Goal: Task Accomplishment & Management: Manage account settings

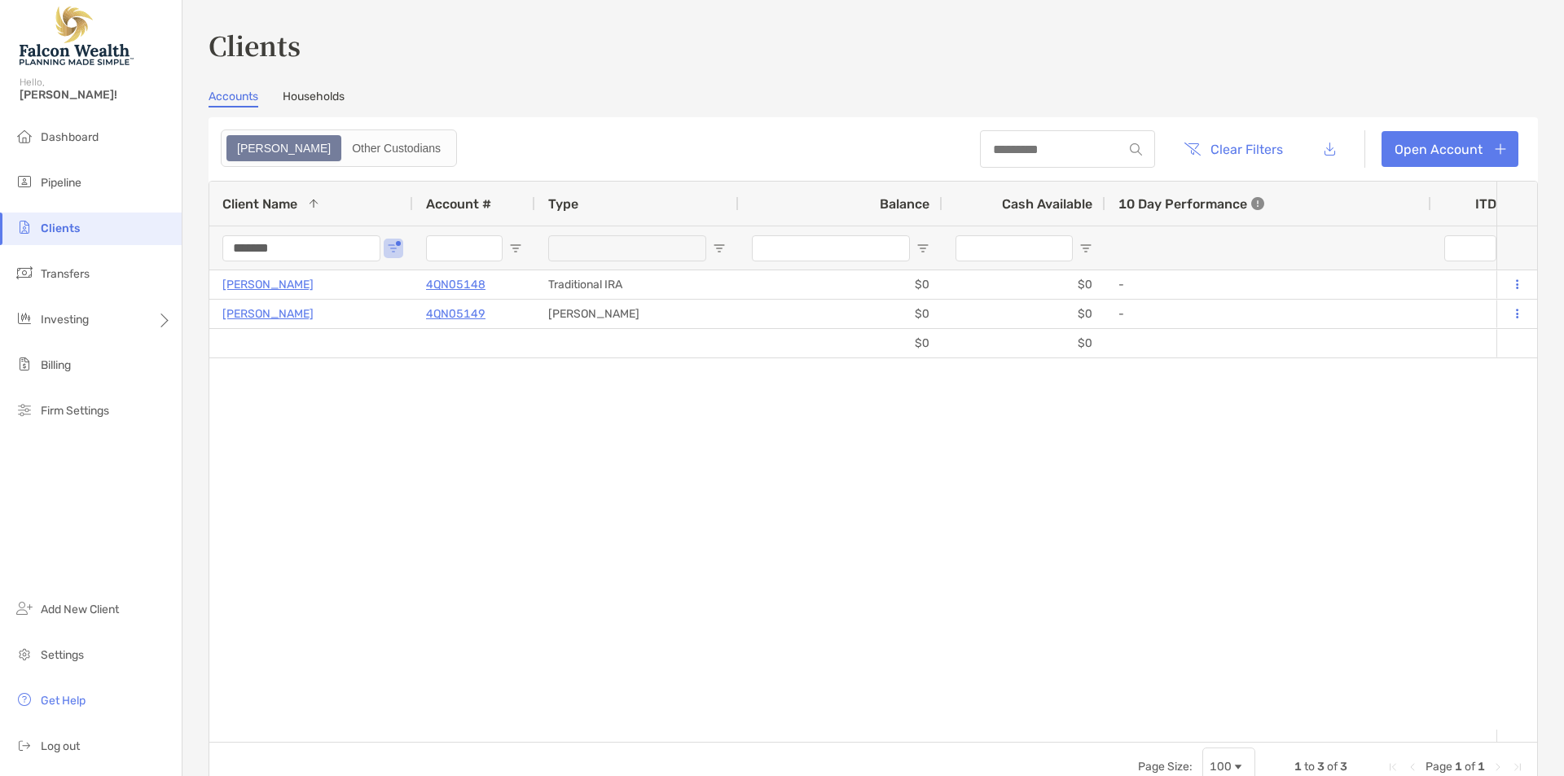
click at [439, 510] on div "$0 $0 Addison Darr 4QN05148 Traditional IRA $0 $0 - 0% 0% Completed Disabled Fo…" at bounding box center [852, 499] width 1287 height 459
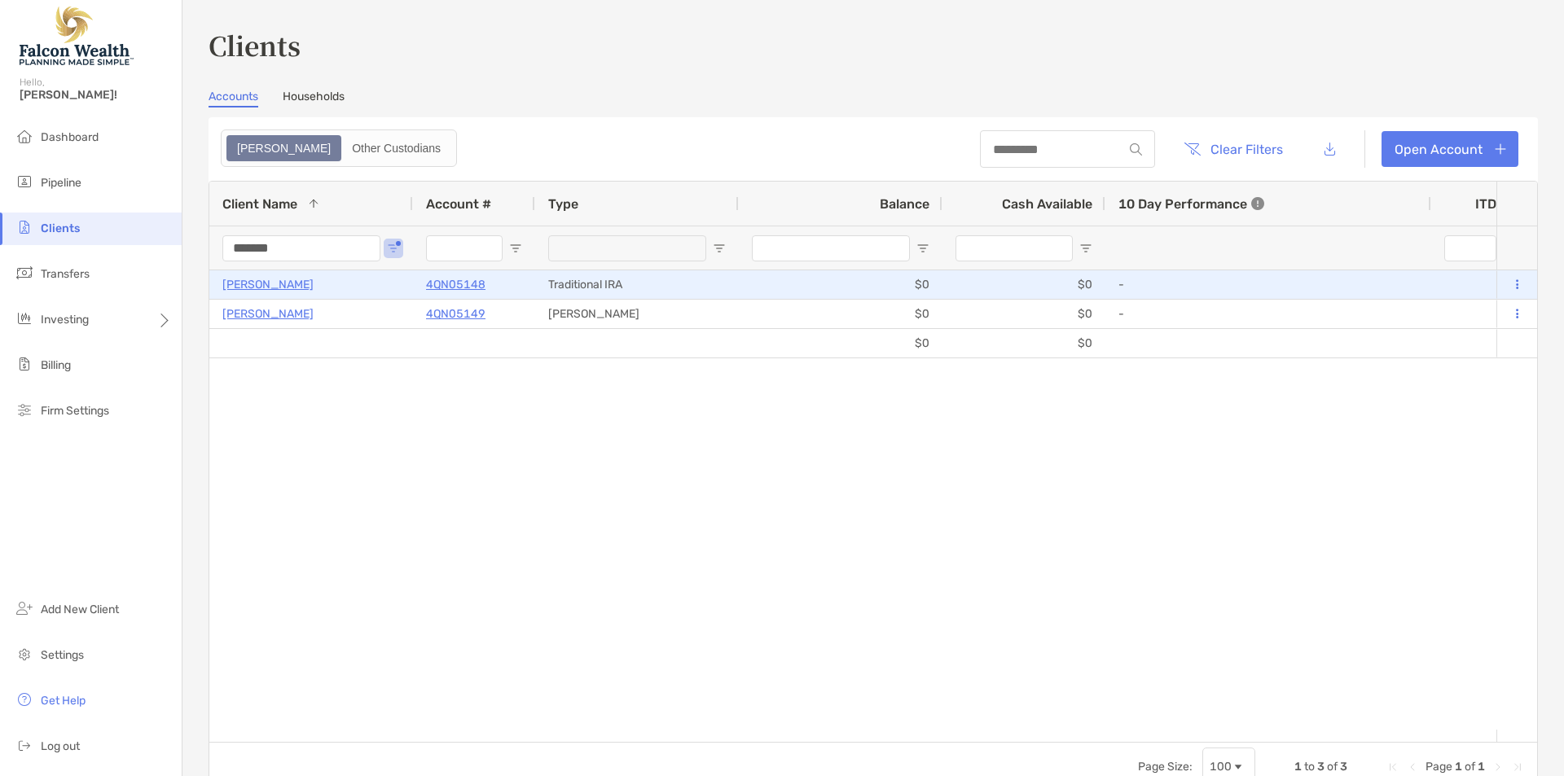
click at [269, 287] on p "[PERSON_NAME]" at bounding box center [267, 284] width 91 height 20
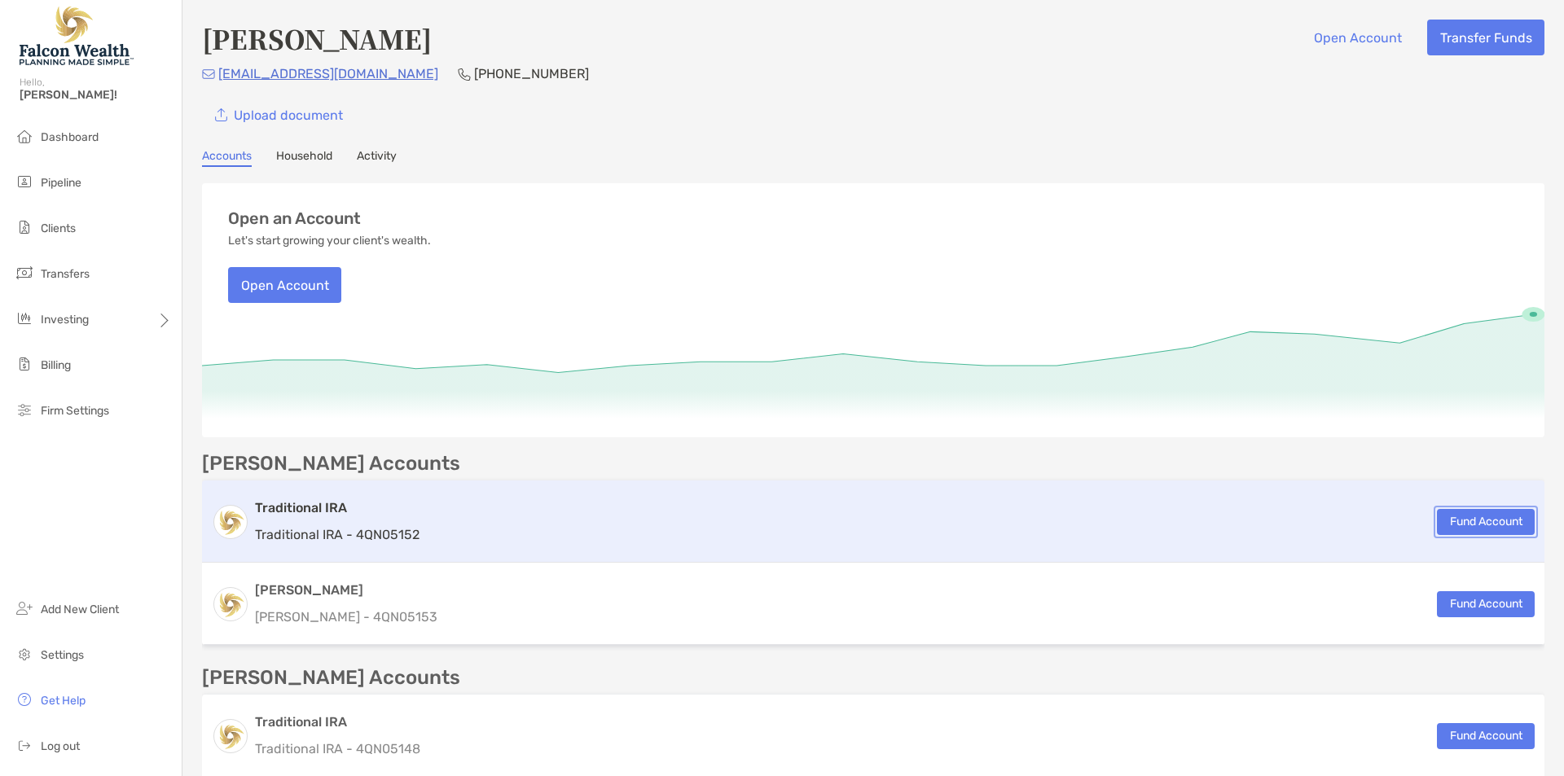
drag, startPoint x: 1472, startPoint y: 520, endPoint x: 1329, endPoint y: 517, distance: 143.4
click at [1472, 520] on button "Fund Account" at bounding box center [1486, 522] width 98 height 26
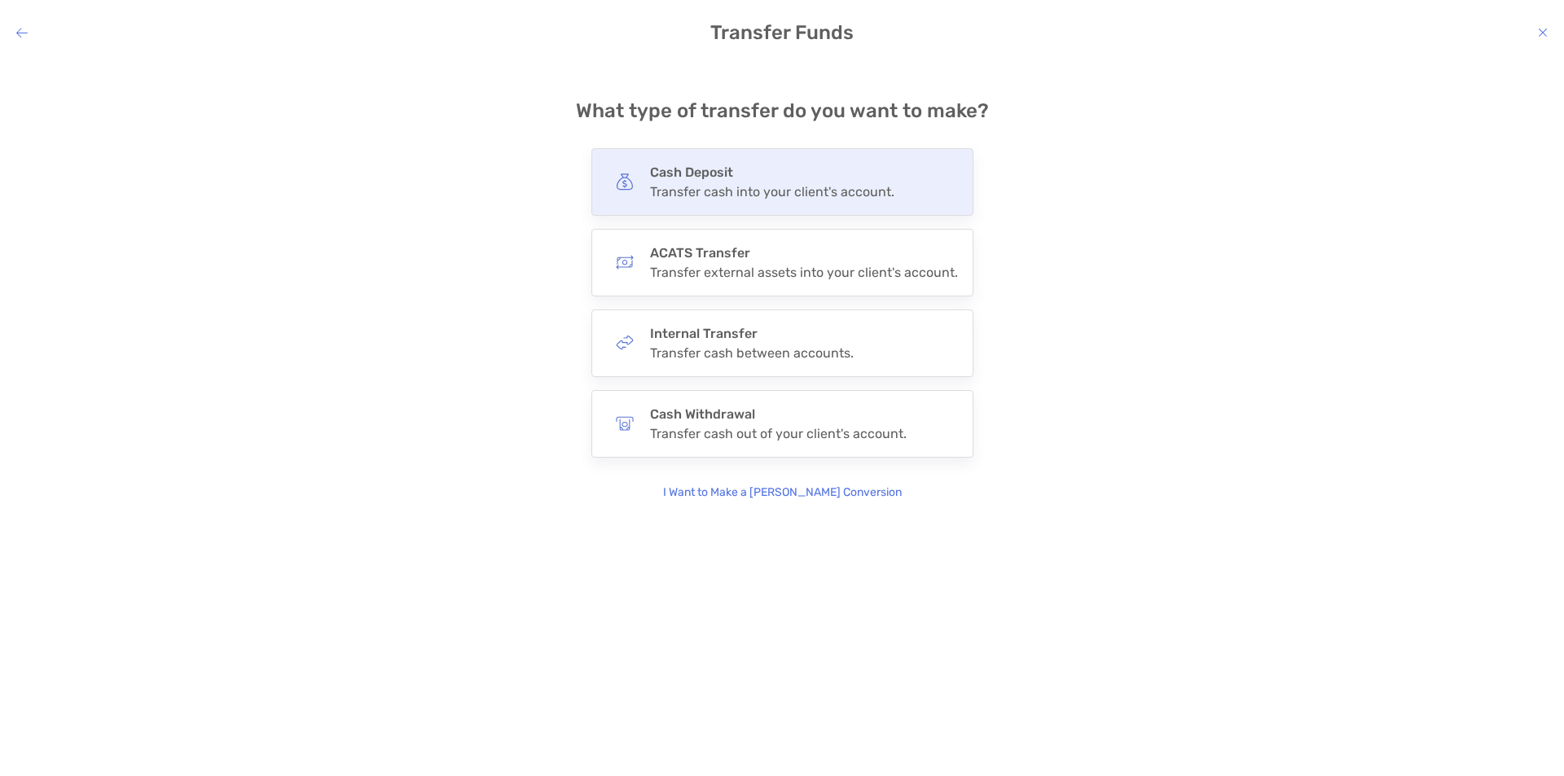
click at [724, 175] on h4 "Cash Deposit" at bounding box center [772, 172] width 244 height 15
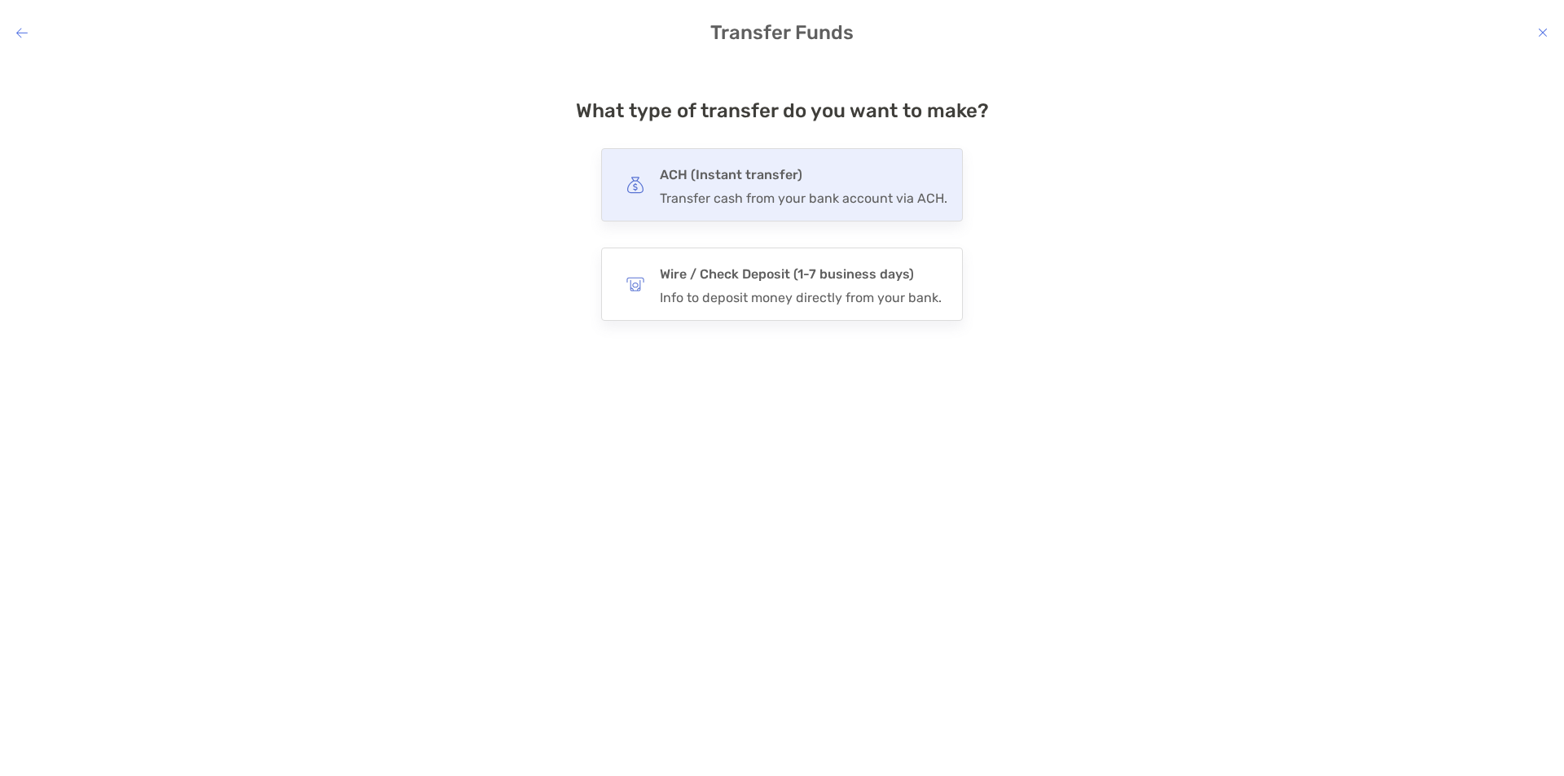
click at [694, 182] on h4 "ACH (Instant transfer)" at bounding box center [803, 175] width 287 height 23
click at [0, 0] on input "***" at bounding box center [0, 0] width 0 height 0
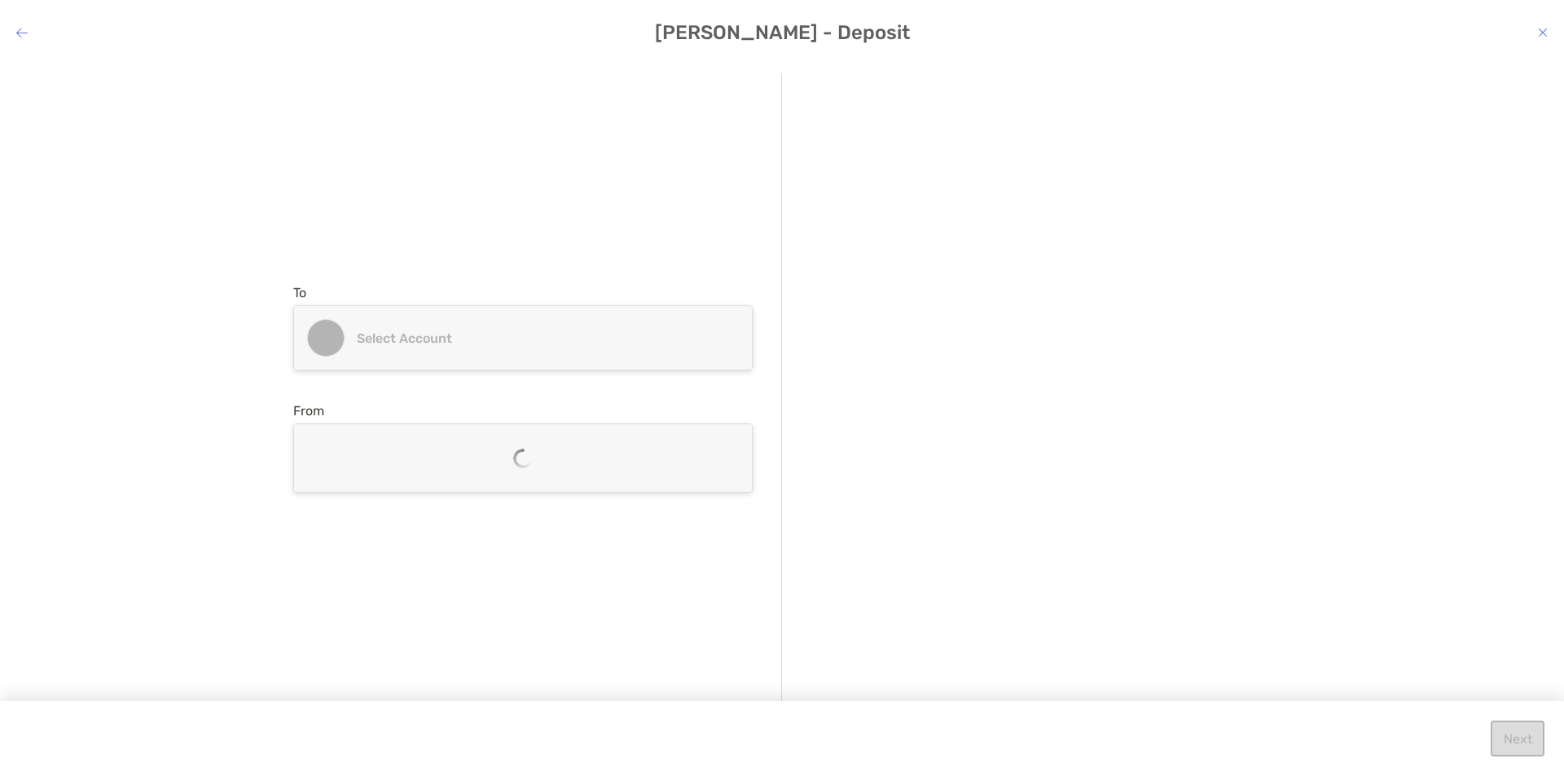
click at [362, 350] on div "Select account" at bounding box center [523, 338] width 458 height 64
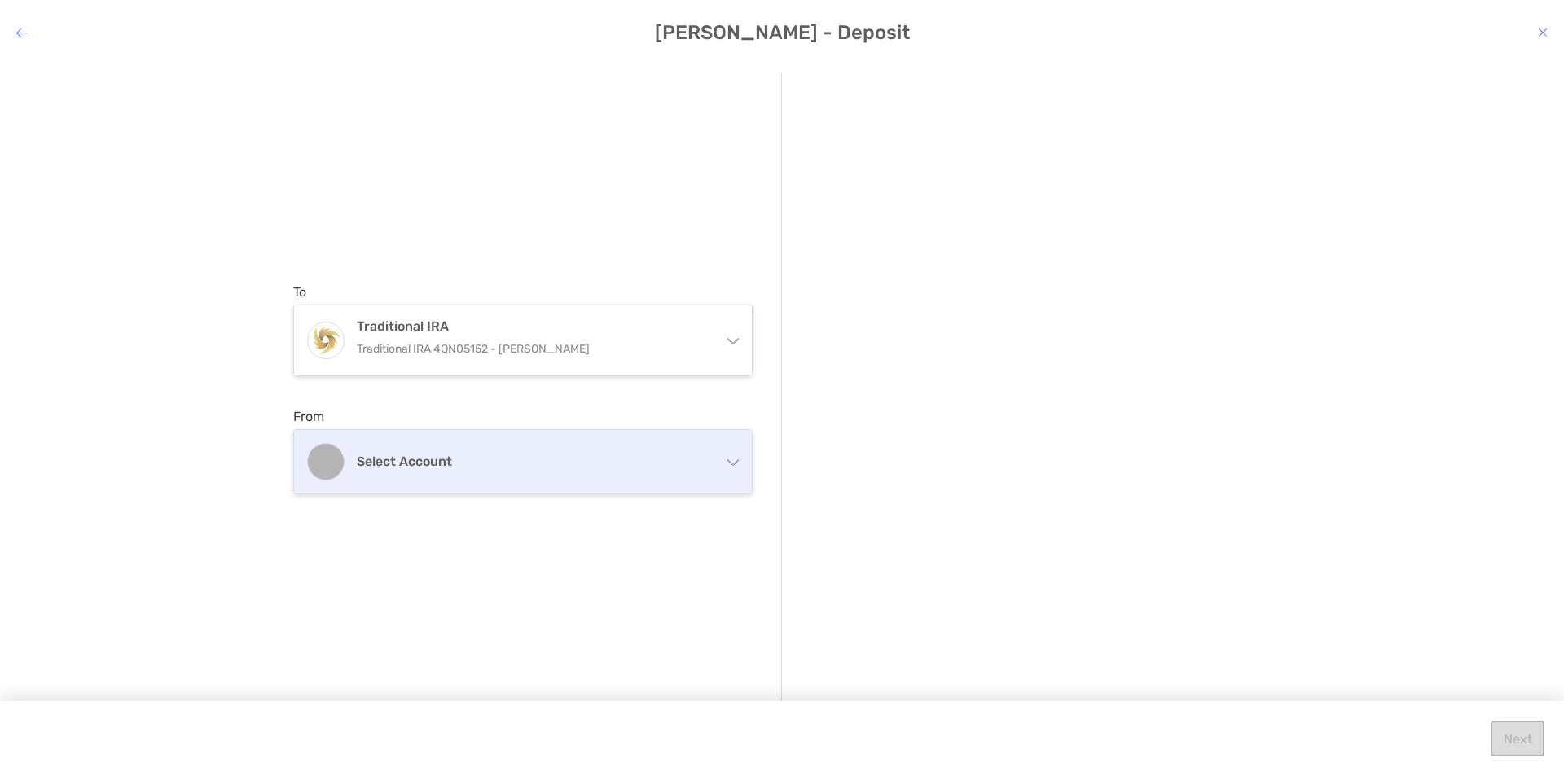
click at [490, 457] on h4 "Select account" at bounding box center [533, 461] width 352 height 15
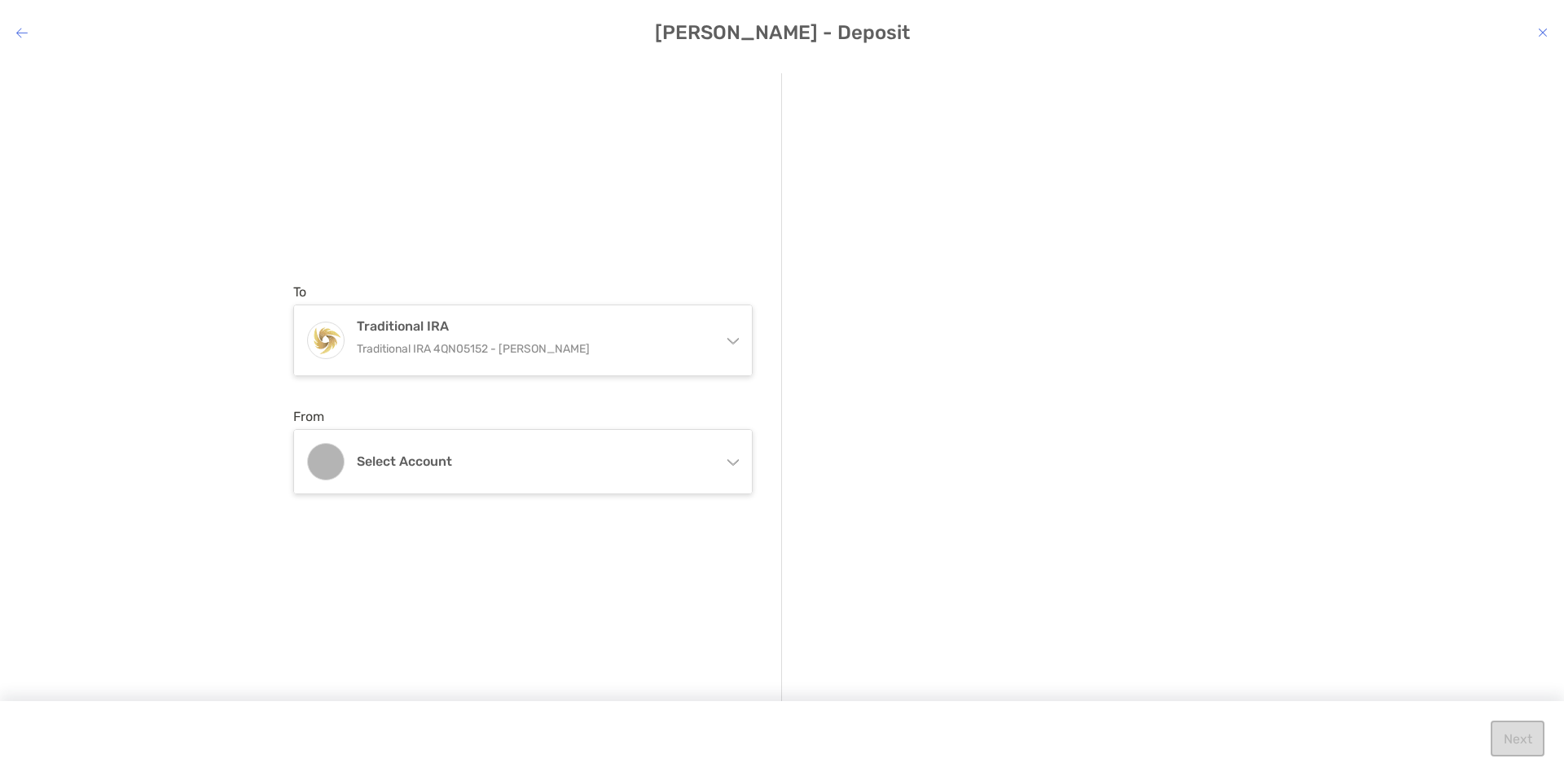
drag, startPoint x: 205, startPoint y: 375, endPoint x: 213, endPoint y: 369, distance: 9.8
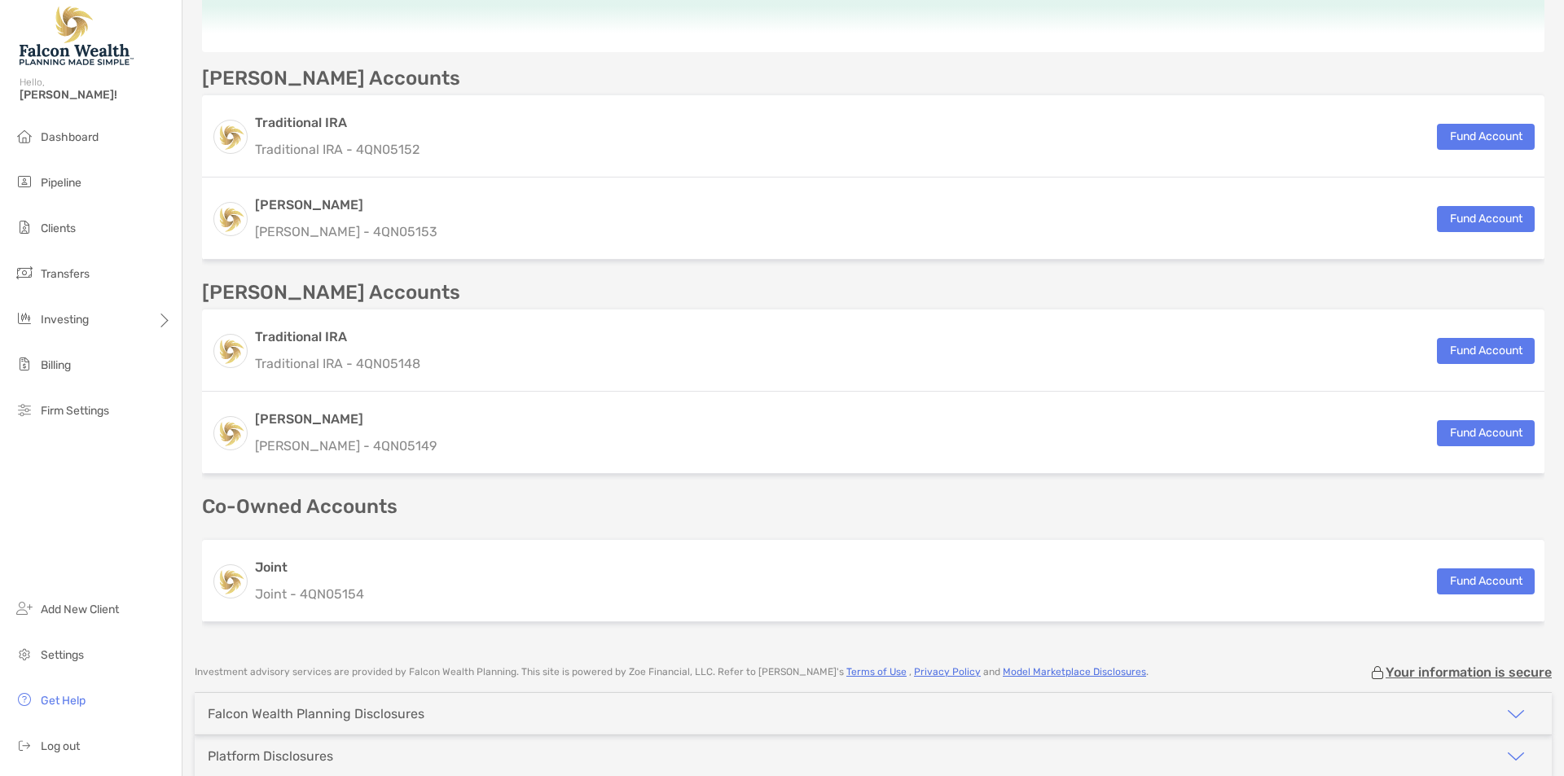
scroll to position [464, 0]
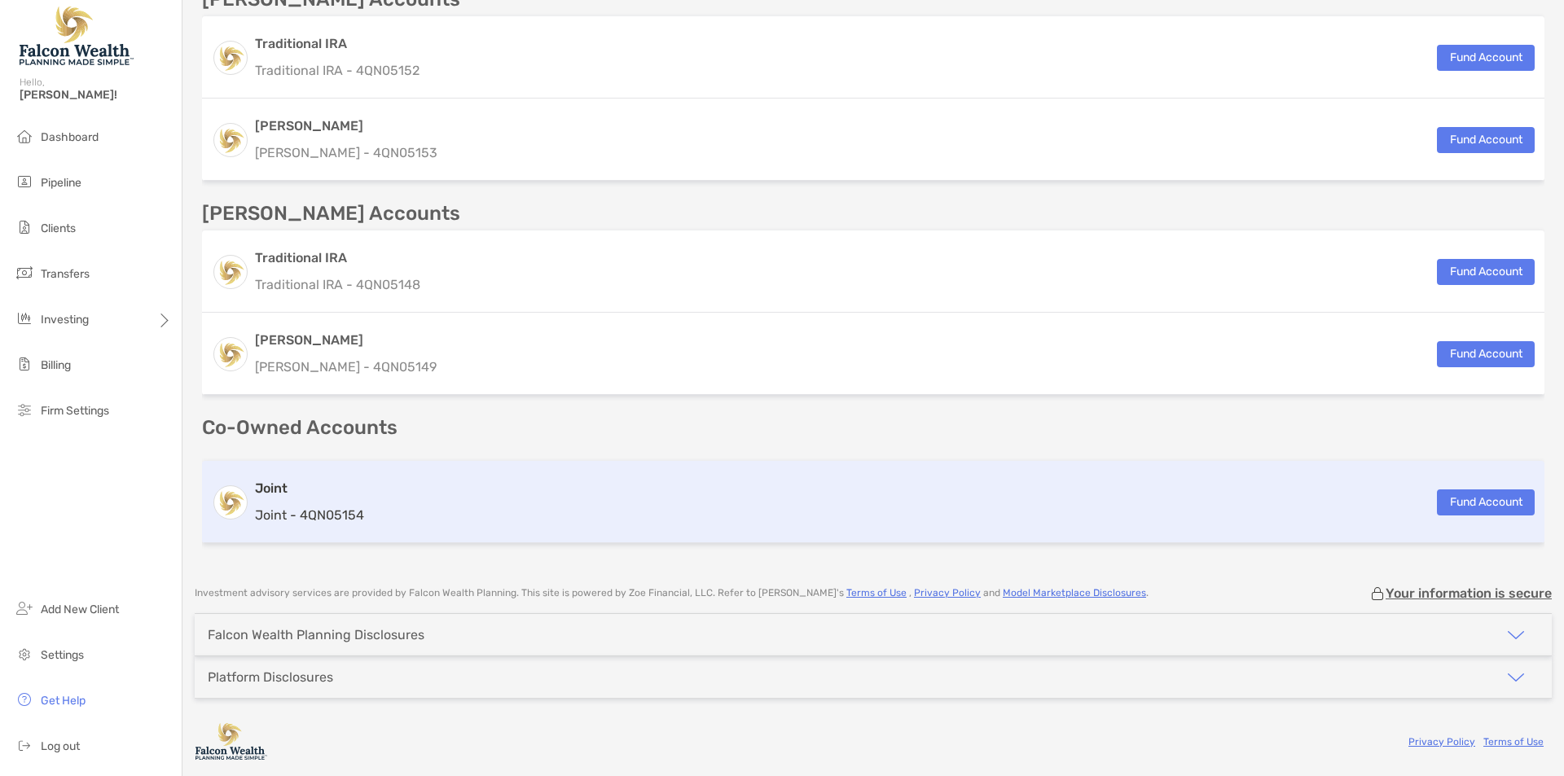
click at [441, 490] on div "Joint Joint - 4QN05154 Fund Account" at bounding box center [873, 502] width 1342 height 82
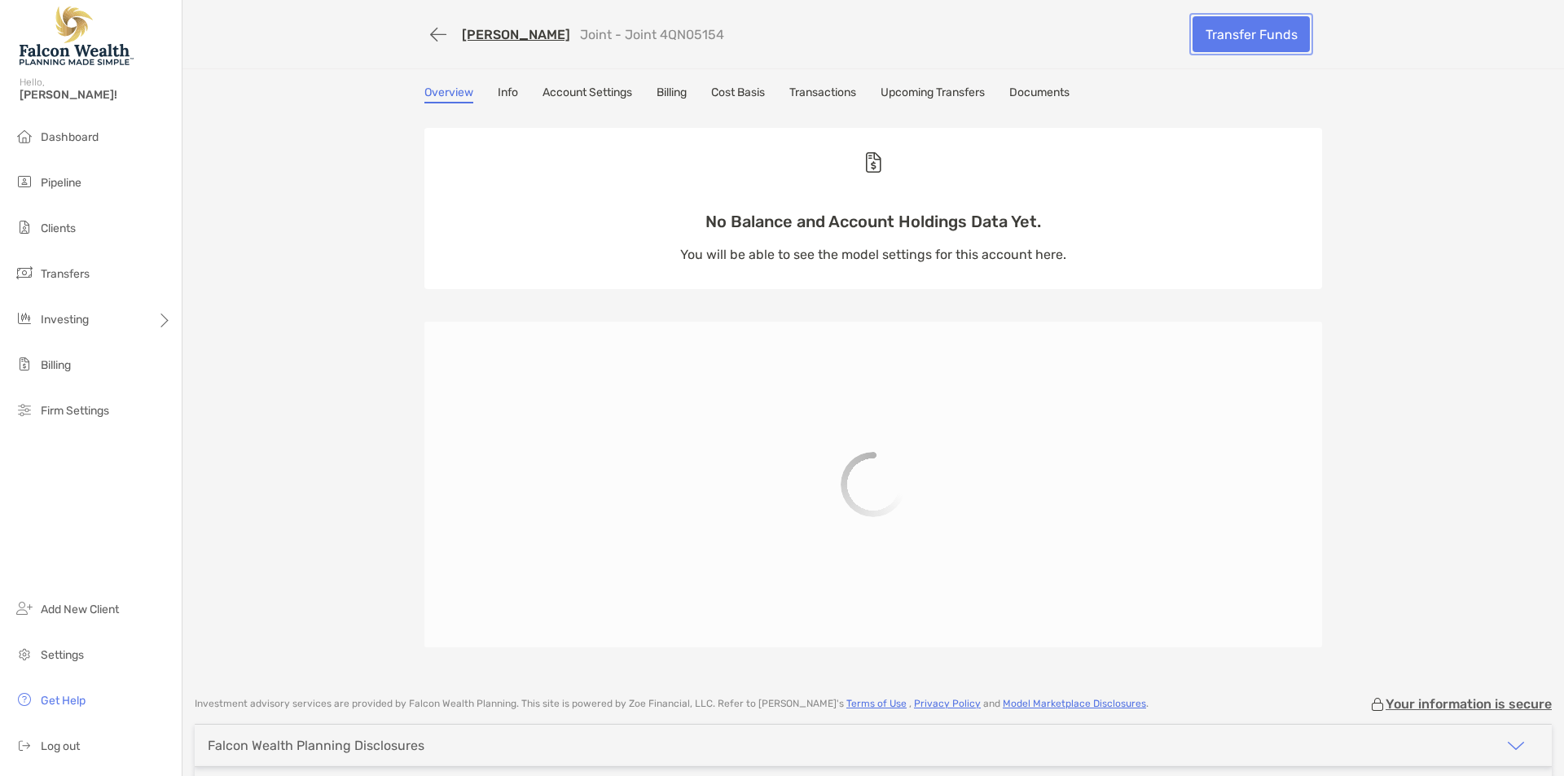
click at [1223, 42] on link "Transfer Funds" at bounding box center [1250, 34] width 117 height 36
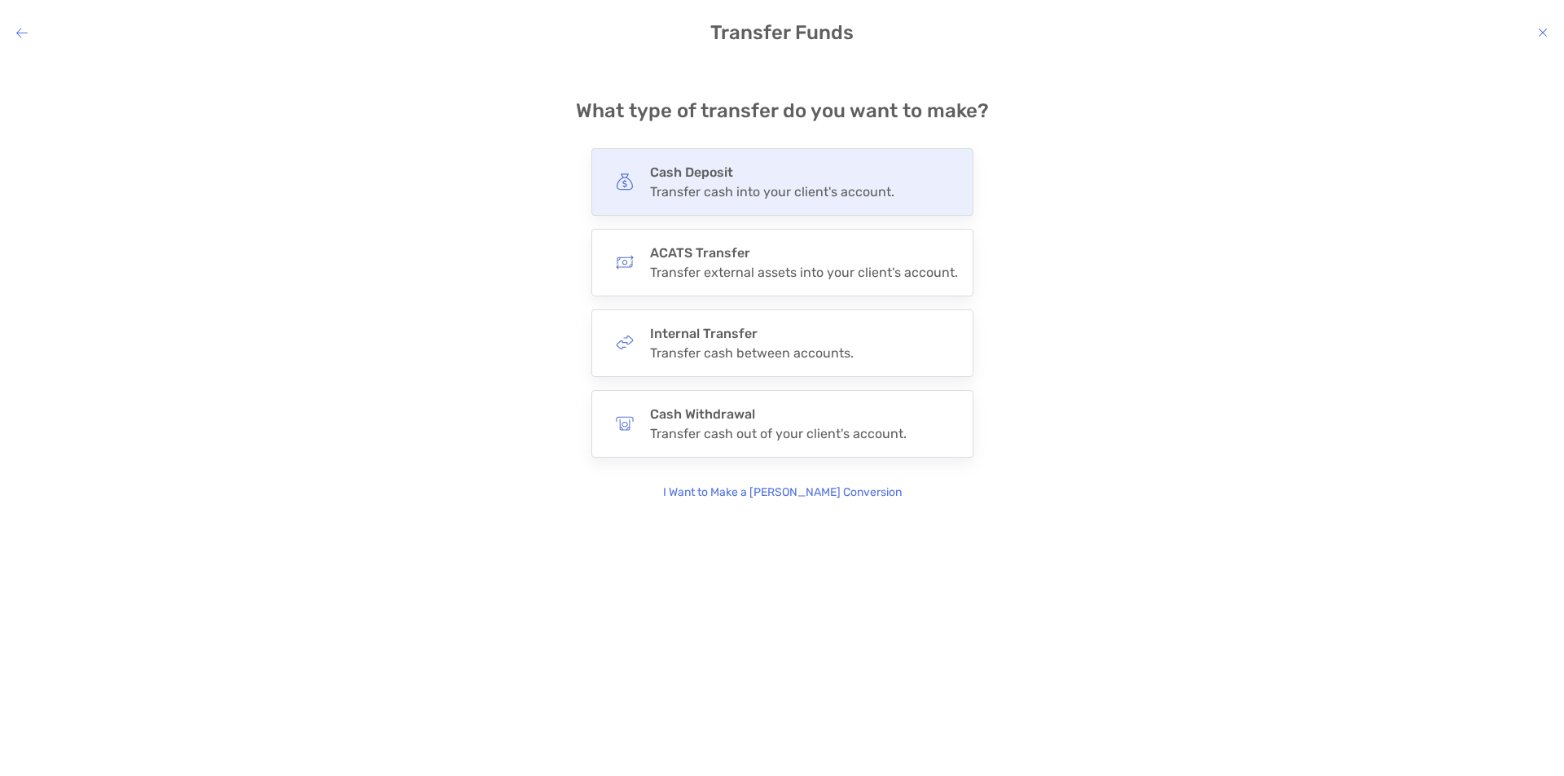
click at [717, 175] on h4 "Cash Deposit" at bounding box center [772, 172] width 244 height 15
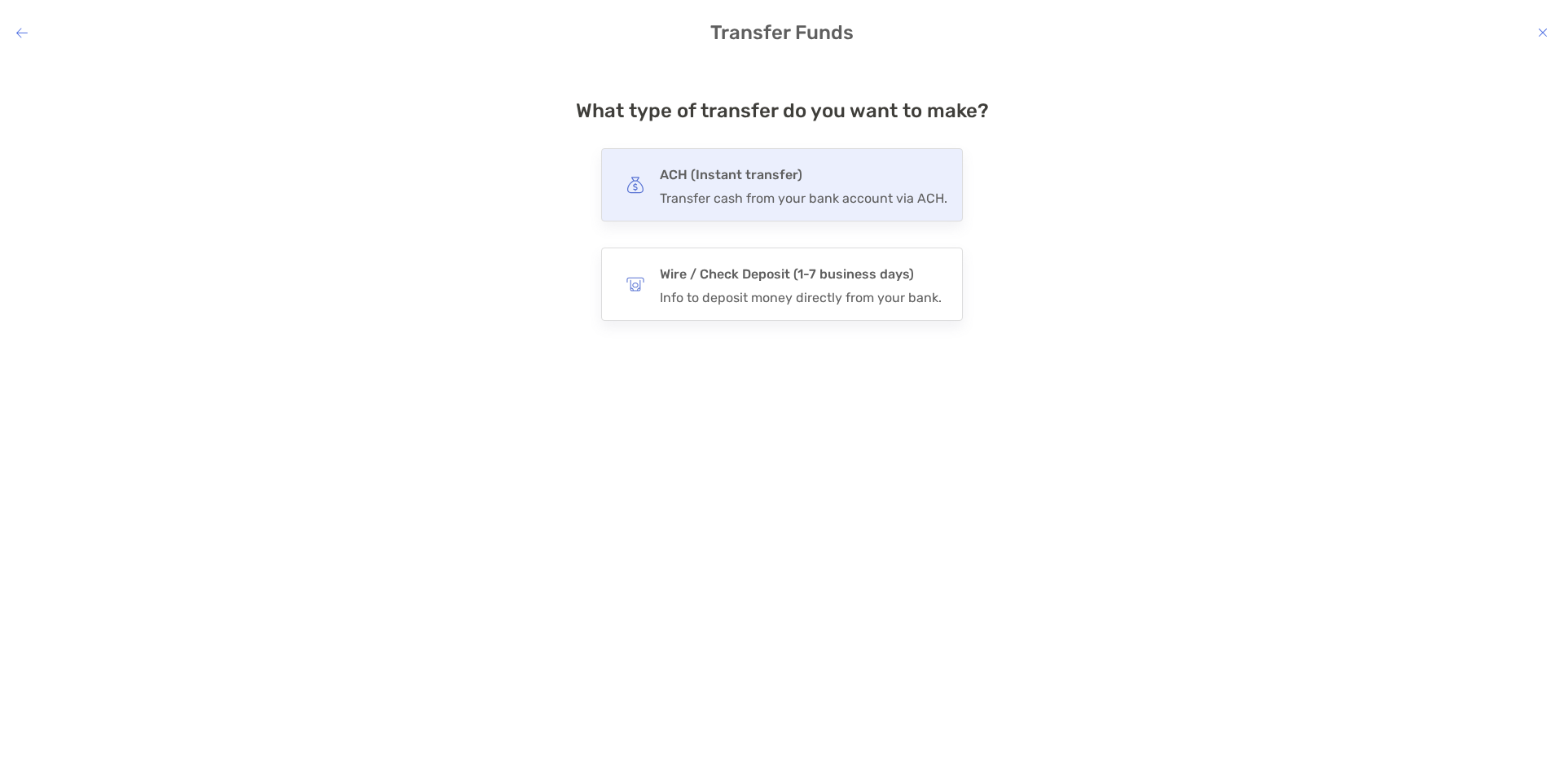
click at [717, 178] on h4 "ACH (Instant transfer)" at bounding box center [803, 175] width 287 height 23
click at [0, 0] on input "***" at bounding box center [0, 0] width 0 height 0
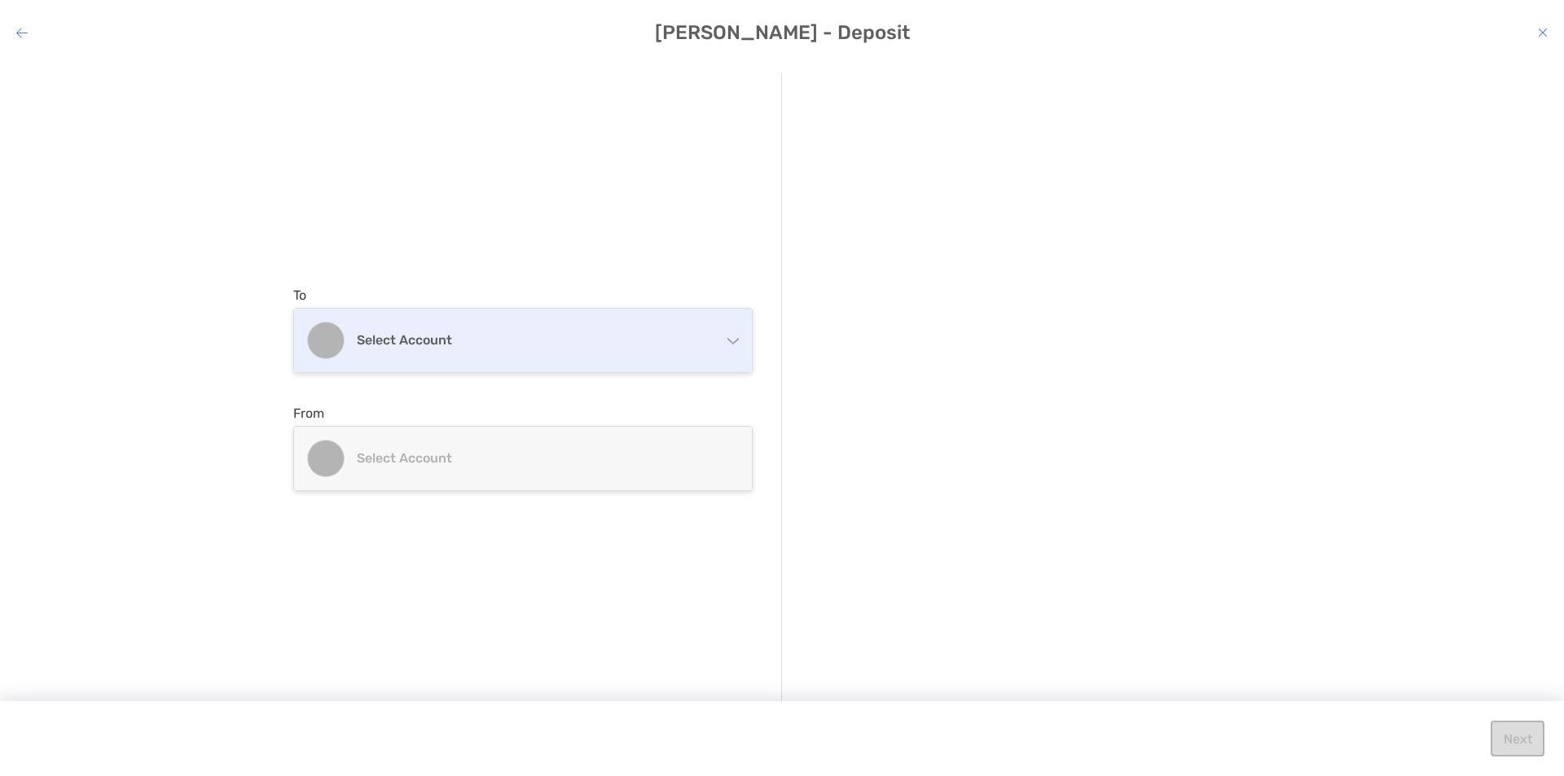
click at [529, 332] on h4 "Select account" at bounding box center [533, 339] width 352 height 15
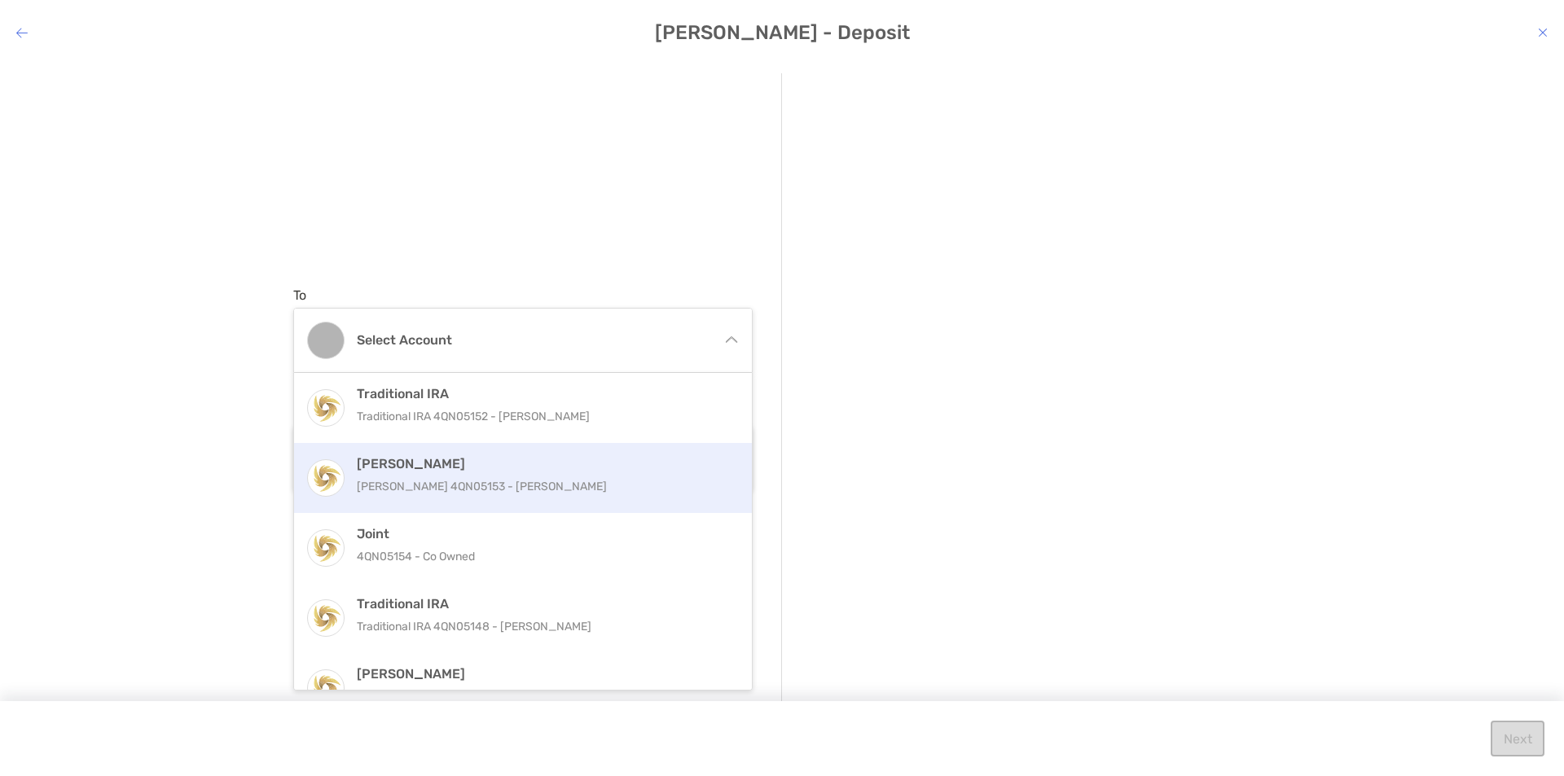
scroll to position [33, 0]
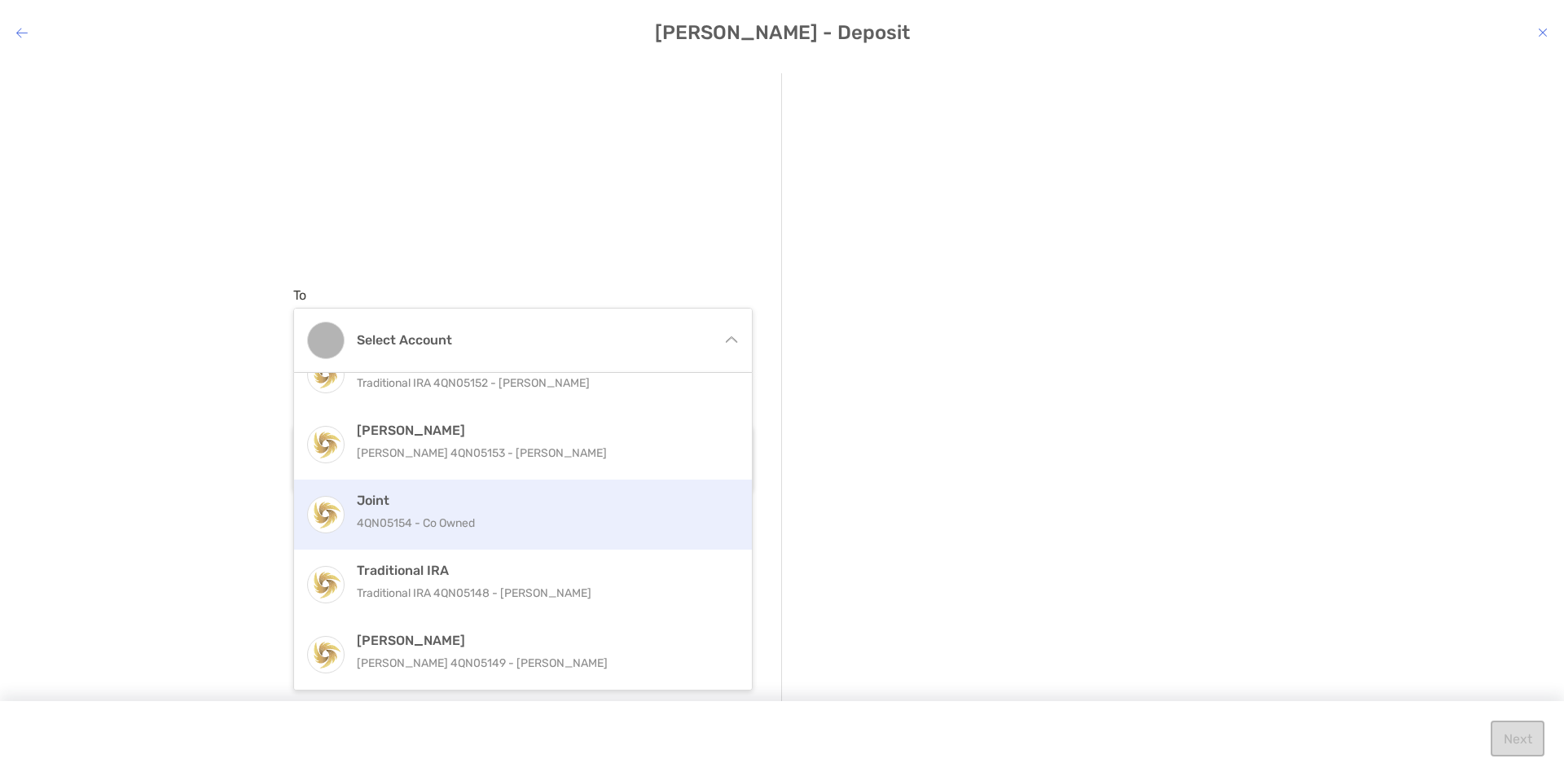
click at [413, 538] on div "Joint 4QN05154 - Co Owned" at bounding box center [523, 515] width 458 height 70
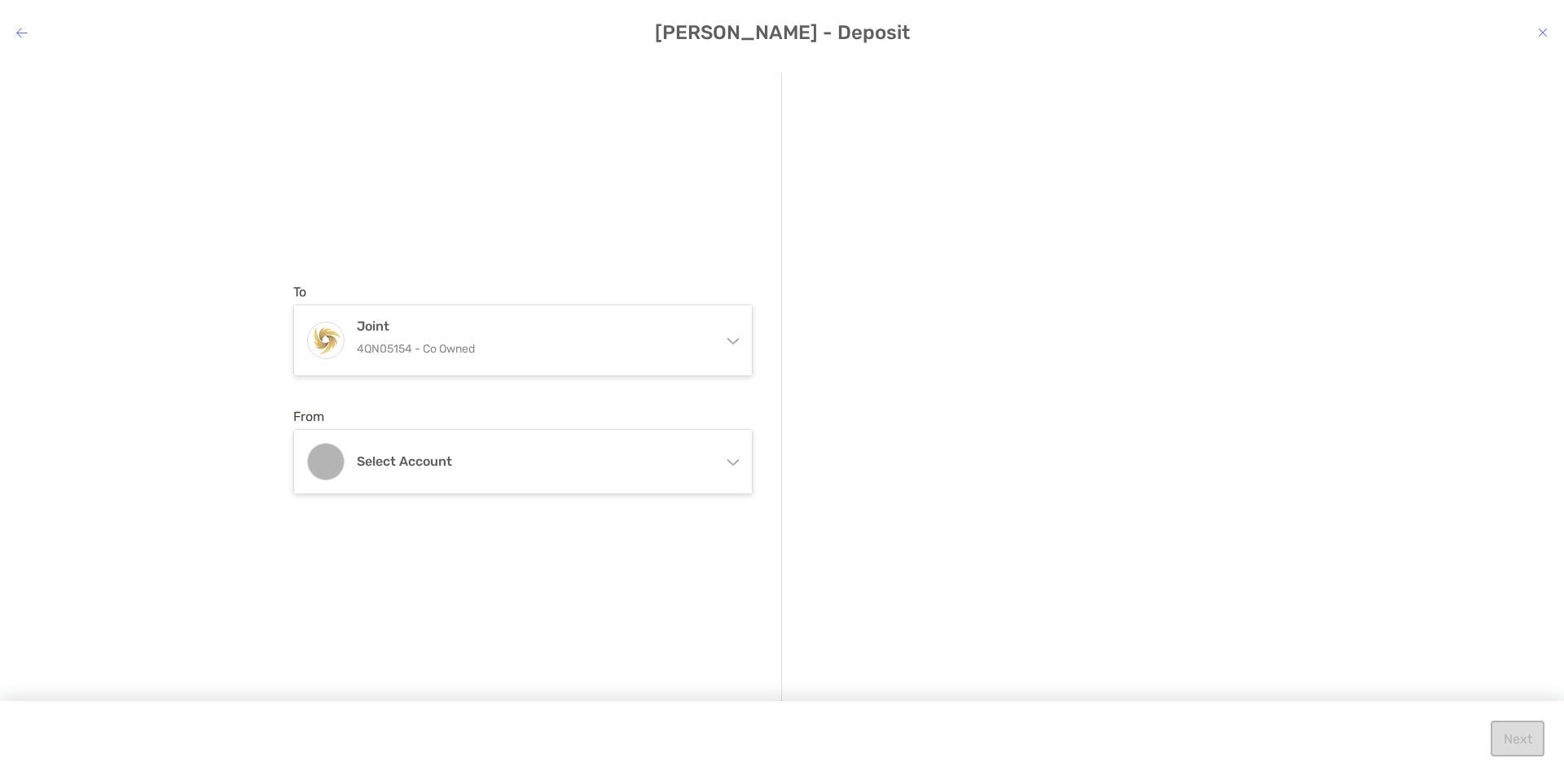
click at [161, 567] on div "To Joint 4QN05154 - Co Owned Traditional IRA Traditional IRA 4QN05152 - Forrest…" at bounding box center [782, 405] width 1564 height 691
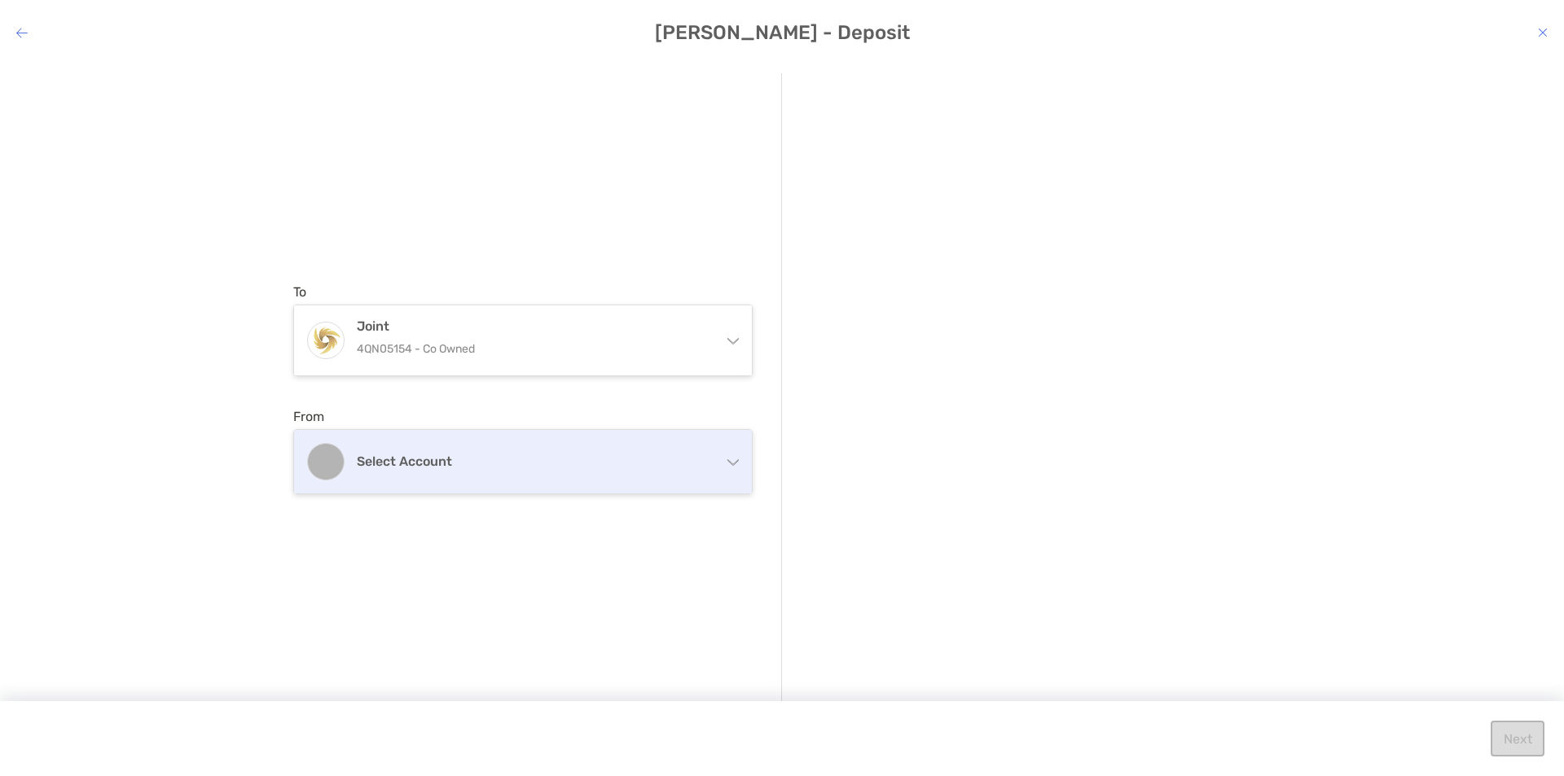
click at [389, 470] on div "Select account" at bounding box center [523, 462] width 458 height 64
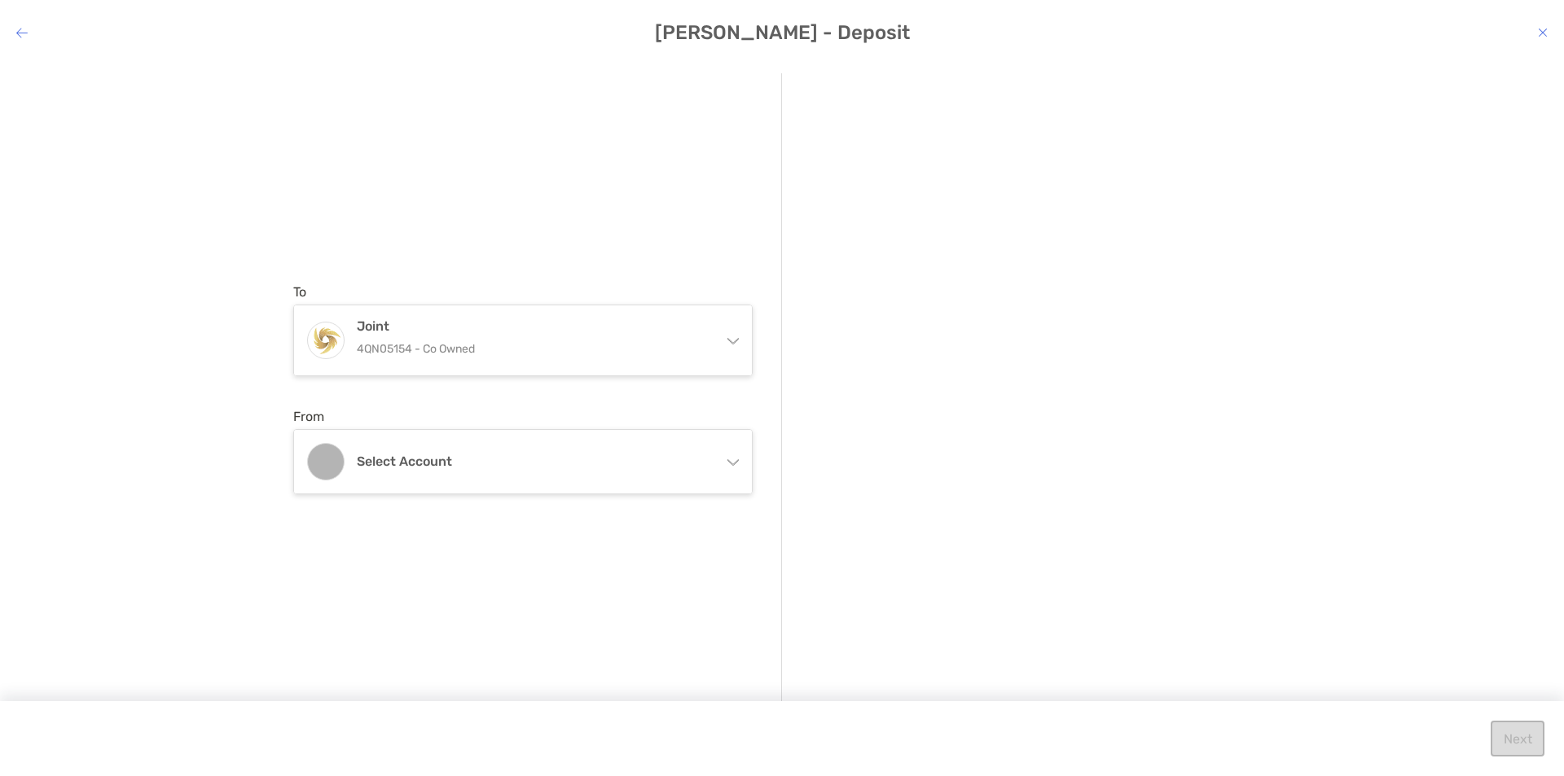
click at [191, 447] on div "To Joint 4QN05154 - Co Owned Traditional IRA Traditional IRA 4QN05152 - Forrest…" at bounding box center [782, 405] width 1564 height 691
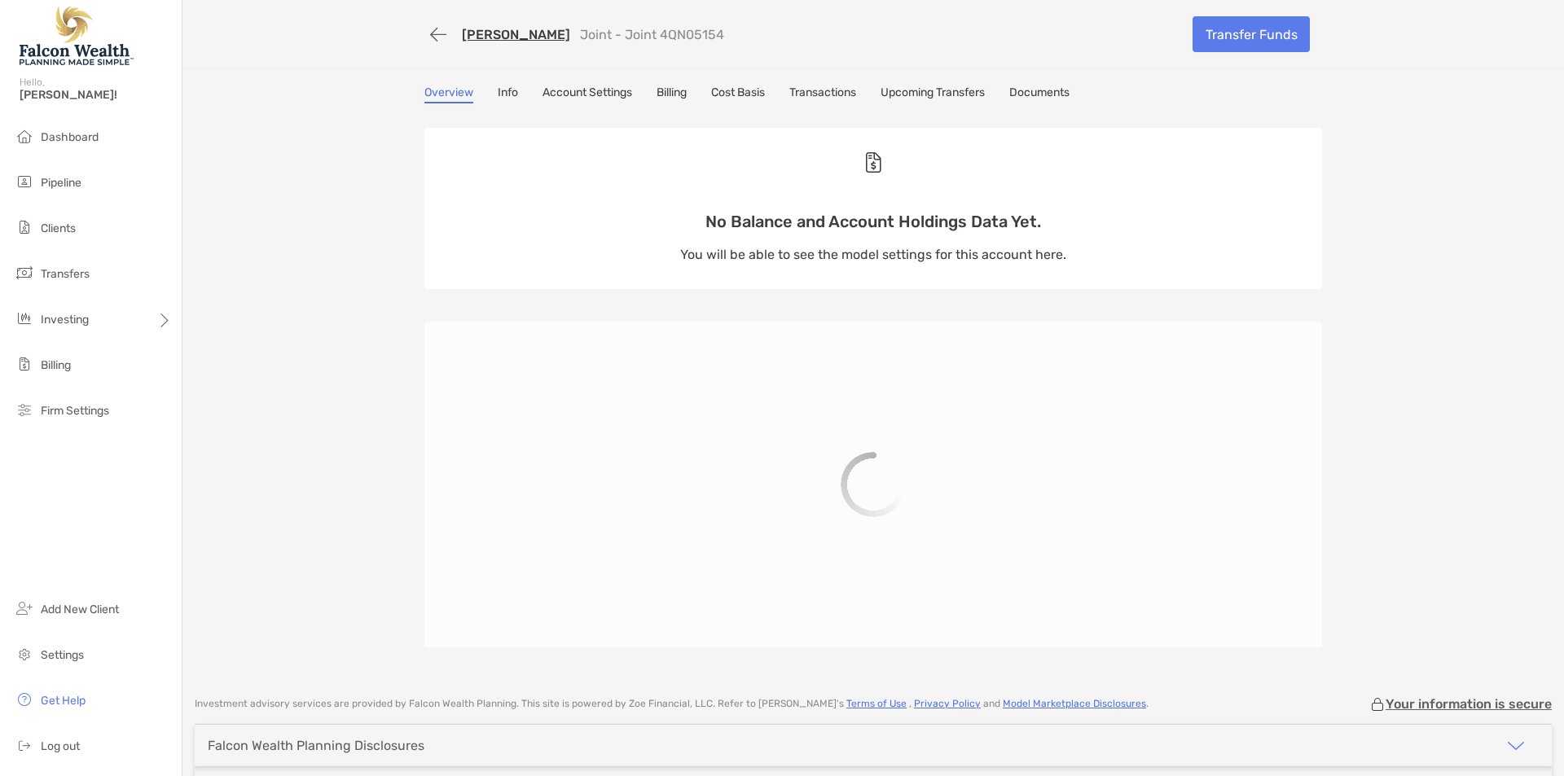
click at [503, 98] on link "Info" at bounding box center [508, 95] width 20 height 18
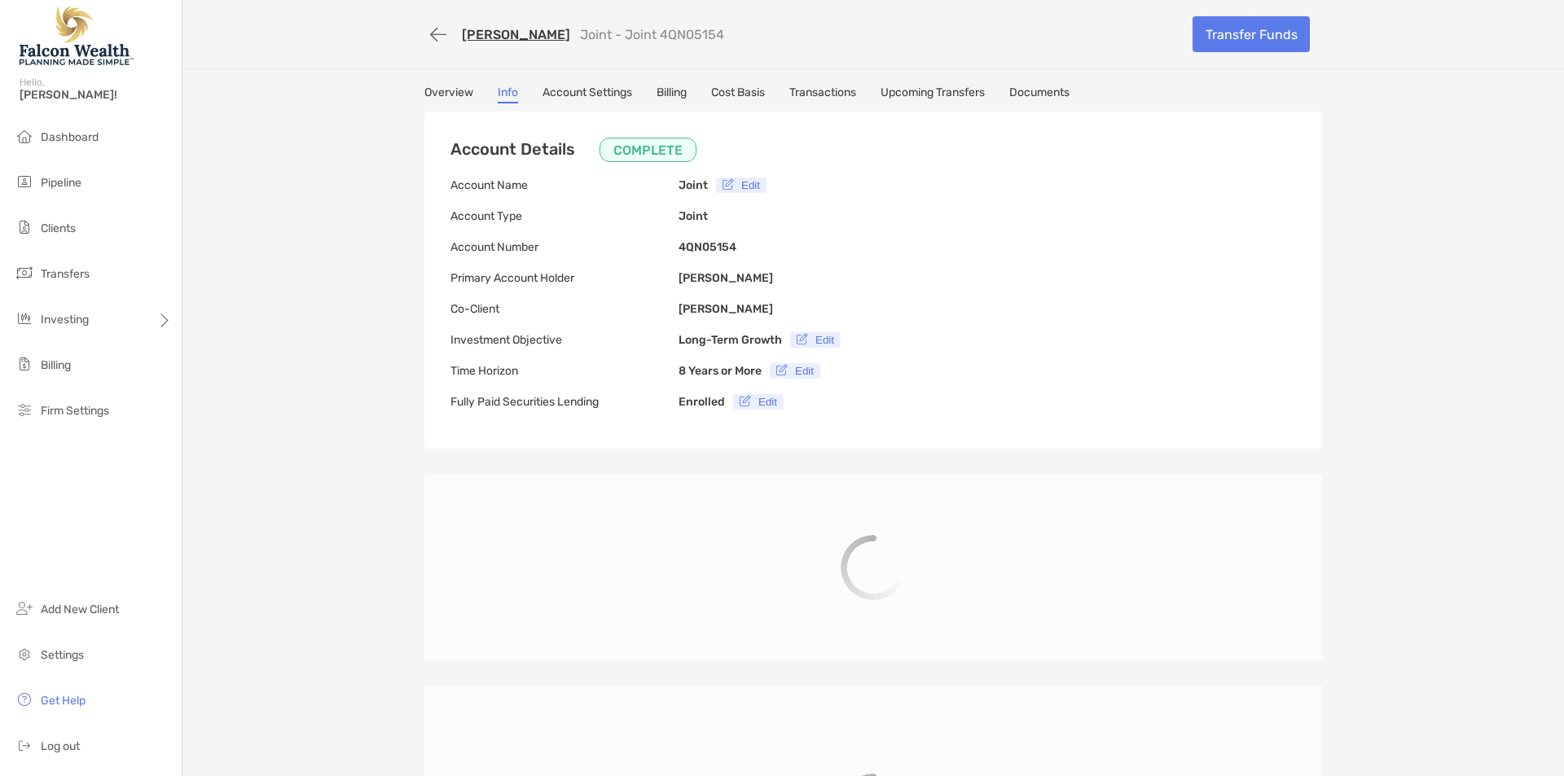
type input "**********"
drag, startPoint x: 318, startPoint y: 475, endPoint x: 314, endPoint y: 287, distance: 187.3
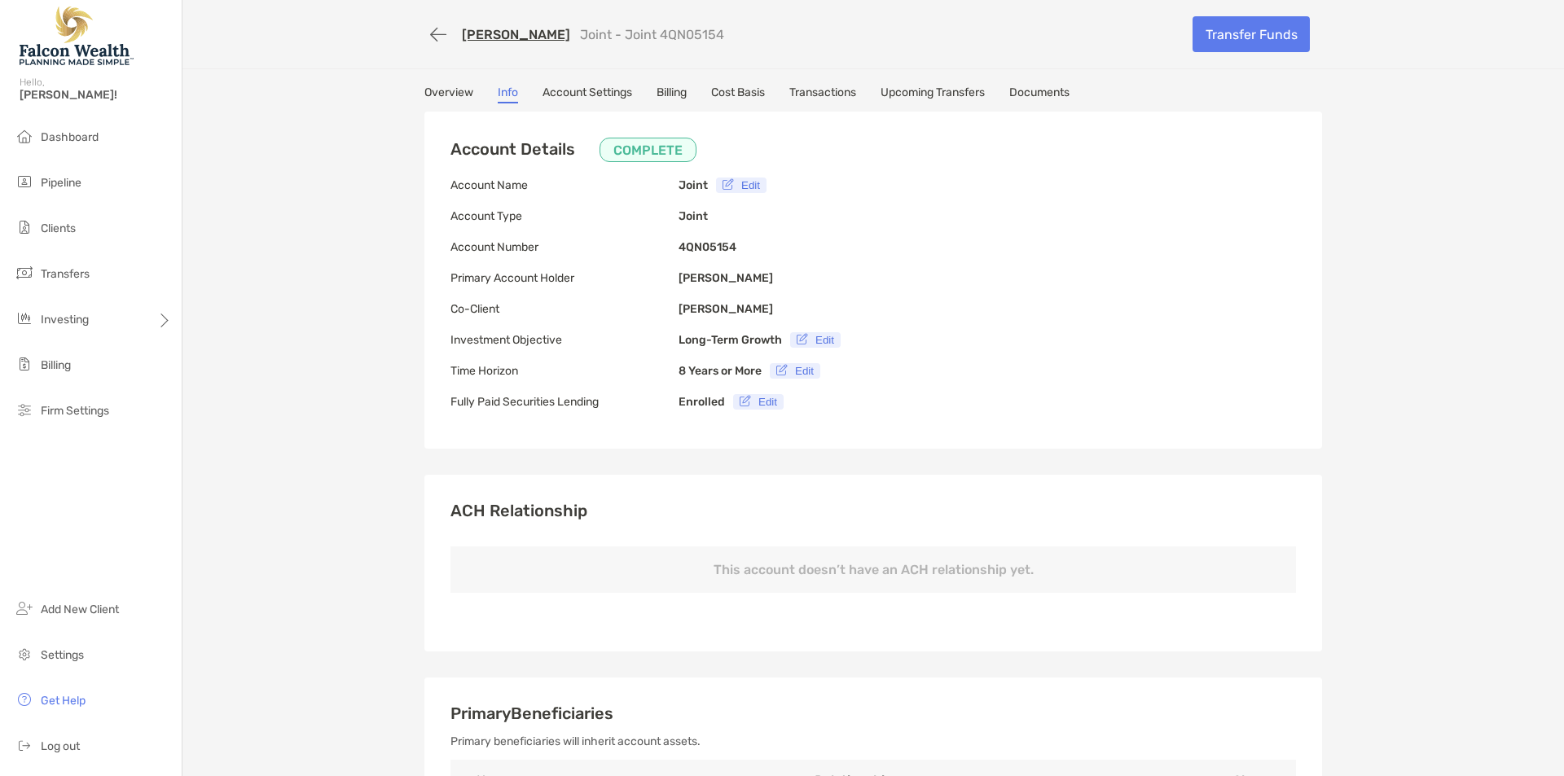
click at [434, 91] on link "Overview" at bounding box center [448, 95] width 49 height 18
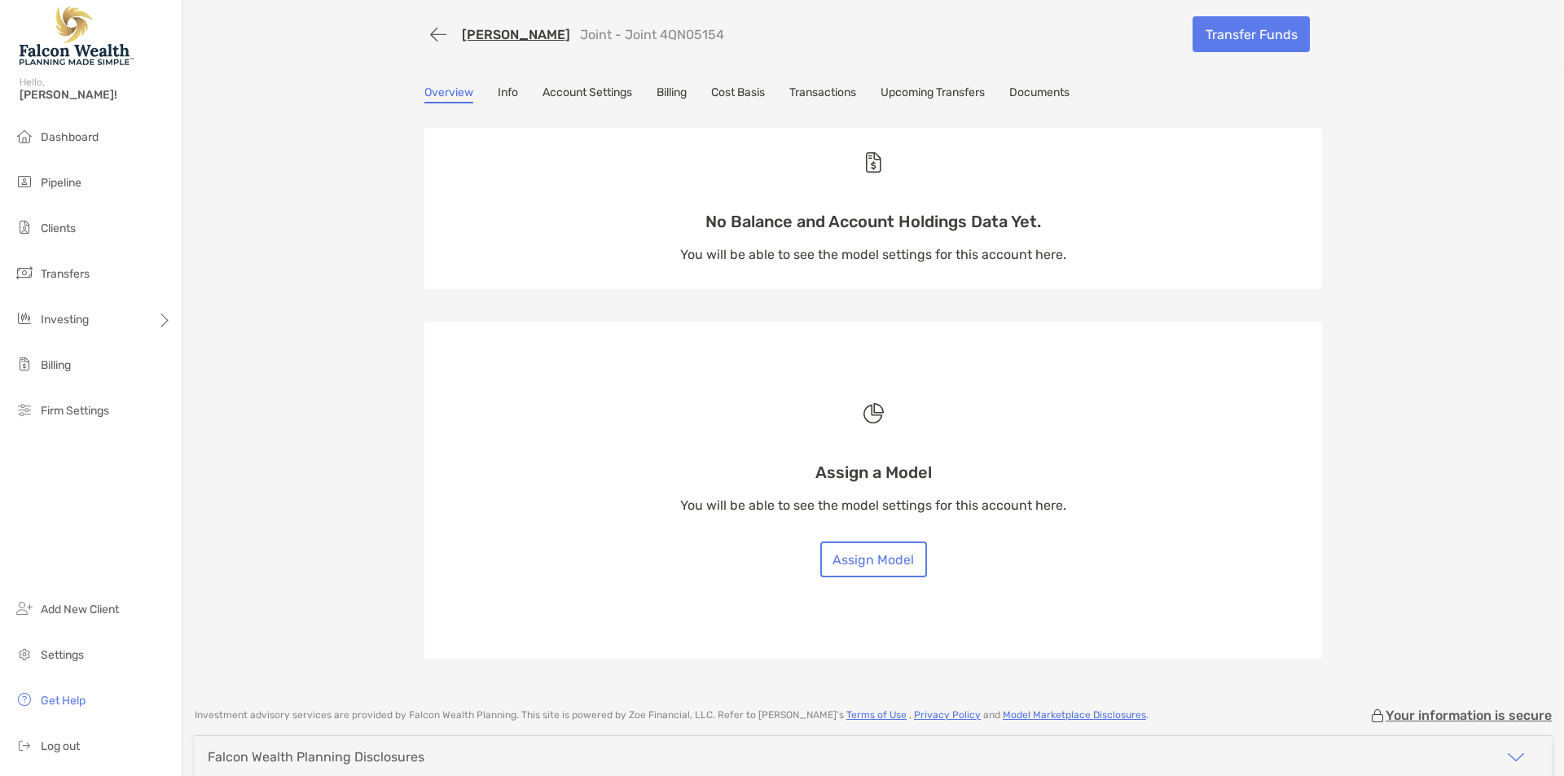
click at [261, 361] on div "Forrest McNelly Joint - Joint 4QN05154 Transfer Funds Overview Info Account Set…" at bounding box center [872, 345] width 1381 height 691
click at [288, 297] on div "Forrest McNelly Joint - Joint 4QN05154 Transfer Funds Overview Info Account Set…" at bounding box center [872, 345] width 1381 height 691
click at [428, 24] on button "button" at bounding box center [438, 35] width 28 height 30
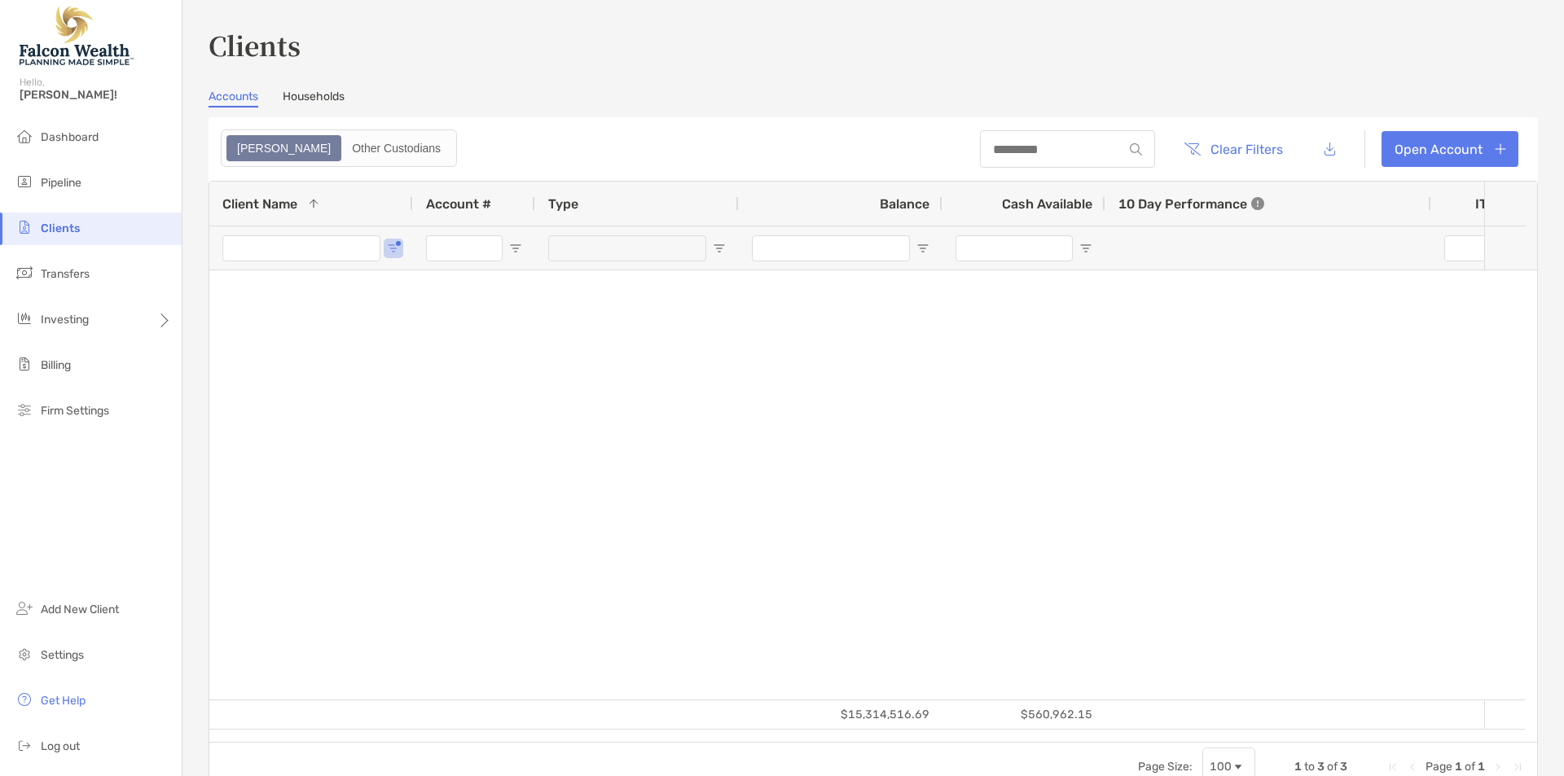
type input "*******"
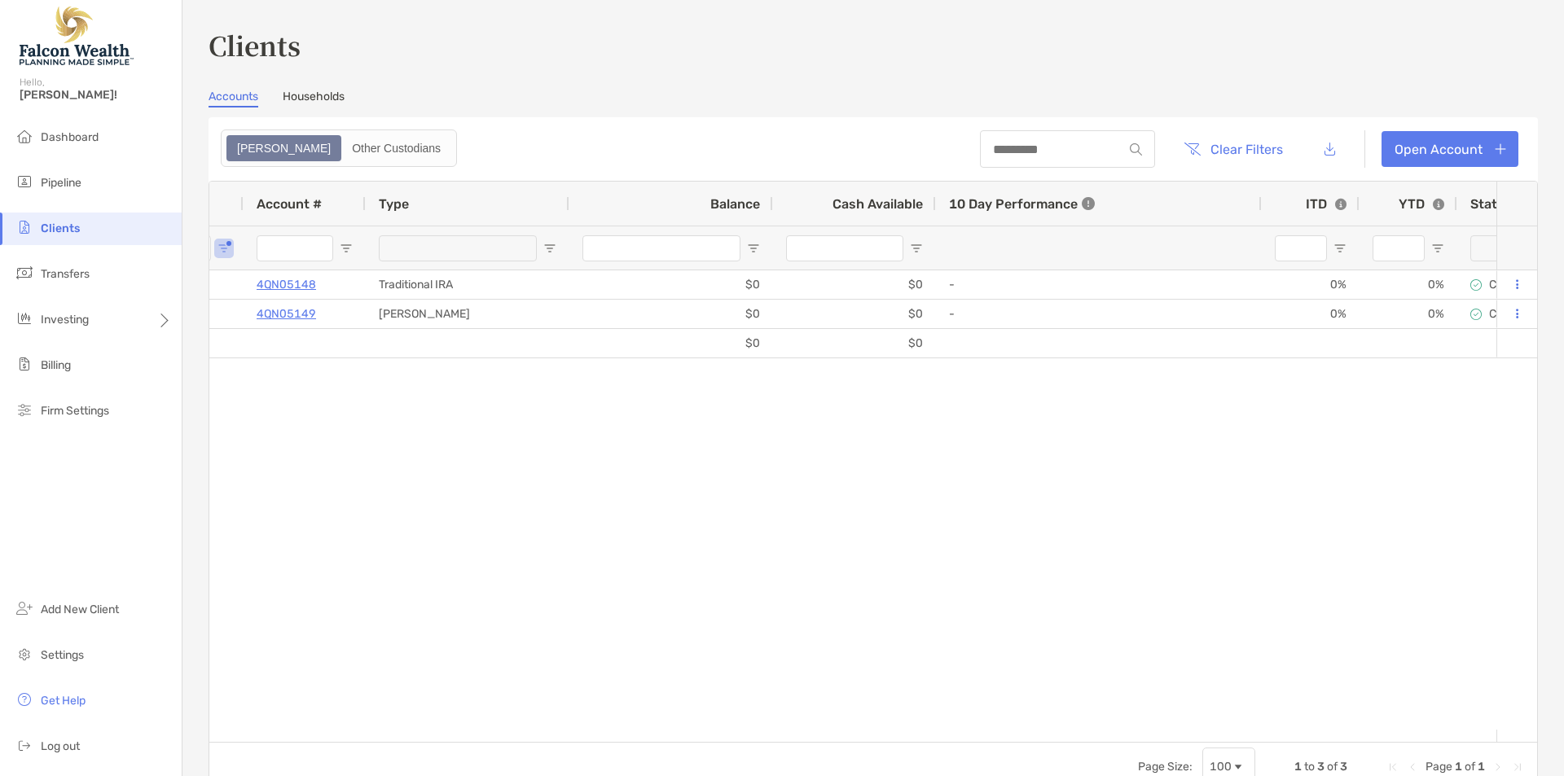
click at [397, 453] on div "Addison Darr 4QN05148 Traditional IRA $0 $0 - 0% 0% Completed Disabled Forest M…" at bounding box center [852, 499] width 1287 height 459
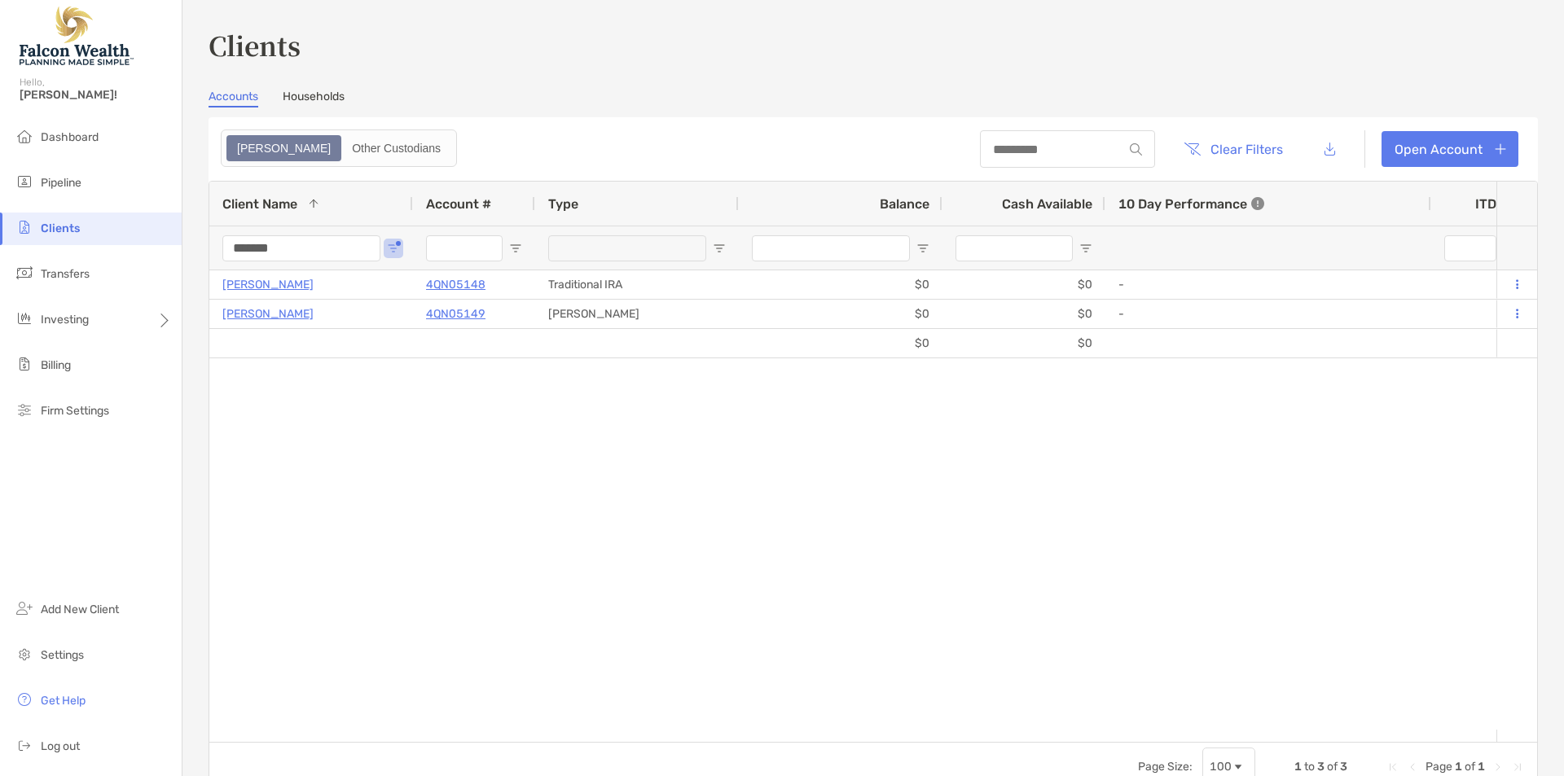
click at [463, 538] on div "Addison Darr 4QN05148 Traditional IRA $0 $0 - 0% 0% Completed Disabled Forest M…" at bounding box center [852, 499] width 1287 height 459
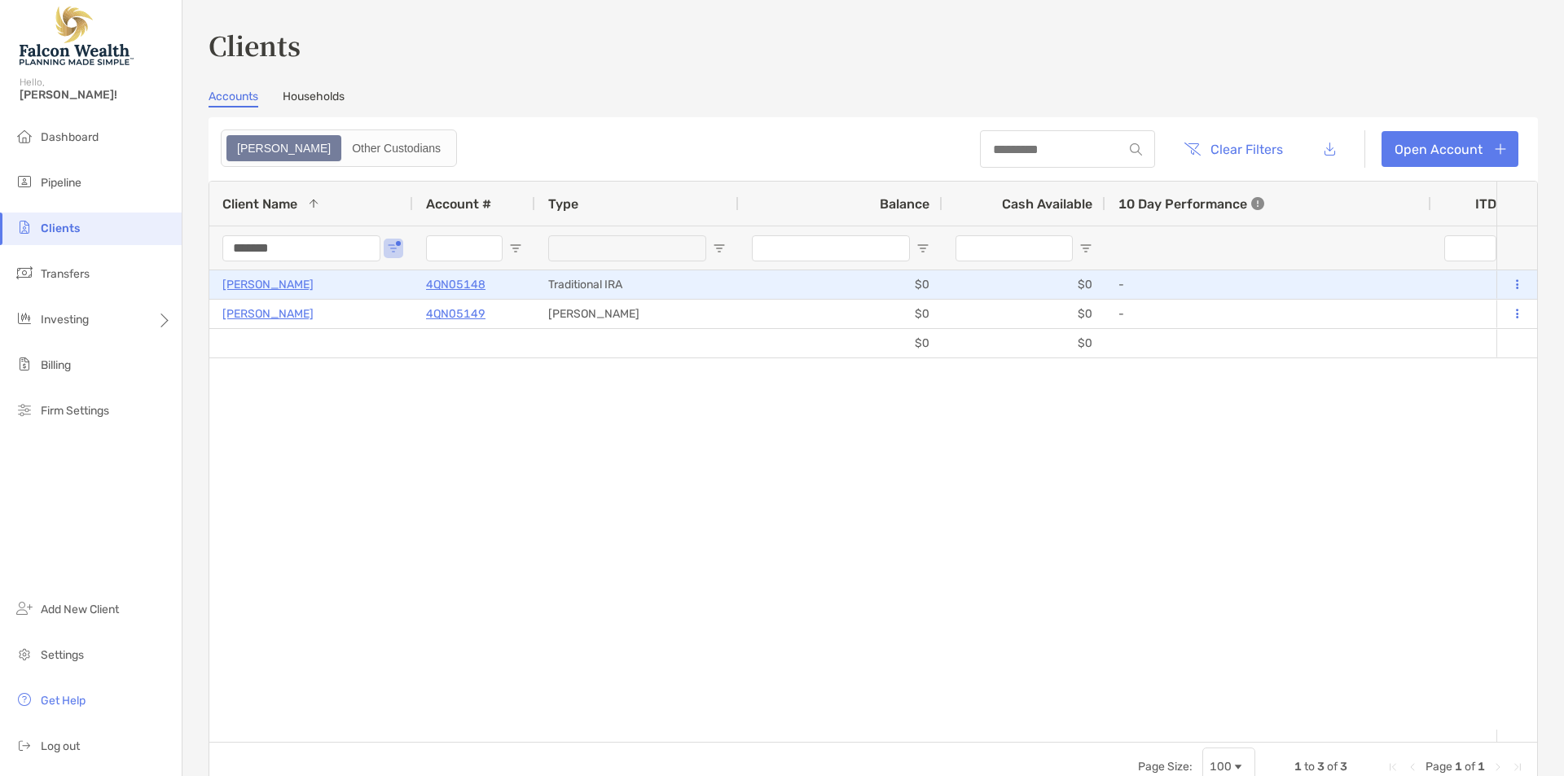
click at [752, 485] on div "Addison Darr 4QN05148 Traditional IRA $0 $0 - 0% 0% Completed Disabled Forest M…" at bounding box center [852, 499] width 1287 height 459
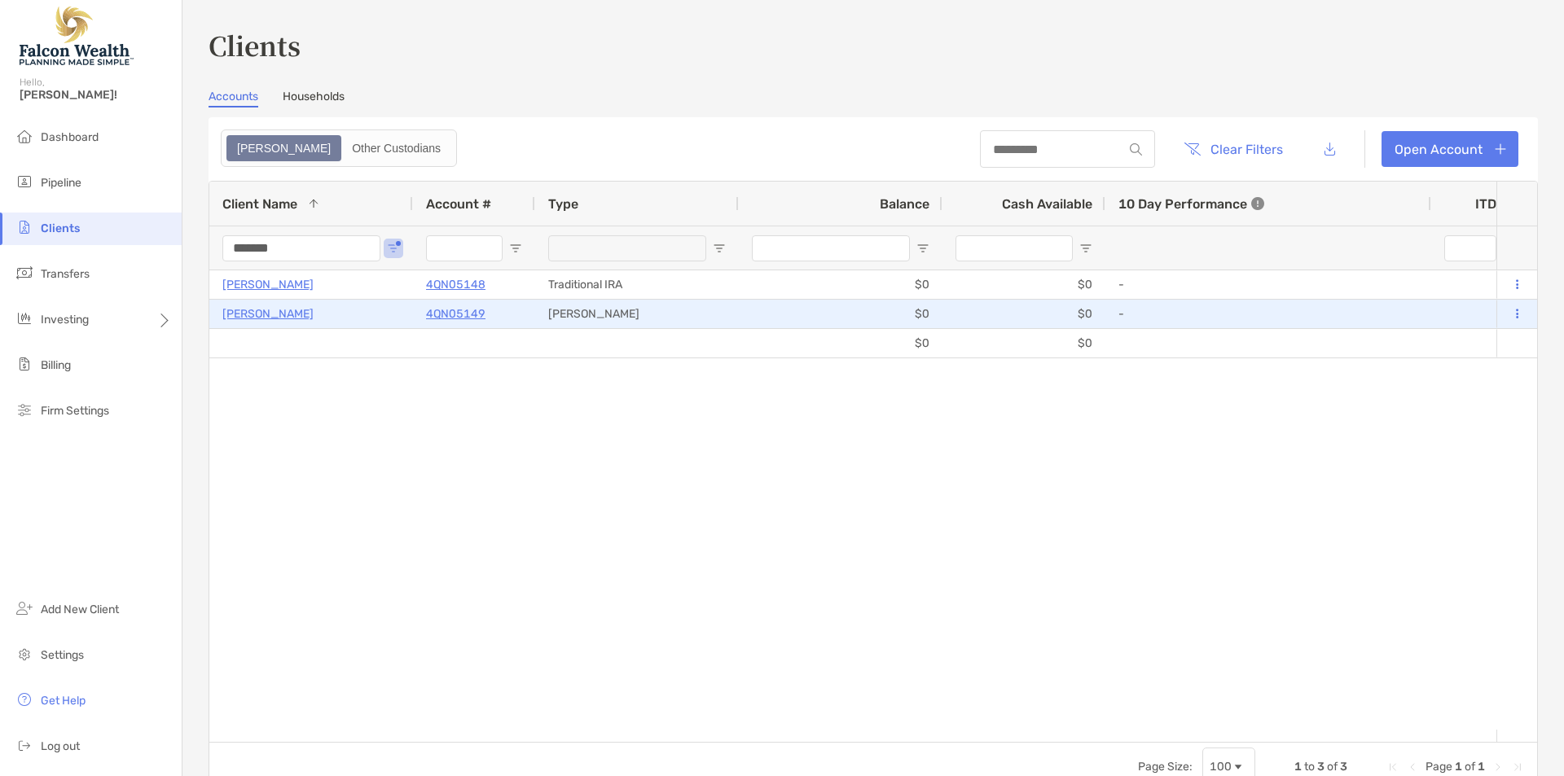
click at [255, 315] on p "[PERSON_NAME]" at bounding box center [267, 314] width 91 height 20
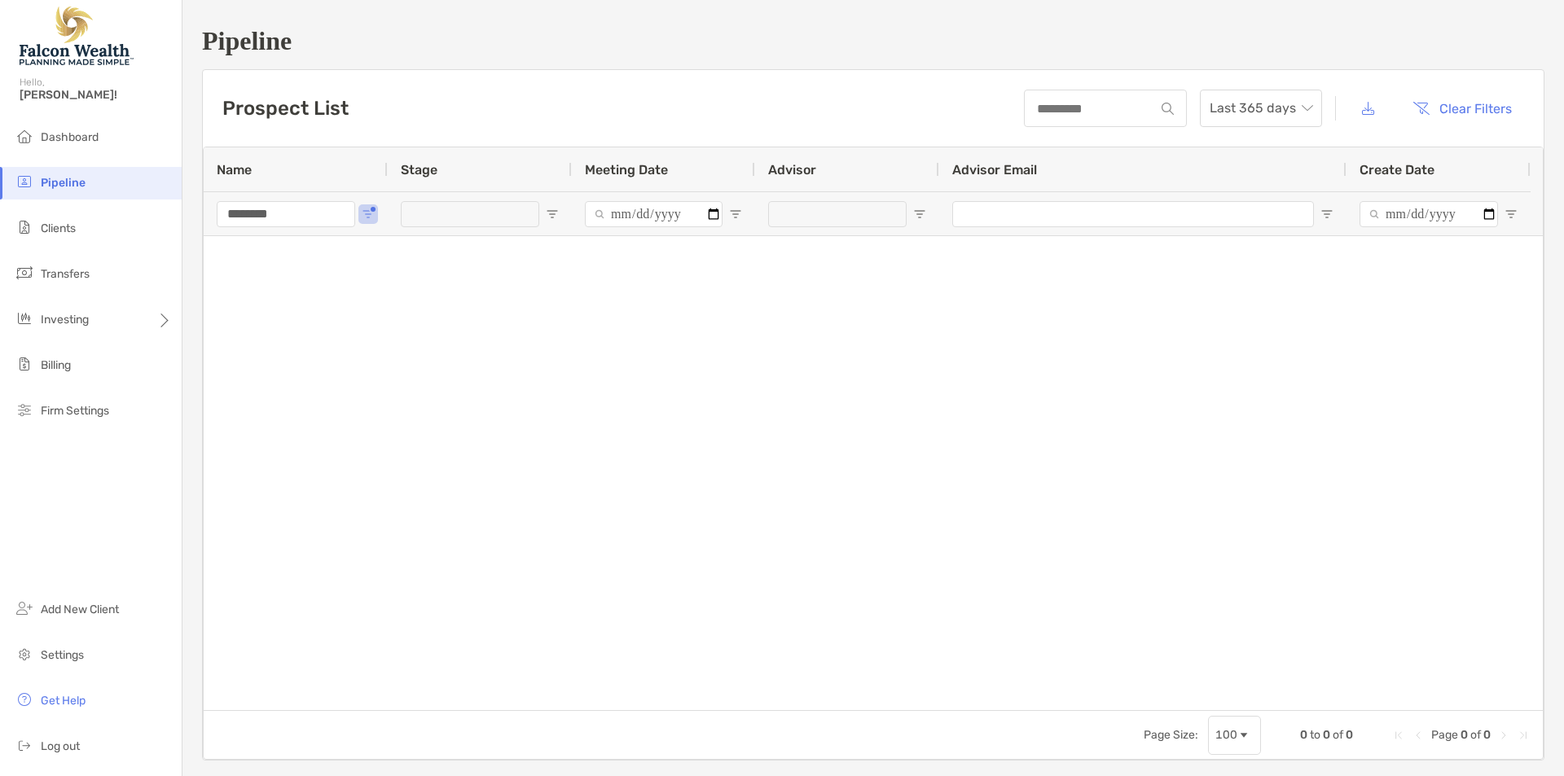
click at [267, 220] on input "********" at bounding box center [286, 214] width 138 height 26
type input "*"
type input "*******"
click at [61, 228] on span "Clients" at bounding box center [58, 229] width 35 height 14
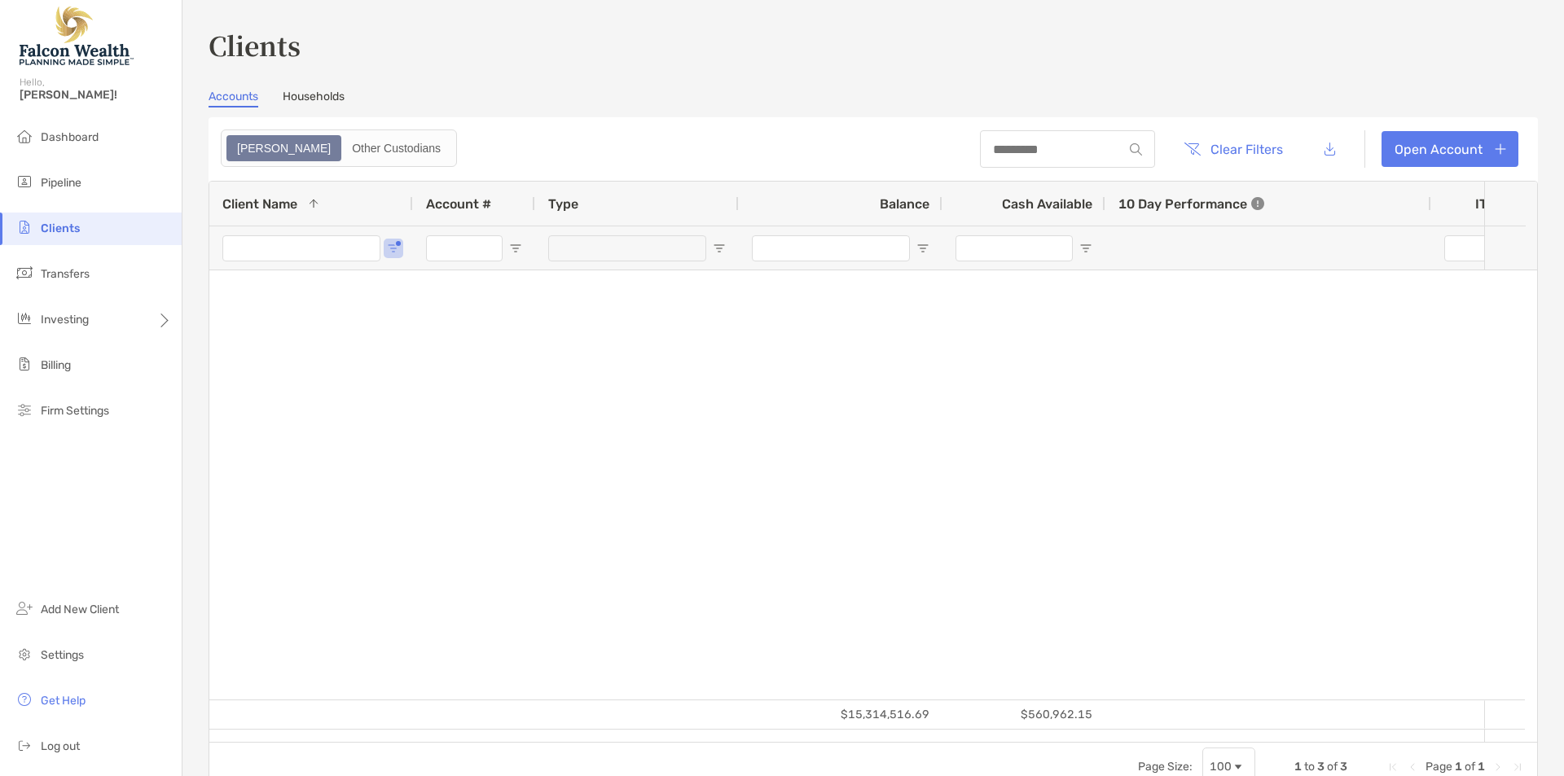
type input "*******"
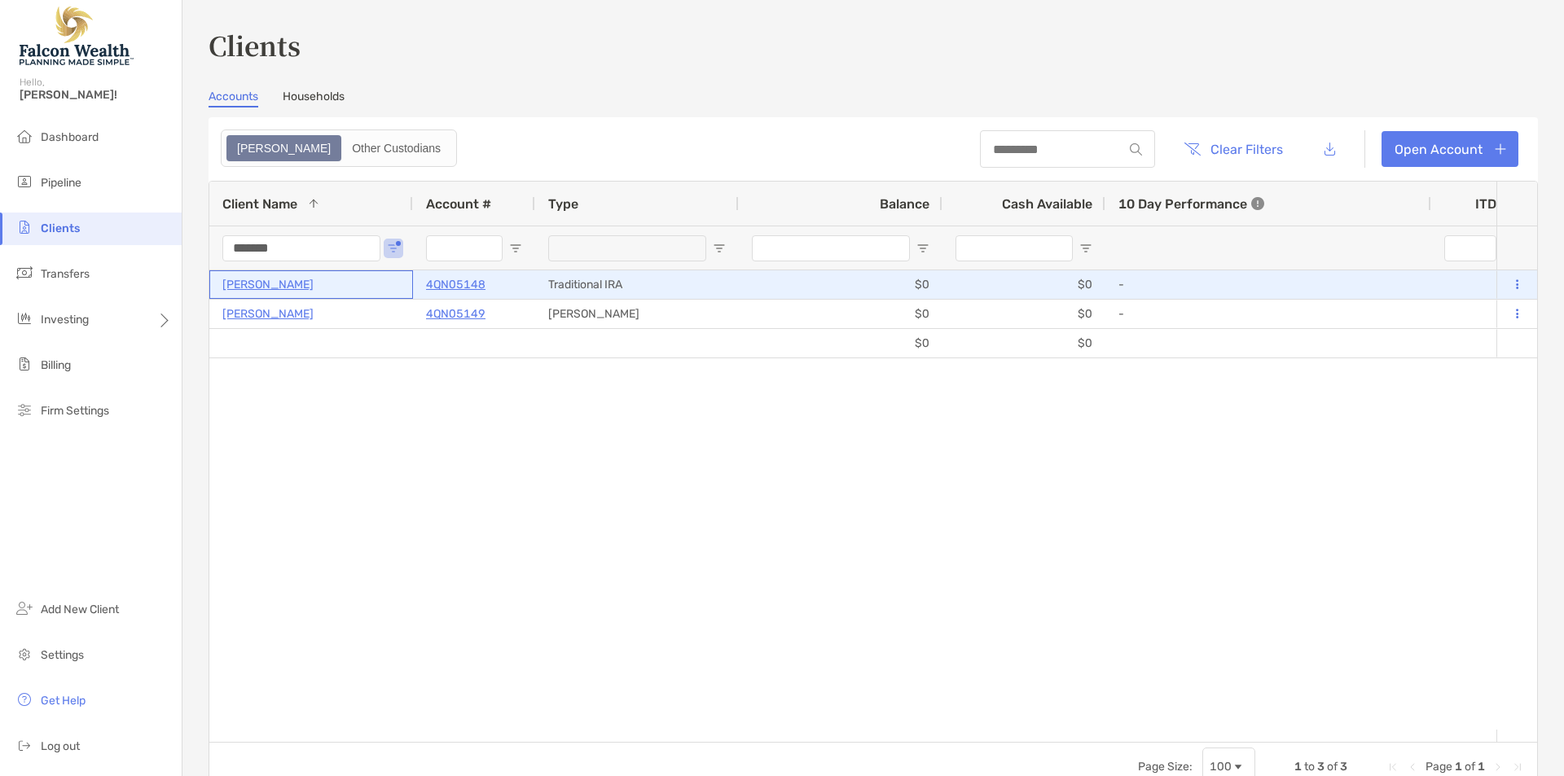
click at [269, 281] on p "[PERSON_NAME]" at bounding box center [267, 284] width 91 height 20
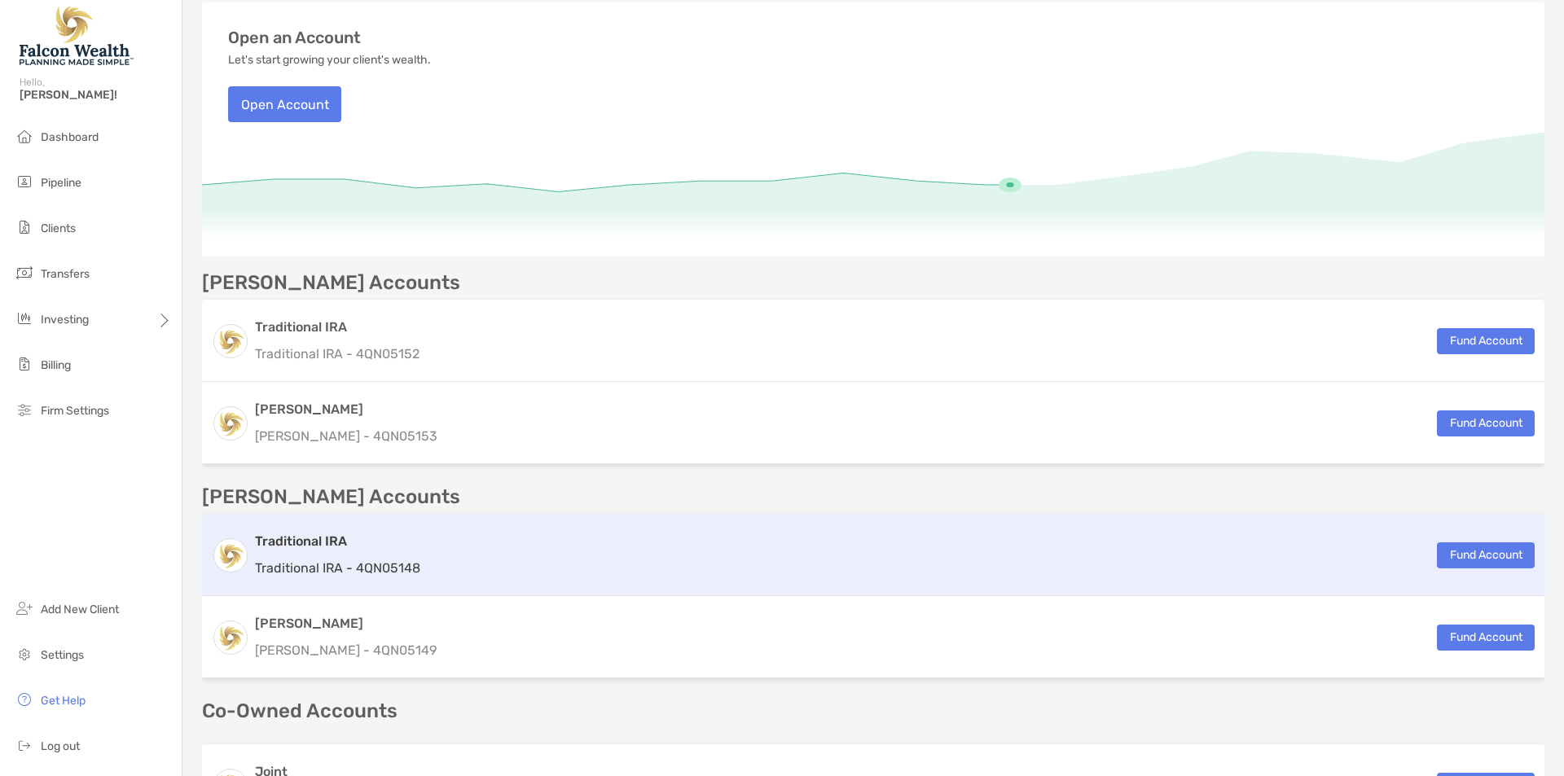
scroll to position [217, 0]
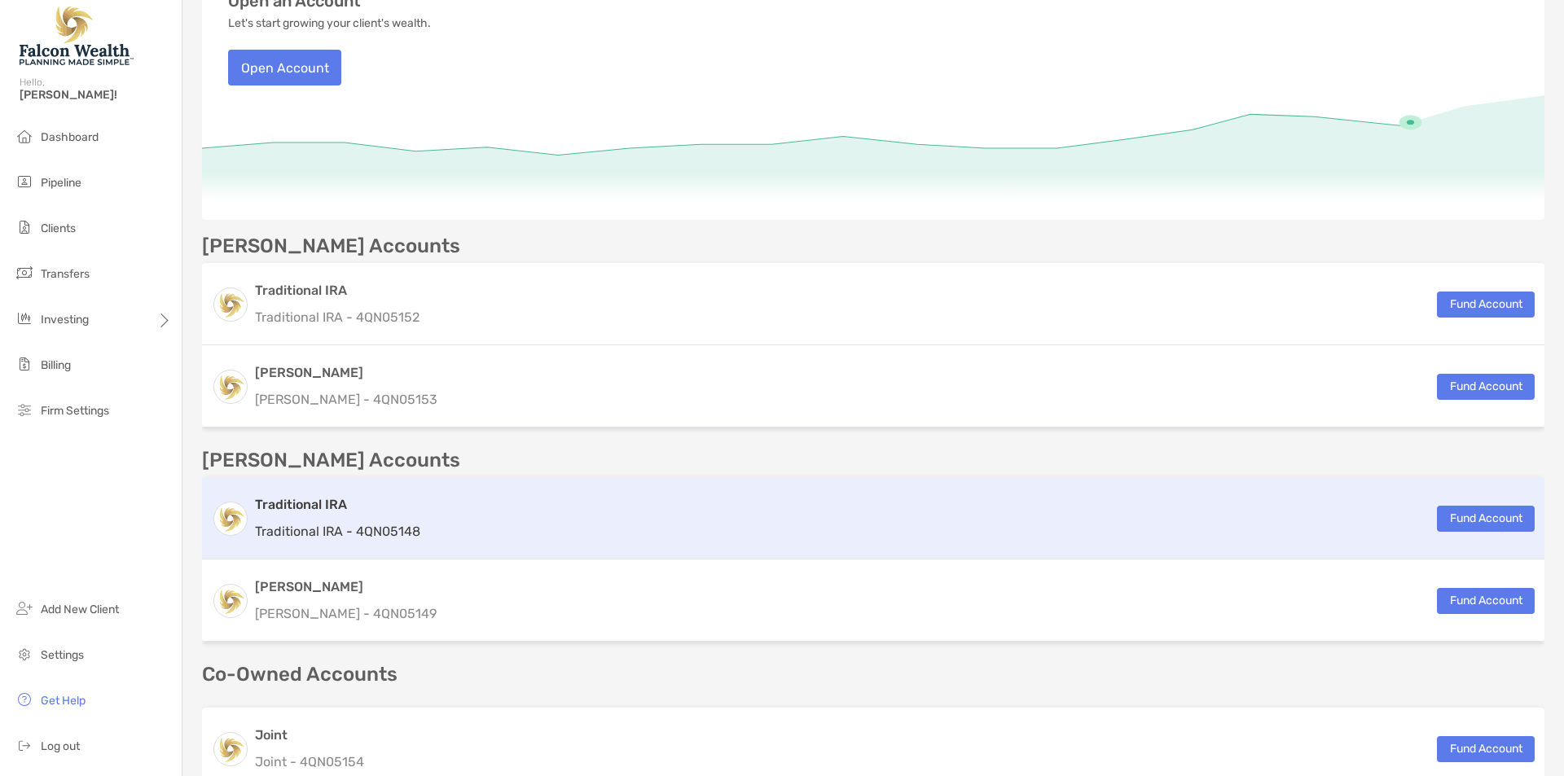
click at [647, 542] on div "Traditional IRA Traditional IRA - 4QN05148 Fund Account" at bounding box center [873, 518] width 1342 height 82
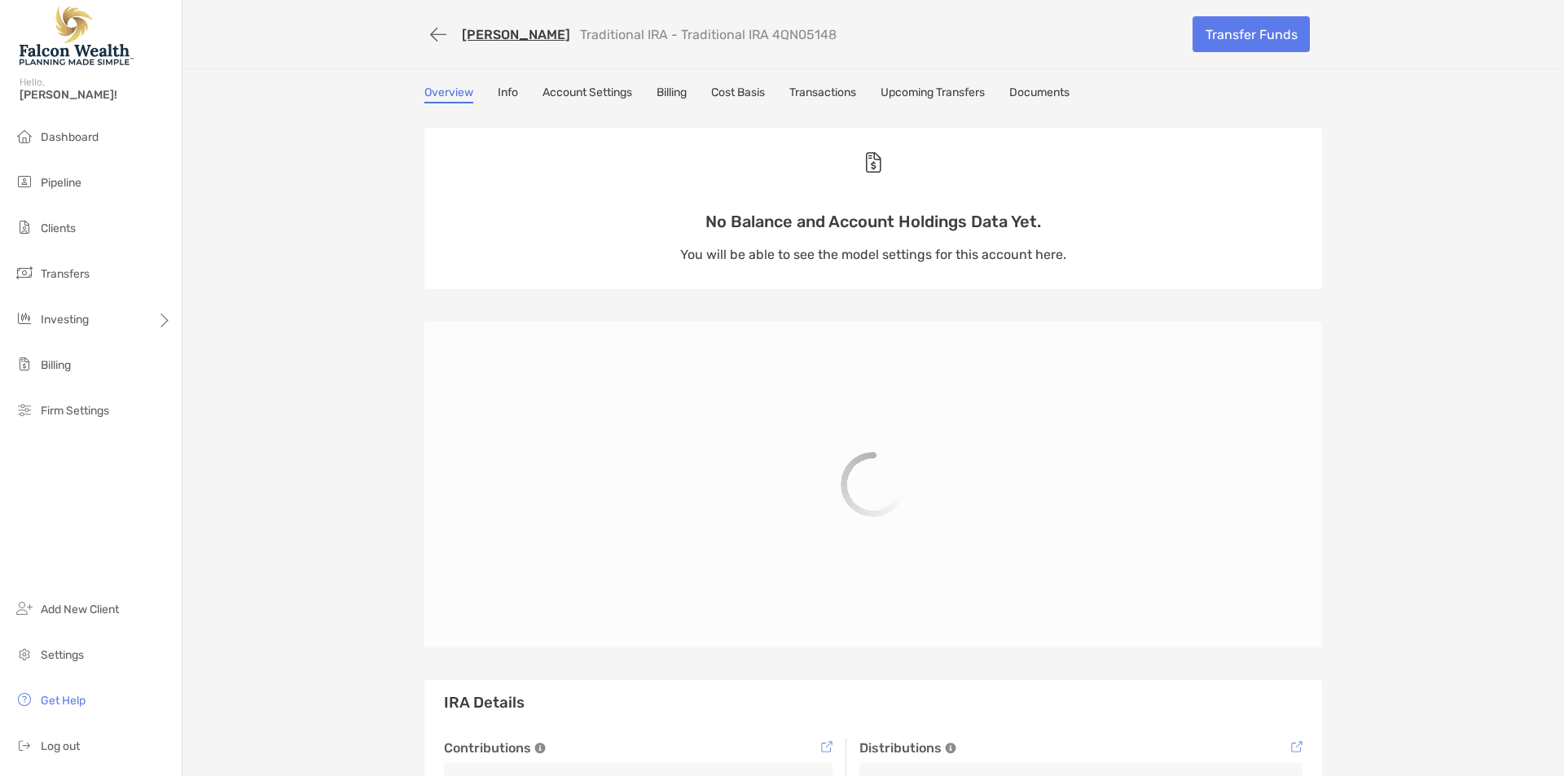
click at [331, 381] on div "[PERSON_NAME] Traditional IRA - Traditional IRA 4QN05148 Transfer Funds Overvie…" at bounding box center [872, 439] width 1381 height 879
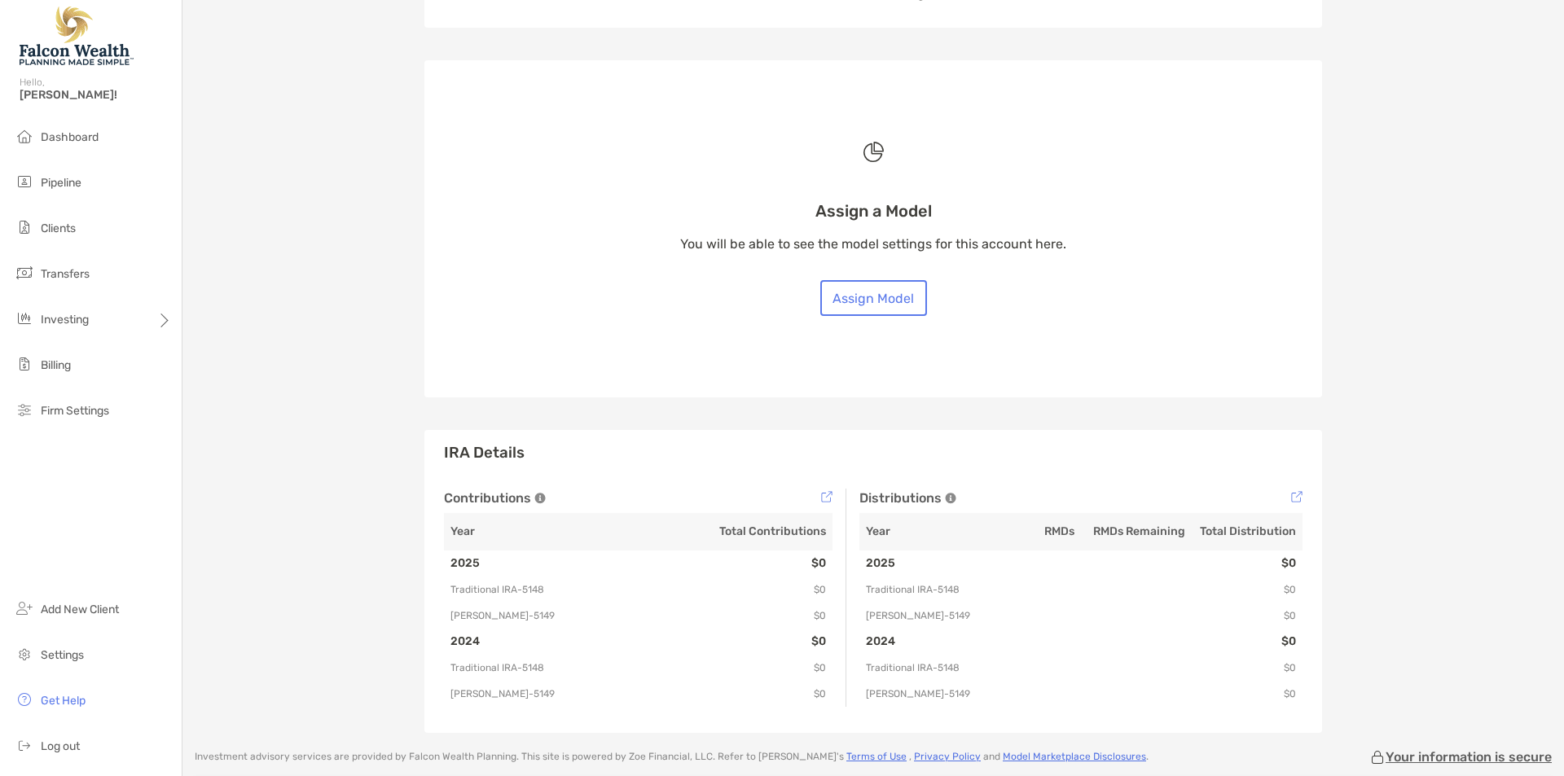
scroll to position [208, 0]
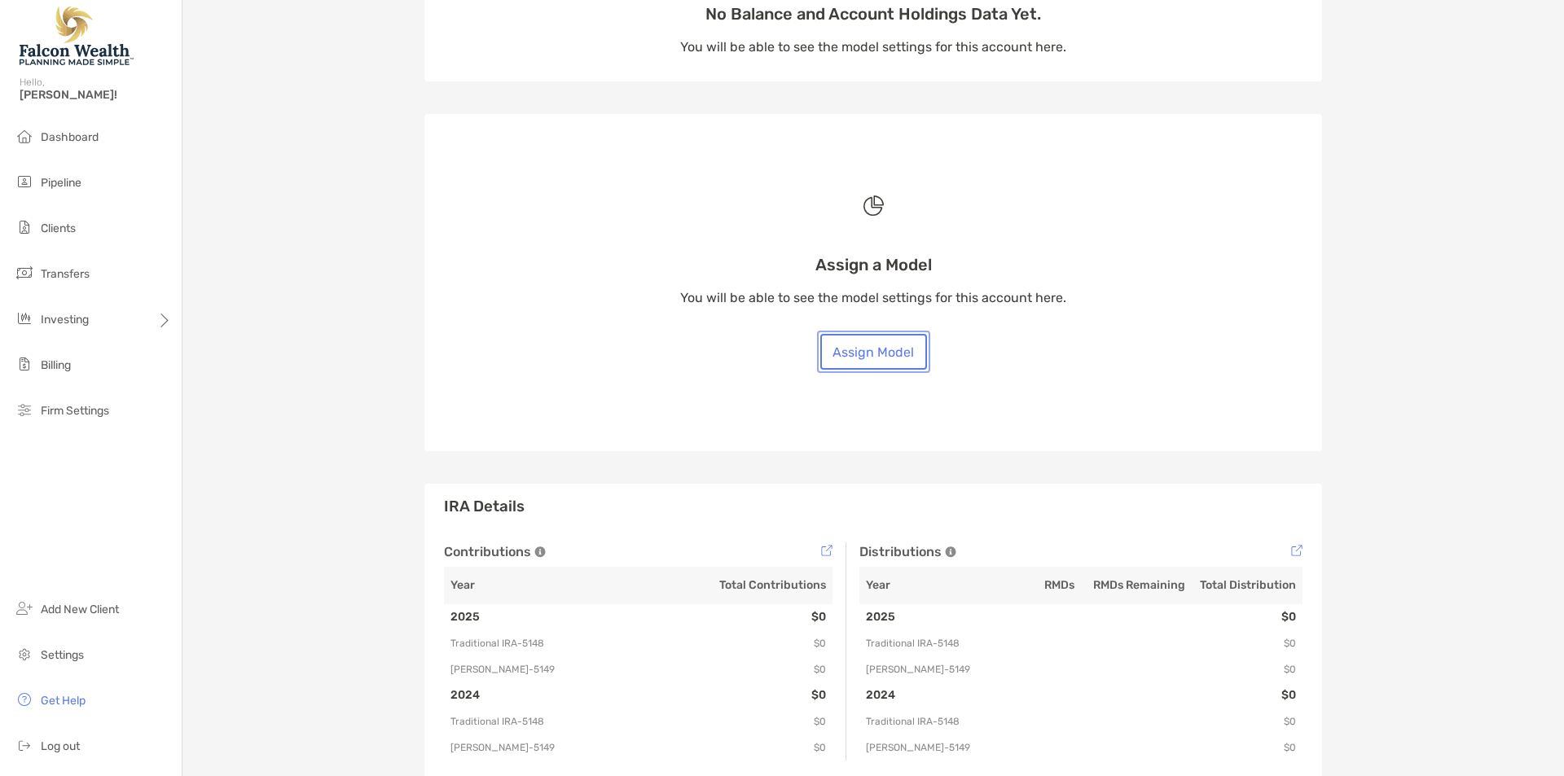
click at [874, 362] on button "Assign Model" at bounding box center [873, 352] width 107 height 36
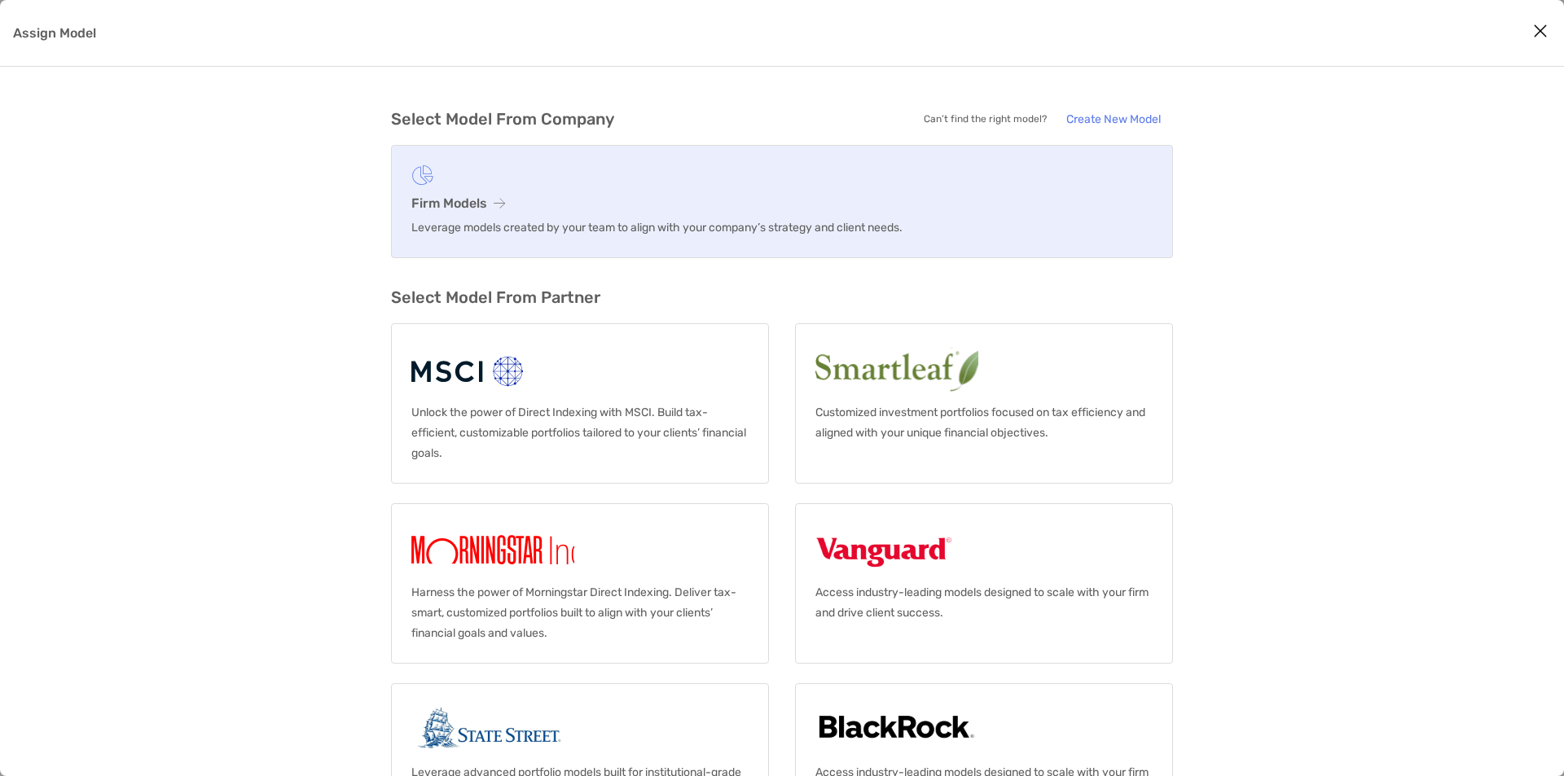
click at [502, 213] on link "Firm Models Leverage models created by your team to align with your company’s s…" at bounding box center [782, 201] width 782 height 113
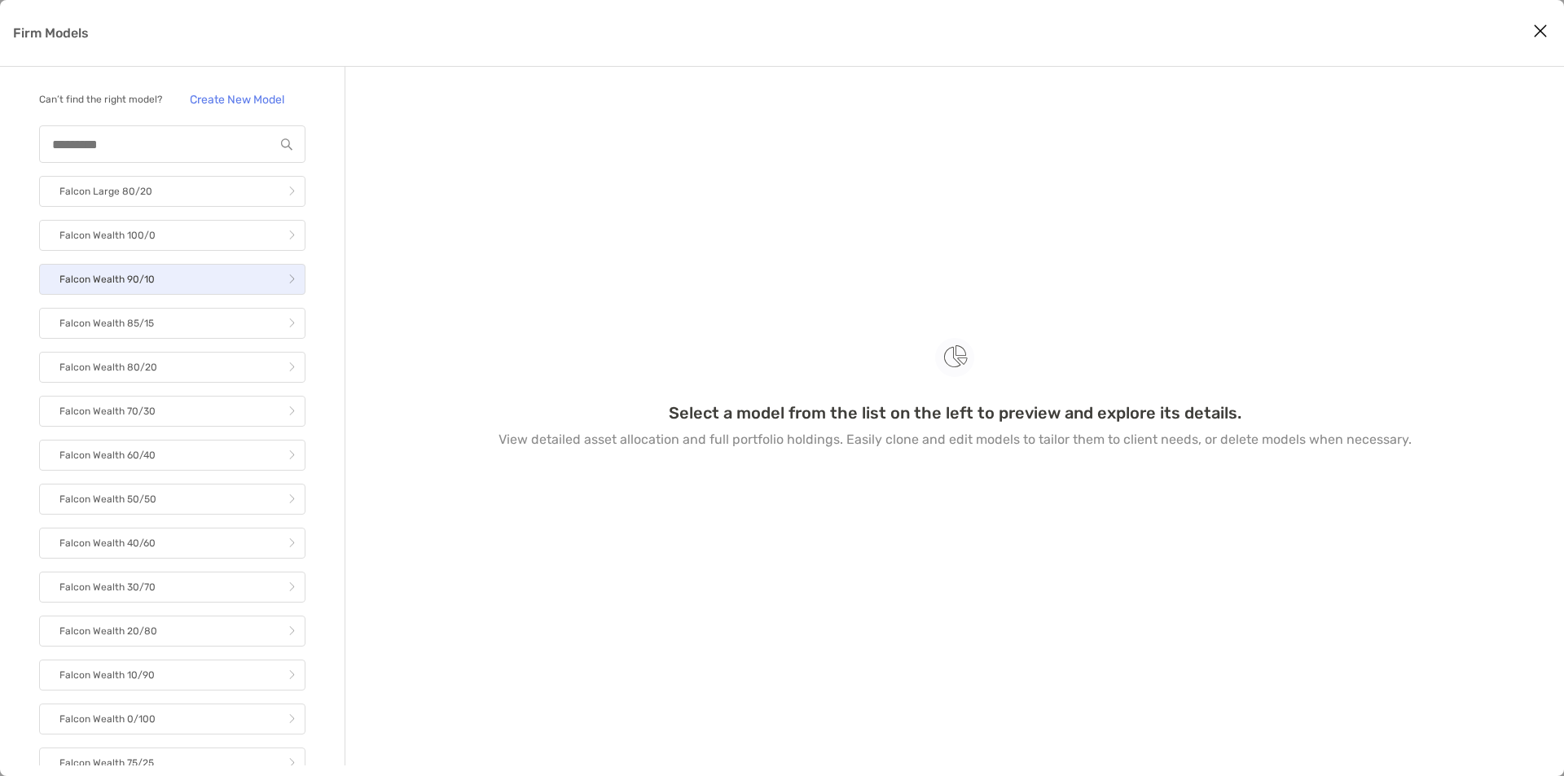
click at [200, 295] on link "Falcon Wealth 90/10" at bounding box center [172, 279] width 266 height 31
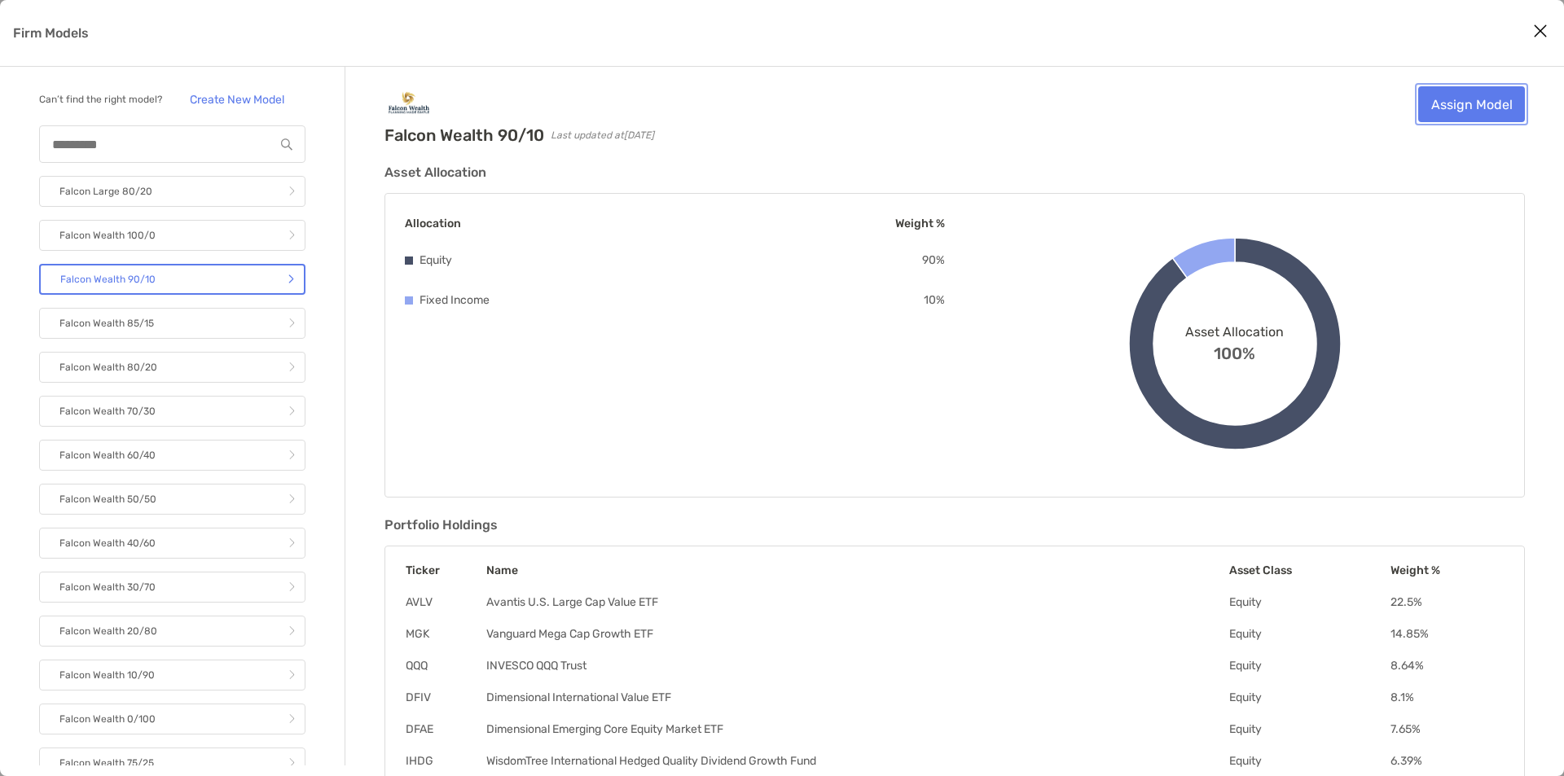
click at [1479, 104] on link "Assign Model" at bounding box center [1471, 104] width 107 height 36
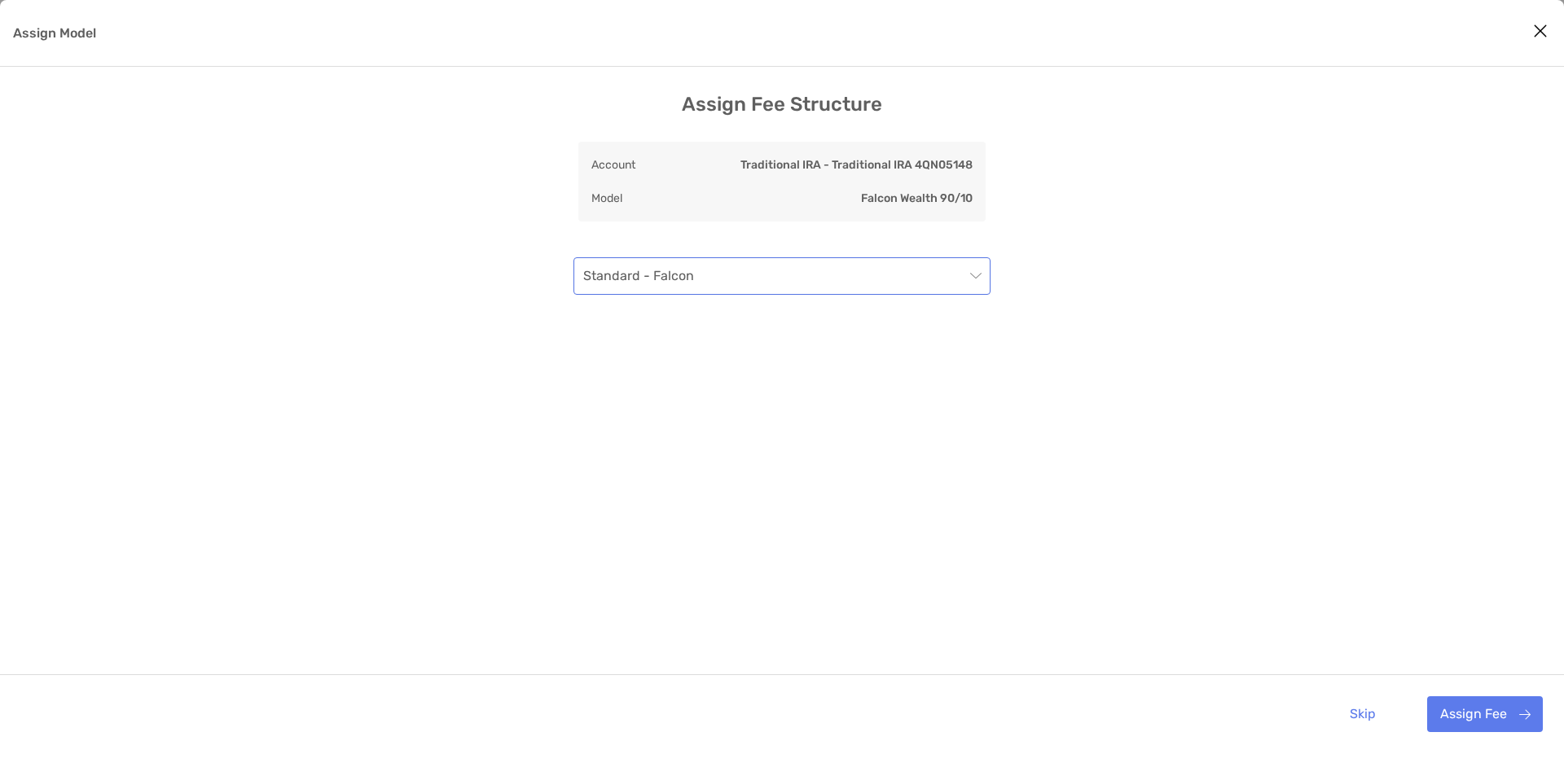
click at [756, 283] on span "Standard - Falcon" at bounding box center [781, 276] width 397 height 36
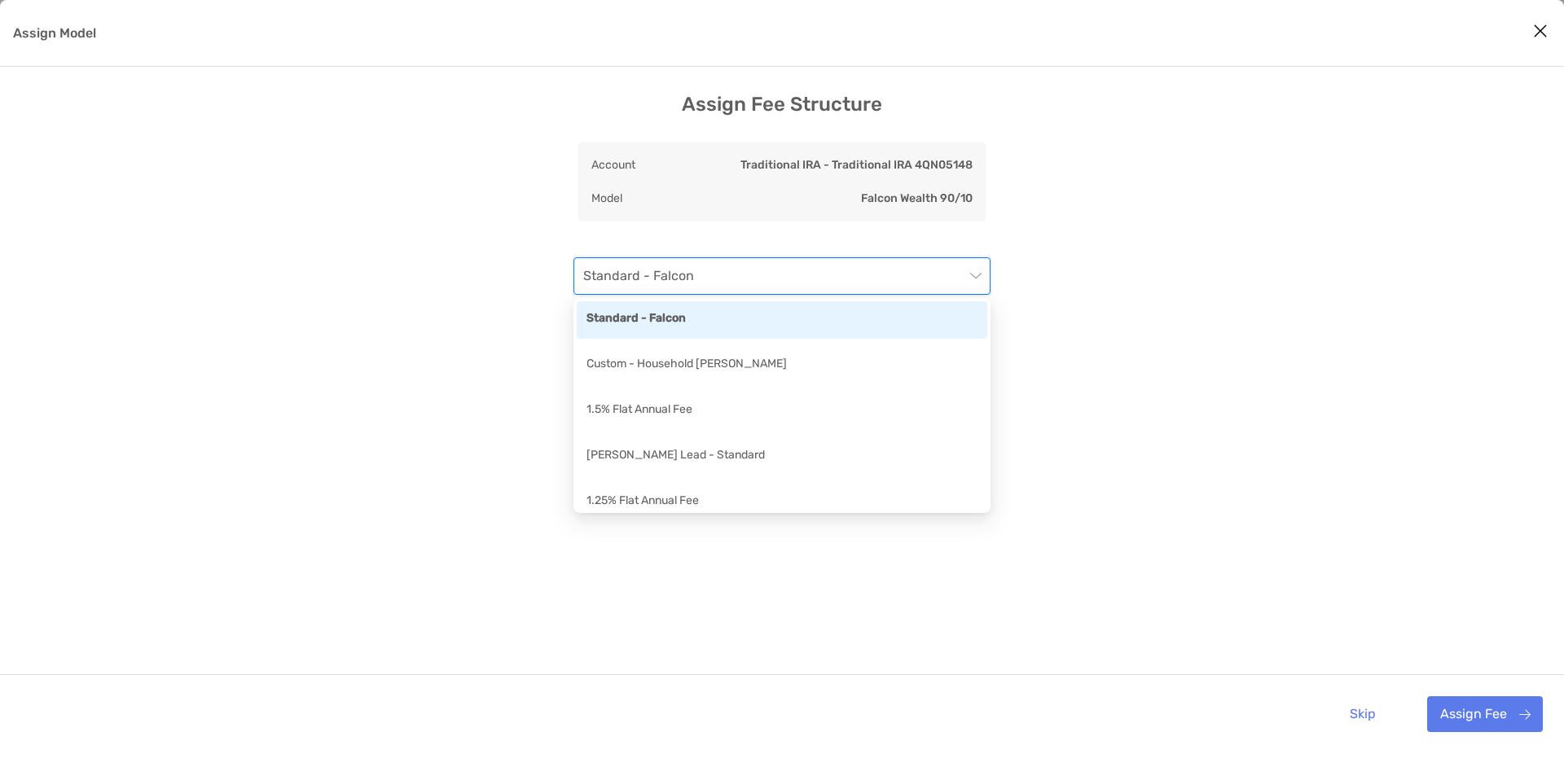
click at [1256, 335] on div "Assign Fee Structure Account Traditional IRA - Traditional IRA 4QN05148 Model F…" at bounding box center [782, 423] width 1564 height 660
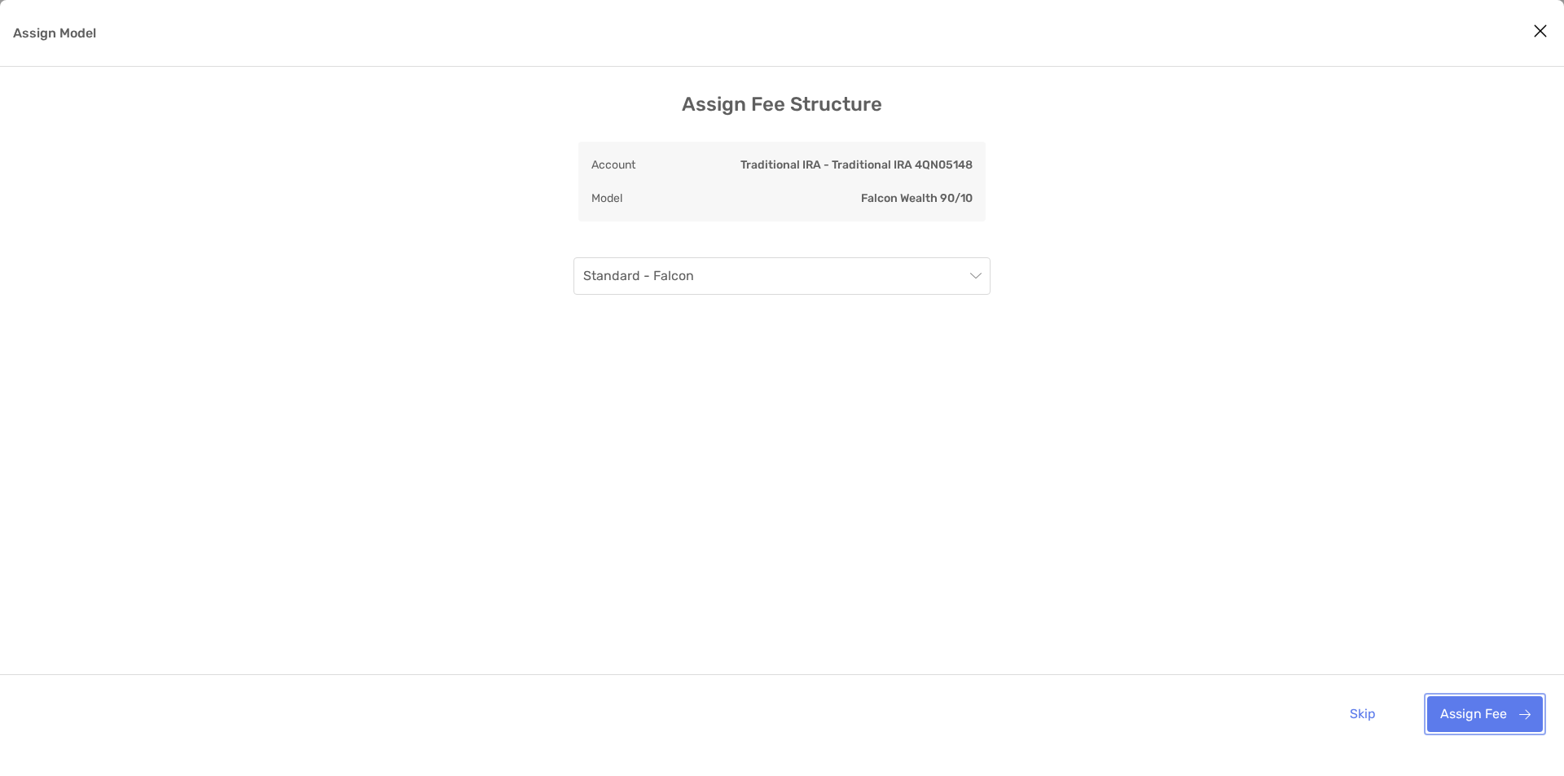
click at [1483, 716] on button "Assign Fee" at bounding box center [1485, 714] width 116 height 36
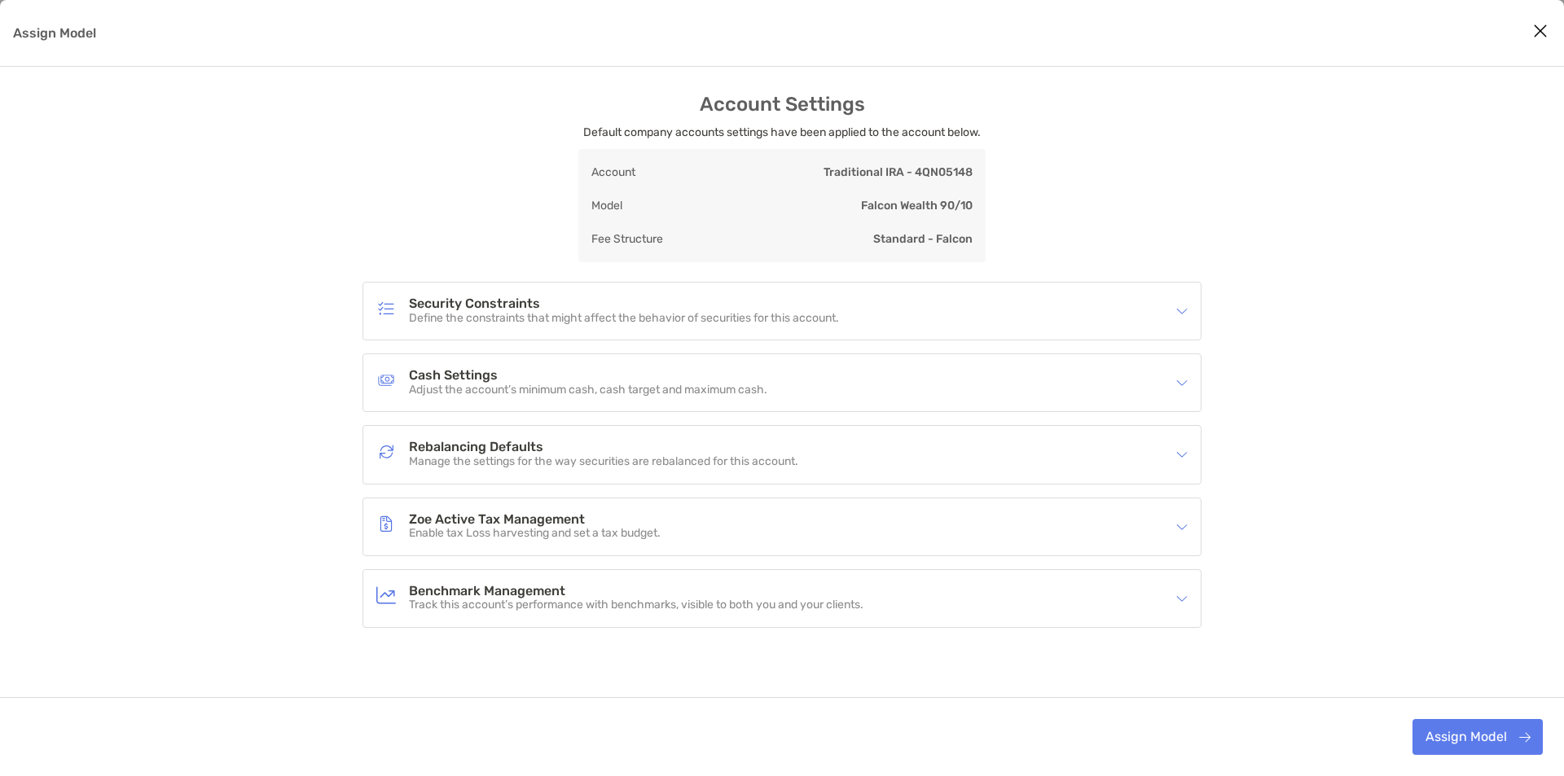
click at [687, 289] on div "Security Constraints Define the constraints that might affect the behavior of s…" at bounding box center [781, 311] width 837 height 57
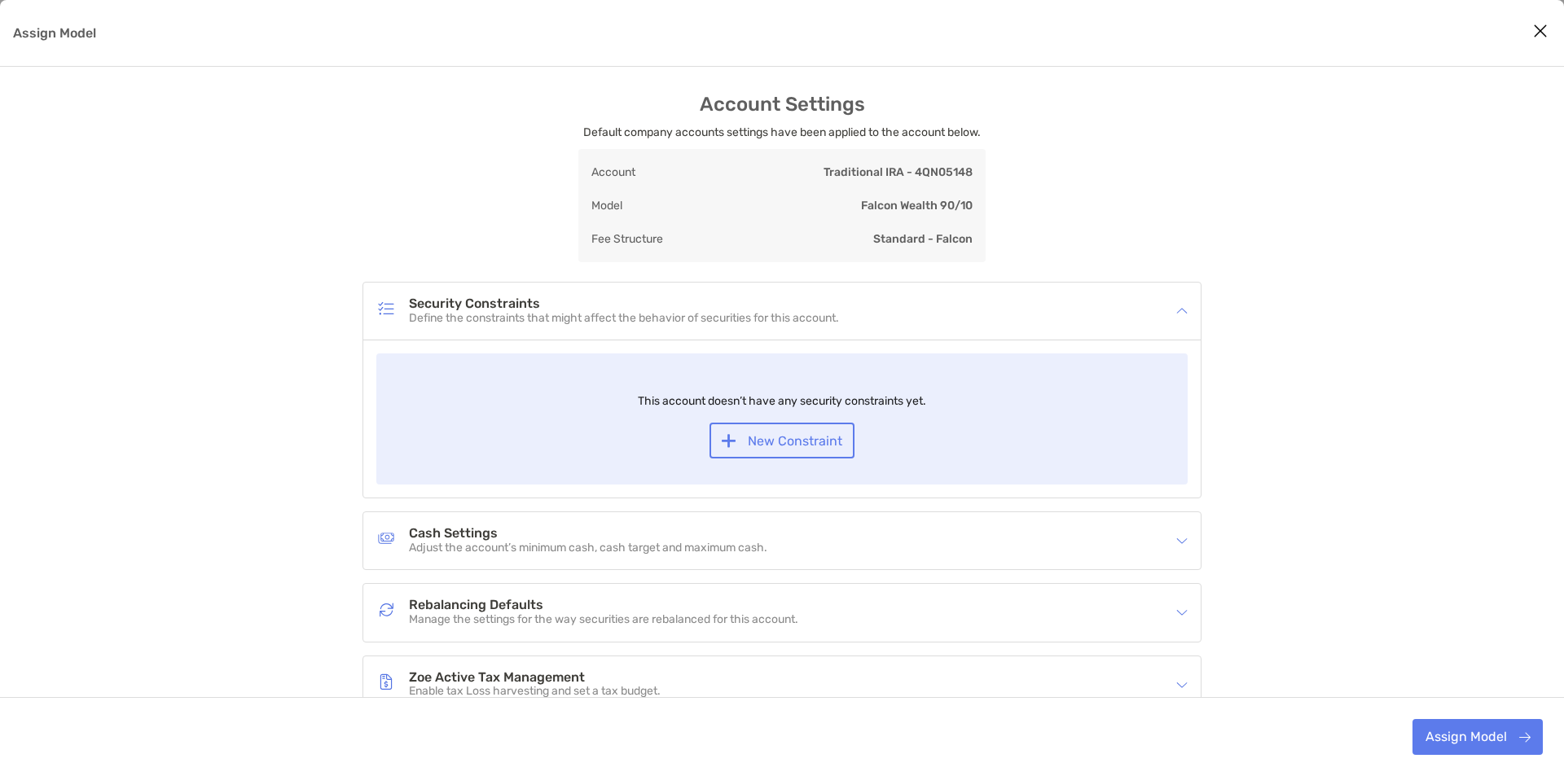
click at [687, 288] on div "Security Constraints Define the constraints that might affect the behavior of s…" at bounding box center [781, 311] width 837 height 57
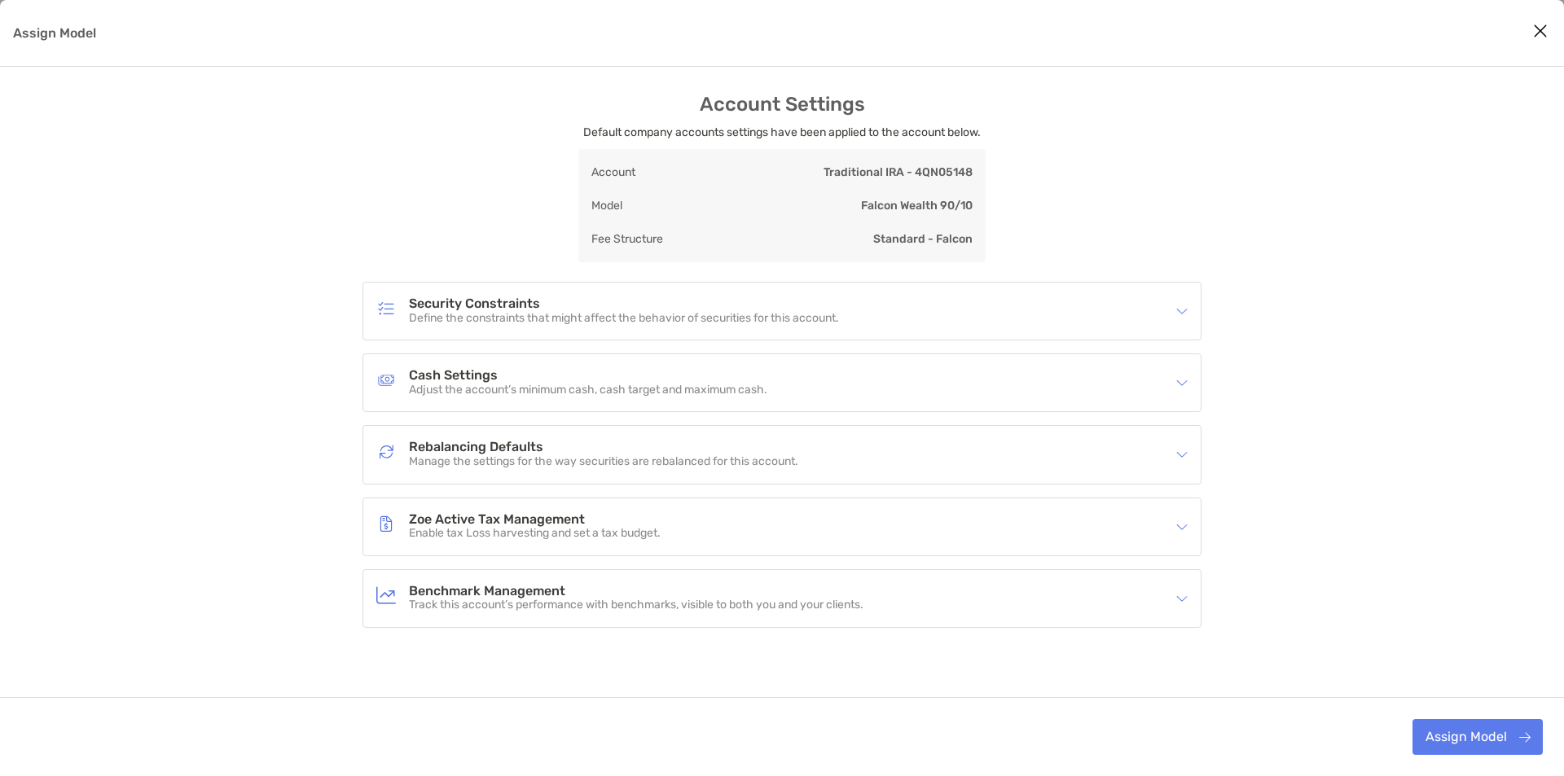
click at [621, 396] on p "Adjust the account’s minimum cash, cash target and maximum cash." at bounding box center [588, 391] width 358 height 14
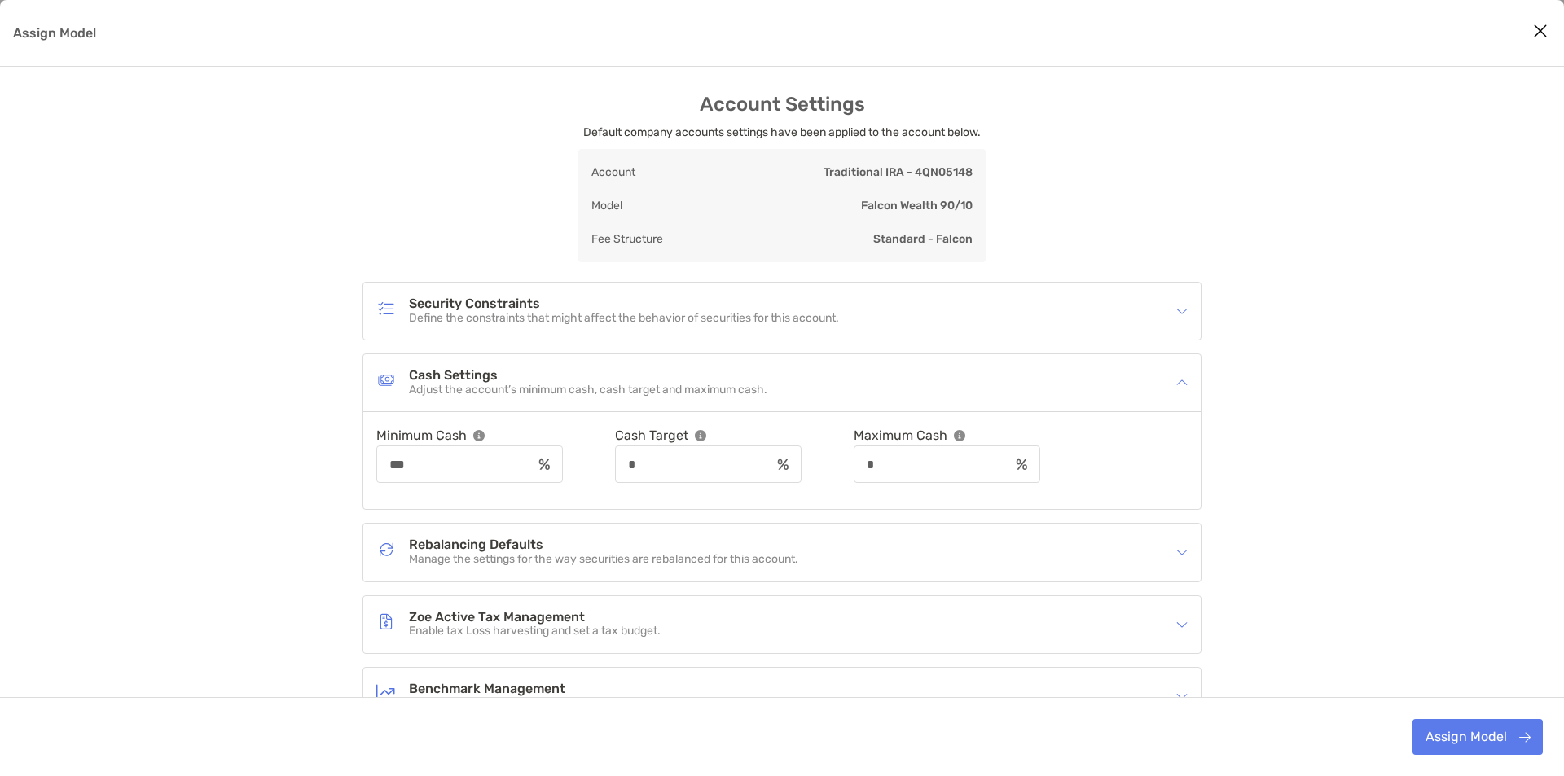
click at [835, 380] on div "Cash Settings Adjust the account’s minimum cash, cash target and maximum cash." at bounding box center [771, 382] width 790 height 37
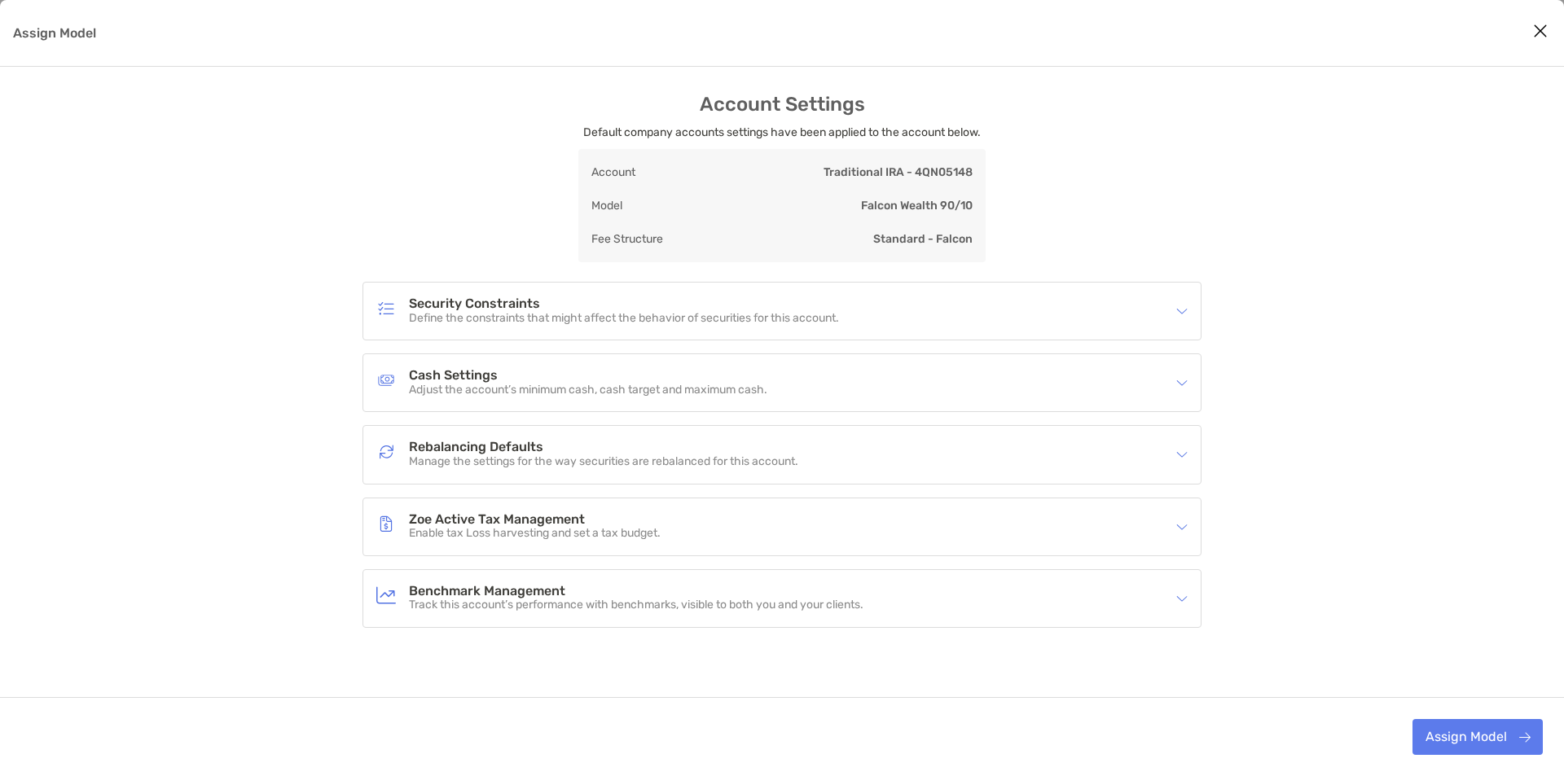
click at [751, 441] on h4 "Rebalancing Defaults" at bounding box center [603, 448] width 389 height 14
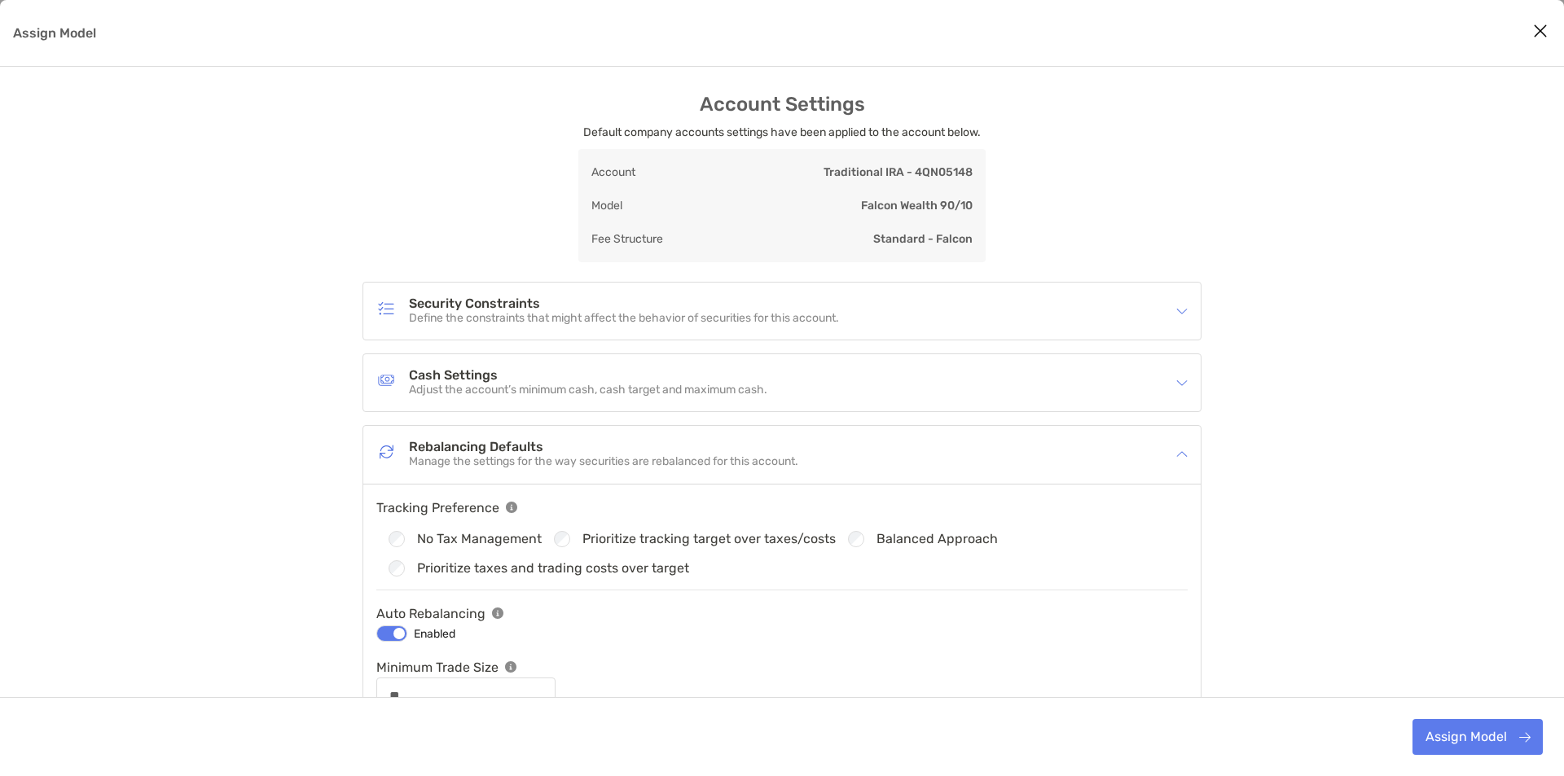
click at [751, 441] on h4 "Rebalancing Defaults" at bounding box center [603, 448] width 389 height 14
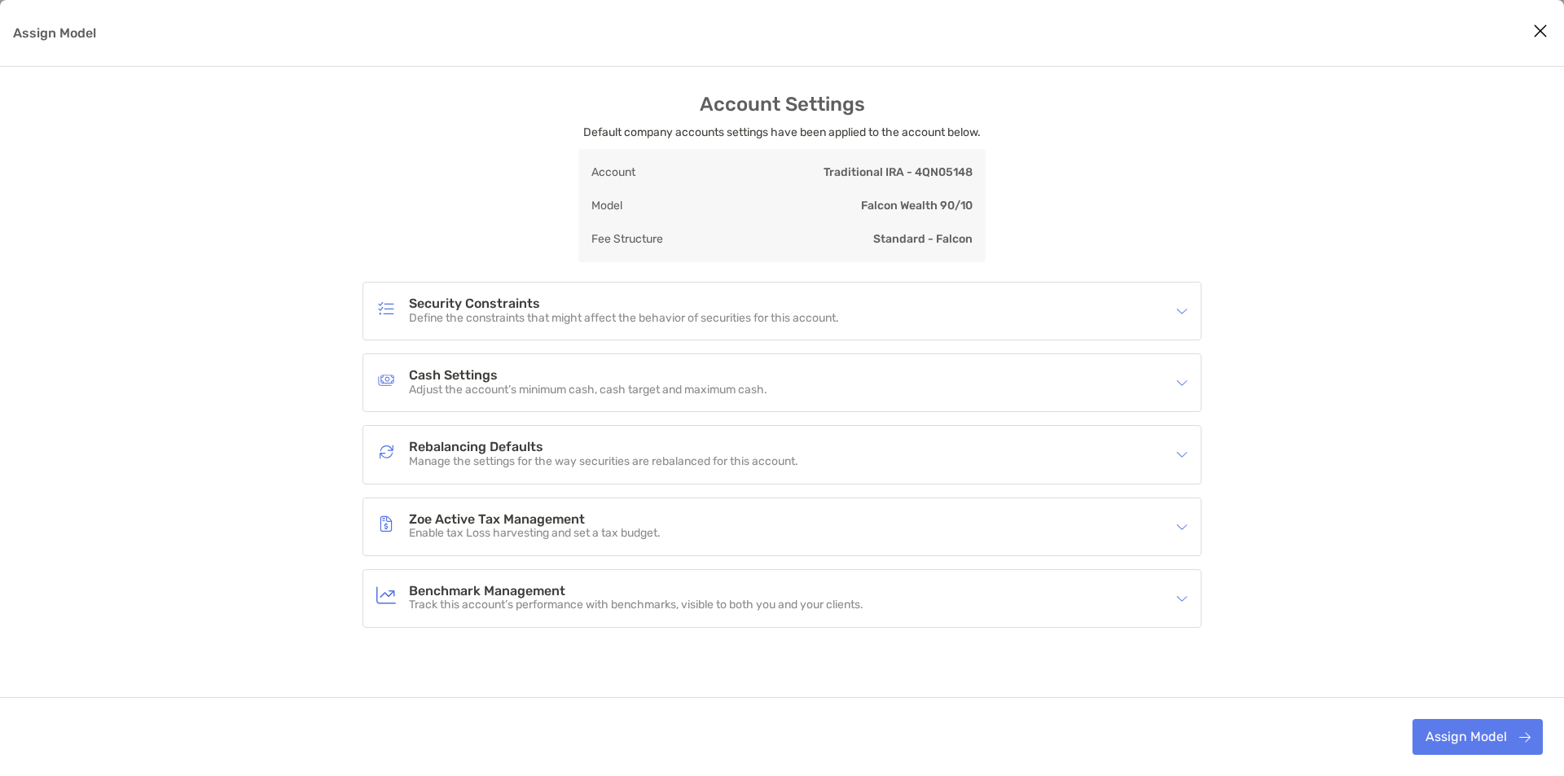
click at [681, 522] on div "Zoe Active Tax Management Enable tax Loss harvesting and set a tax budget." at bounding box center [771, 526] width 790 height 37
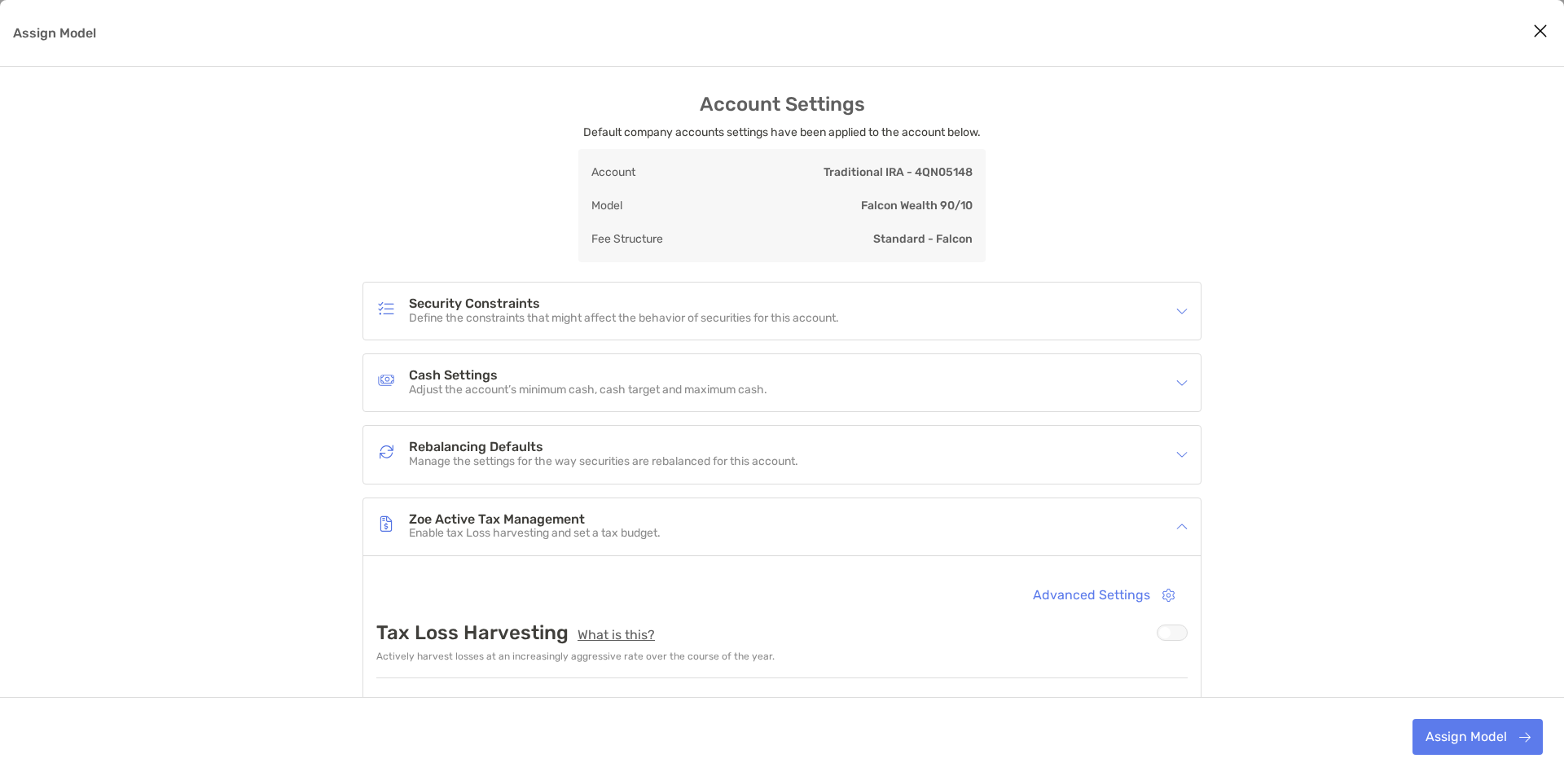
click at [754, 516] on div "Zoe Active Tax Management Enable tax Loss harvesting and set a tax budget." at bounding box center [771, 526] width 790 height 37
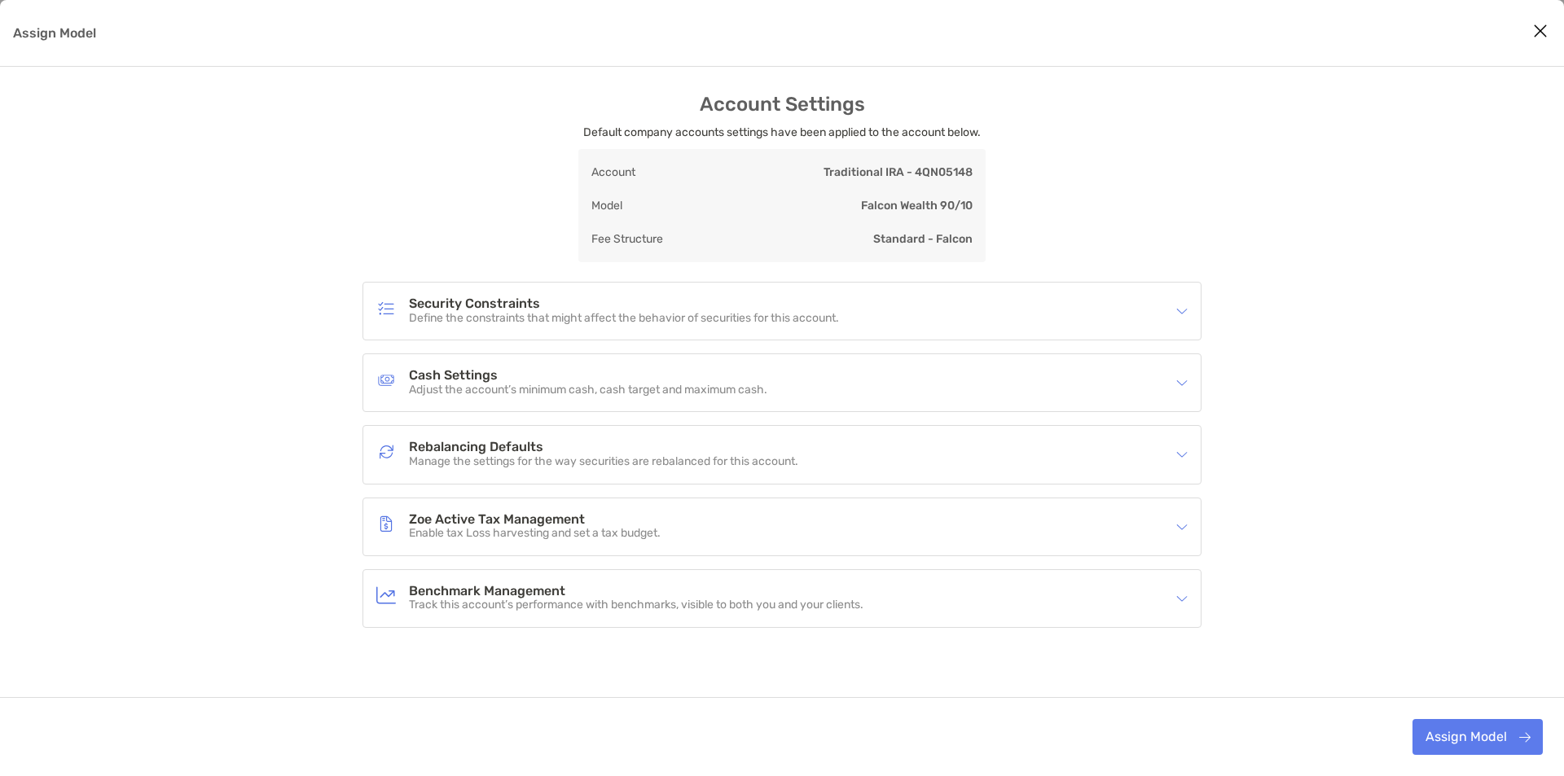
click at [687, 585] on h4 "Benchmark Management" at bounding box center [636, 592] width 454 height 14
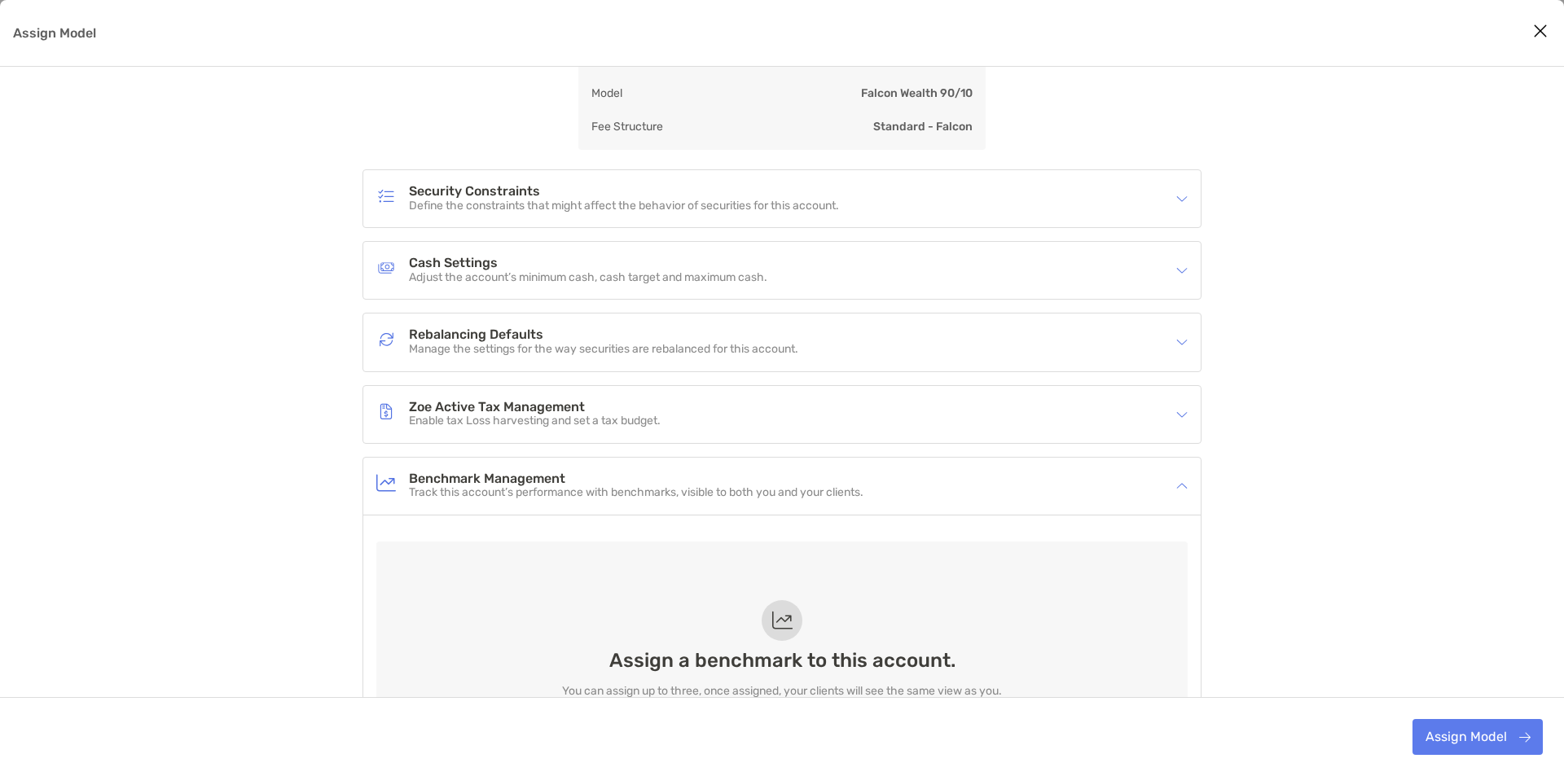
scroll to position [323, 0]
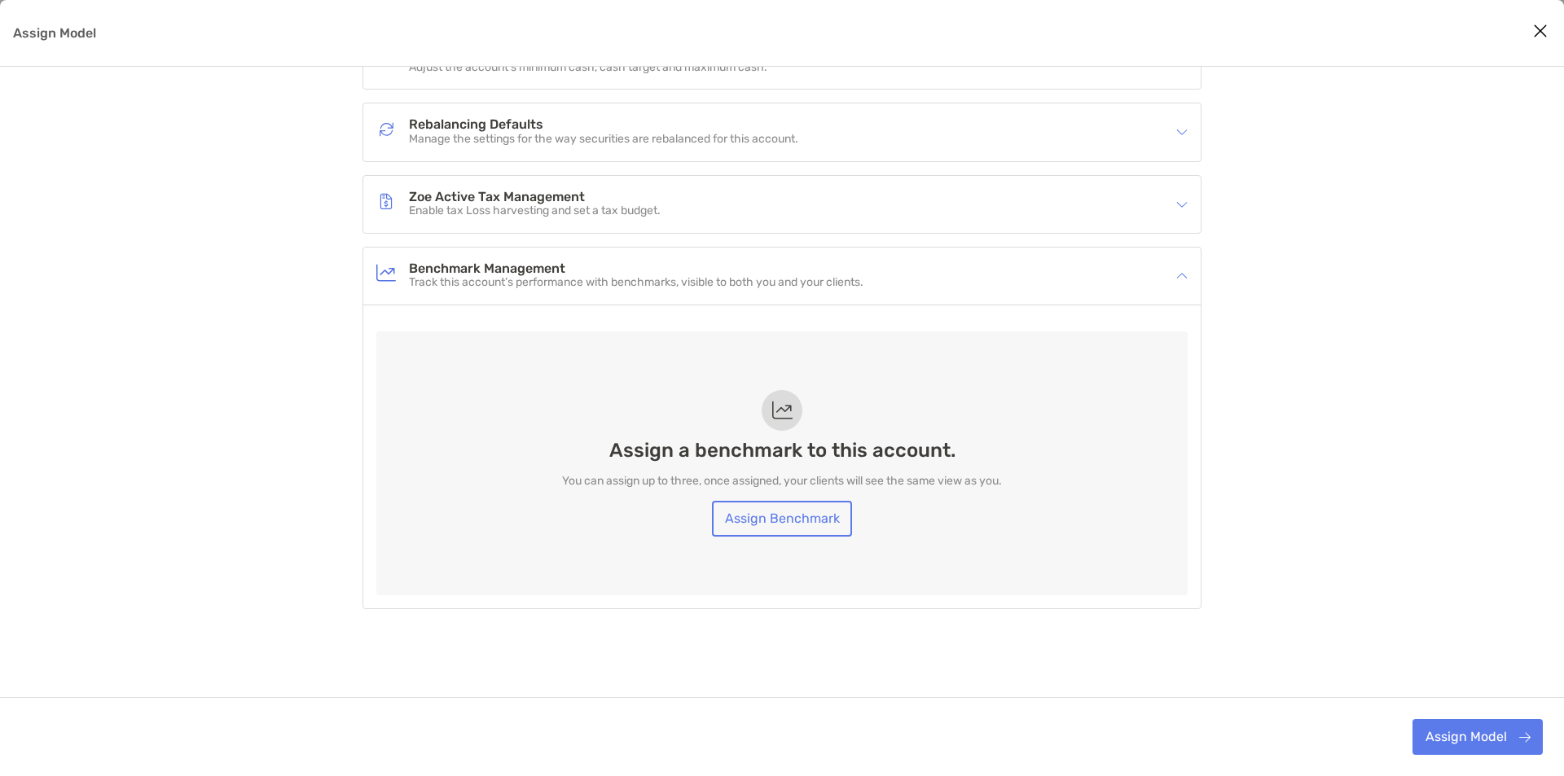
click at [726, 279] on p "Track this account’s performance with benchmarks, visible to both you and your …" at bounding box center [636, 283] width 454 height 14
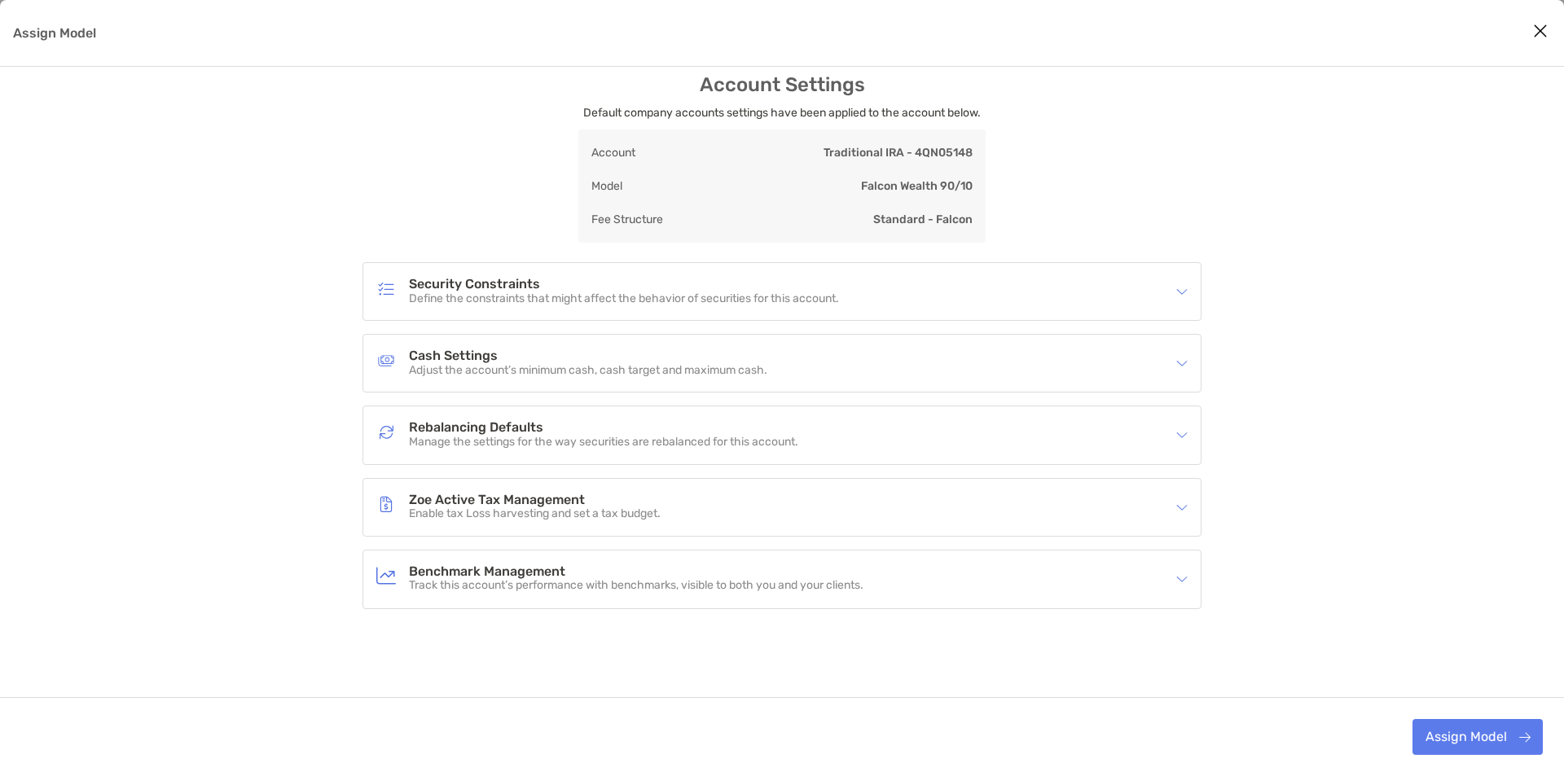
scroll to position [19, 0]
click at [799, 294] on p "Define the constraints that might affect the behavior of securities for this ac…" at bounding box center [624, 300] width 430 height 14
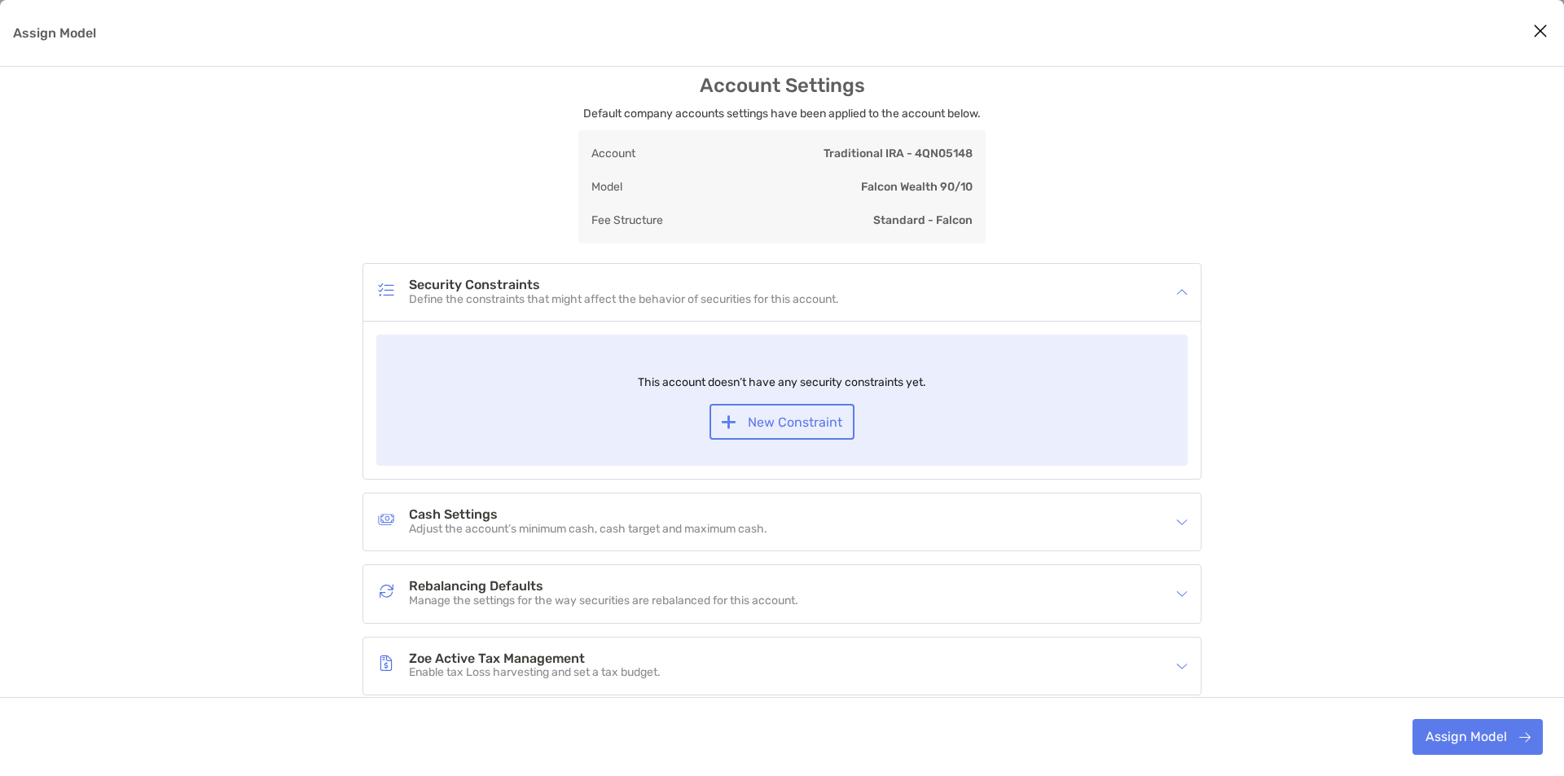
click at [805, 290] on h4 "Security Constraints" at bounding box center [624, 286] width 430 height 14
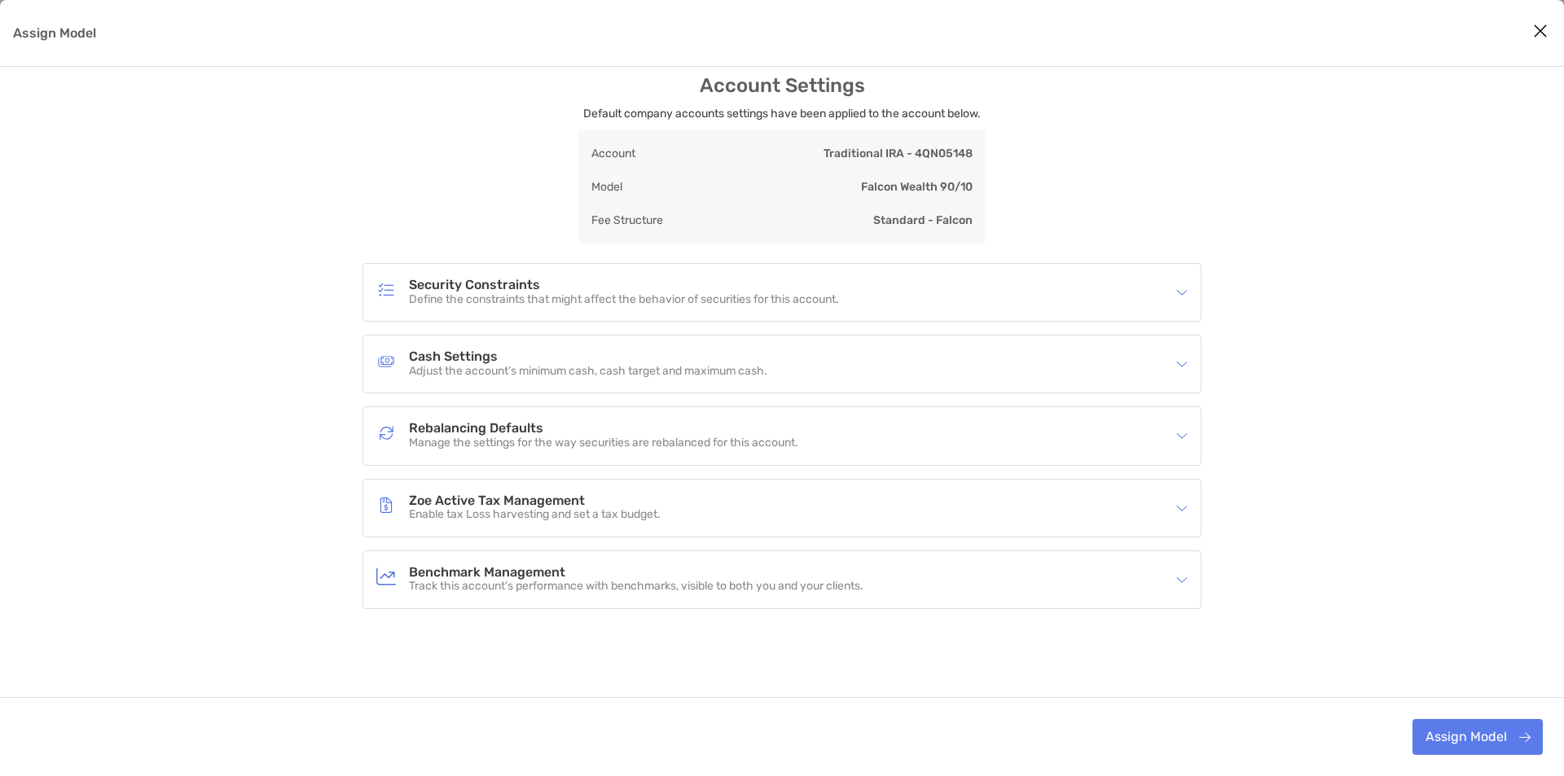
click at [786, 352] on div "Cash Settings Adjust the account’s minimum cash, cash target and maximum cash." at bounding box center [771, 363] width 790 height 37
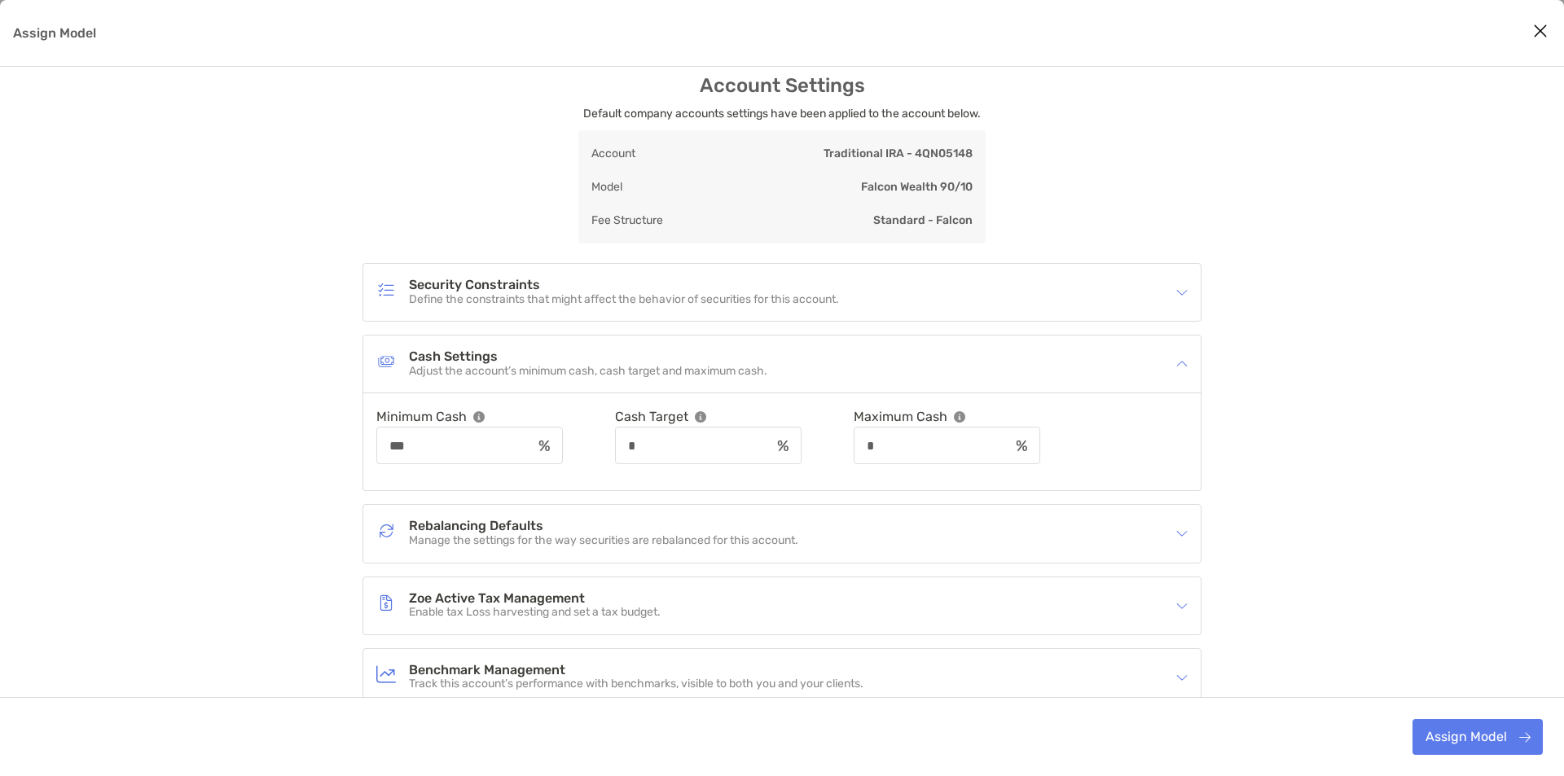
click at [786, 352] on div "Cash Settings Adjust the account’s minimum cash, cash target and maximum cash." at bounding box center [771, 363] width 790 height 37
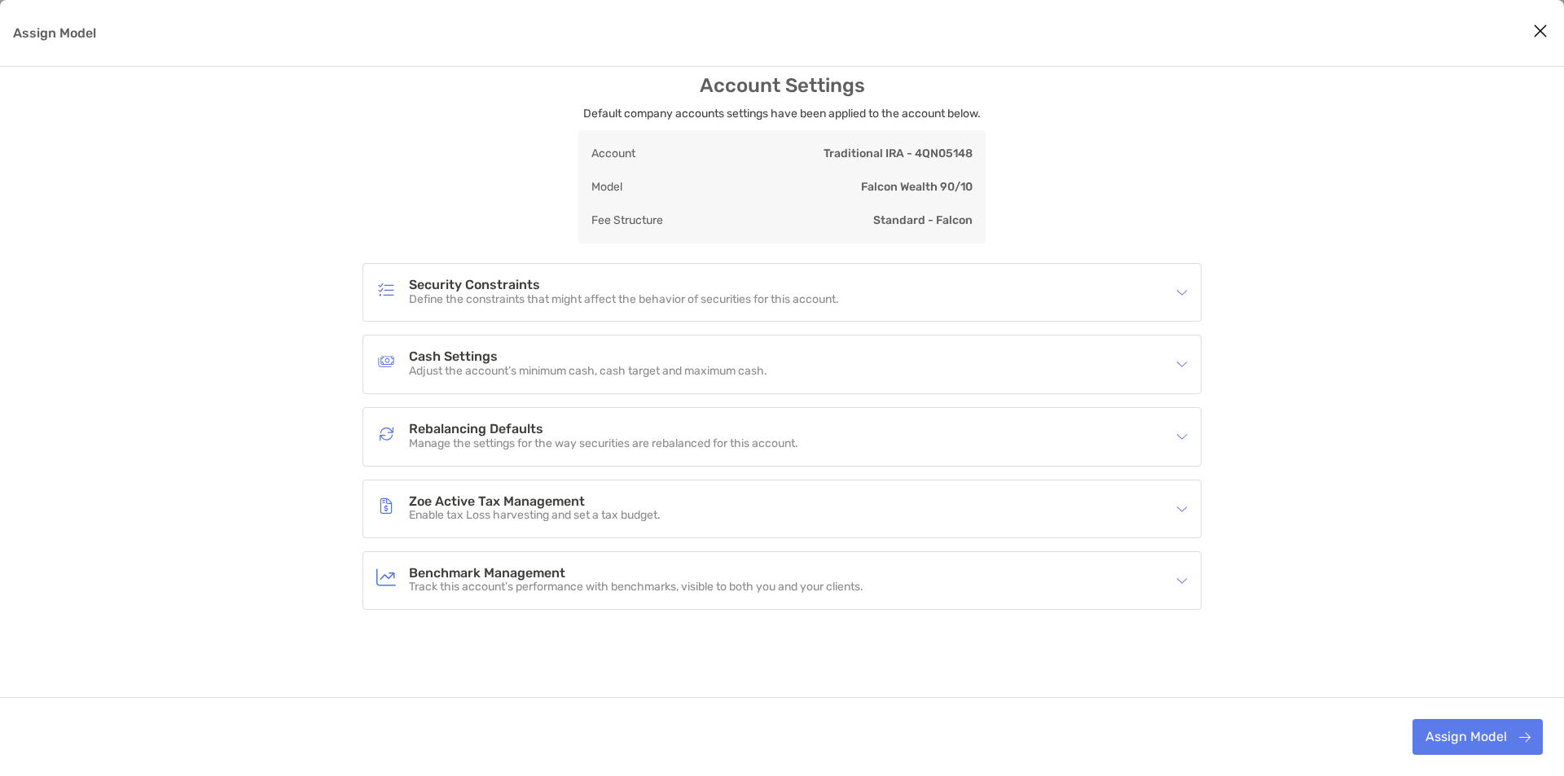
click at [845, 307] on div "Security Constraints Define the constraints that might affect the behavior of s…" at bounding box center [771, 292] width 790 height 37
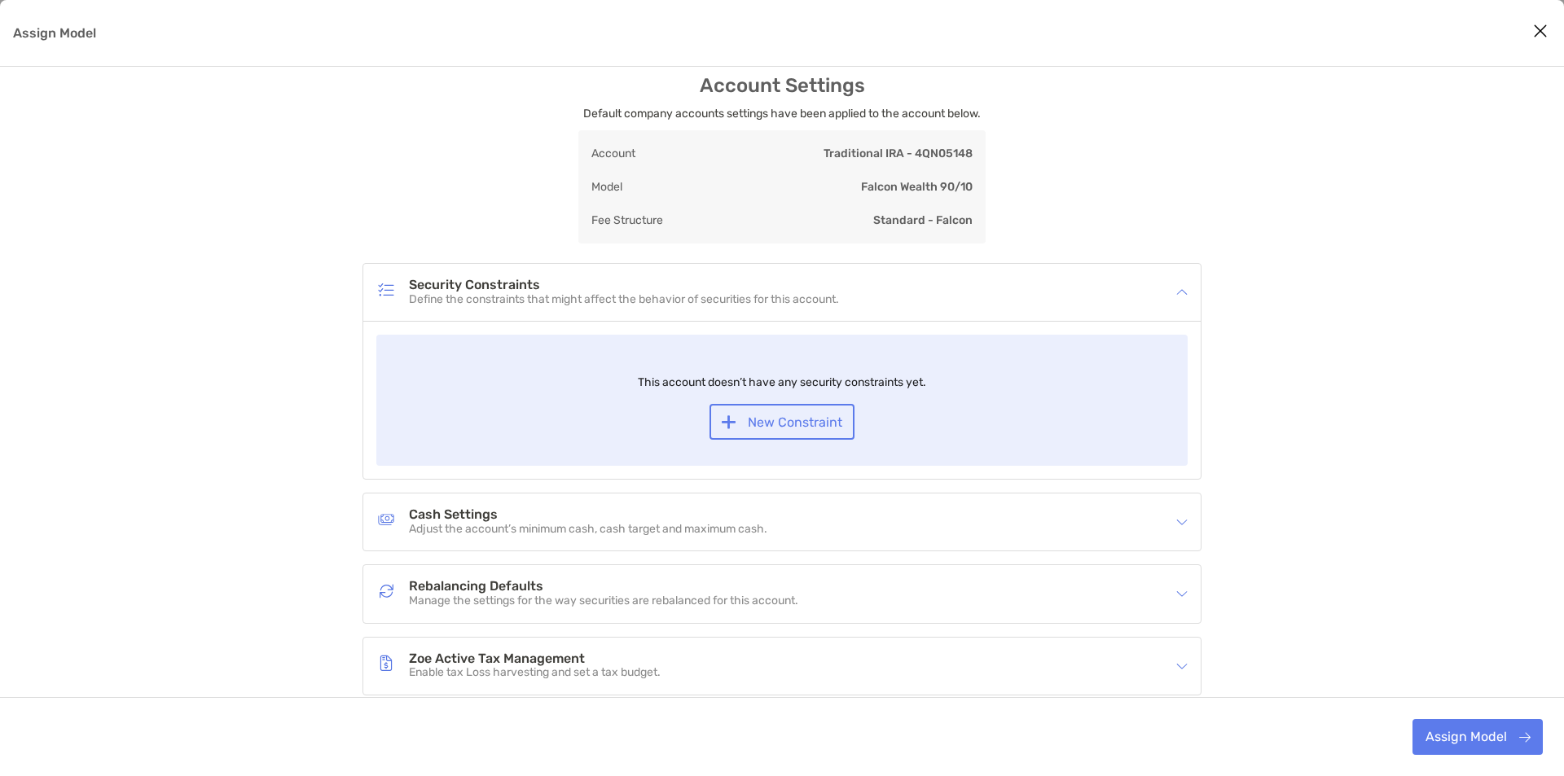
click at [868, 302] on div "Security Constraints Define the constraints that might affect the behavior of s…" at bounding box center [771, 292] width 790 height 37
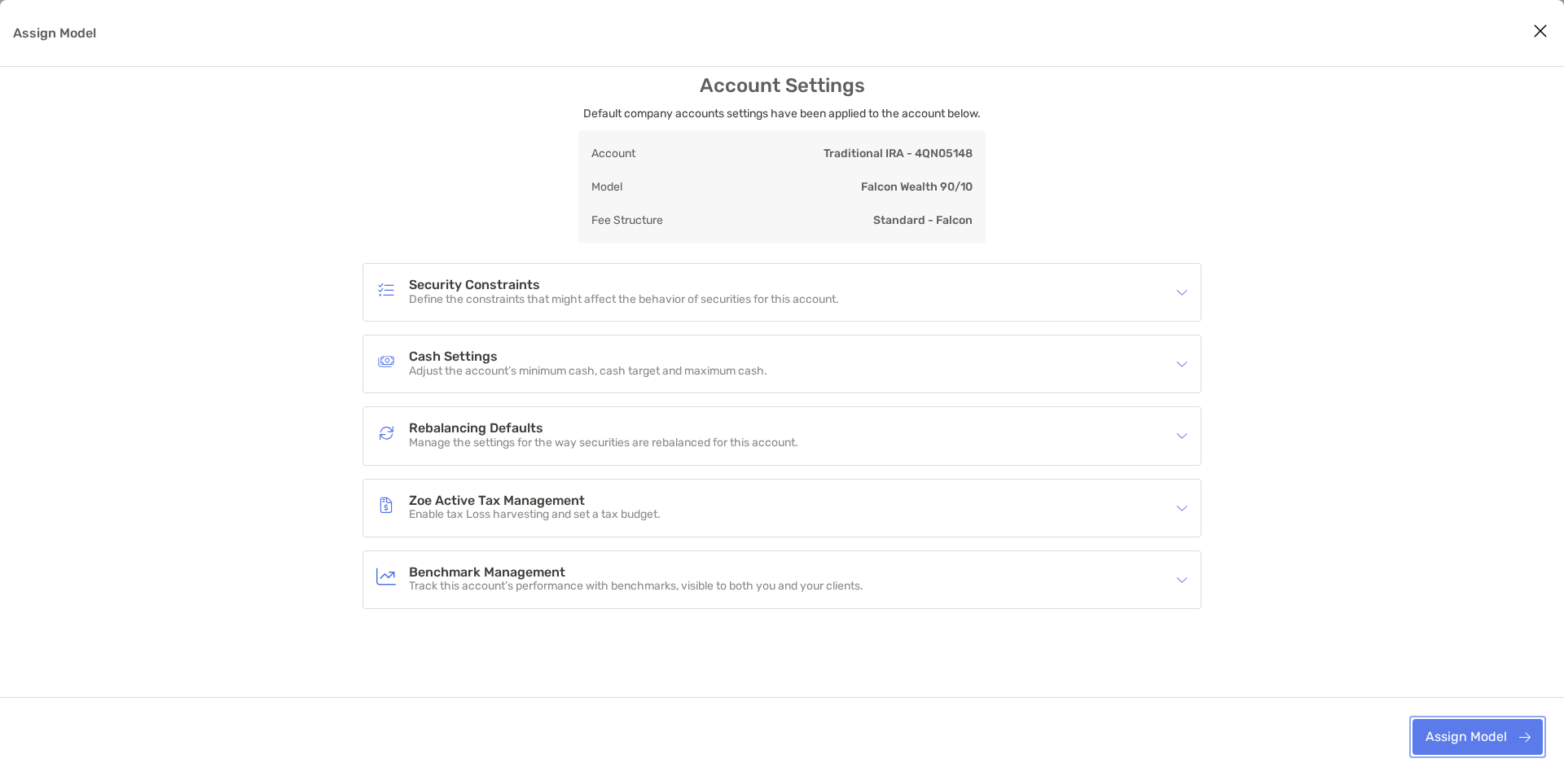
click at [1460, 726] on button "Assign Model" at bounding box center [1477, 737] width 130 height 36
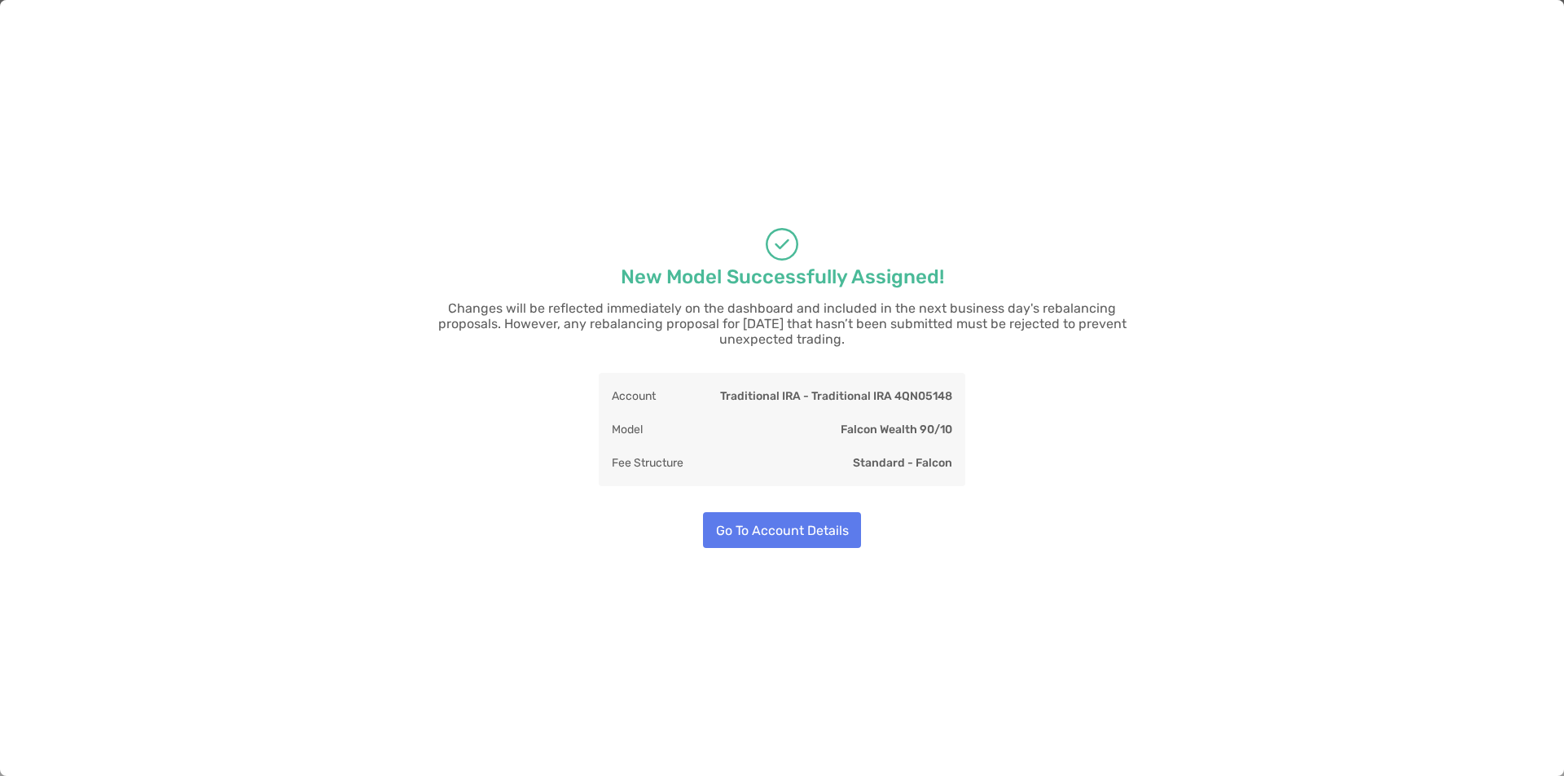
scroll to position [0, 0]
click at [776, 514] on button "Go To Account Details" at bounding box center [782, 530] width 158 height 36
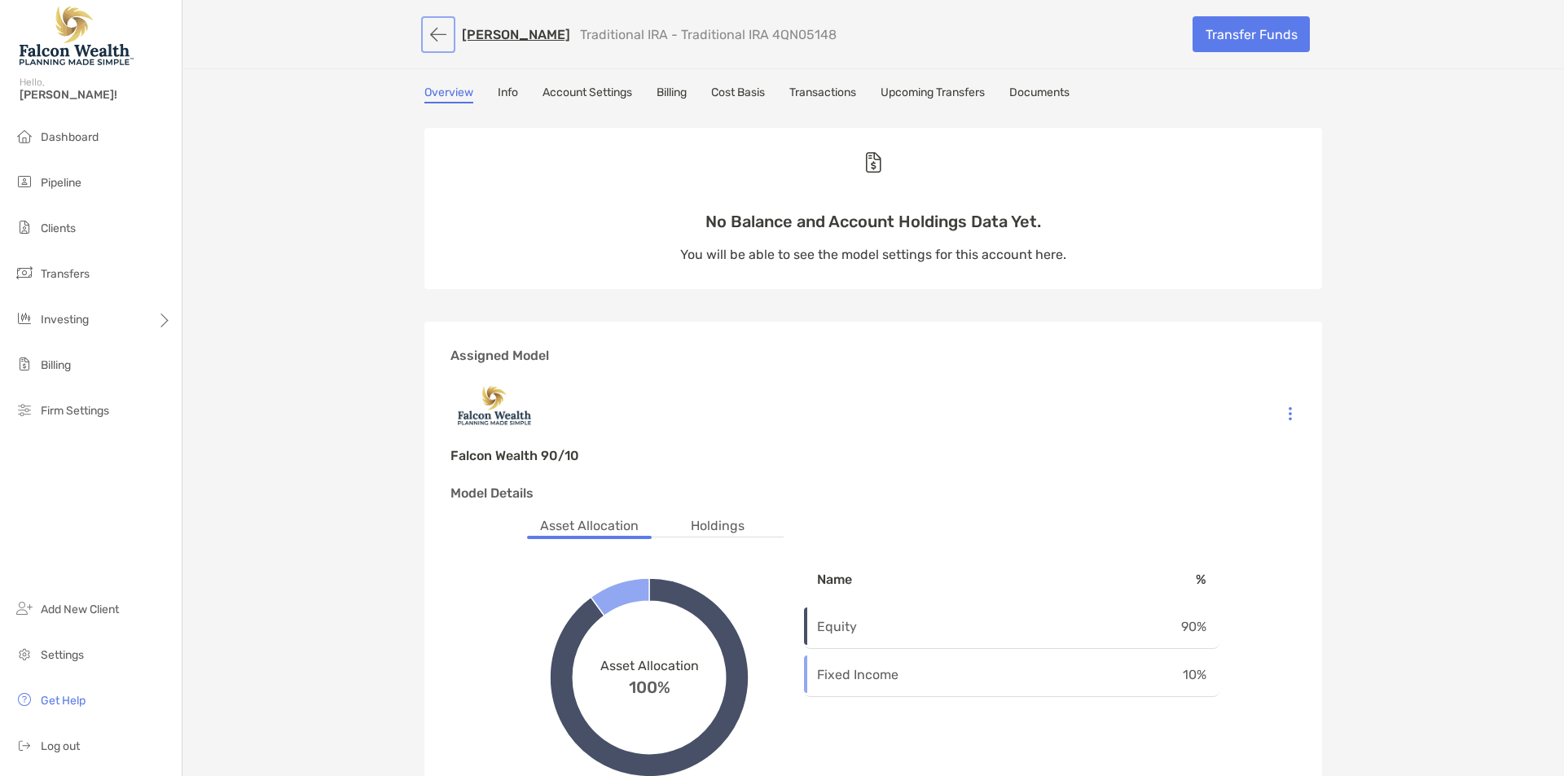
click at [424, 35] on button "button" at bounding box center [438, 35] width 28 height 30
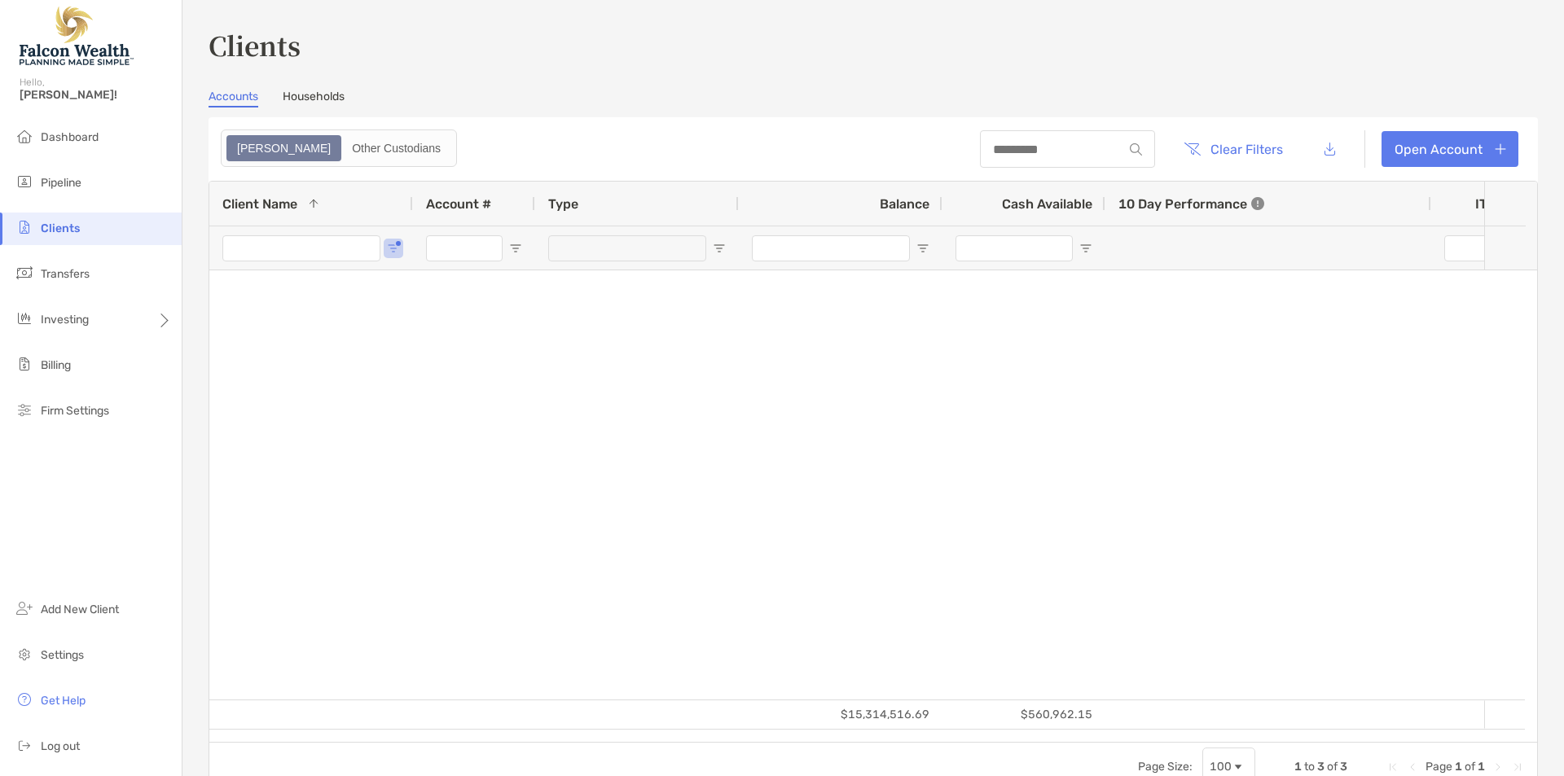
type input "*******"
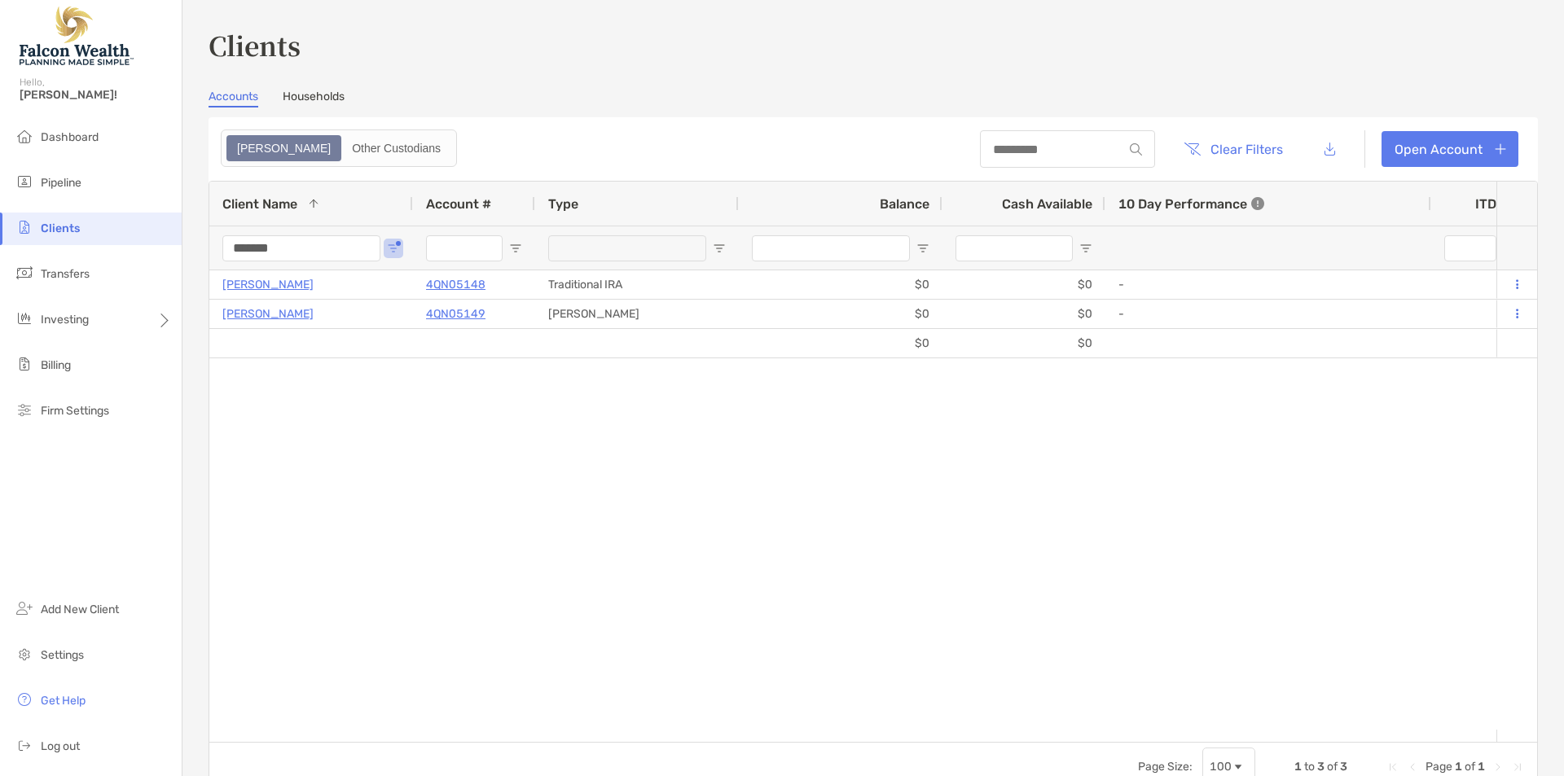
click at [533, 462] on div "[PERSON_NAME] 4QN05148 Traditional IRA $0 $0 - 0% 0% Completed Falcon Wealth 90…" at bounding box center [852, 499] width 1287 height 459
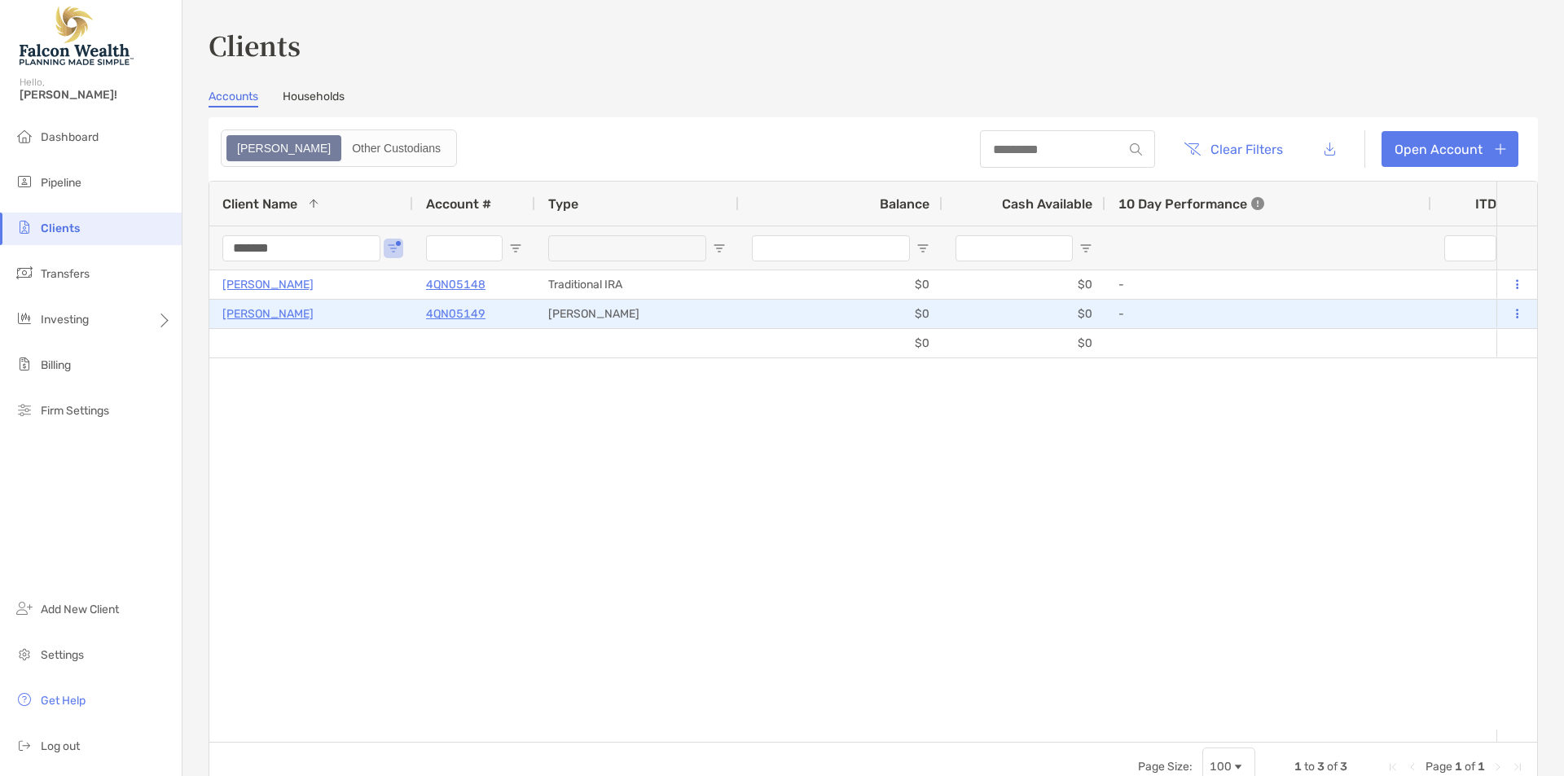
click at [436, 314] on p "4QN05149" at bounding box center [455, 314] width 59 height 20
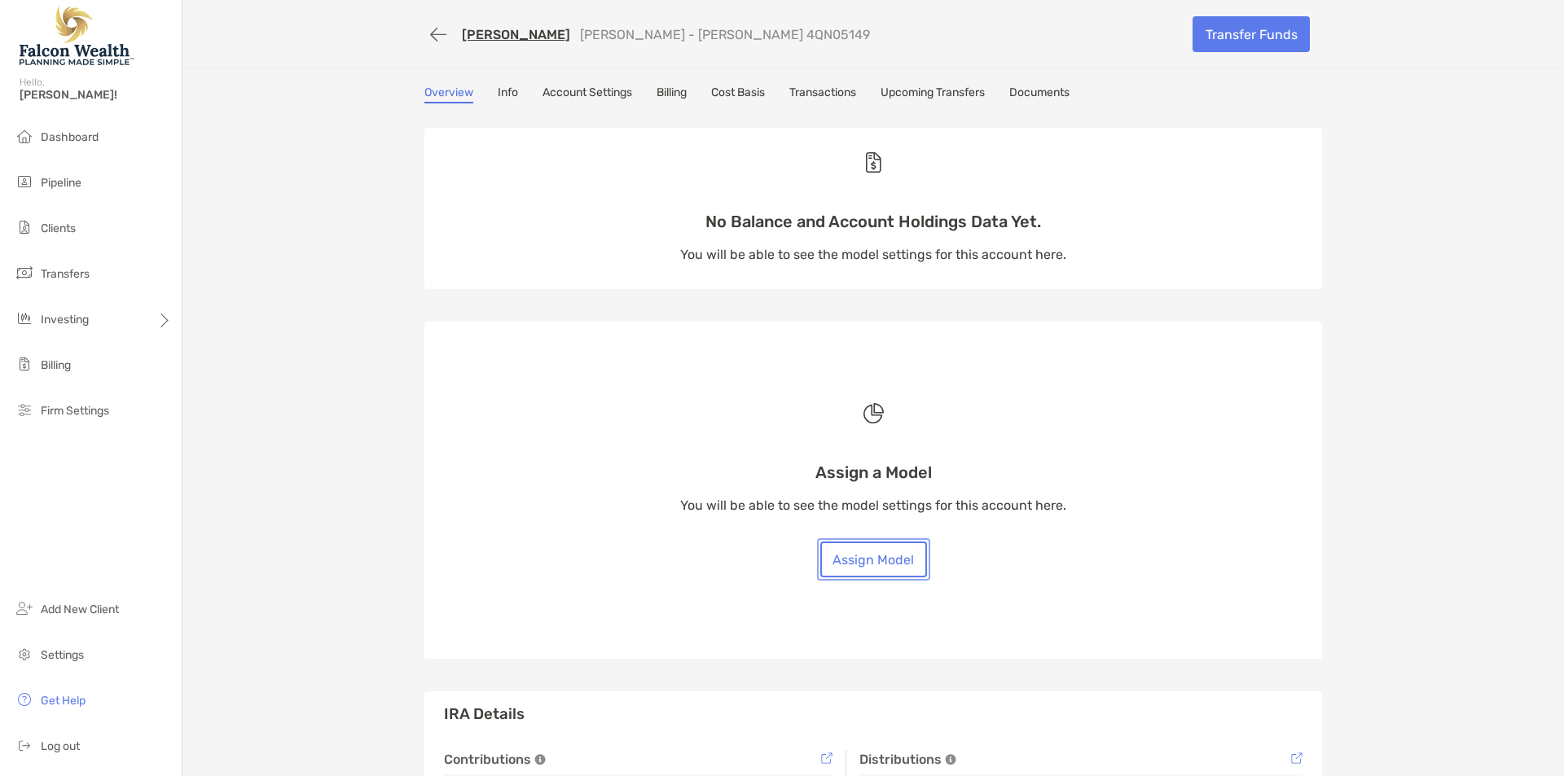
click at [878, 566] on button "Assign Model" at bounding box center [873, 560] width 107 height 36
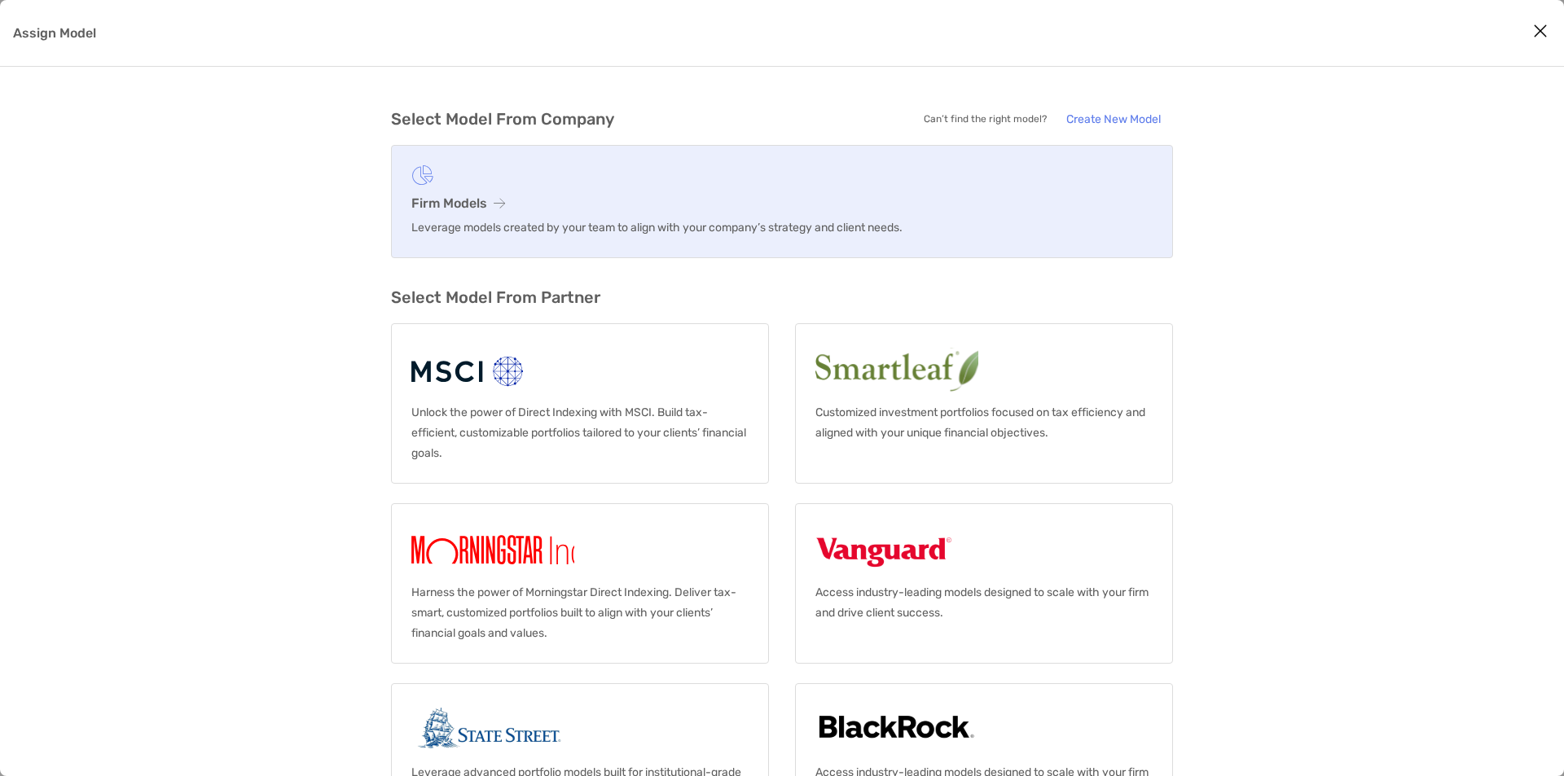
click at [548, 224] on p "Leverage models created by your team to align with your company’s strategy and …" at bounding box center [781, 227] width 741 height 20
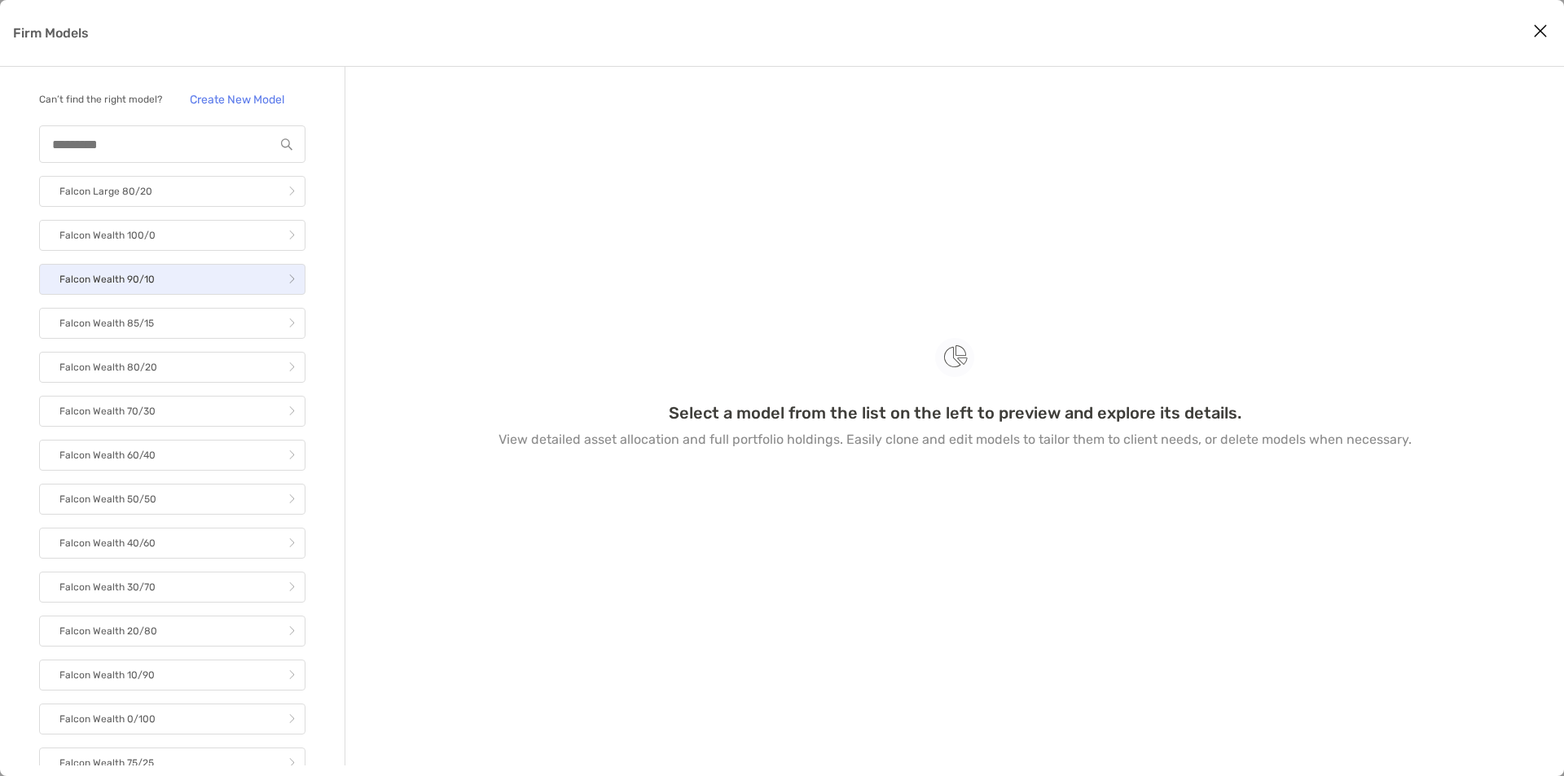
click at [175, 293] on link "Falcon Wealth 90/10" at bounding box center [172, 279] width 266 height 31
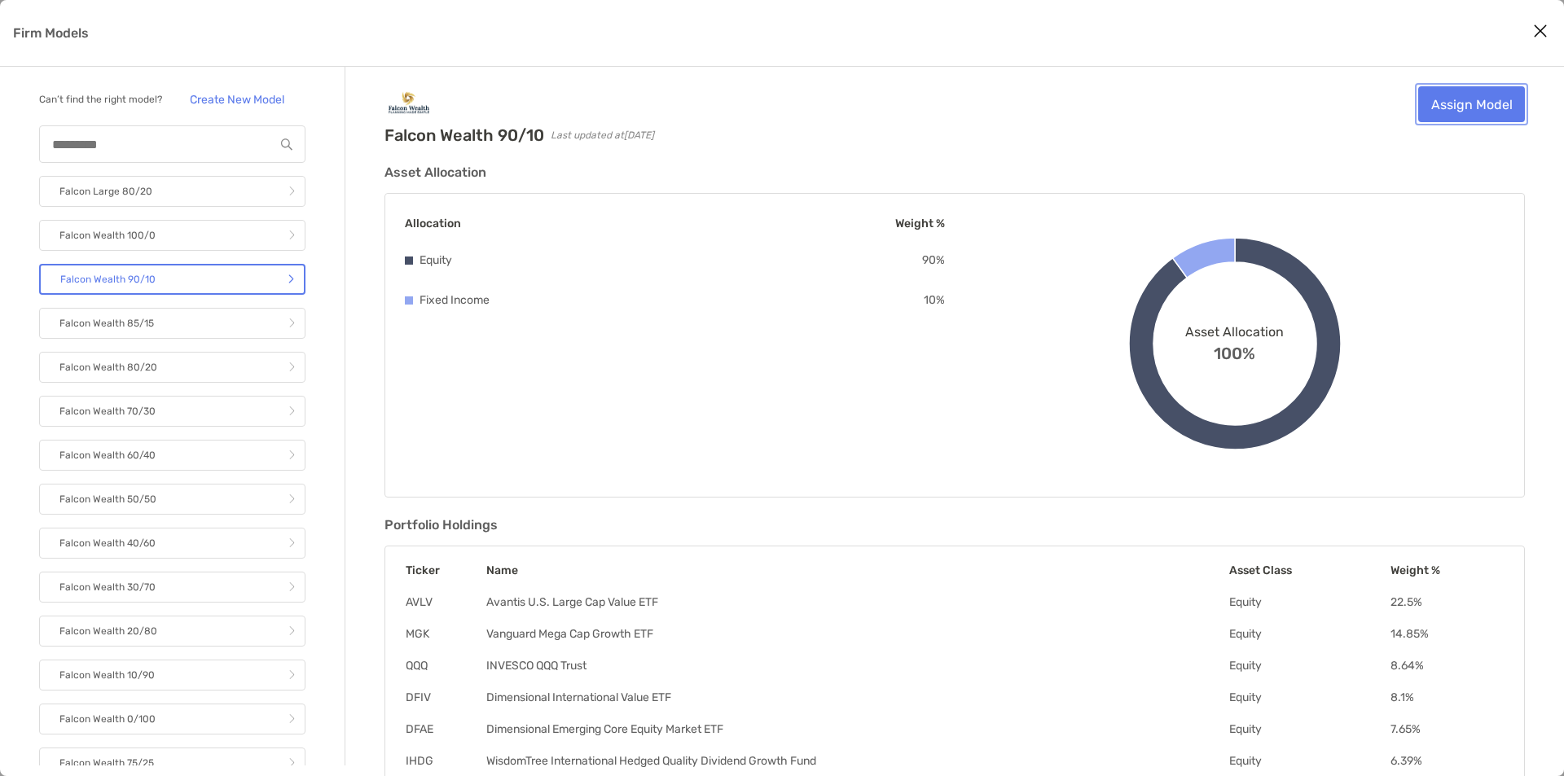
click at [1436, 113] on link "Assign Model" at bounding box center [1471, 104] width 107 height 36
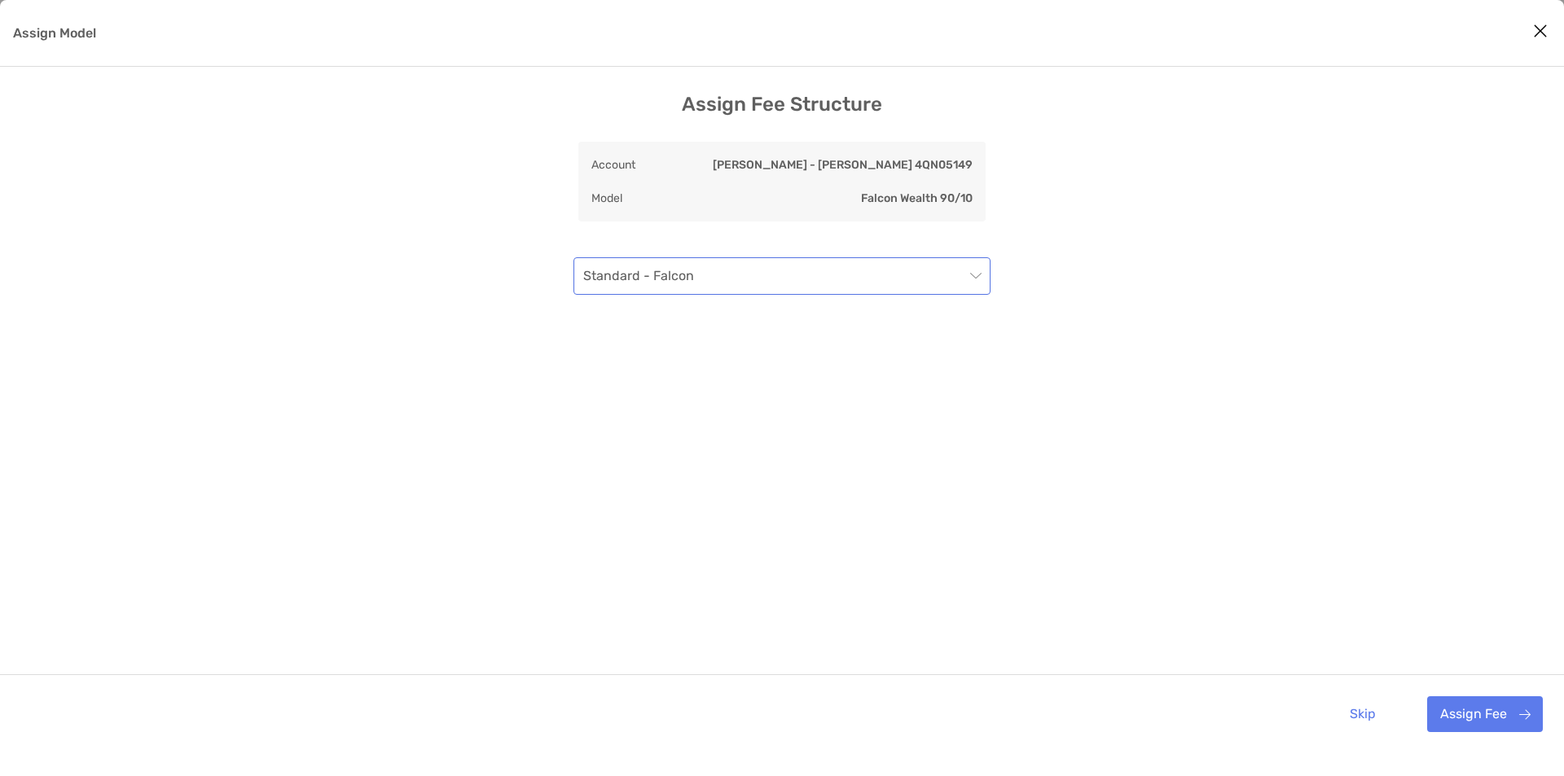
click at [691, 265] on span "Standard - Falcon" at bounding box center [781, 276] width 397 height 36
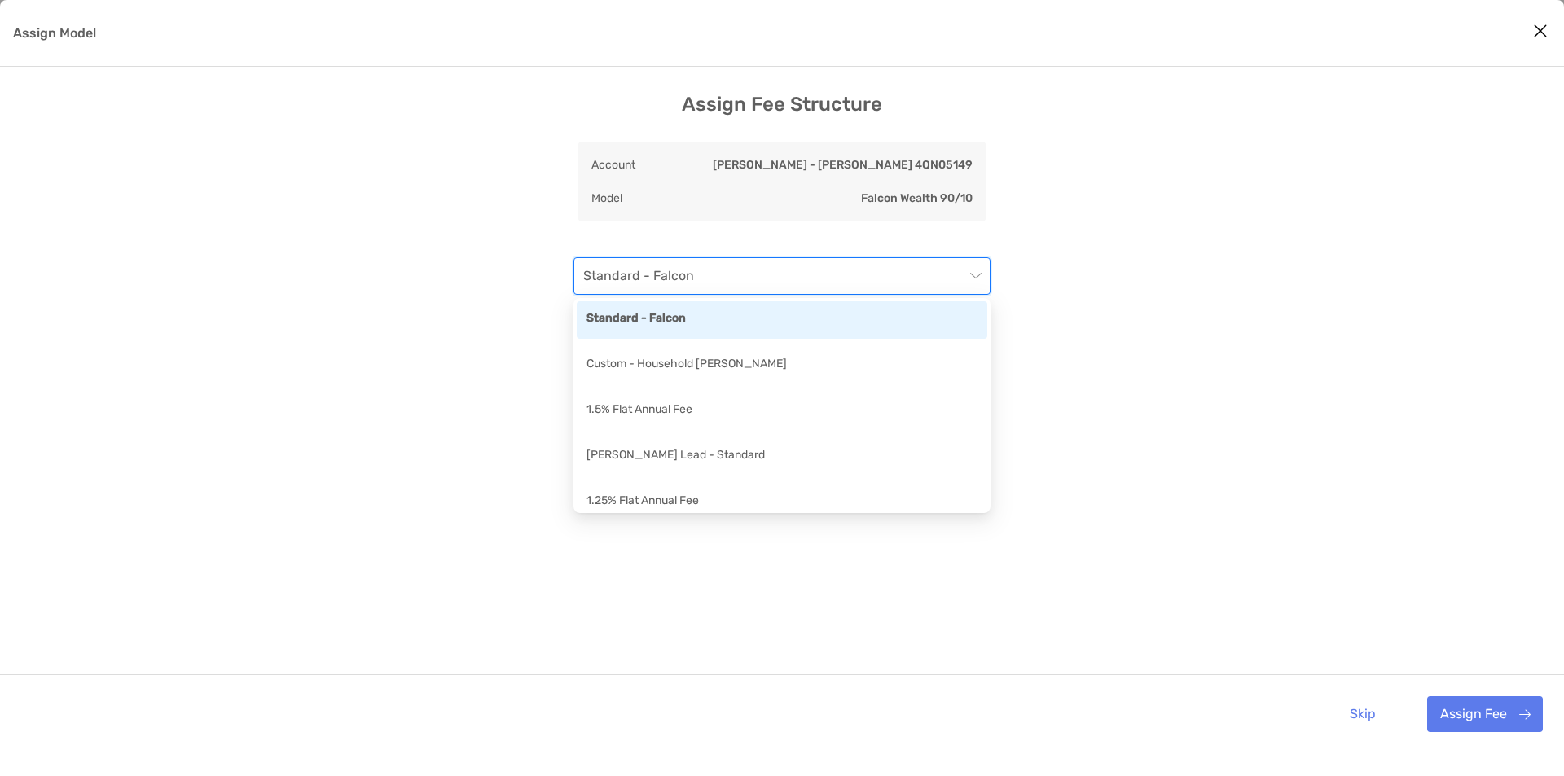
click at [691, 265] on span "Standard - Falcon" at bounding box center [781, 276] width 397 height 36
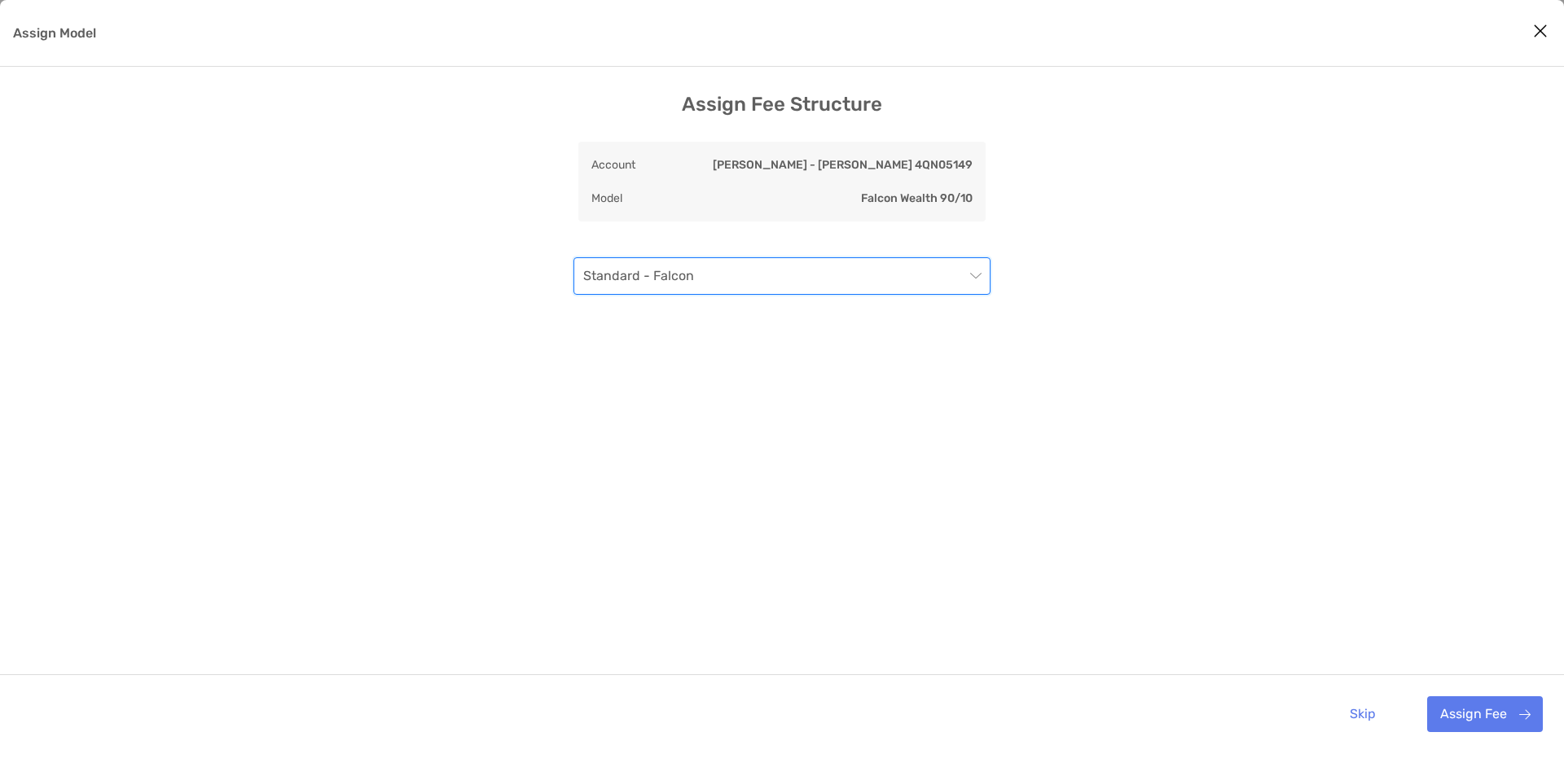
click at [1271, 295] on div "Assign Fee Structure Account [PERSON_NAME] - [PERSON_NAME] 4QN05149 Model Falco…" at bounding box center [782, 423] width 1564 height 660
click at [1513, 724] on button "Assign Fee" at bounding box center [1485, 714] width 116 height 36
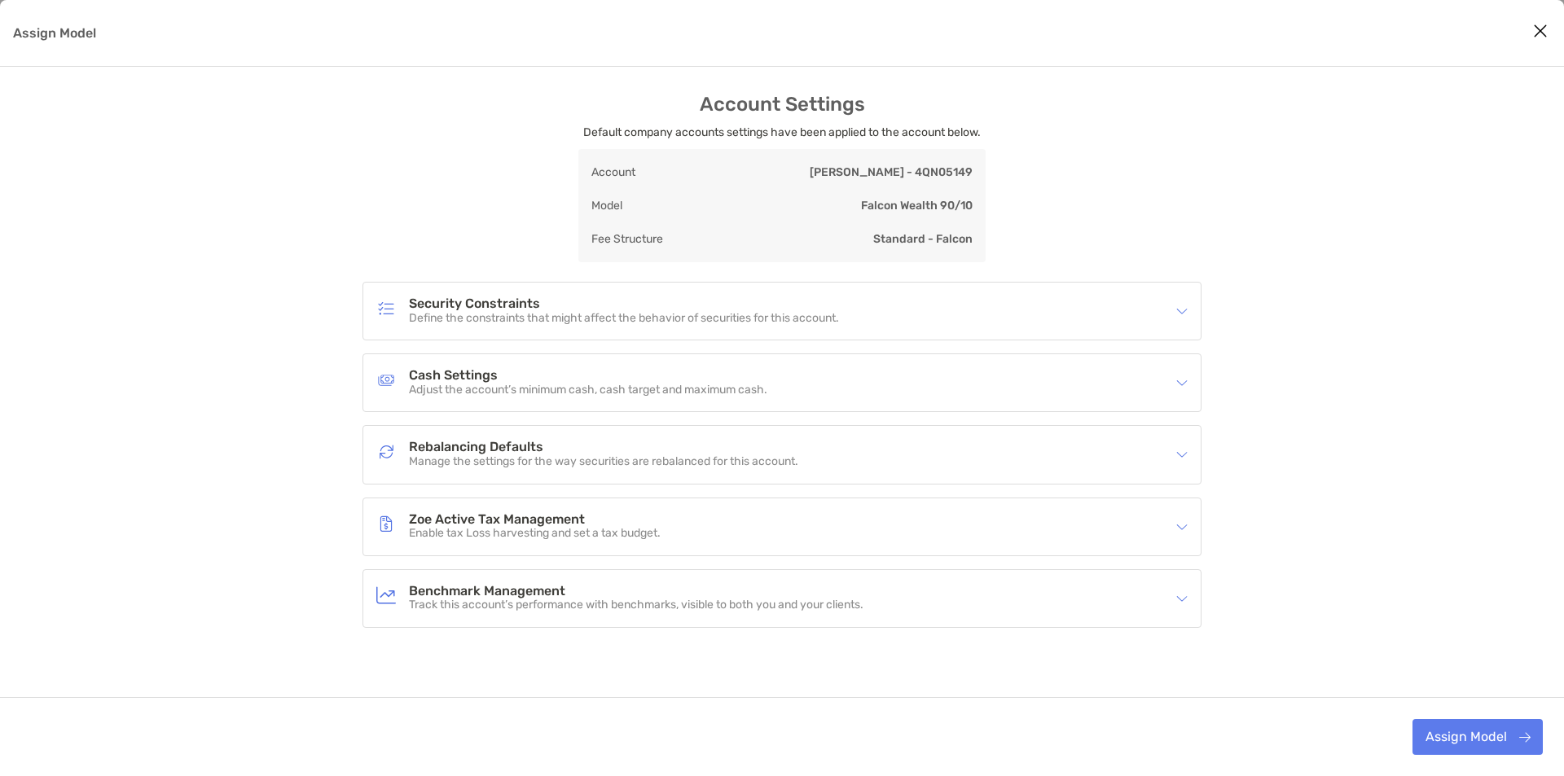
click at [763, 595] on h4 "Benchmark Management" at bounding box center [636, 592] width 454 height 14
click at [1542, 507] on div "Account Settings Default company accounts settings have been applied to the acc…" at bounding box center [782, 444] width 1564 height 702
click at [949, 343] on div "Security Constraints Define the constraints that might affect the behavior of s…" at bounding box center [781, 455] width 839 height 346
click at [950, 322] on div "Security Constraints Define the constraints that might affect the behavior of s…" at bounding box center [771, 310] width 790 height 37
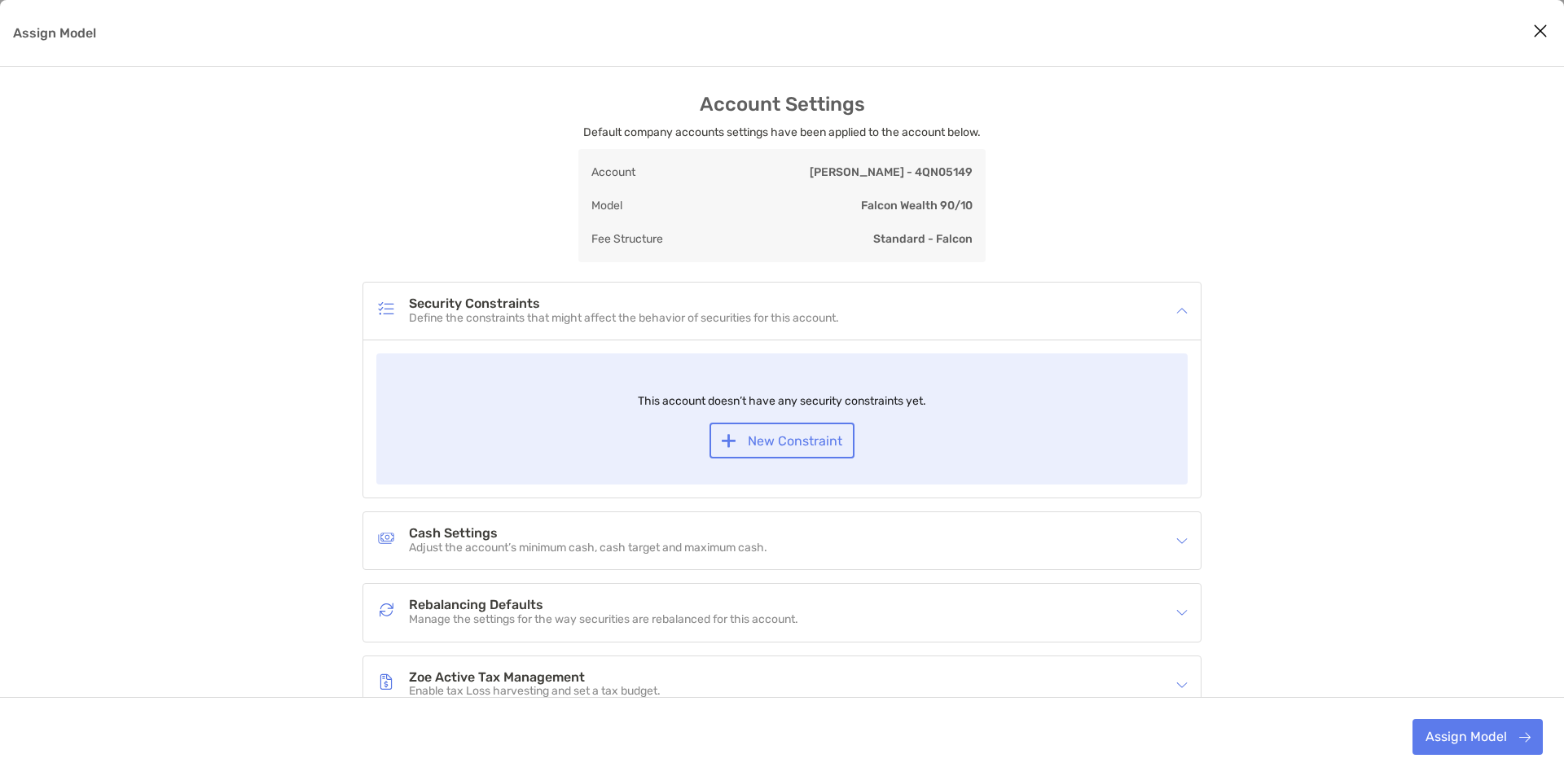
click at [950, 322] on div "Security Constraints Define the constraints that might affect the behavior of s…" at bounding box center [771, 310] width 790 height 37
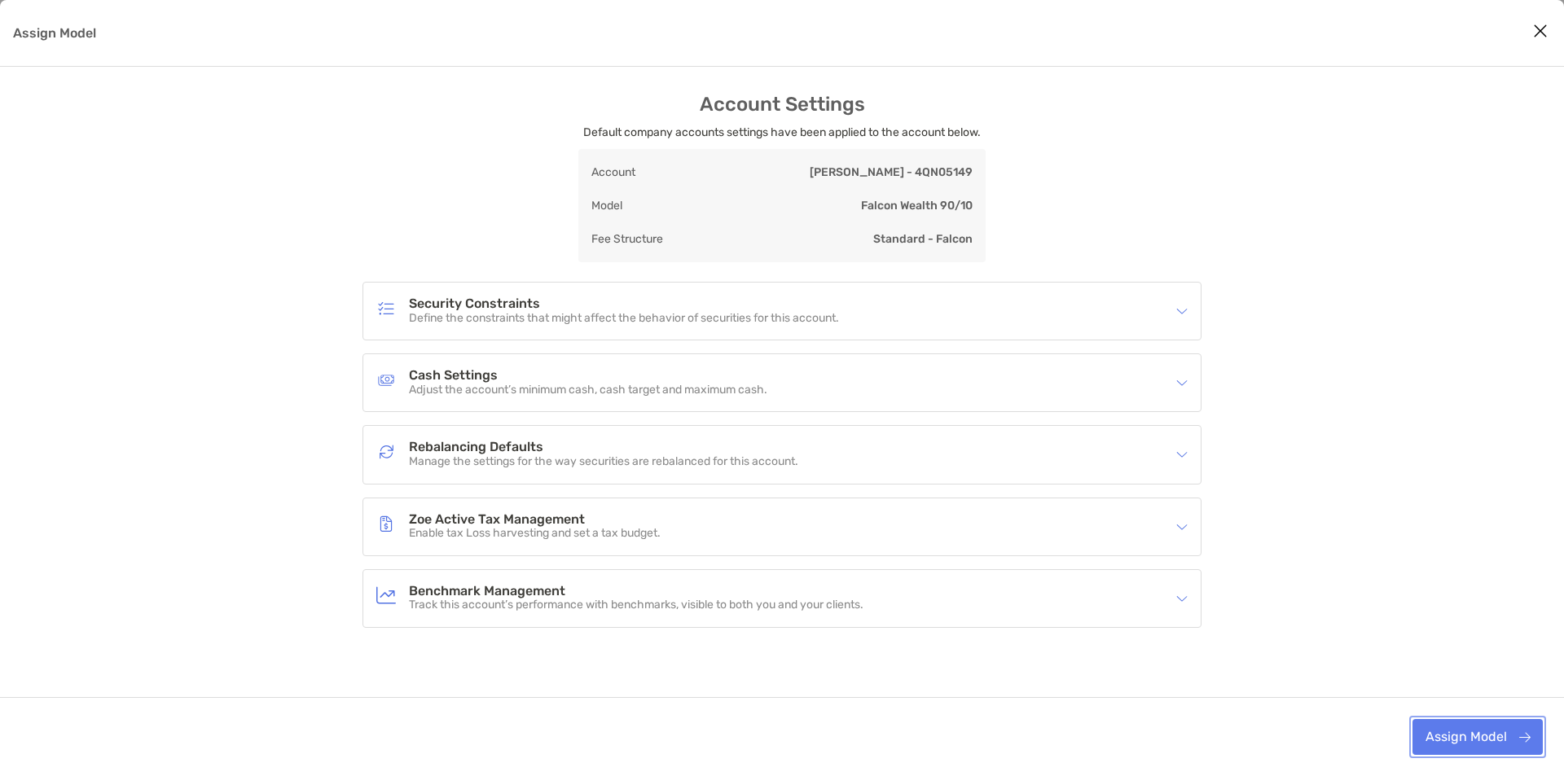
click at [1474, 742] on button "Assign Model" at bounding box center [1477, 737] width 130 height 36
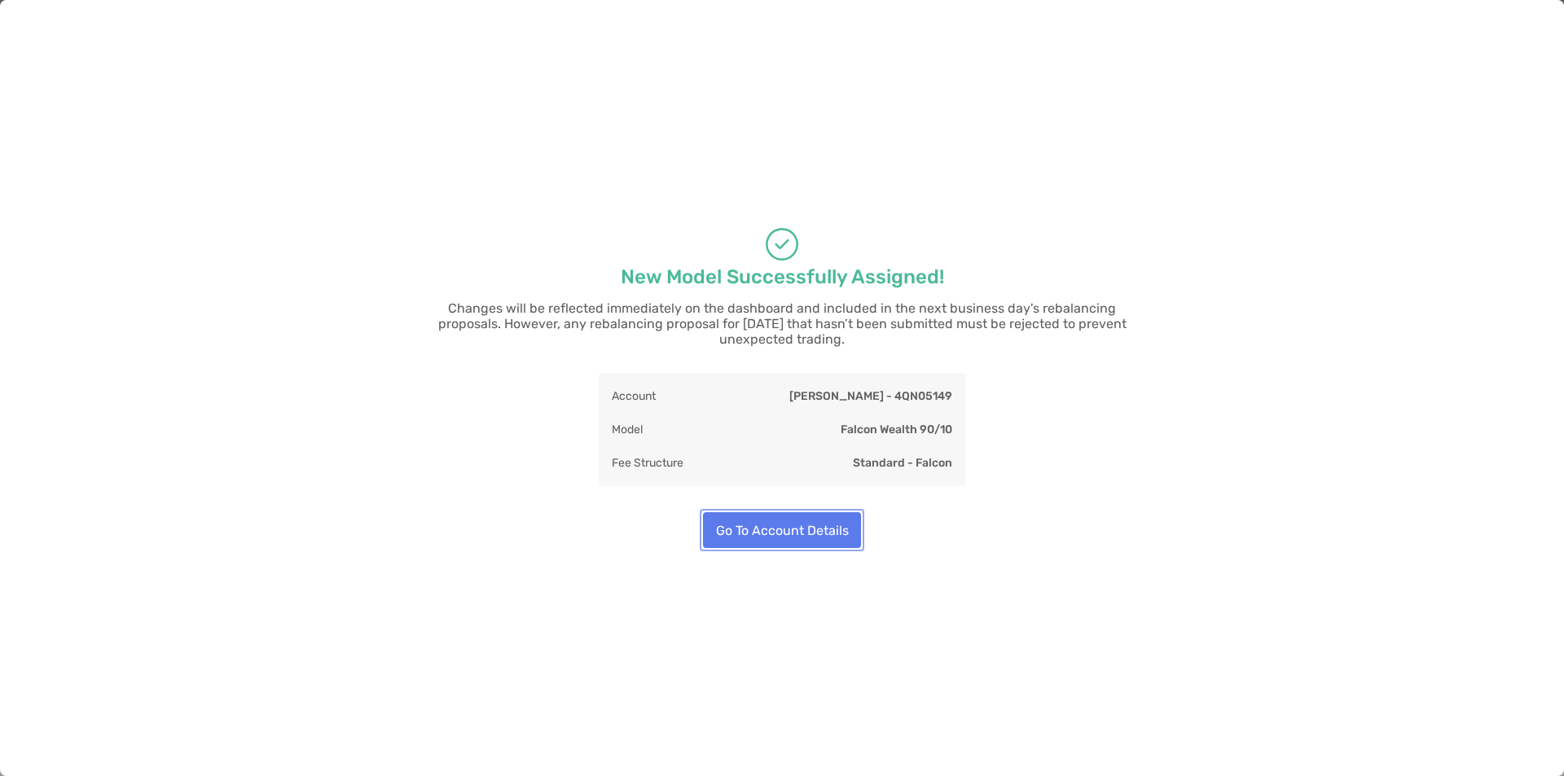
click at [801, 529] on button "Go To Account Details" at bounding box center [782, 530] width 158 height 36
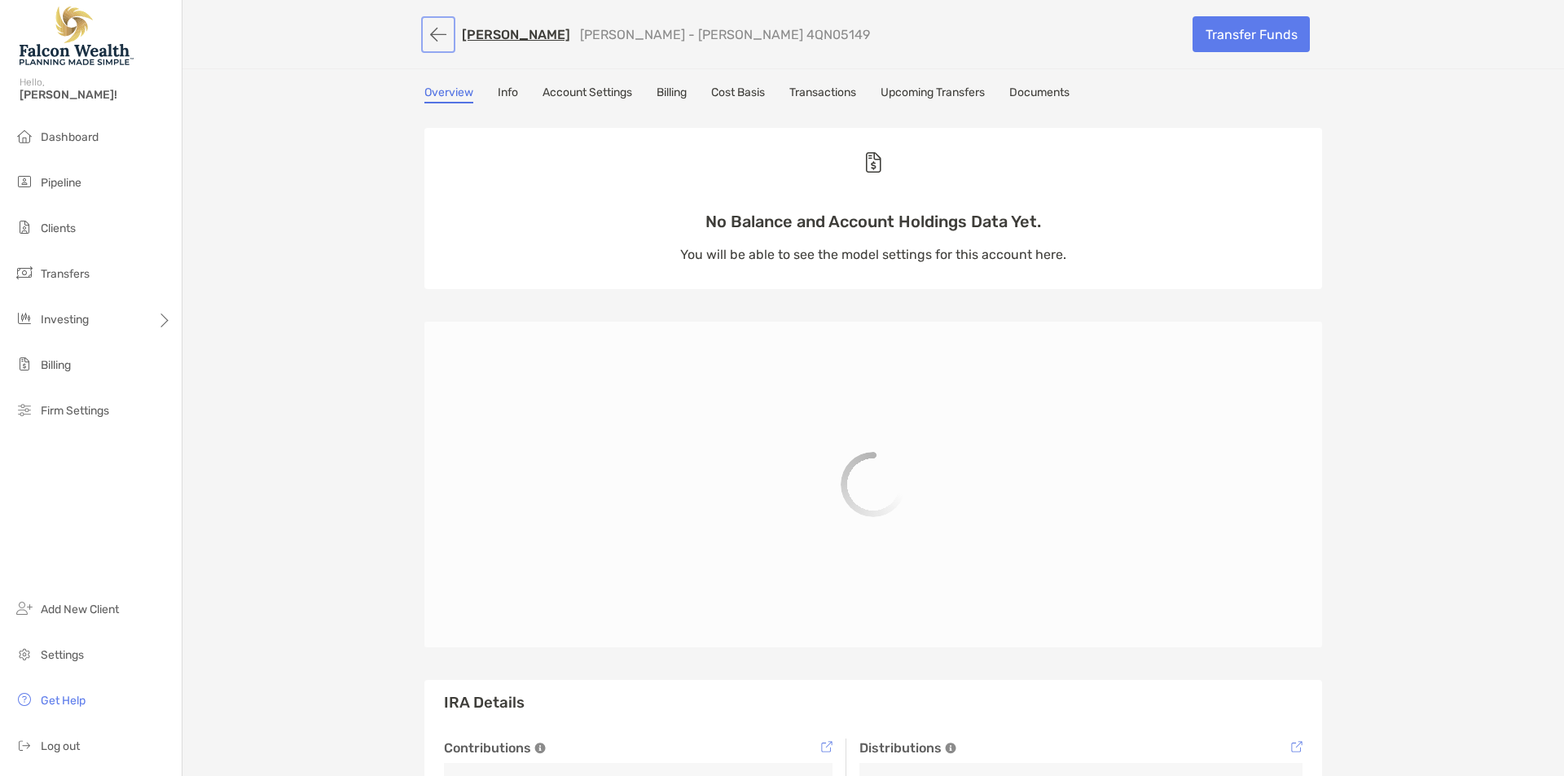
click at [428, 35] on button "button" at bounding box center [438, 35] width 28 height 30
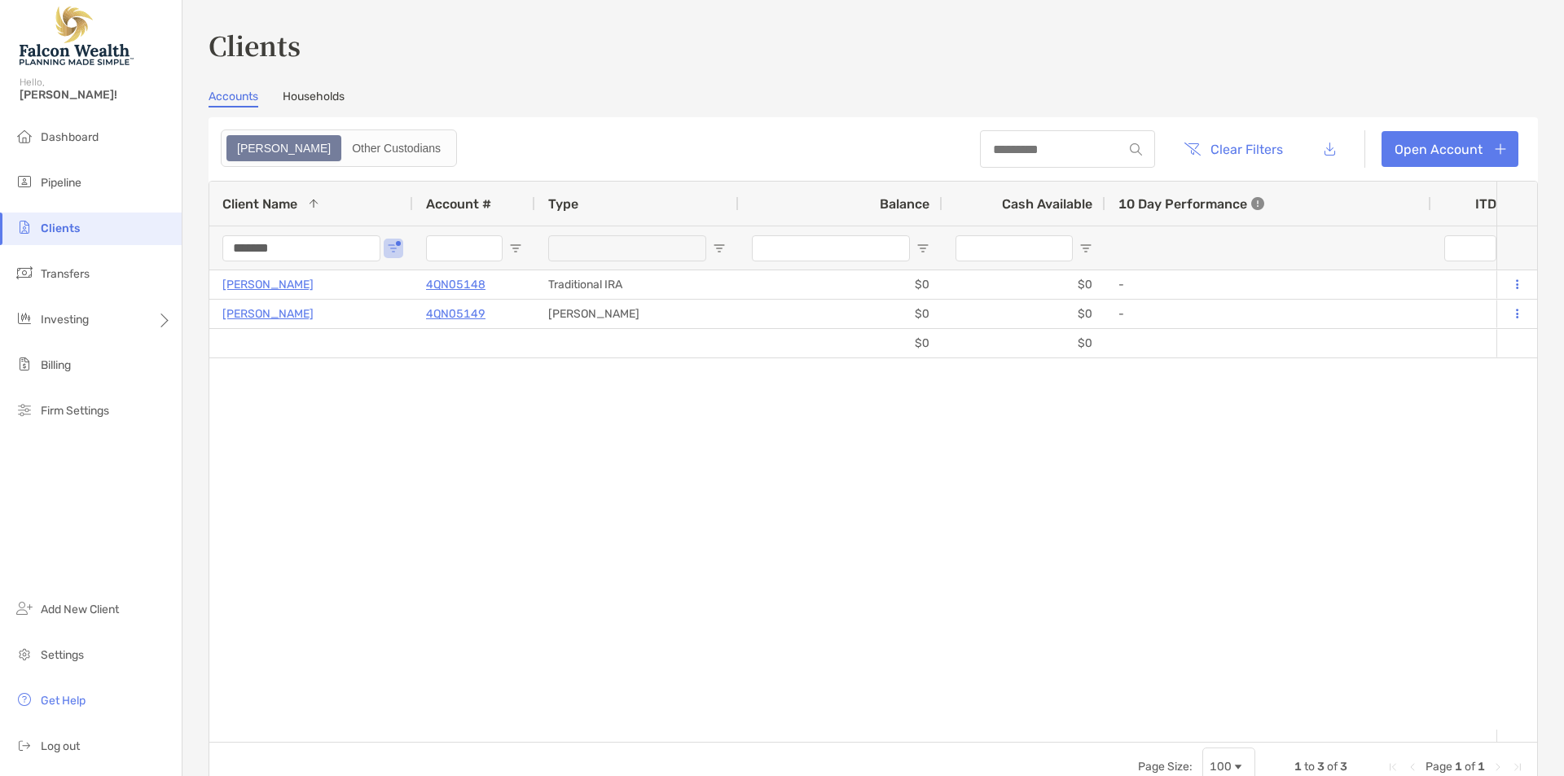
click at [271, 243] on input "*******" at bounding box center [301, 248] width 158 height 26
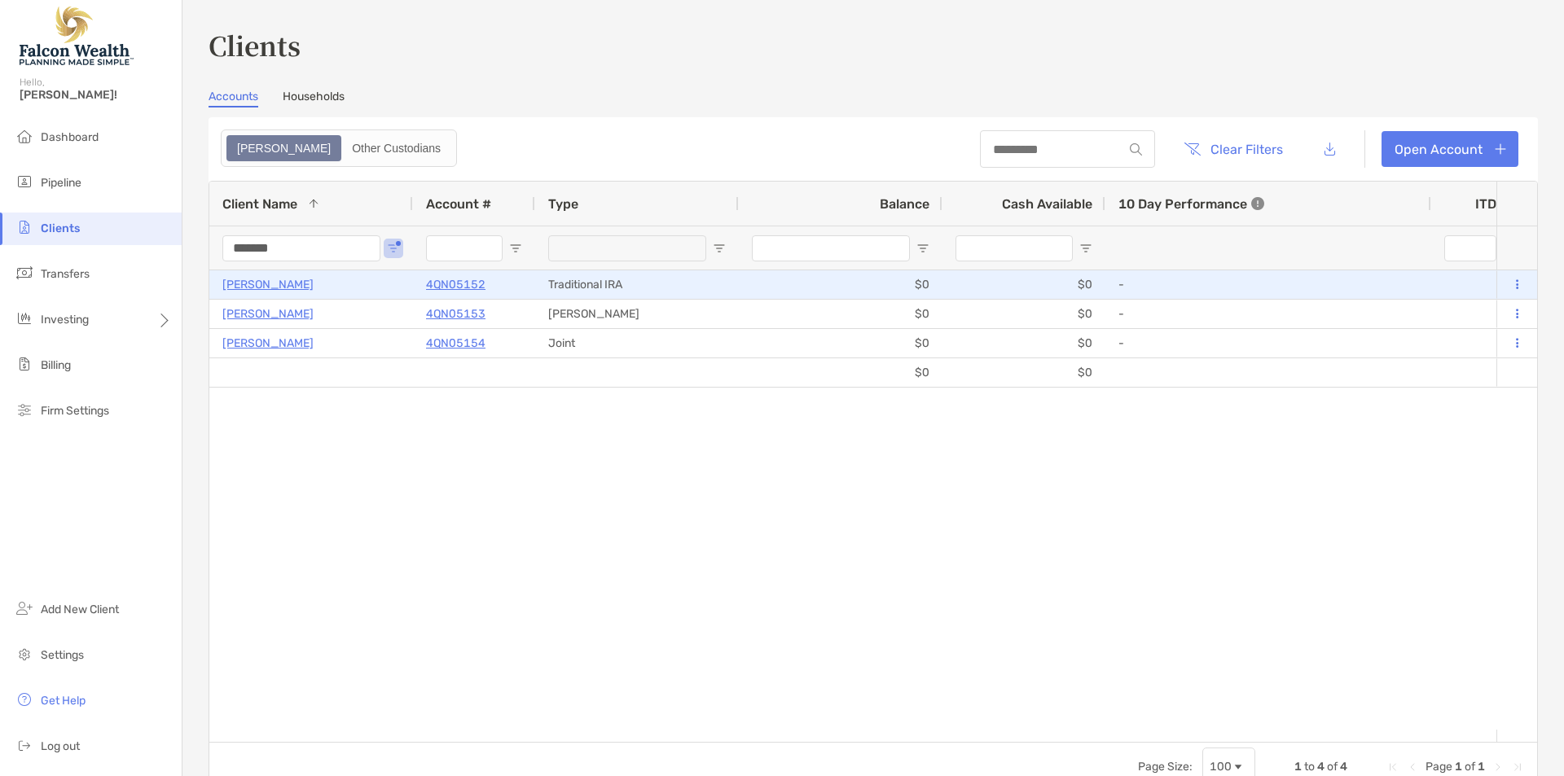
type input "*******"
click at [269, 287] on p "[PERSON_NAME]" at bounding box center [267, 284] width 91 height 20
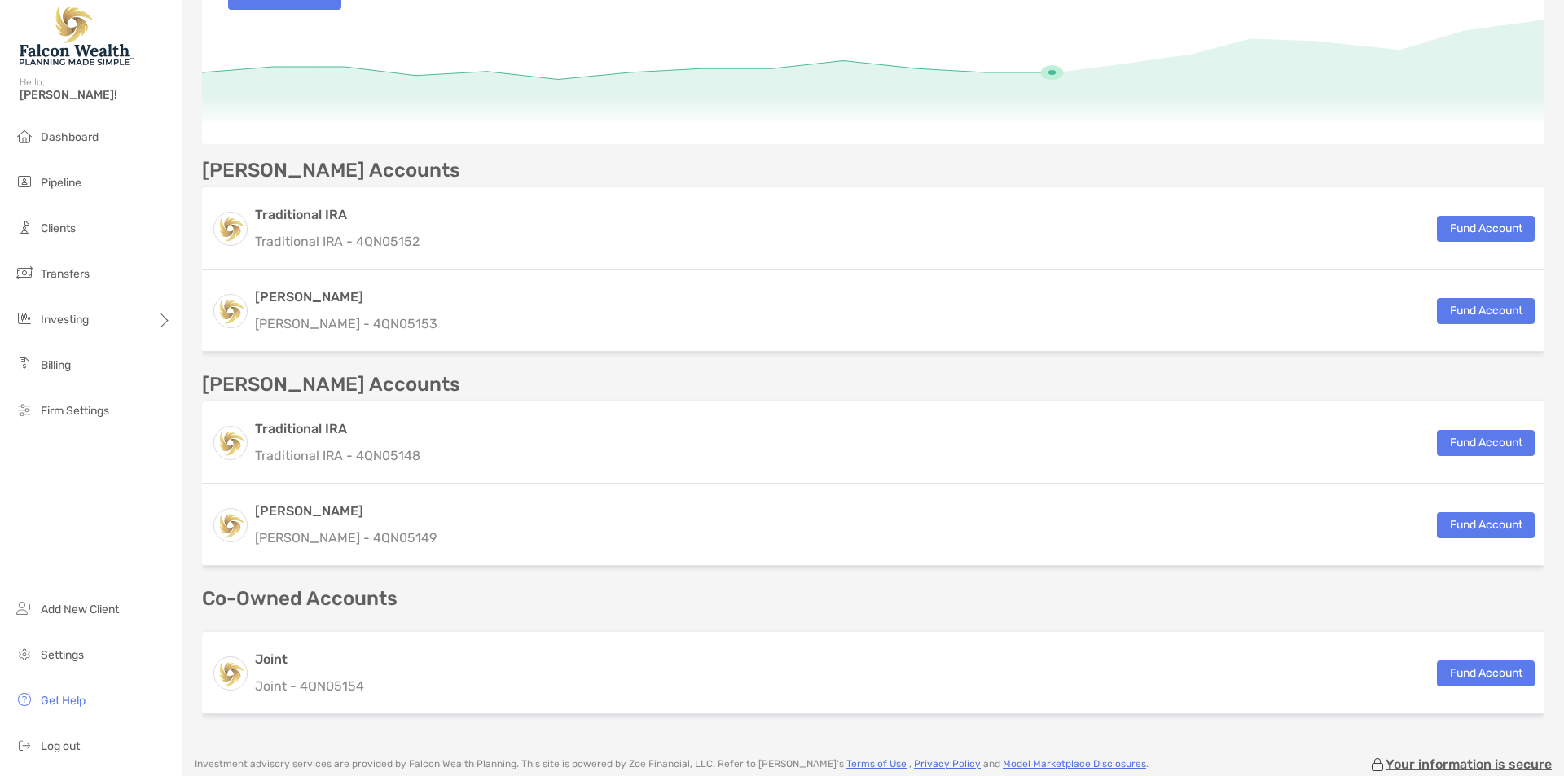
scroll to position [464, 0]
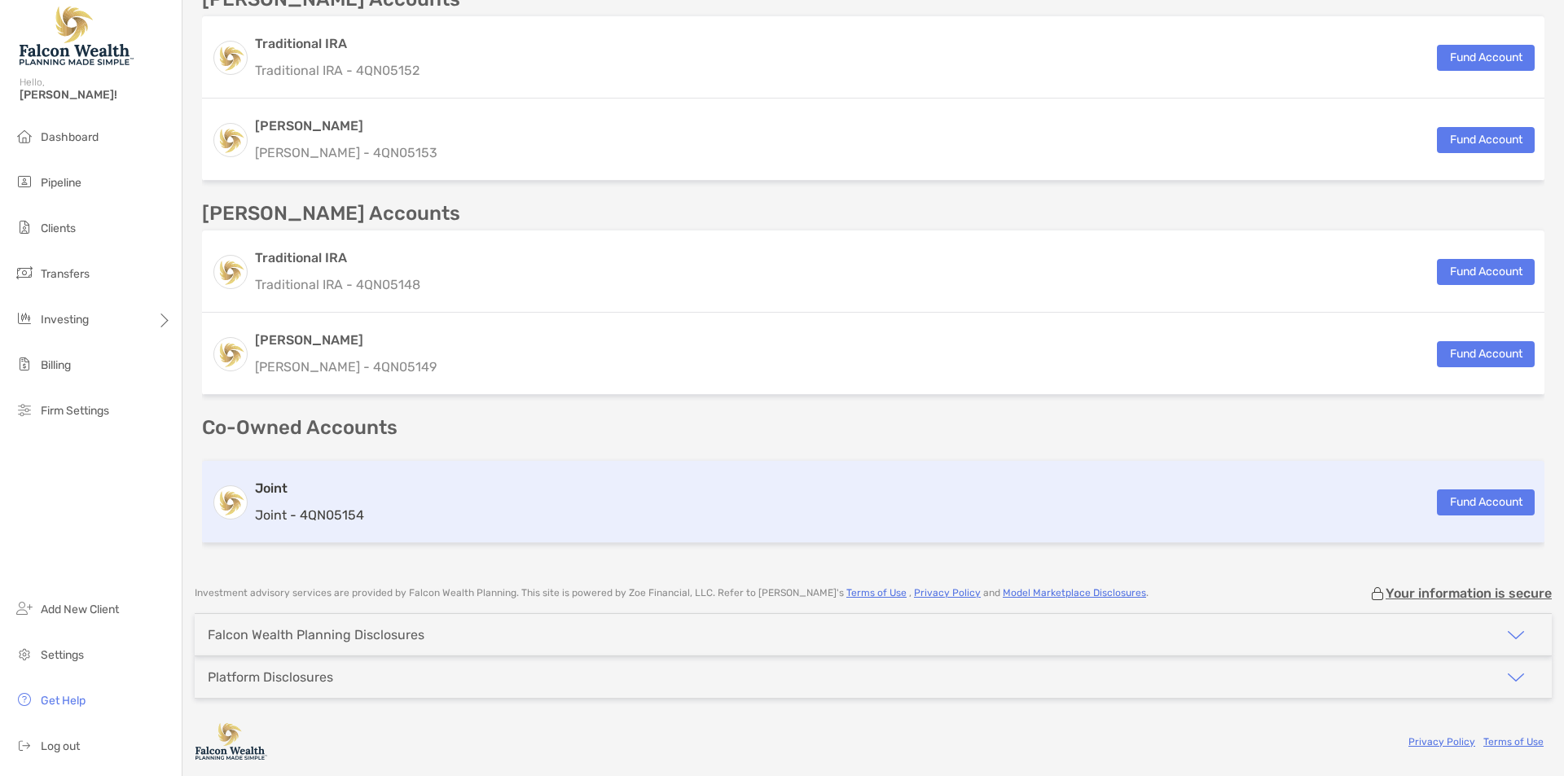
click at [386, 500] on div "Joint Joint - 4QN05154 Fund Account" at bounding box center [873, 502] width 1342 height 82
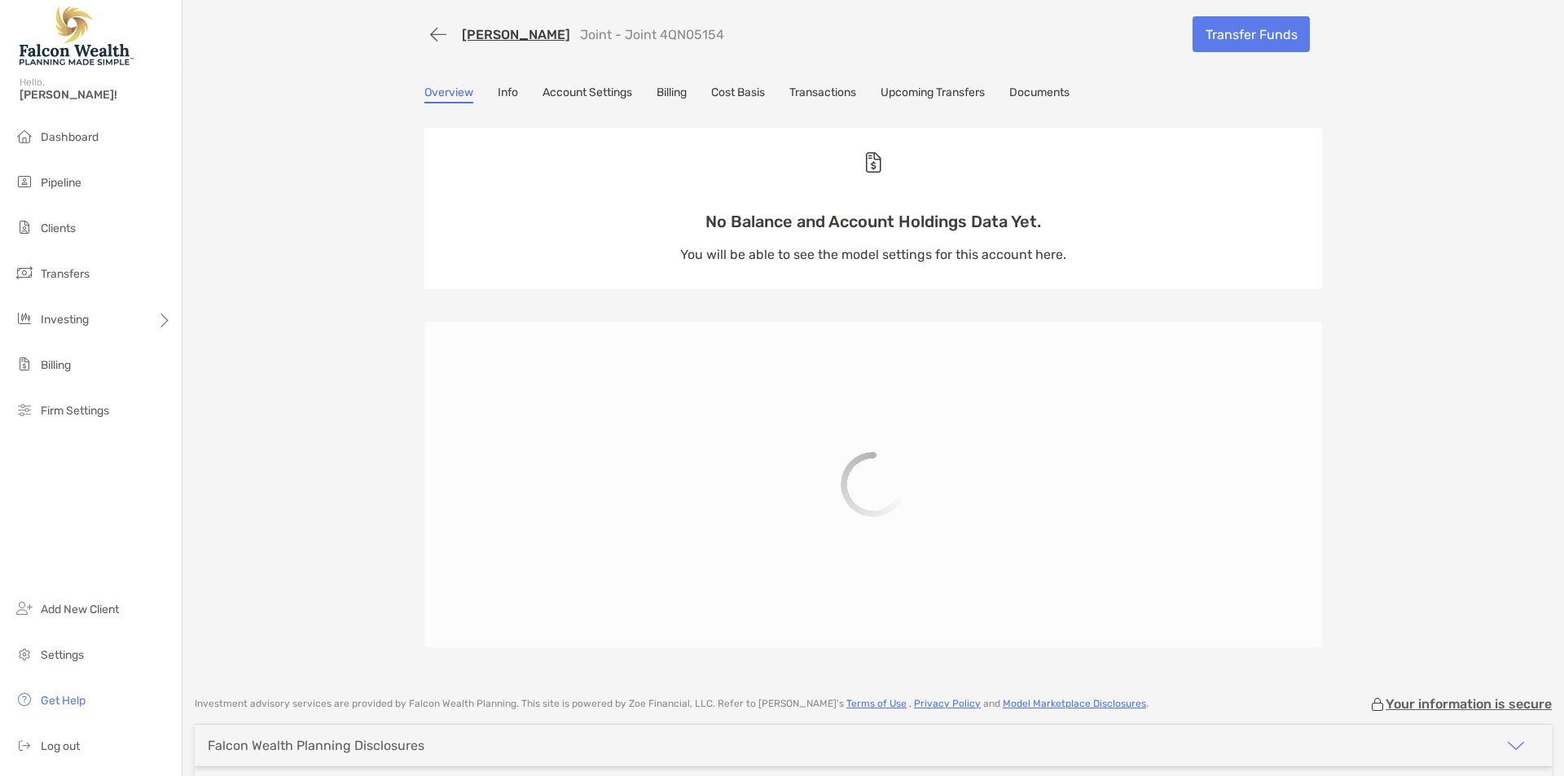
click at [1419, 295] on div "[PERSON_NAME] Joint - Joint 4QN05154 Transfer Funds Overview Info Account Setti…" at bounding box center [872, 340] width 1381 height 680
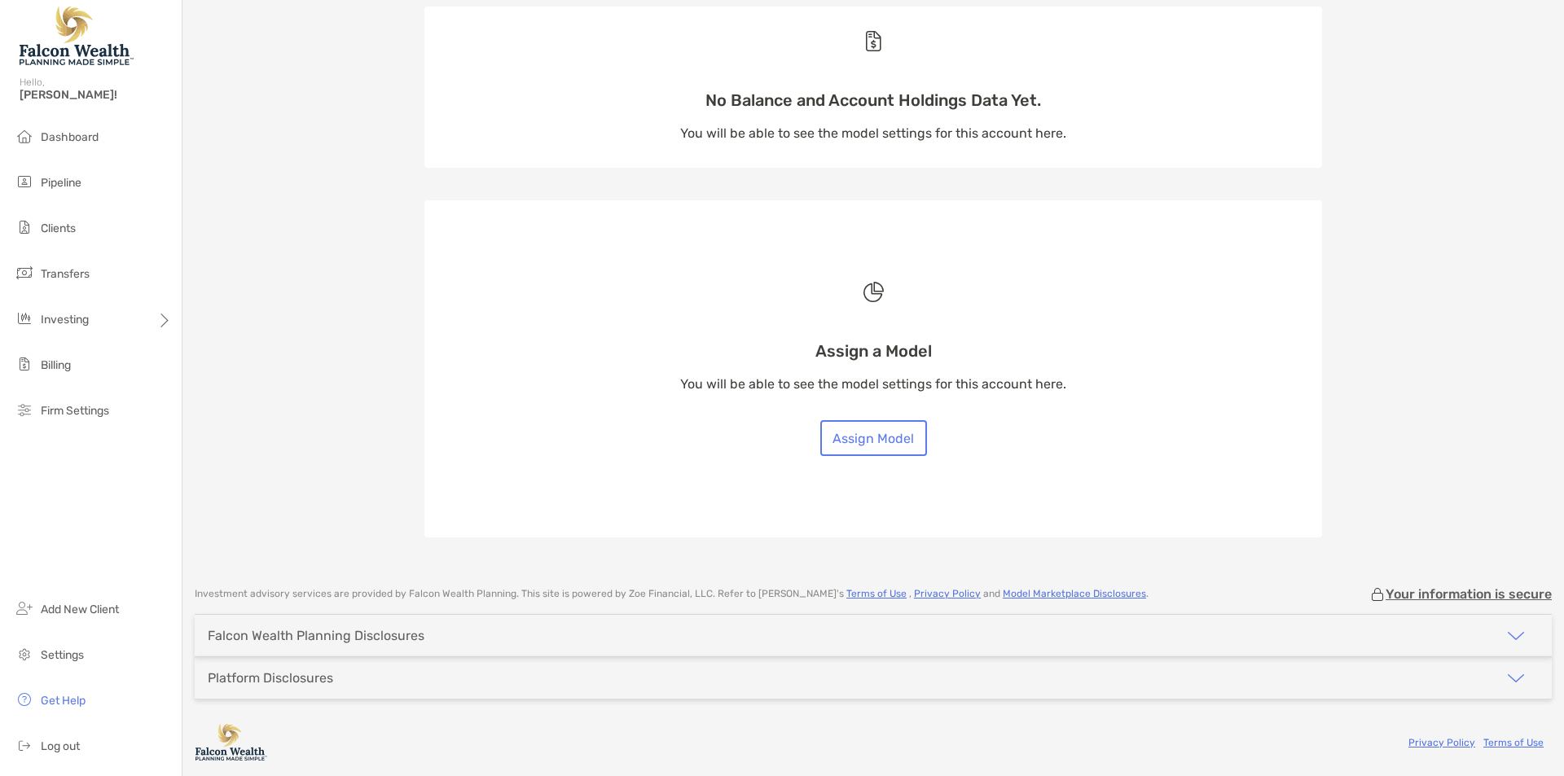
scroll to position [122, 0]
click at [880, 450] on button "Assign Model" at bounding box center [873, 437] width 107 height 36
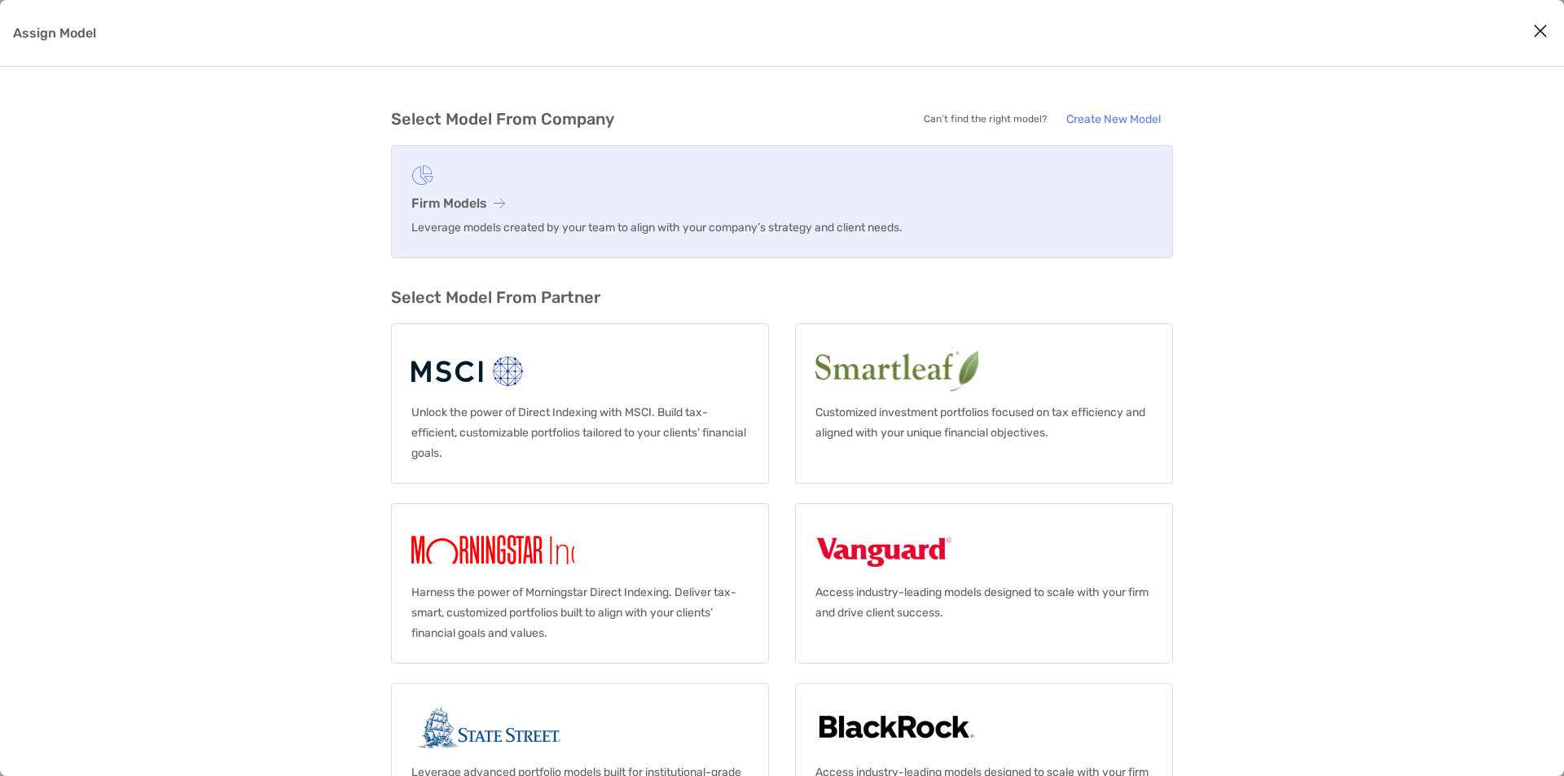
click at [531, 178] on figure "Assign Model" at bounding box center [781, 175] width 741 height 20
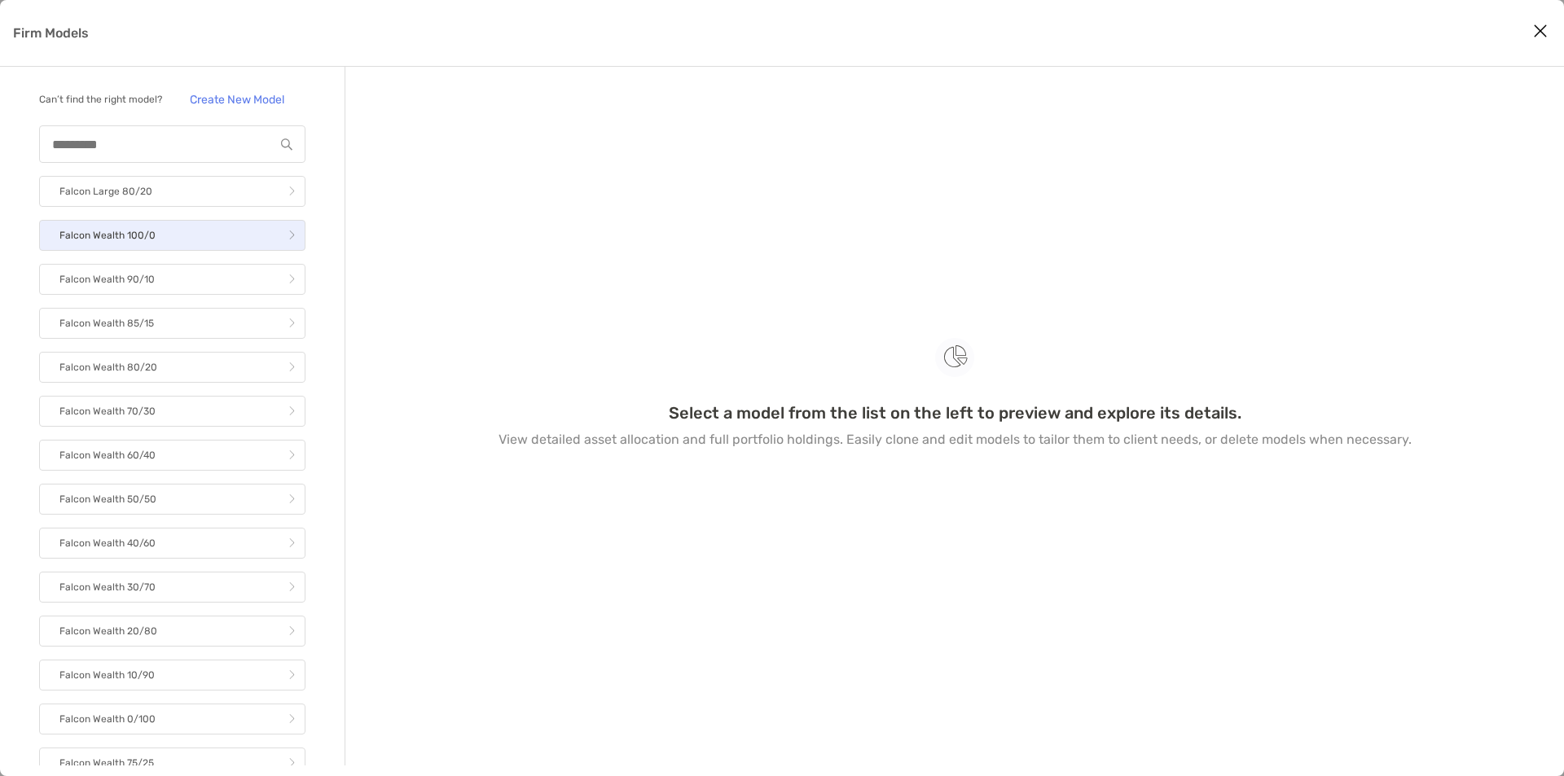
click at [194, 251] on link "Falcon Wealth 100/0" at bounding box center [172, 235] width 266 height 31
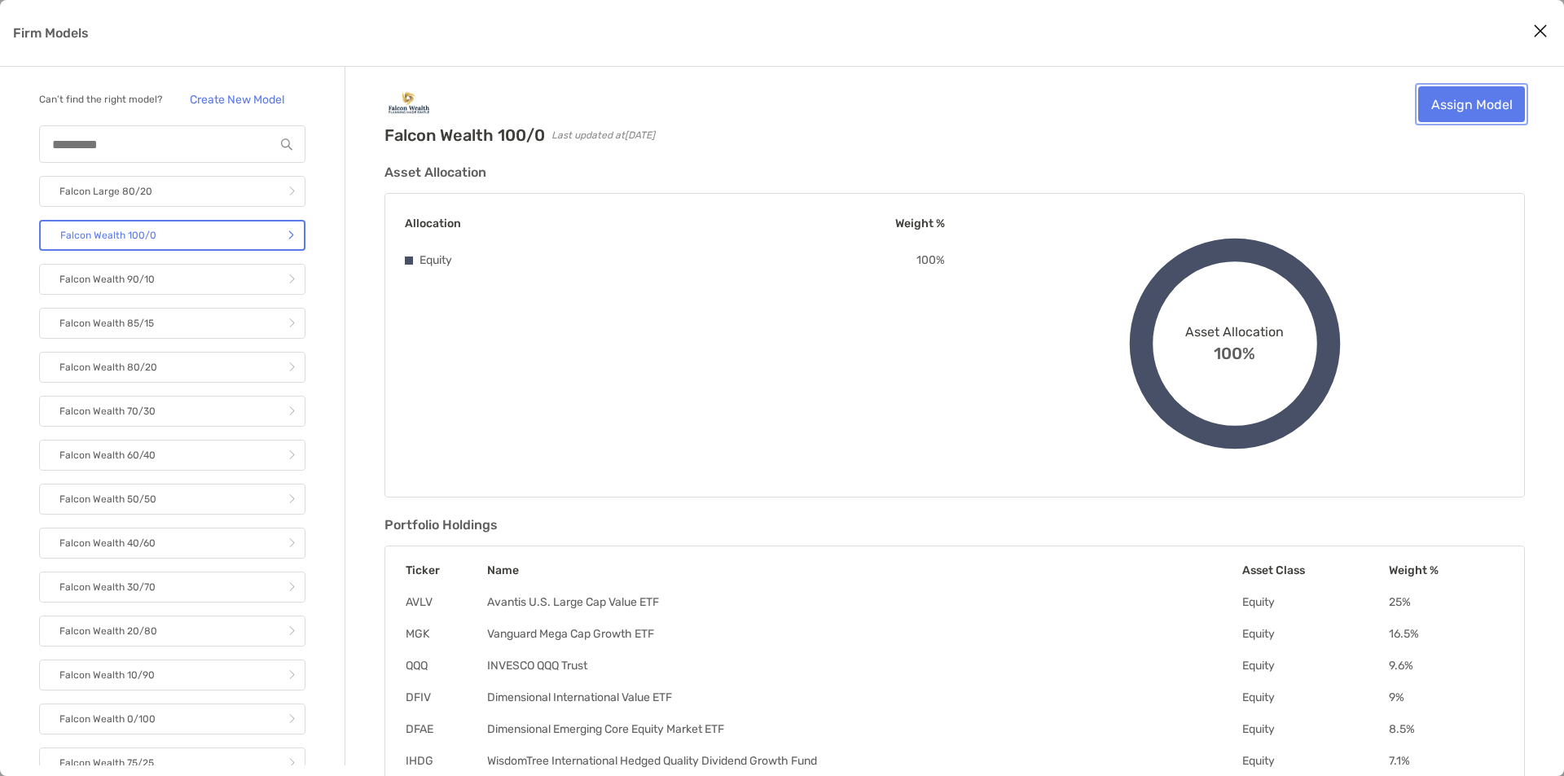
click at [1457, 113] on link "Assign Model" at bounding box center [1471, 104] width 107 height 36
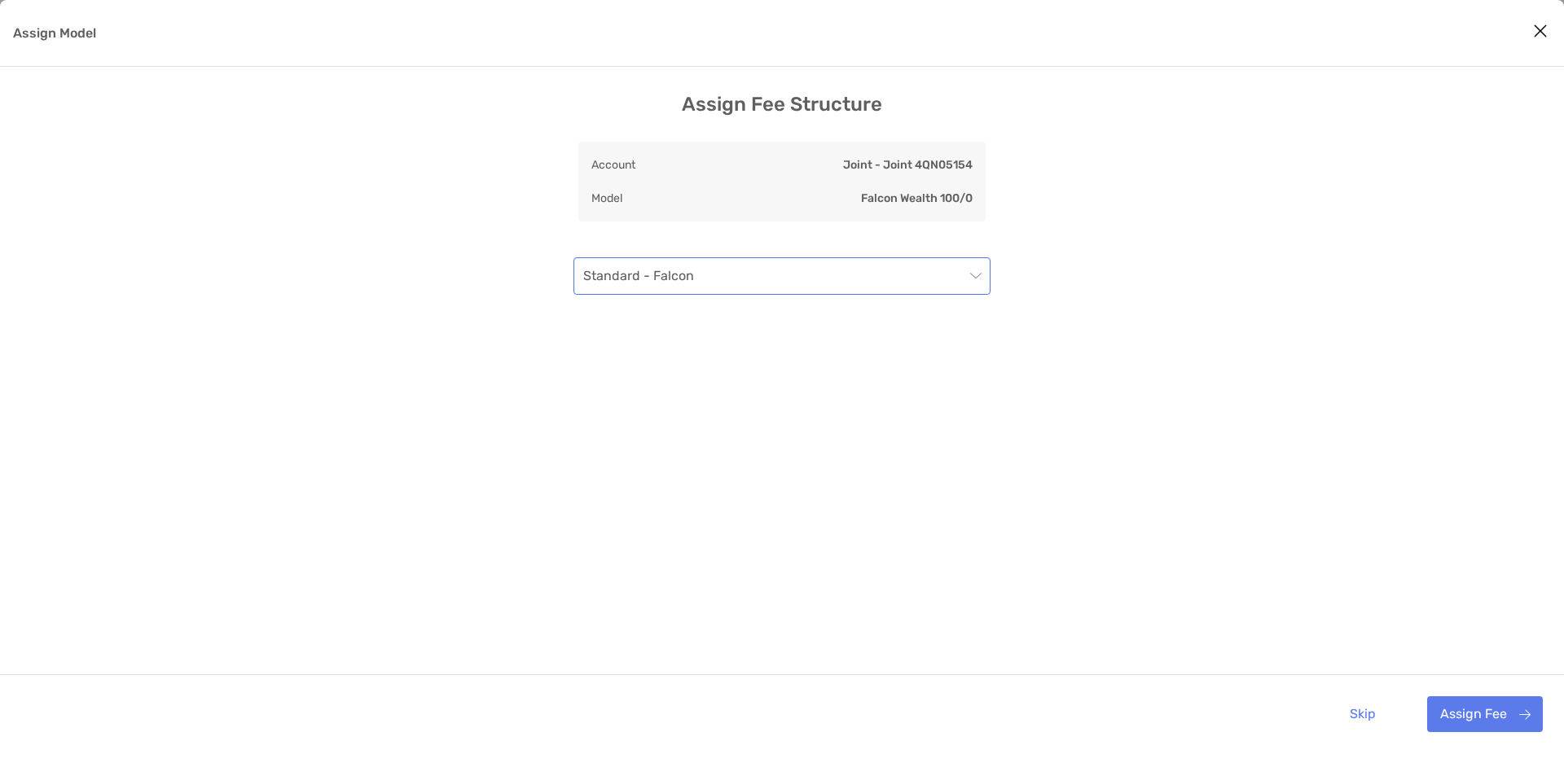
click at [666, 274] on span "Standard - Falcon" at bounding box center [781, 276] width 397 height 36
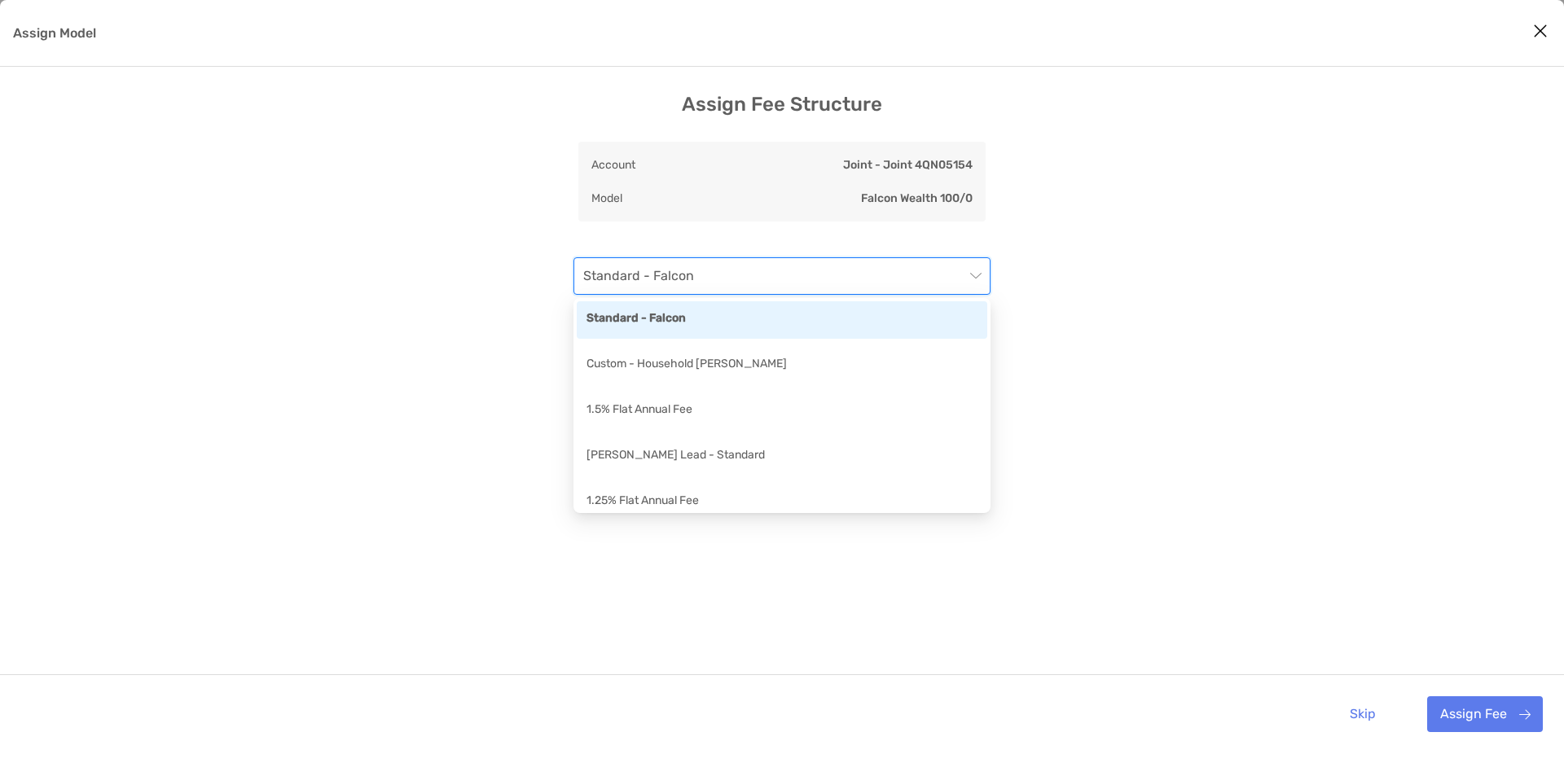
click at [1086, 298] on div "Assign Fee Structure Account Joint - Joint 4QN05154 Model Falcon Wealth 100/0 S…" at bounding box center [782, 423] width 1564 height 660
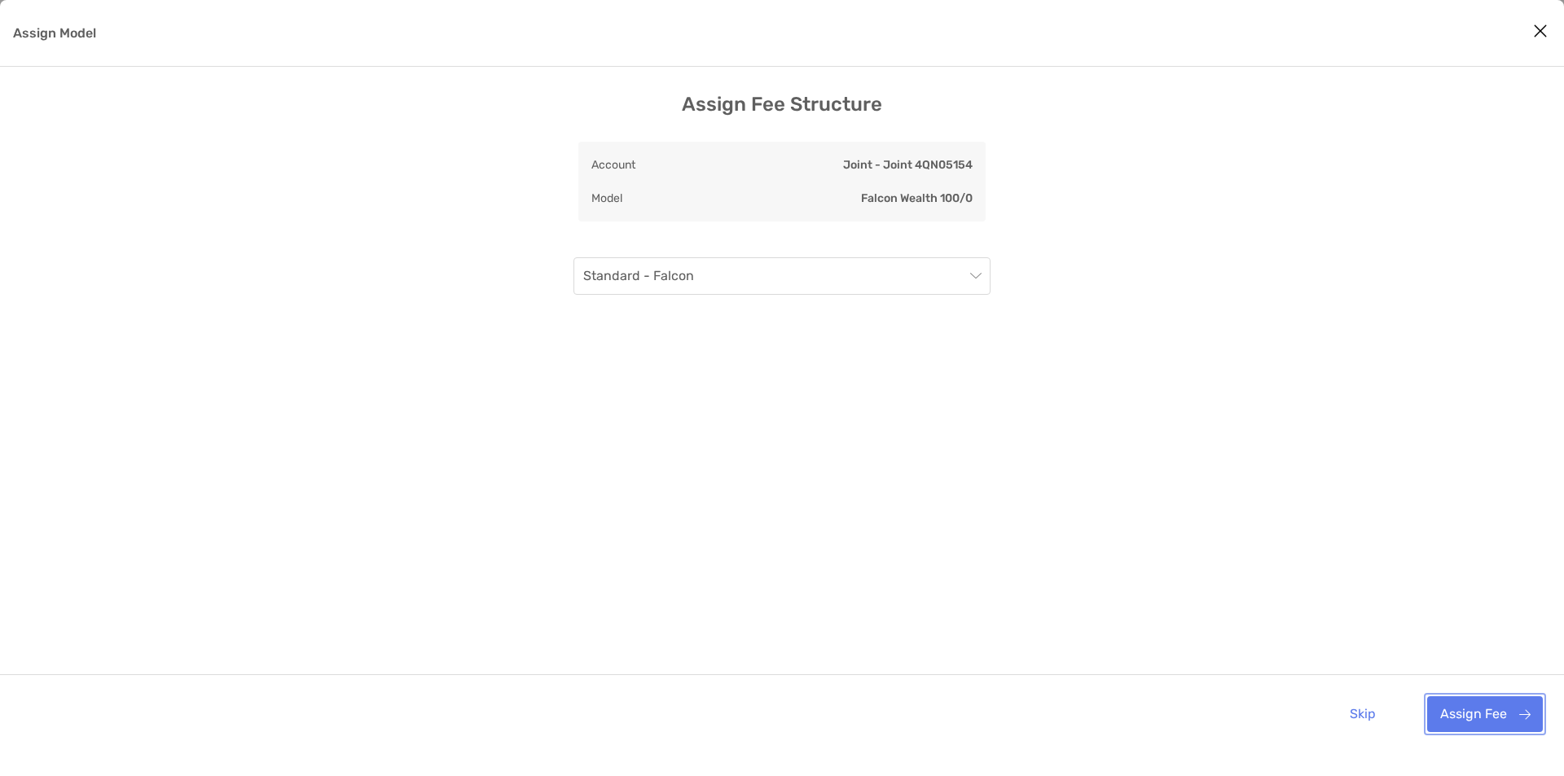
click at [1503, 711] on button "Assign Fee" at bounding box center [1485, 714] width 116 height 36
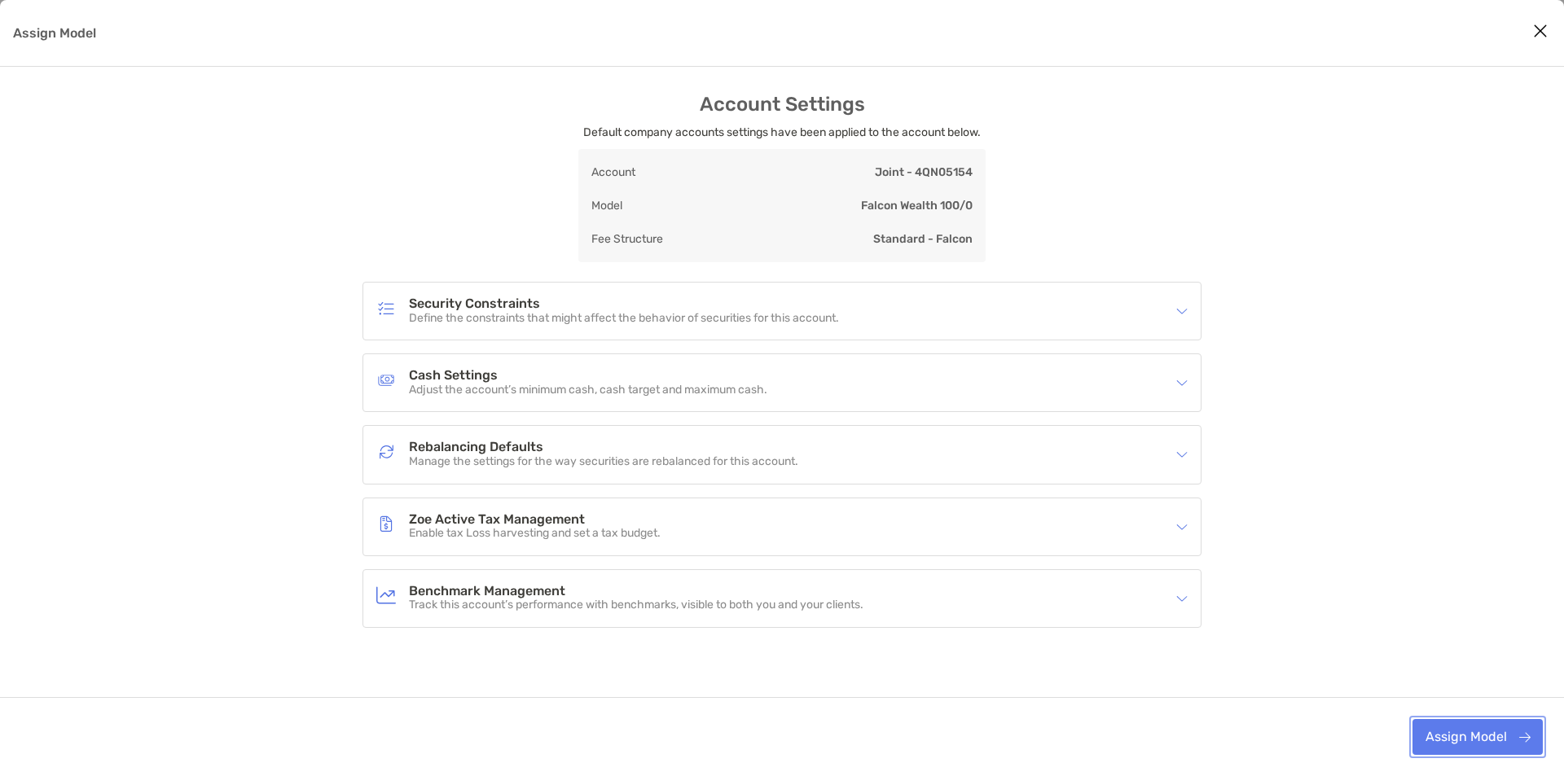
click at [1479, 719] on button "Assign Model" at bounding box center [1477, 737] width 130 height 36
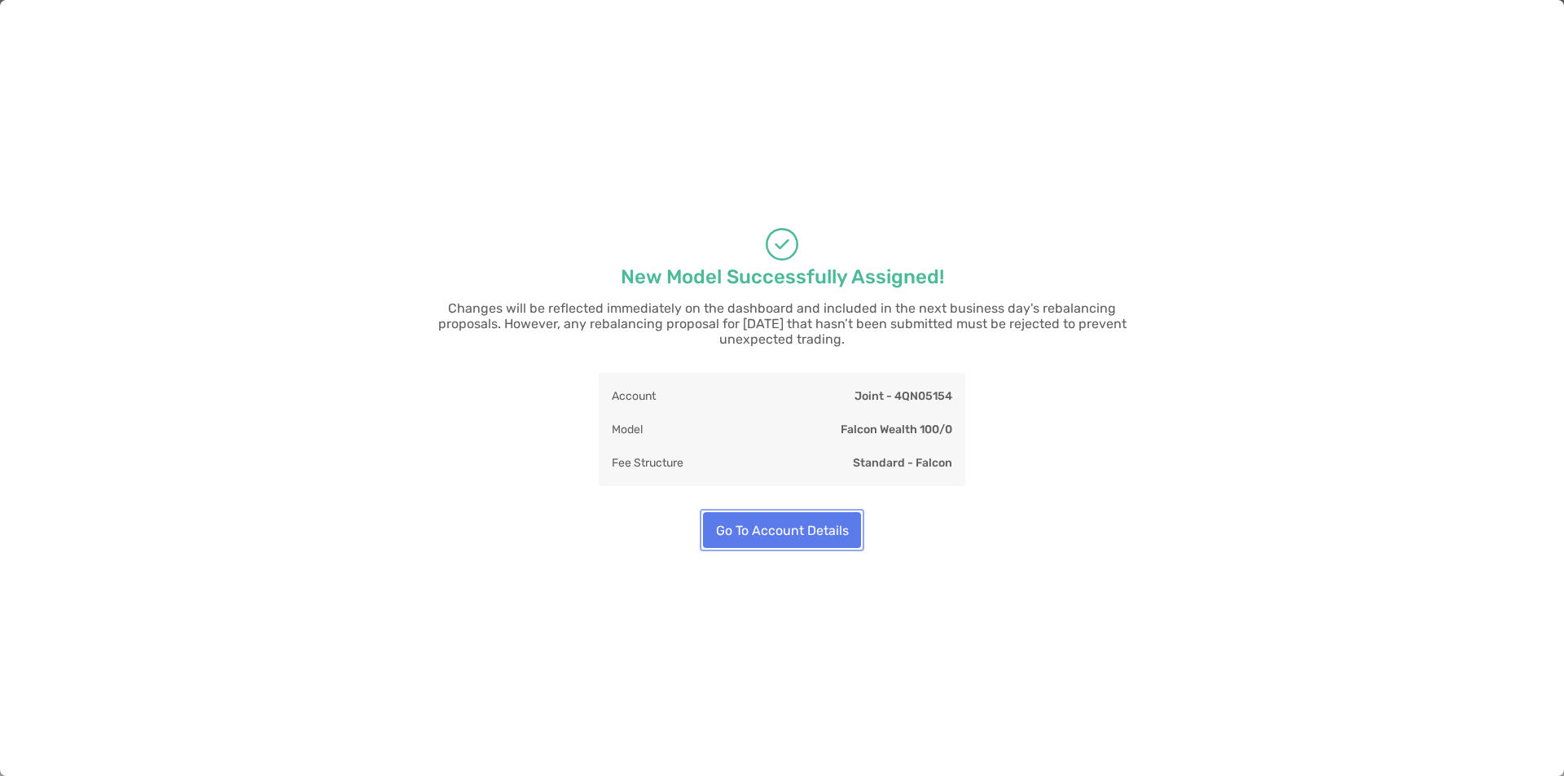
click at [799, 532] on button "Go To Account Details" at bounding box center [782, 530] width 158 height 36
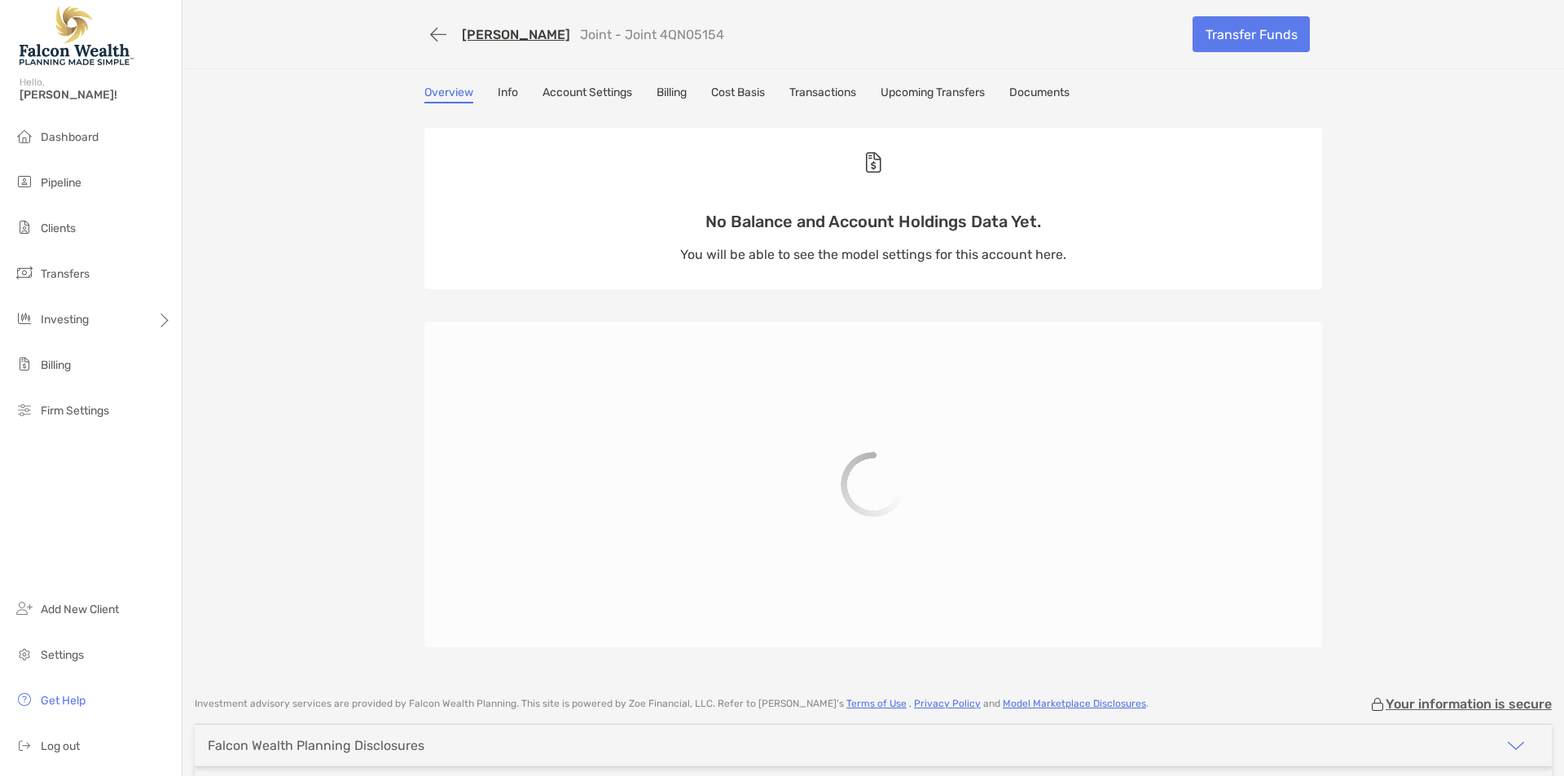
click at [345, 273] on div "[PERSON_NAME] Joint - Joint 4QN05154 Transfer Funds Overview Info Account Setti…" at bounding box center [872, 340] width 1381 height 680
click at [427, 37] on button "button" at bounding box center [438, 35] width 28 height 30
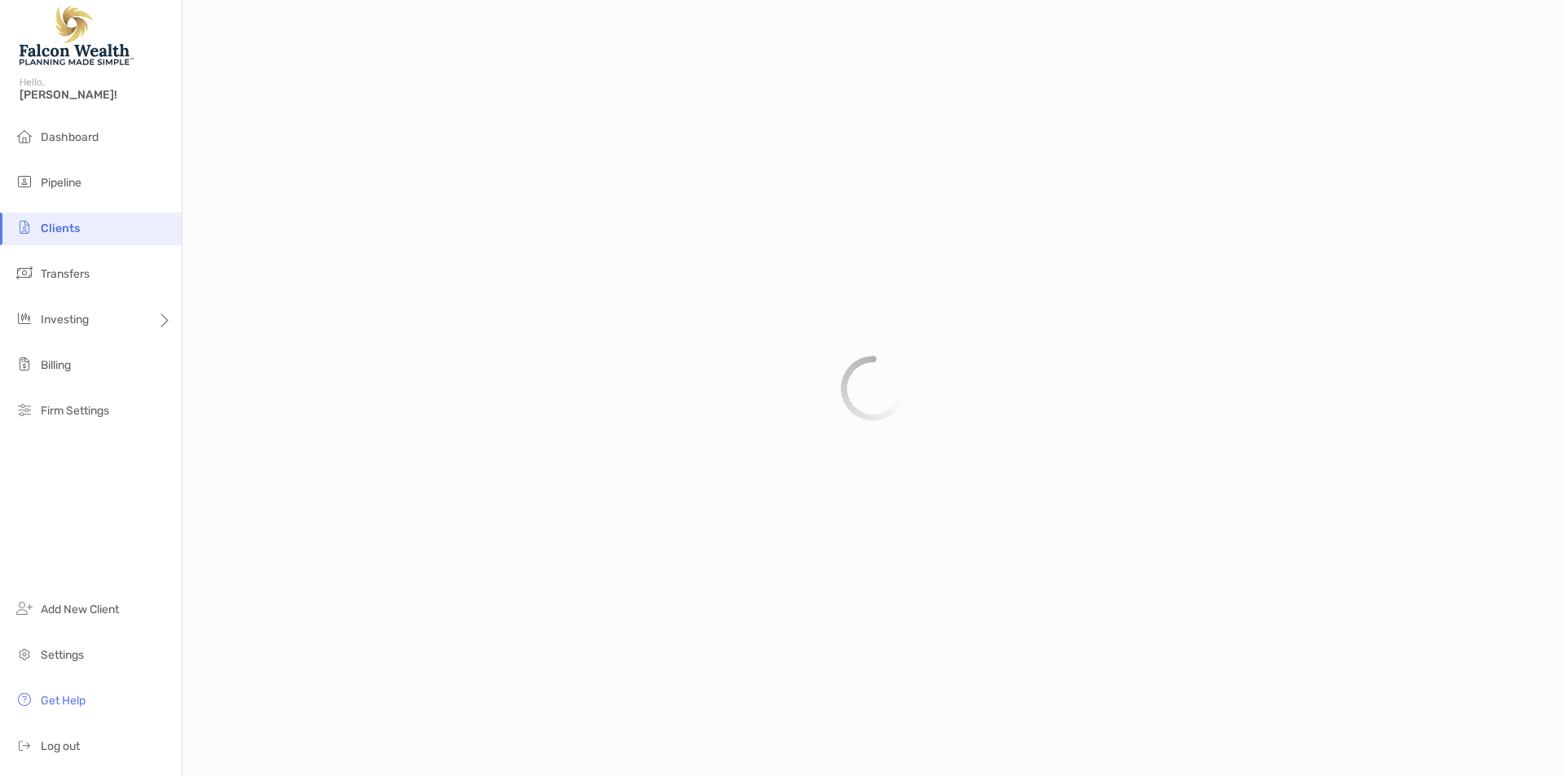
click at [291, 248] on div at bounding box center [872, 388] width 1381 height 776
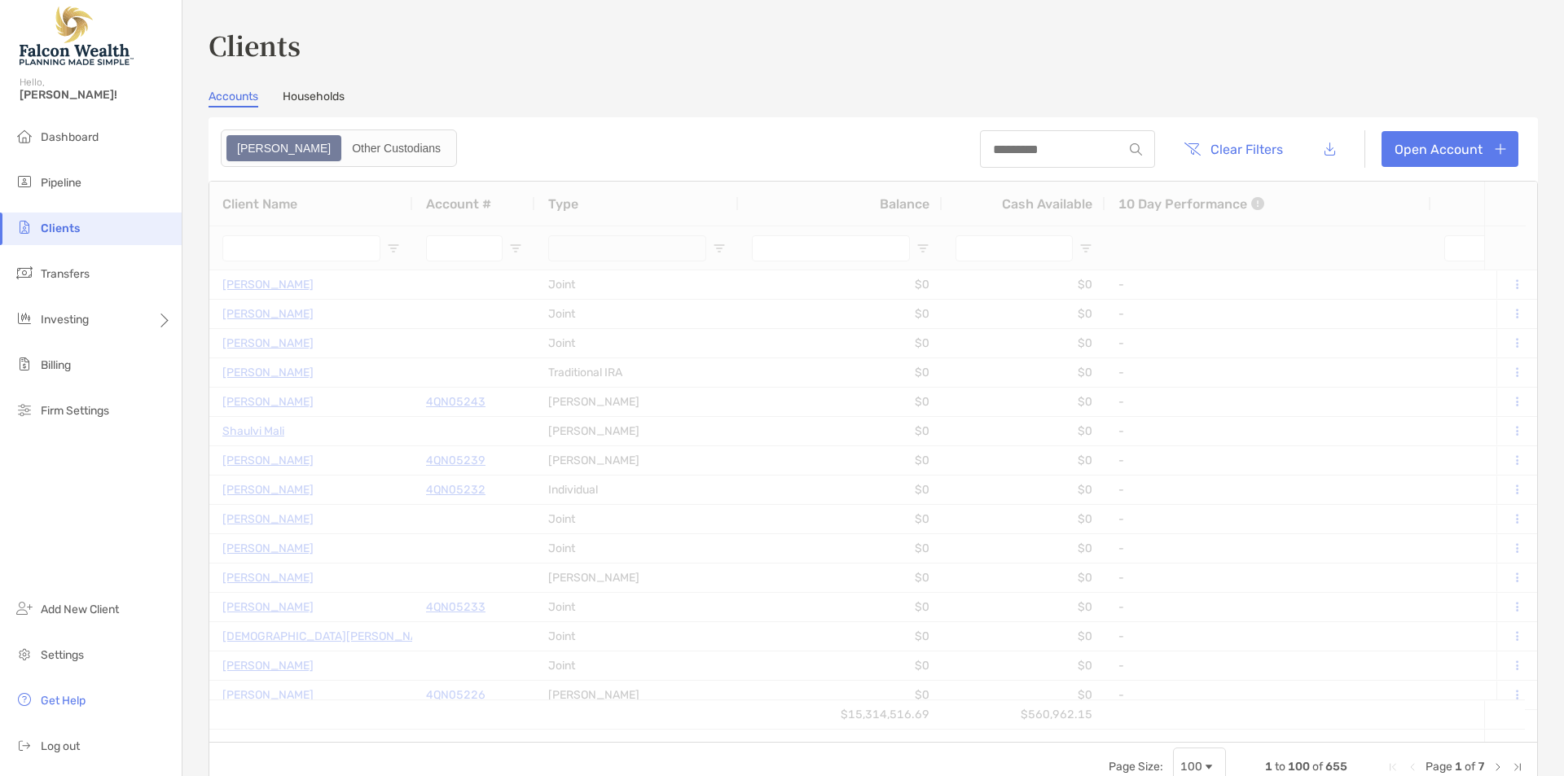
type input "*******"
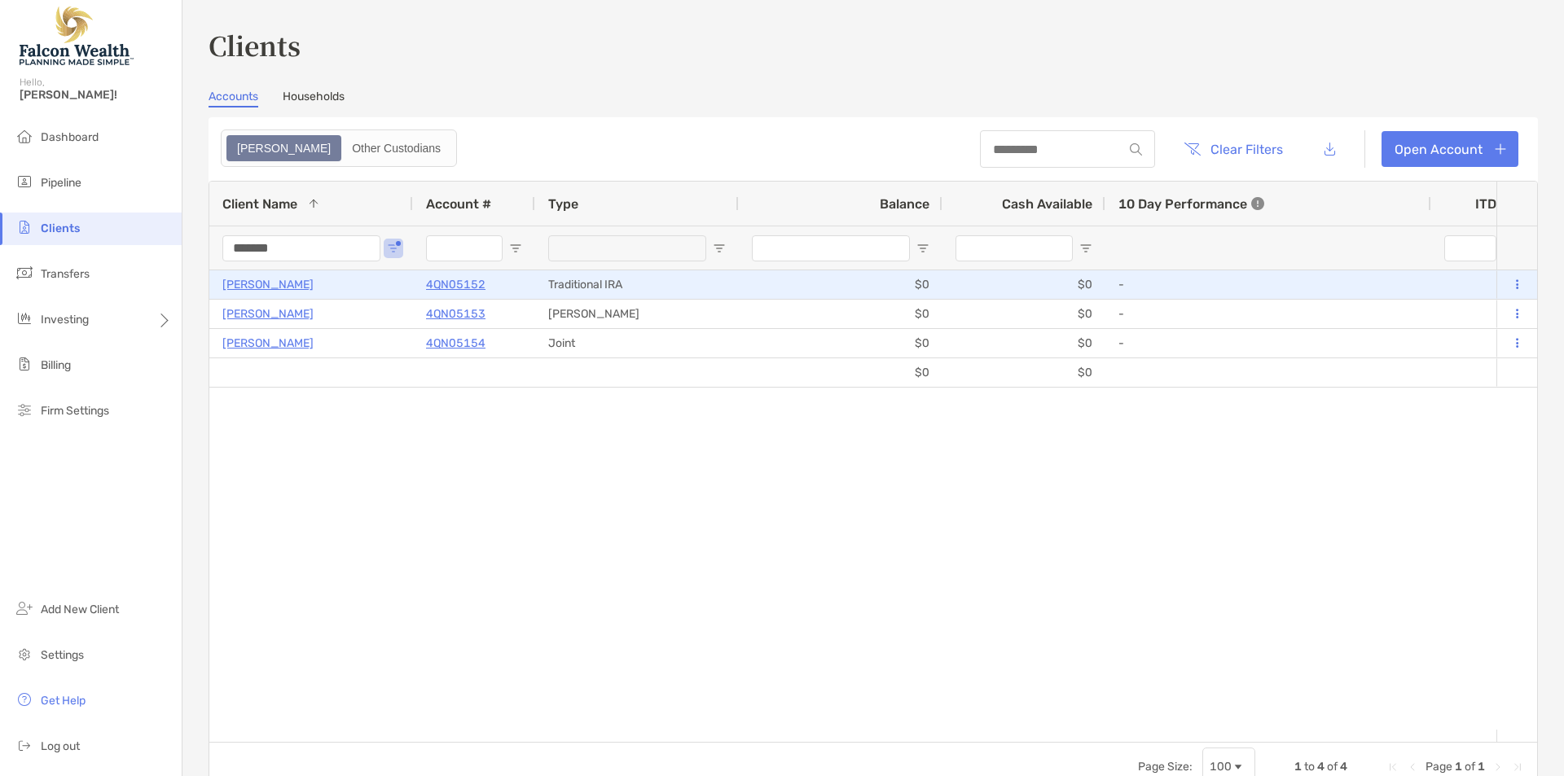
click at [244, 287] on p "[PERSON_NAME]" at bounding box center [267, 284] width 91 height 20
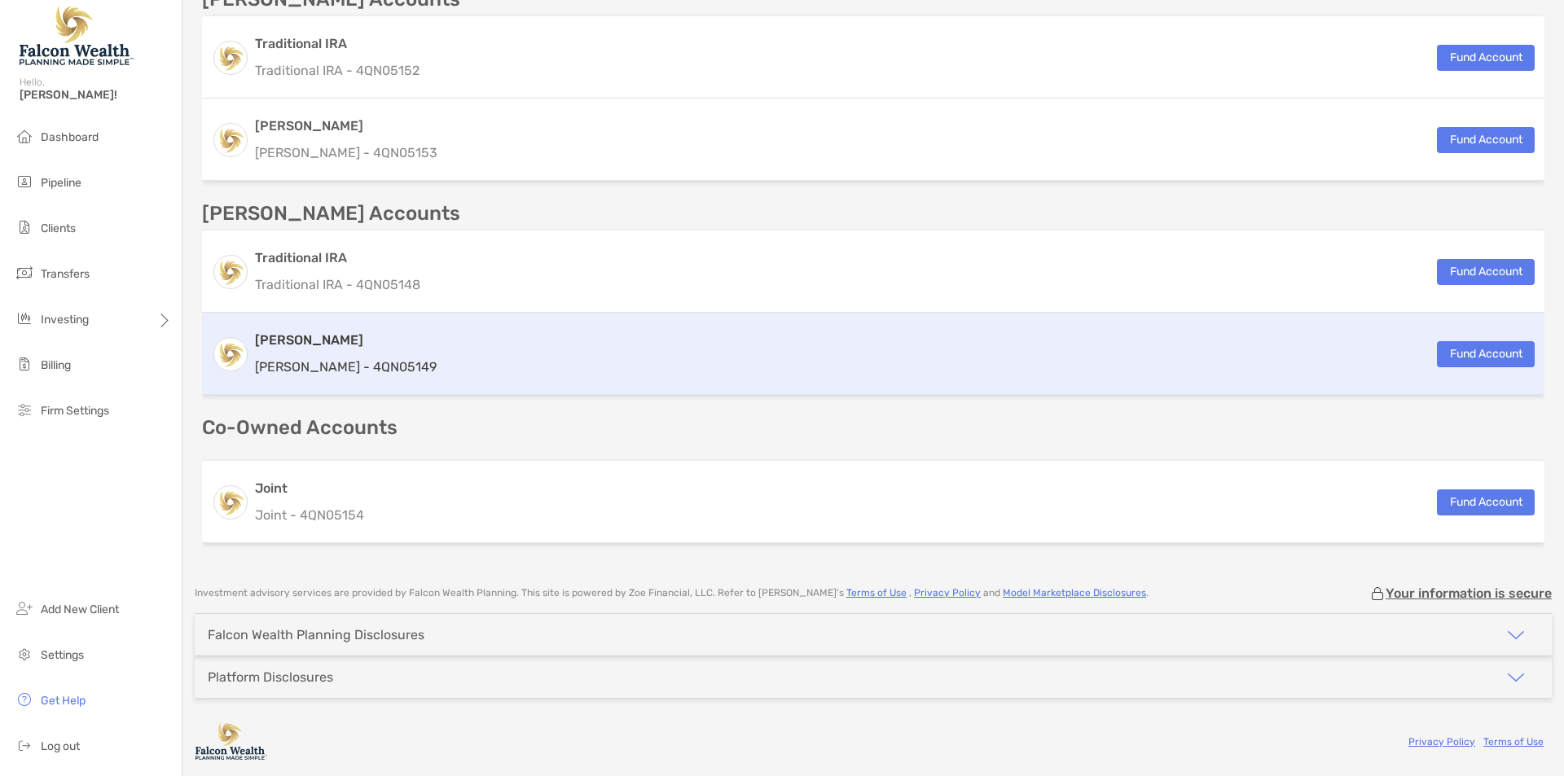
scroll to position [247, 0]
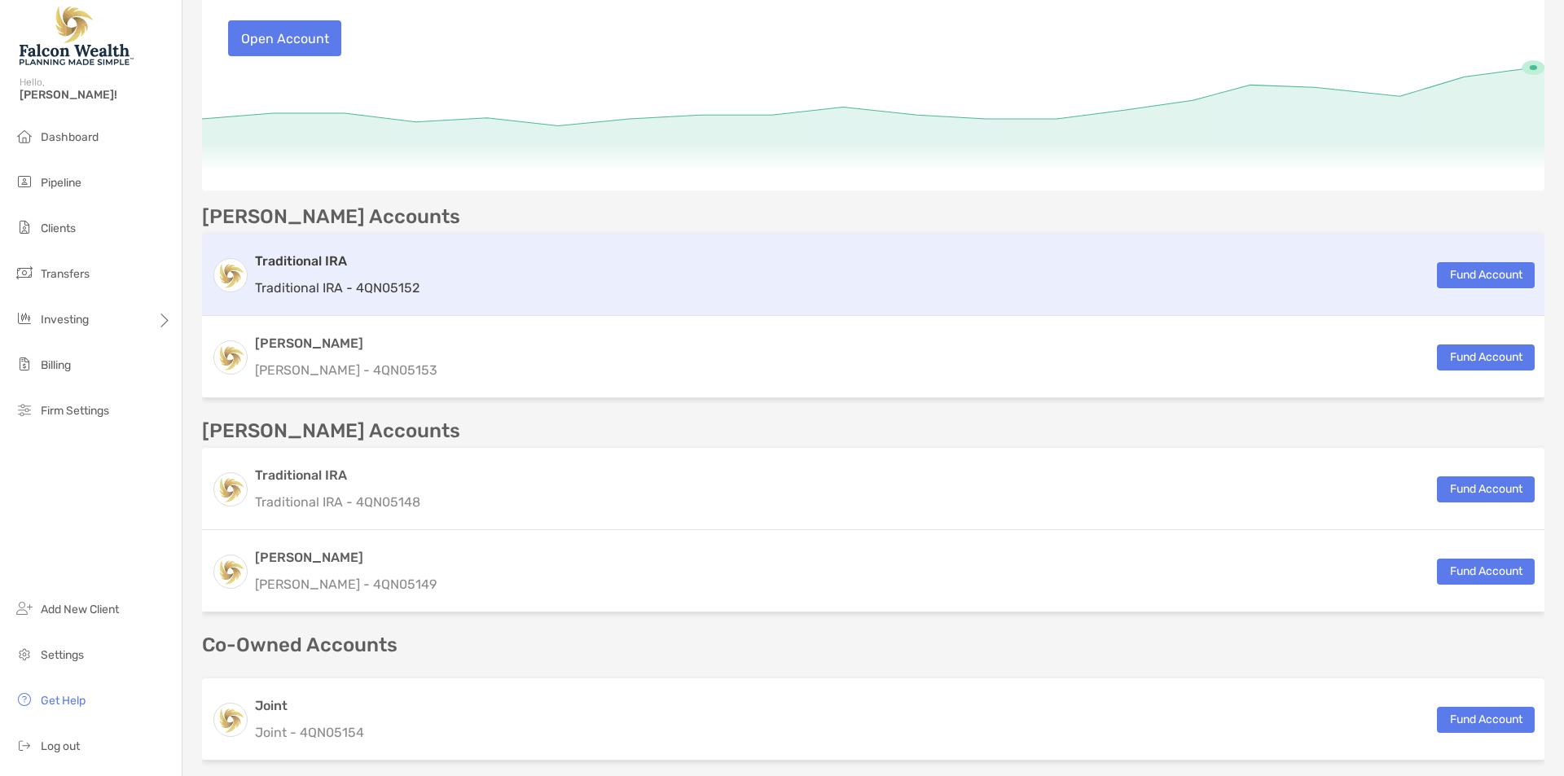
click at [542, 302] on div "Traditional IRA Traditional IRA - 4QN05152 Fund Account" at bounding box center [873, 275] width 1342 height 82
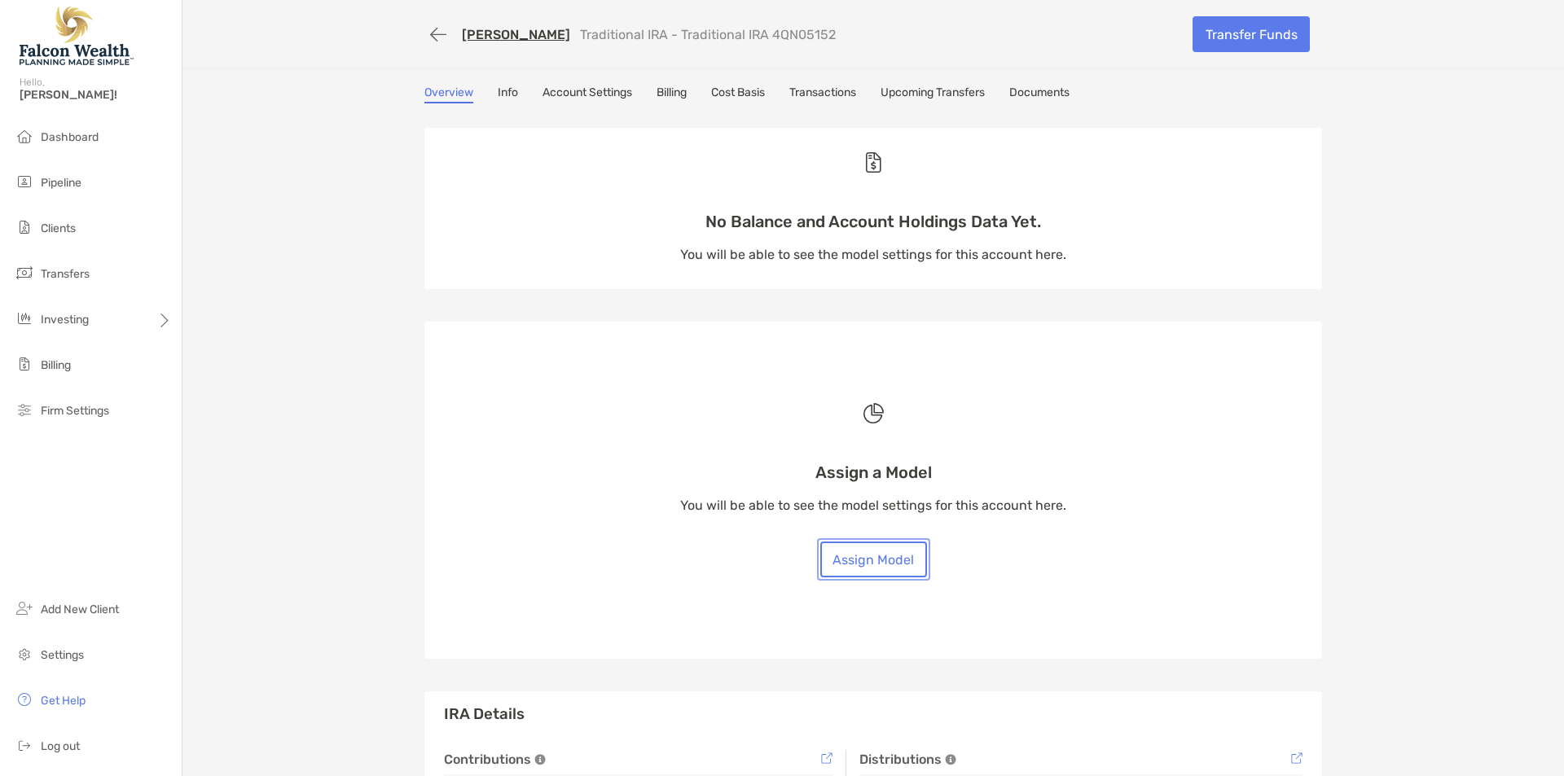
click at [878, 543] on button "Assign Model" at bounding box center [873, 560] width 107 height 36
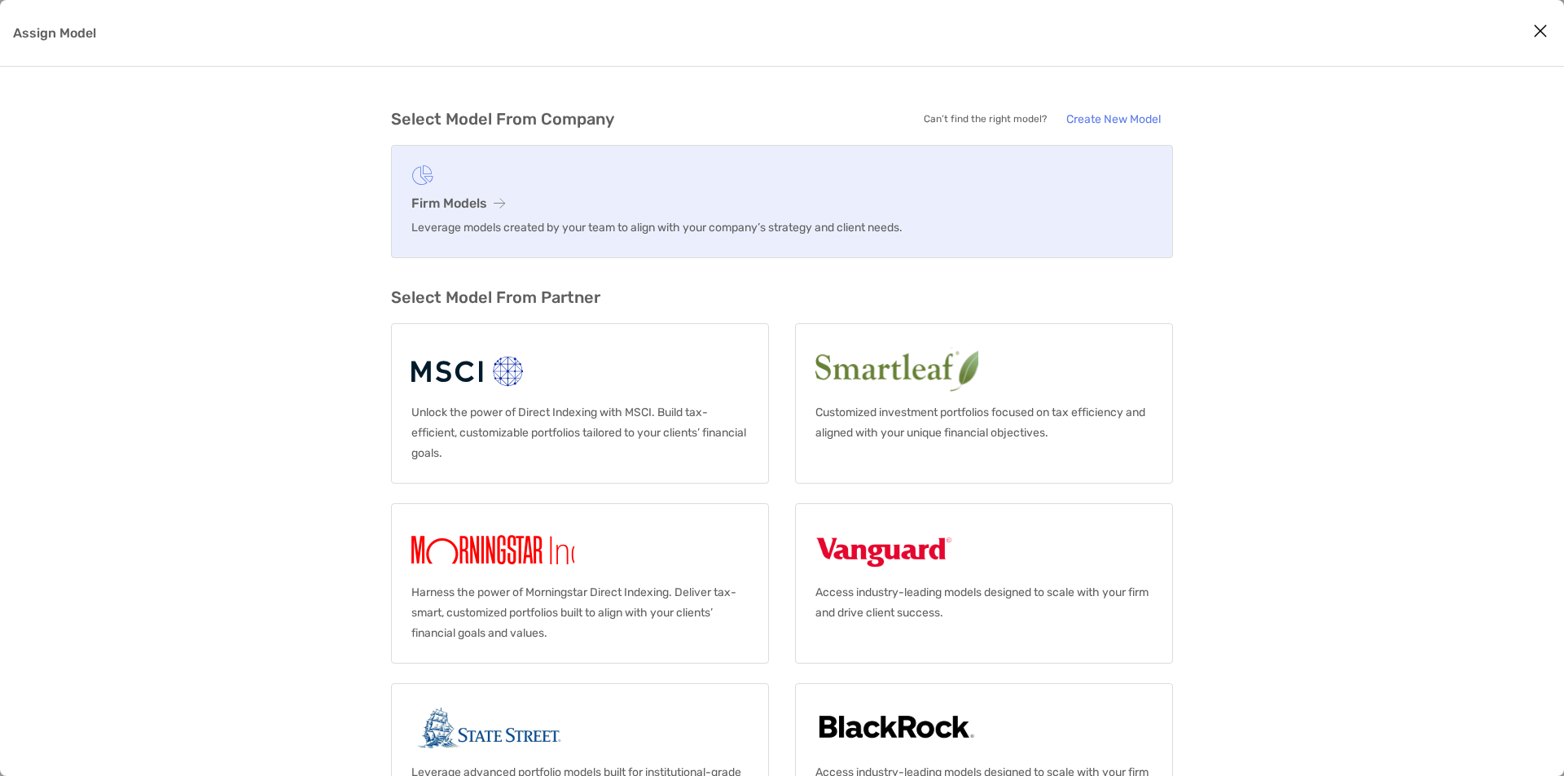
click at [533, 210] on h3 "Firm Models" at bounding box center [781, 202] width 741 height 15
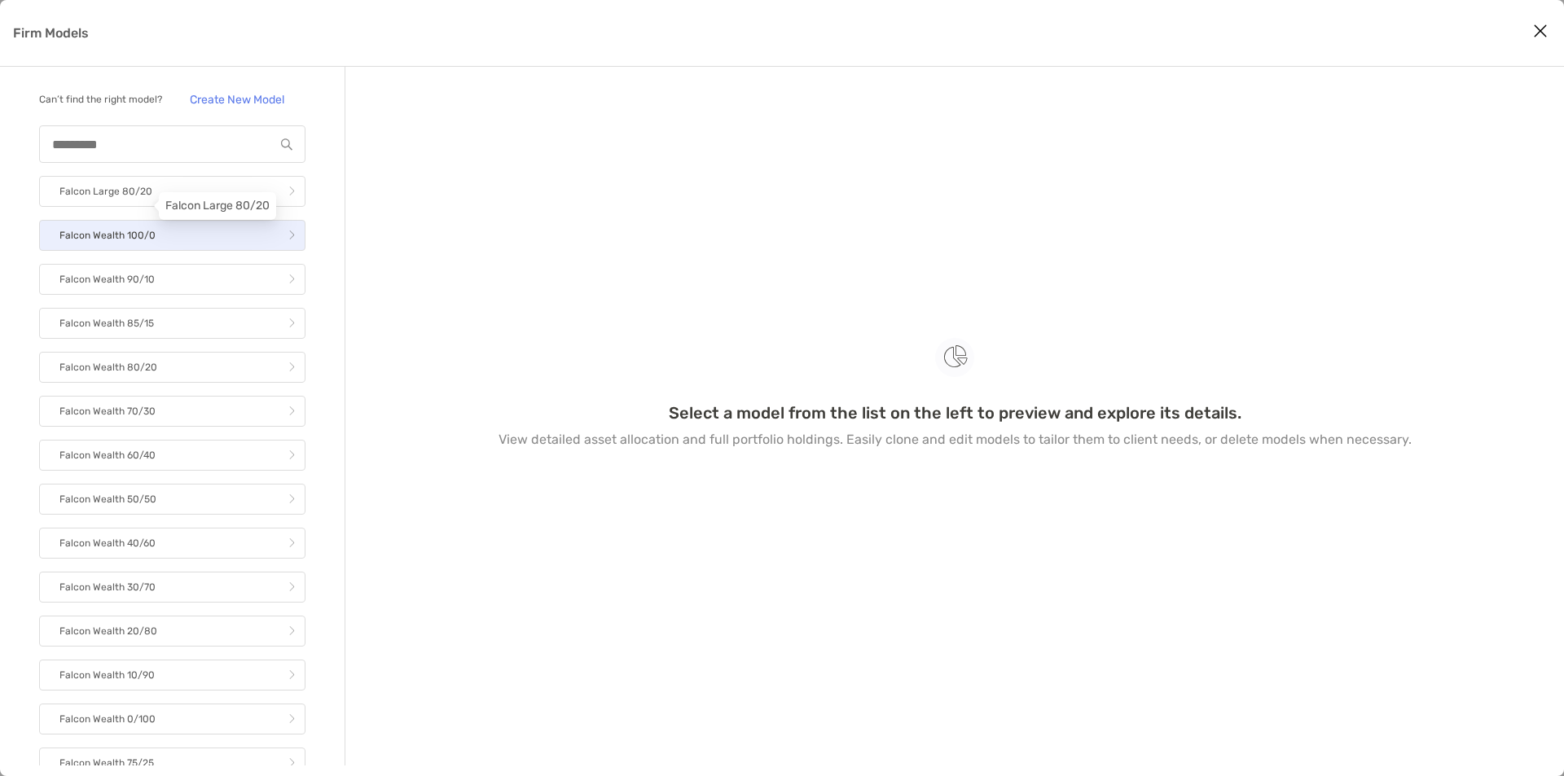
click at [121, 251] on link "Falcon Wealth 100/0" at bounding box center [172, 235] width 266 height 31
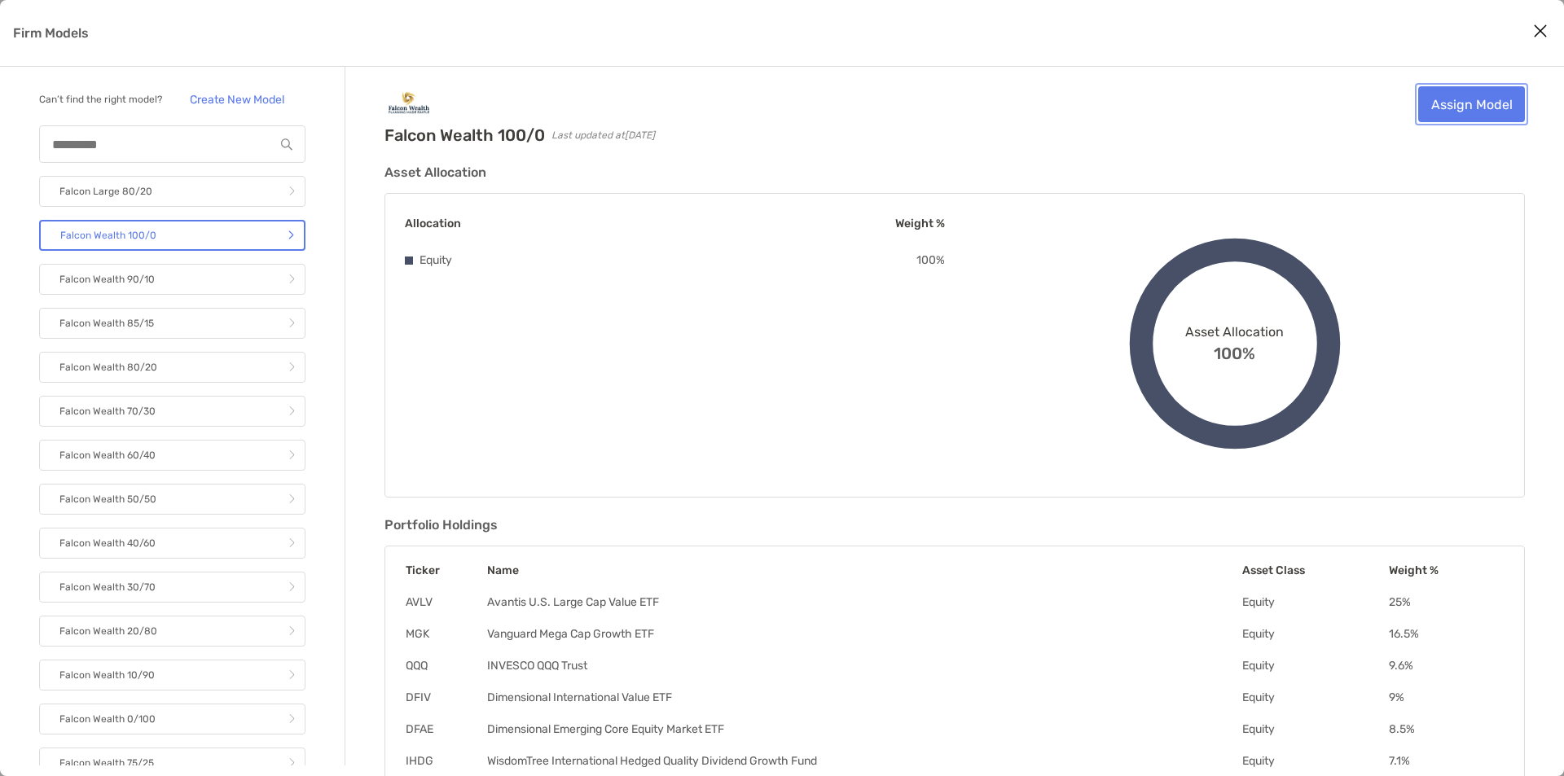
click at [1478, 96] on link "Assign Model" at bounding box center [1471, 104] width 107 height 36
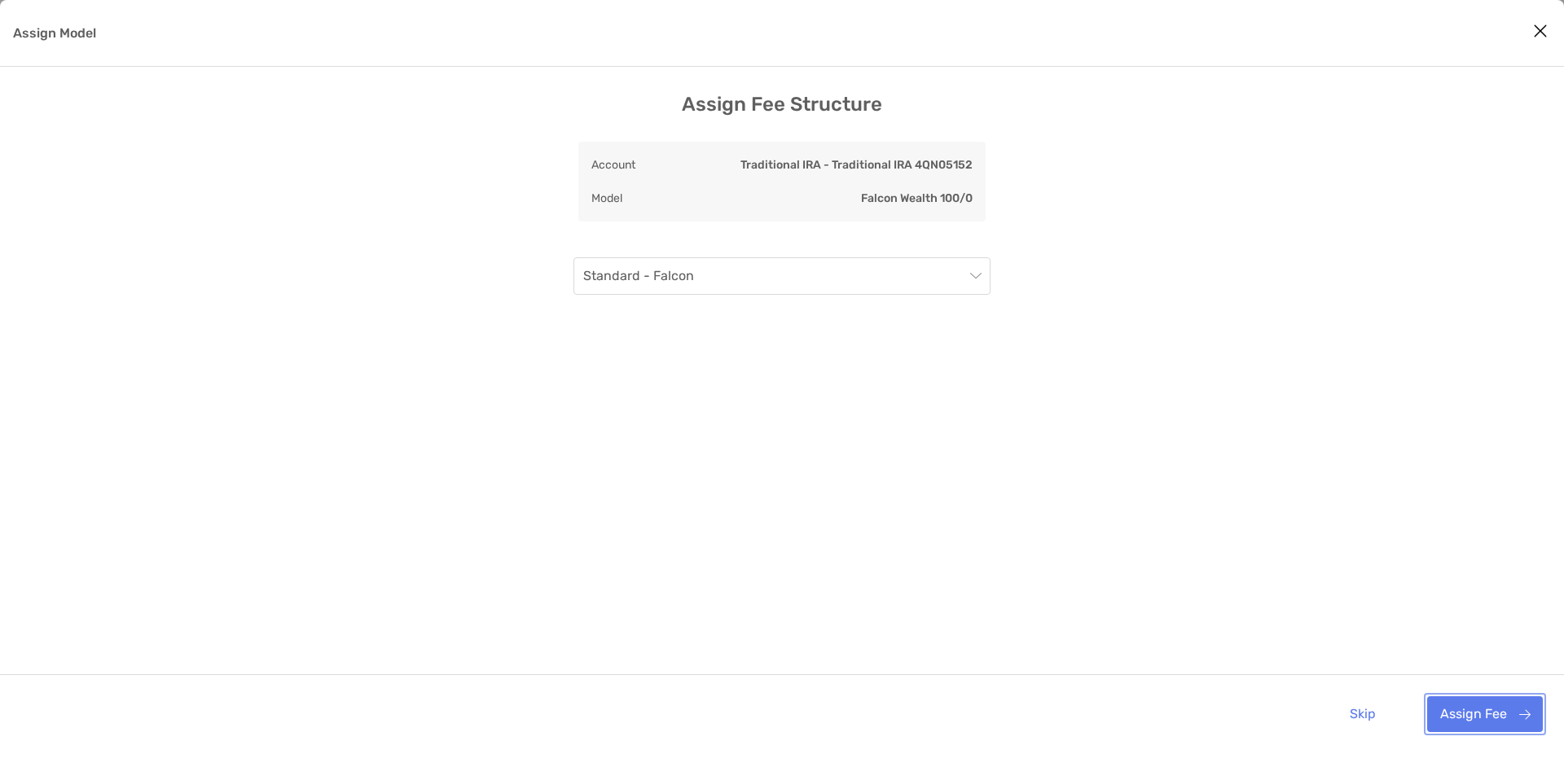
click at [1485, 716] on button "Assign Fee" at bounding box center [1485, 714] width 116 height 36
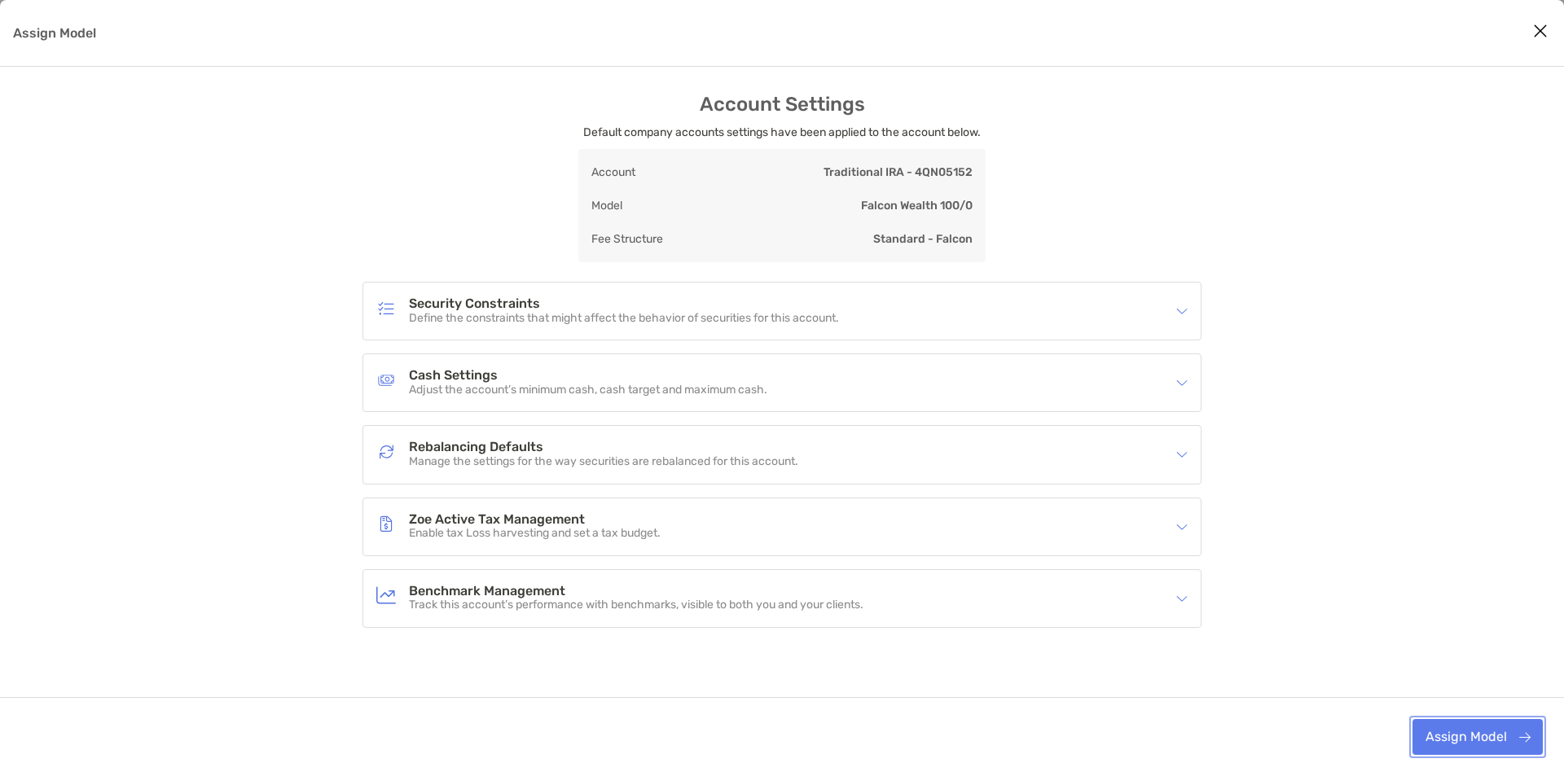
click at [1463, 728] on button "Assign Model" at bounding box center [1477, 737] width 130 height 36
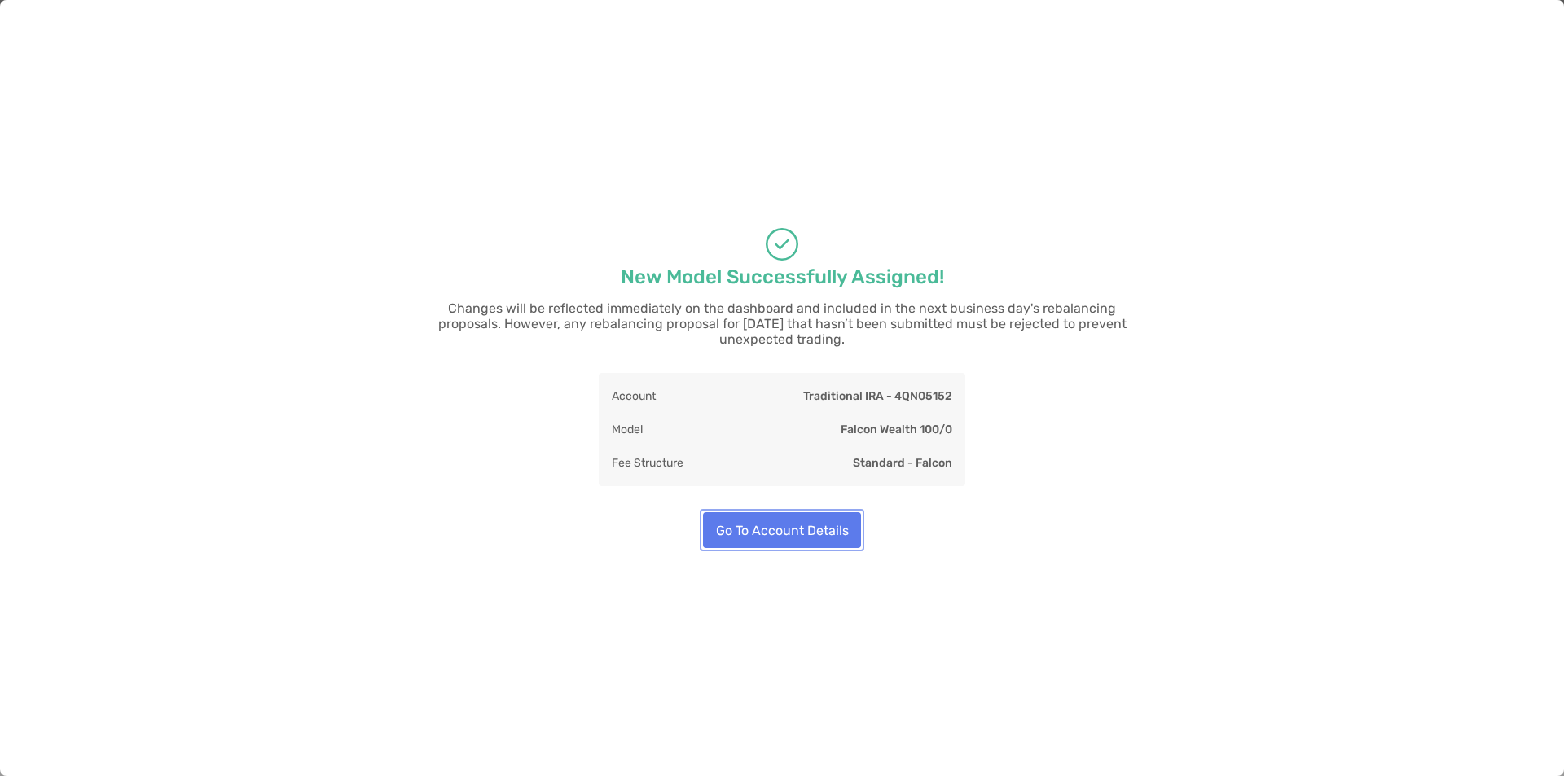
click at [753, 524] on button "Go To Account Details" at bounding box center [782, 530] width 158 height 36
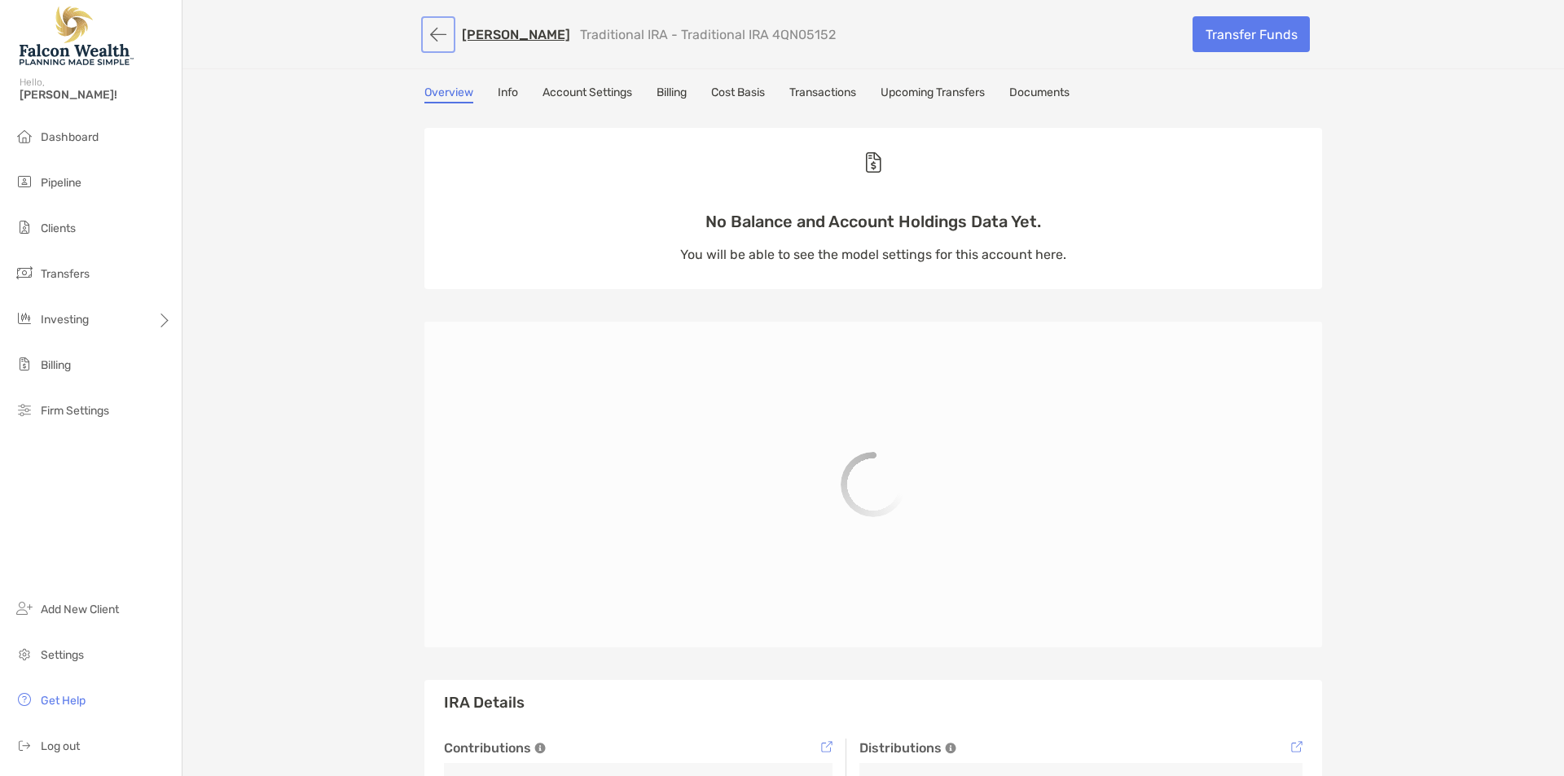
click at [432, 36] on button "button" at bounding box center [438, 35] width 28 height 30
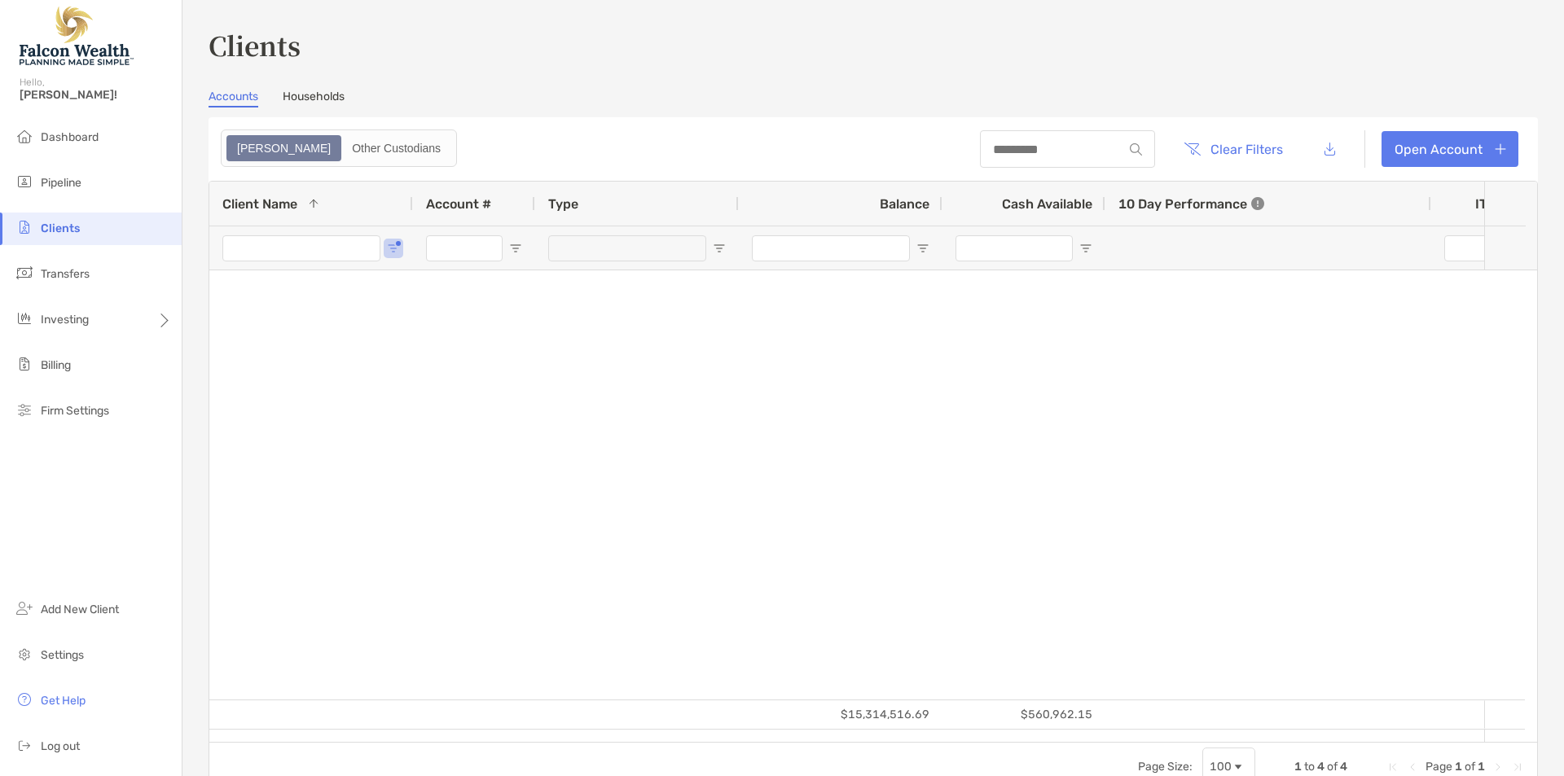
type input "*******"
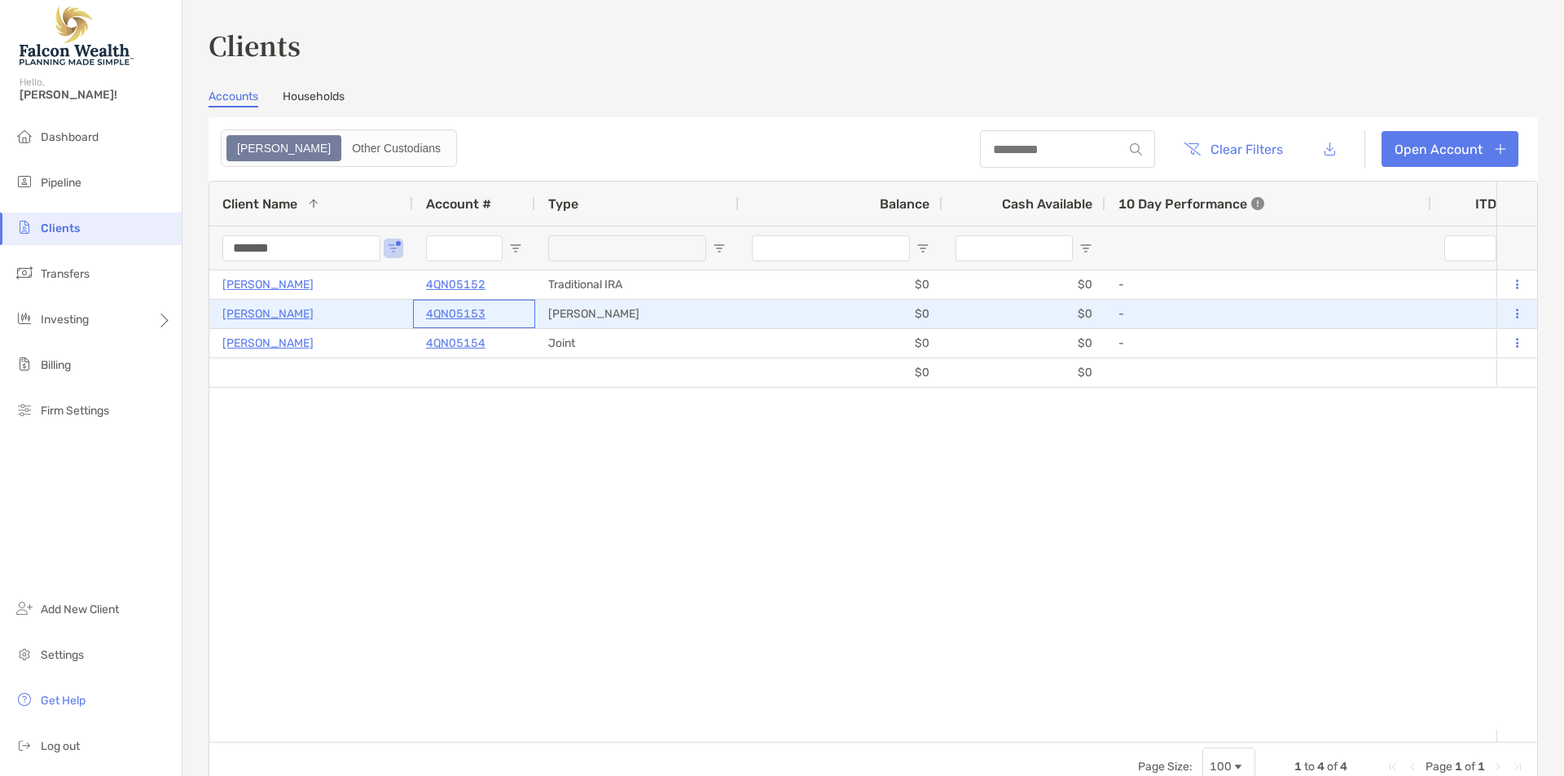
click at [454, 316] on p "4QN05153" at bounding box center [455, 314] width 59 height 20
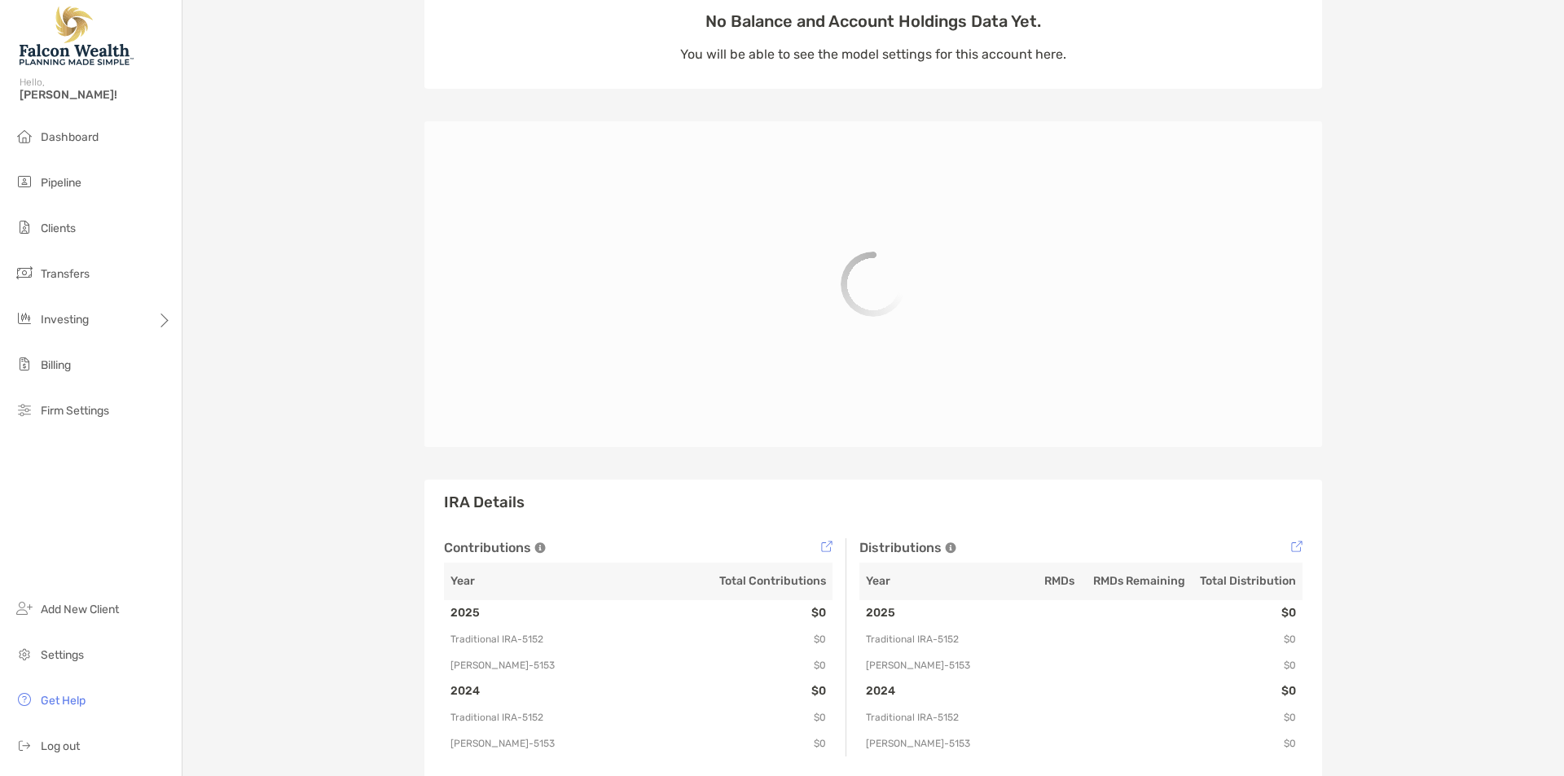
scroll to position [196, 0]
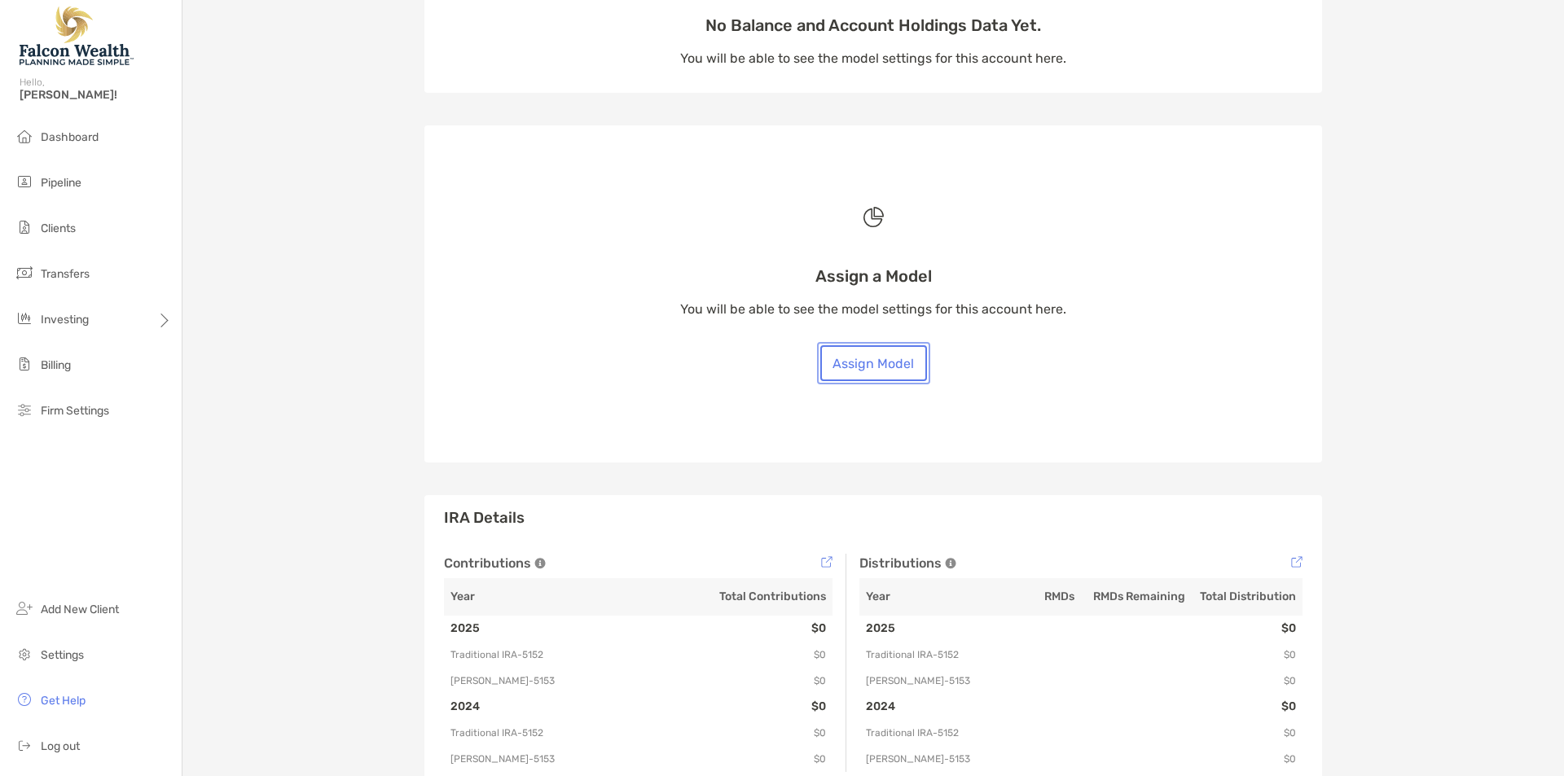
click at [835, 369] on button "Assign Model" at bounding box center [873, 363] width 107 height 36
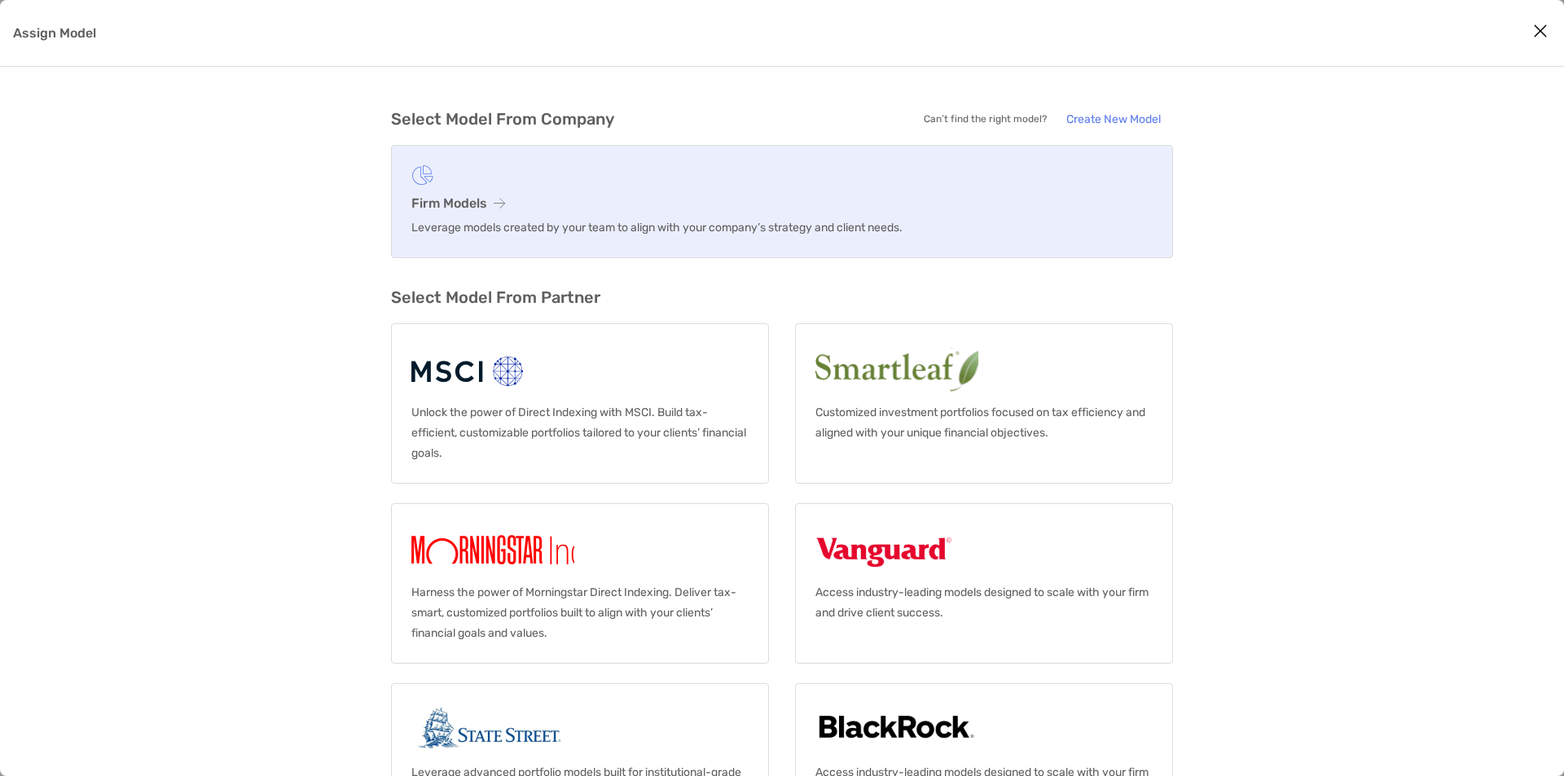
click at [533, 202] on h3 "Firm Models" at bounding box center [781, 202] width 741 height 15
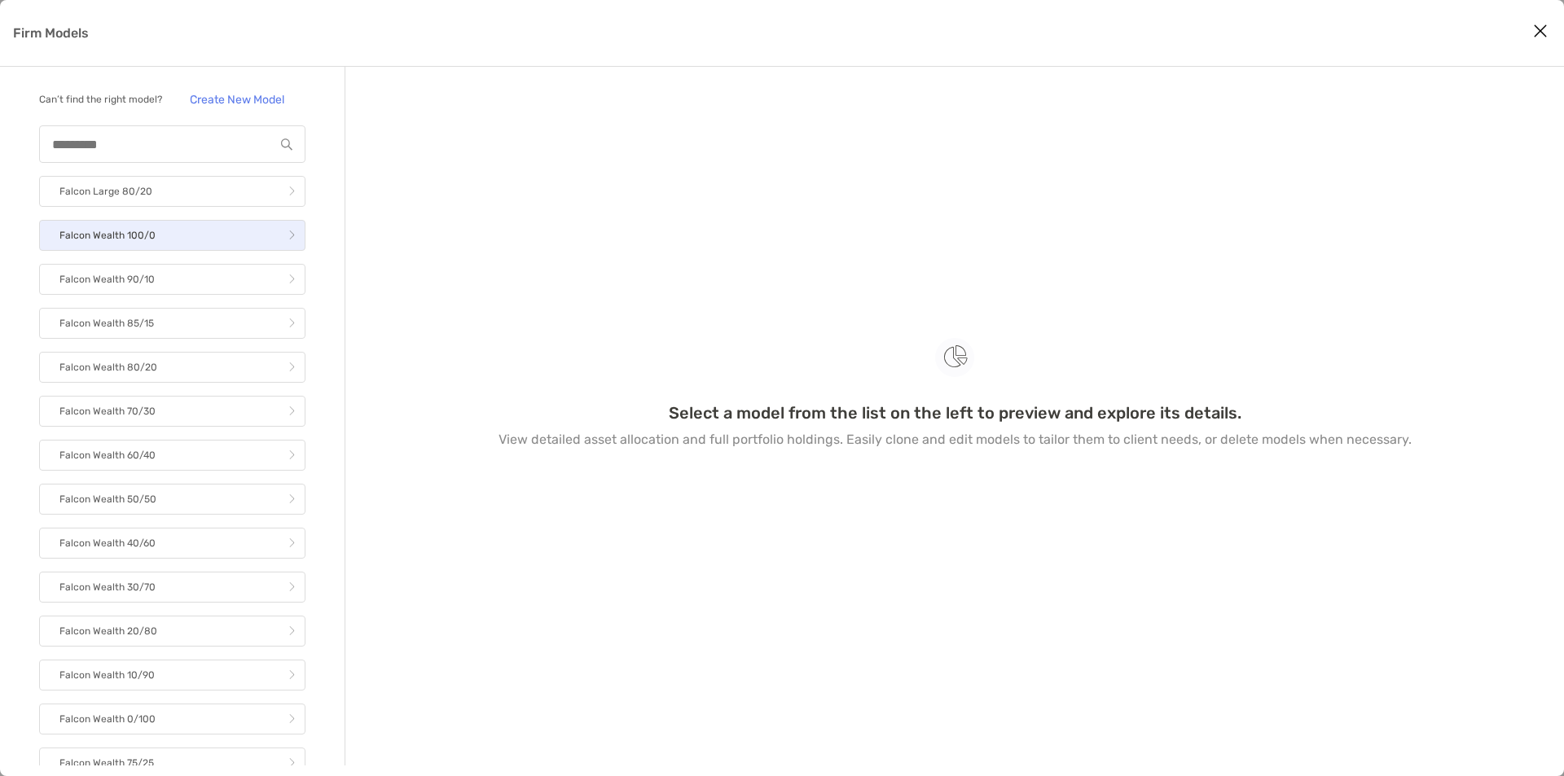
click at [268, 250] on link "Falcon Wealth 100/0" at bounding box center [172, 235] width 266 height 31
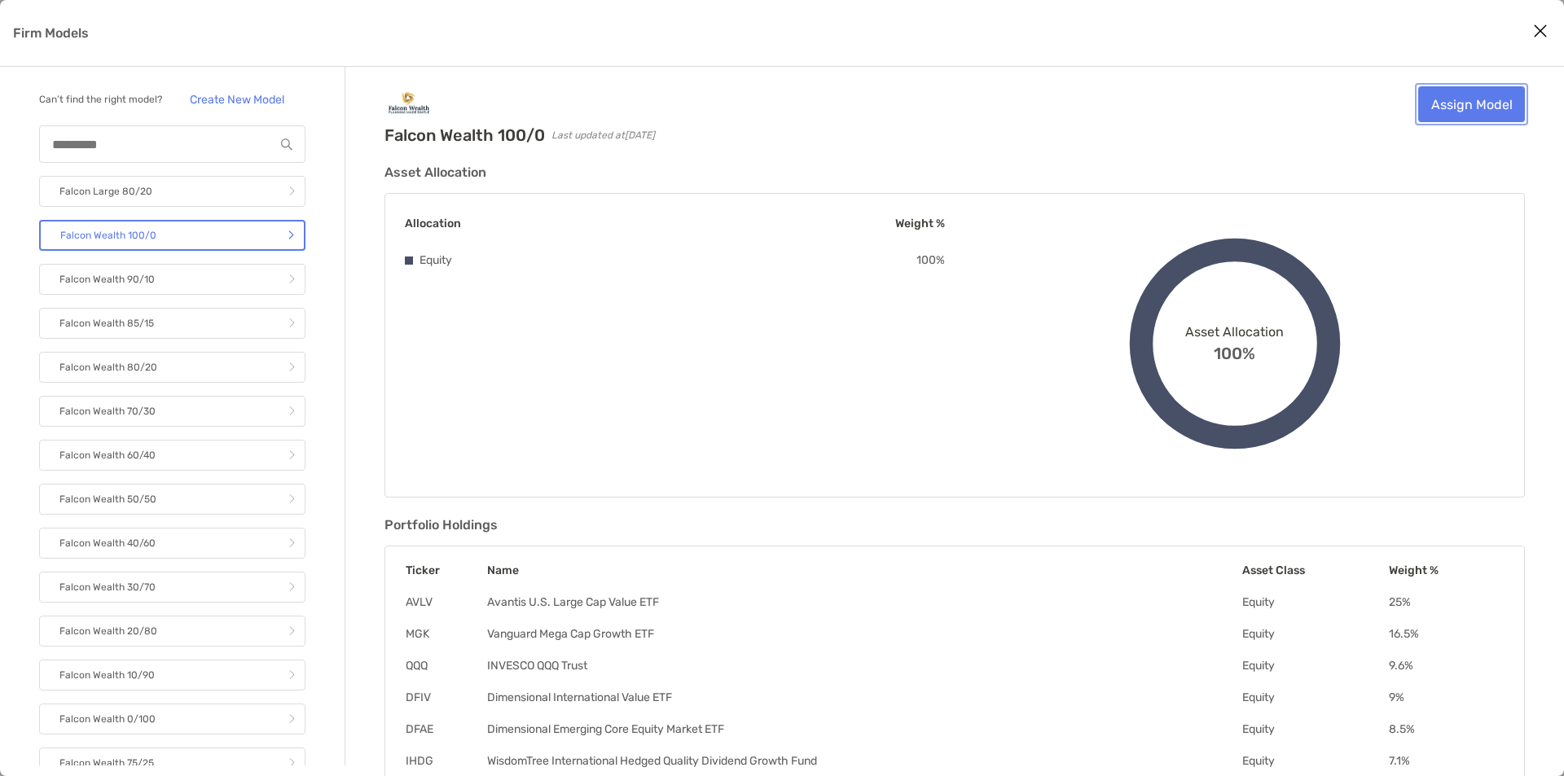
click at [1455, 108] on link "Assign Model" at bounding box center [1471, 104] width 107 height 36
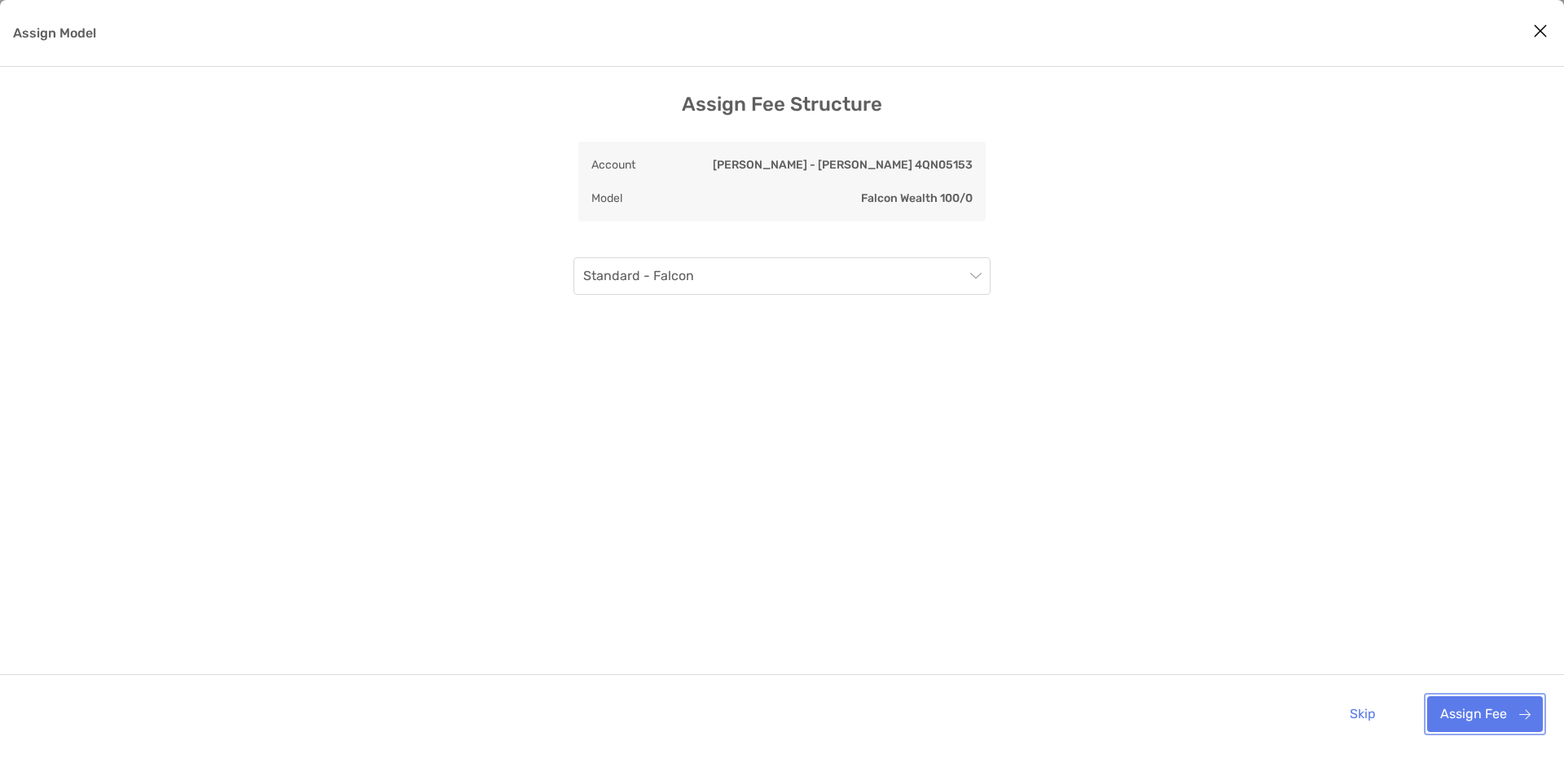
click at [1472, 716] on button "Assign Fee" at bounding box center [1485, 714] width 116 height 36
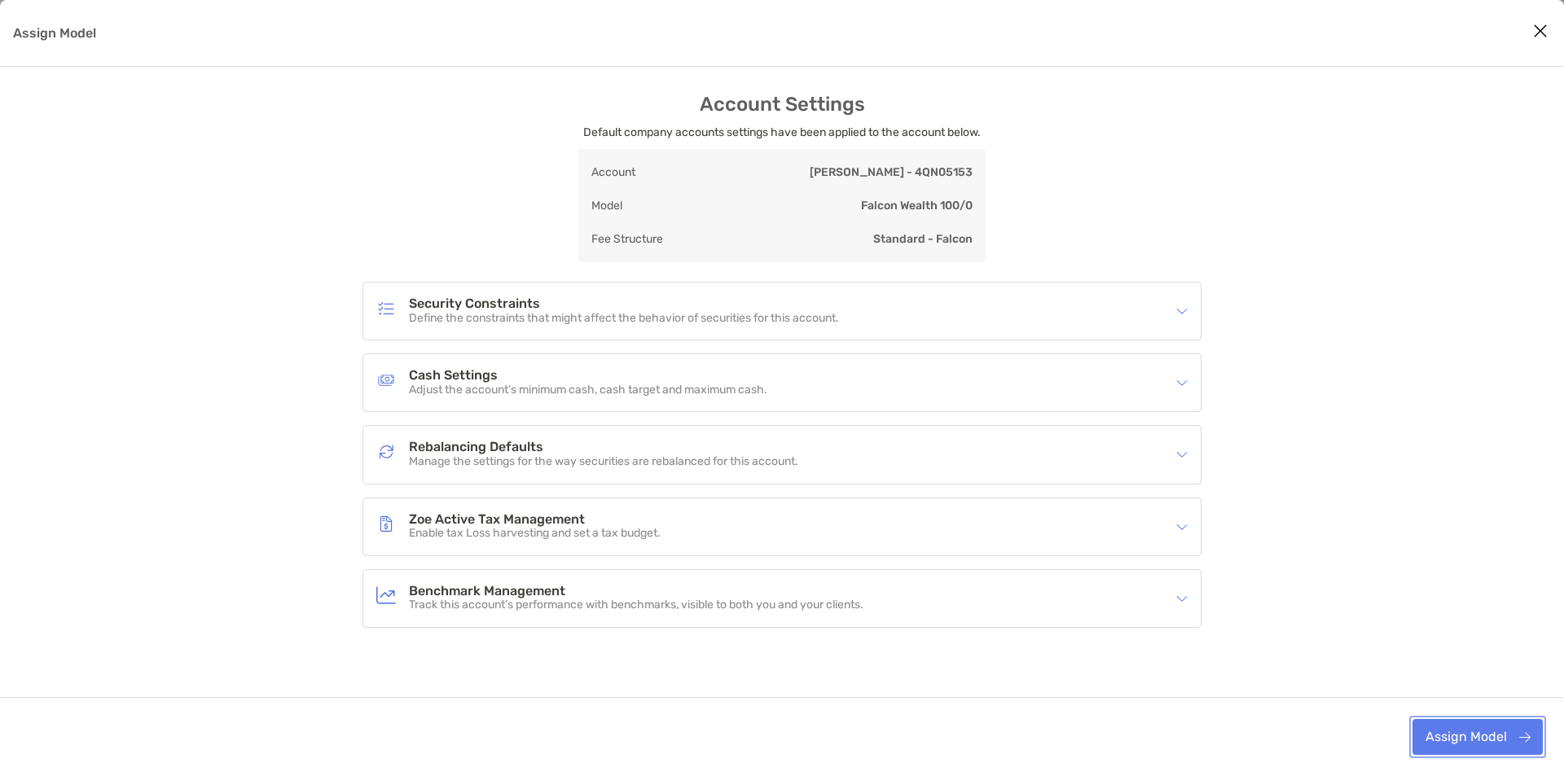
click at [1472, 734] on button "Assign Model" at bounding box center [1477, 737] width 130 height 36
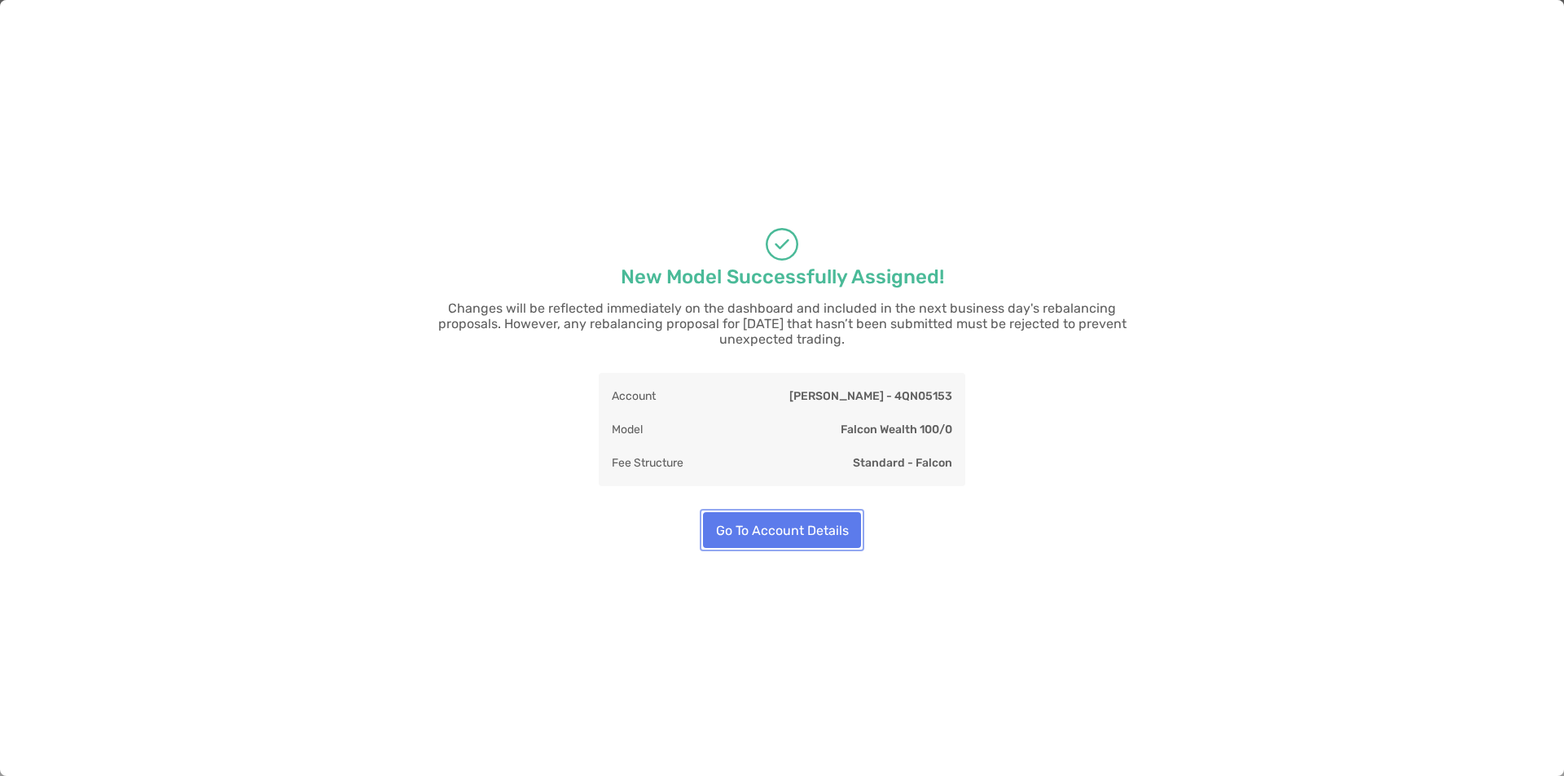
click at [753, 516] on button "Go To Account Details" at bounding box center [782, 530] width 158 height 36
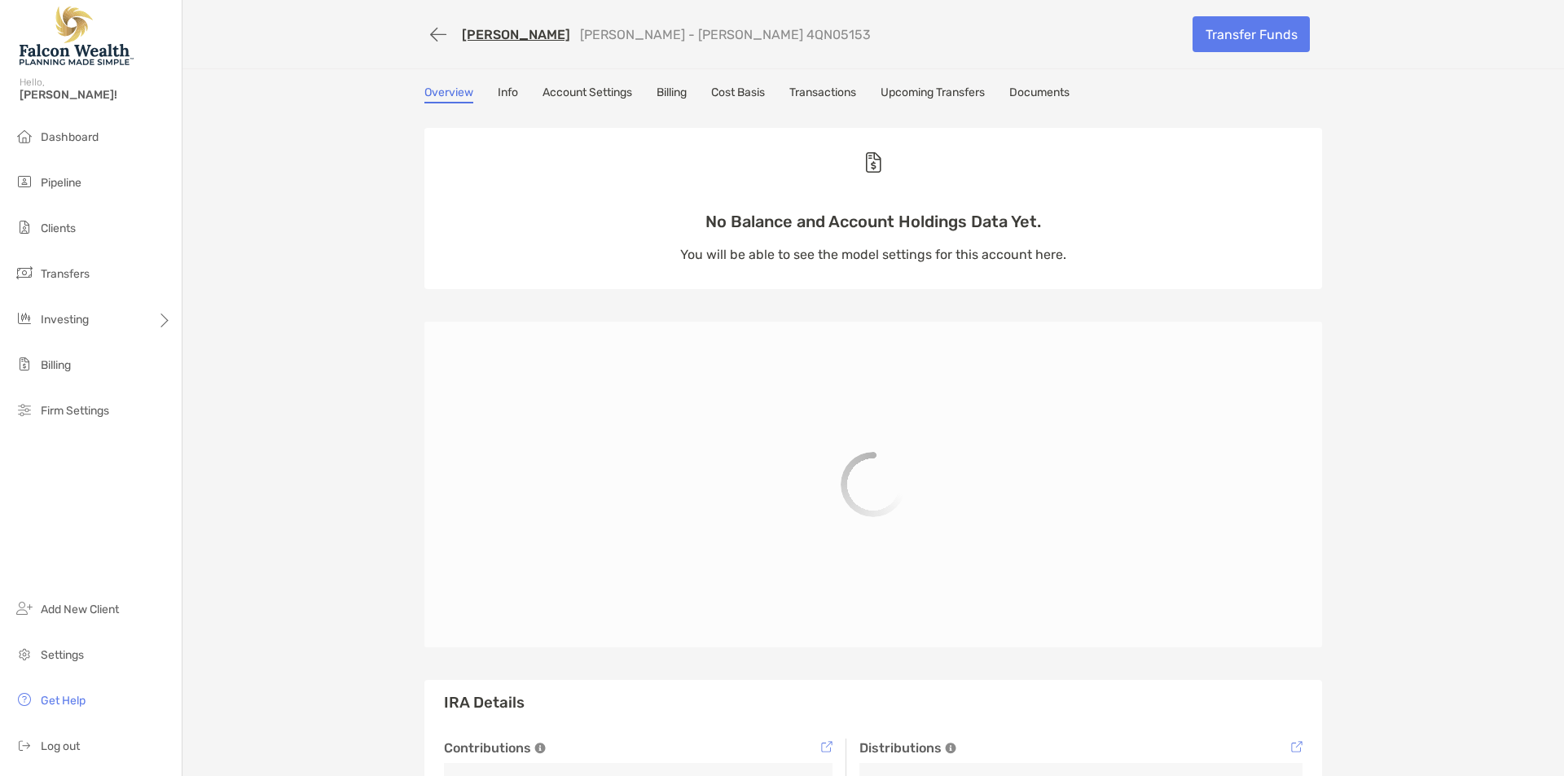
click at [325, 440] on div "[PERSON_NAME] [PERSON_NAME] - [PERSON_NAME] 4QN05153 Transfer Funds Overview In…" at bounding box center [872, 439] width 1381 height 879
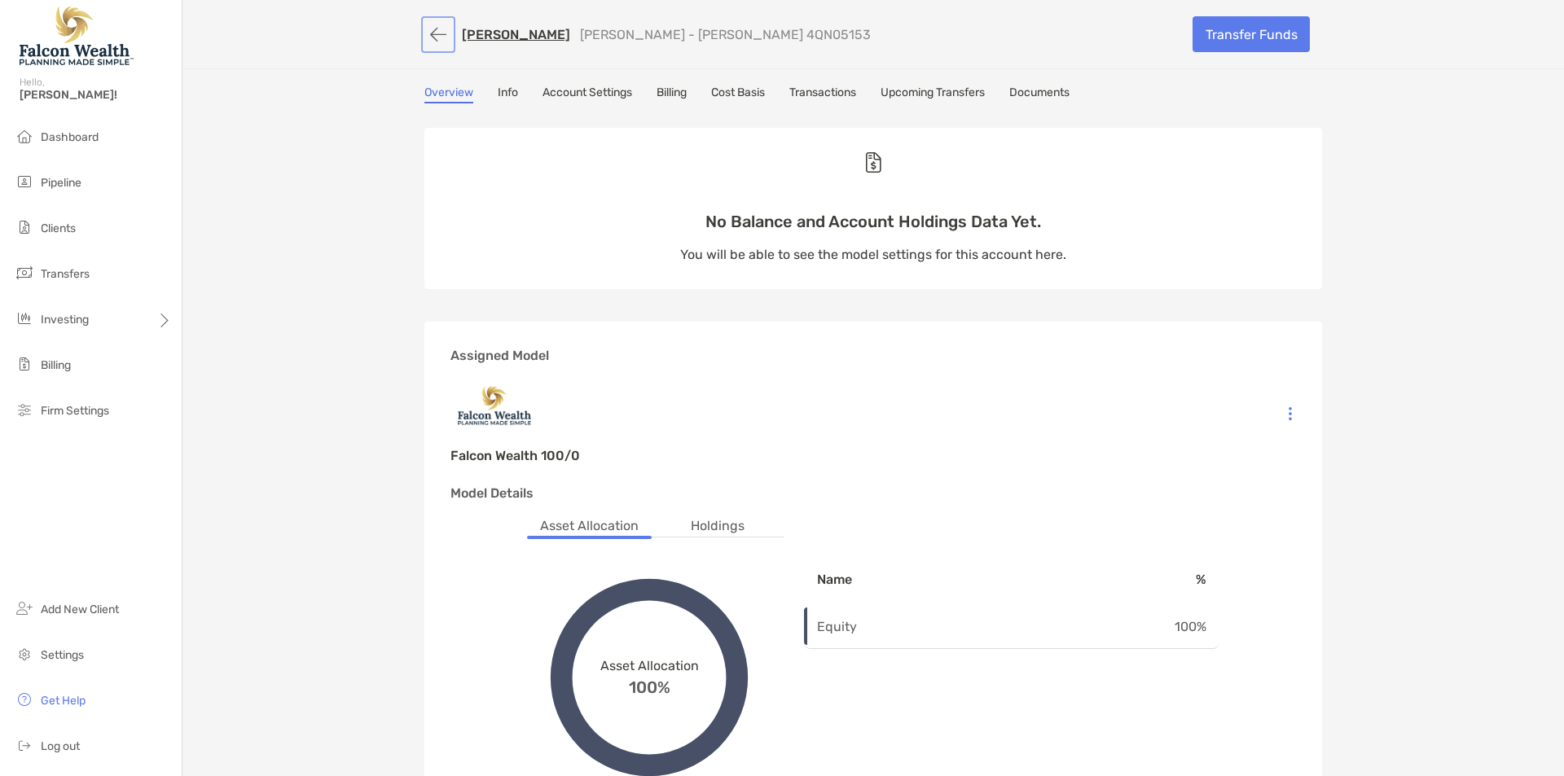
click at [424, 35] on button "button" at bounding box center [438, 35] width 28 height 30
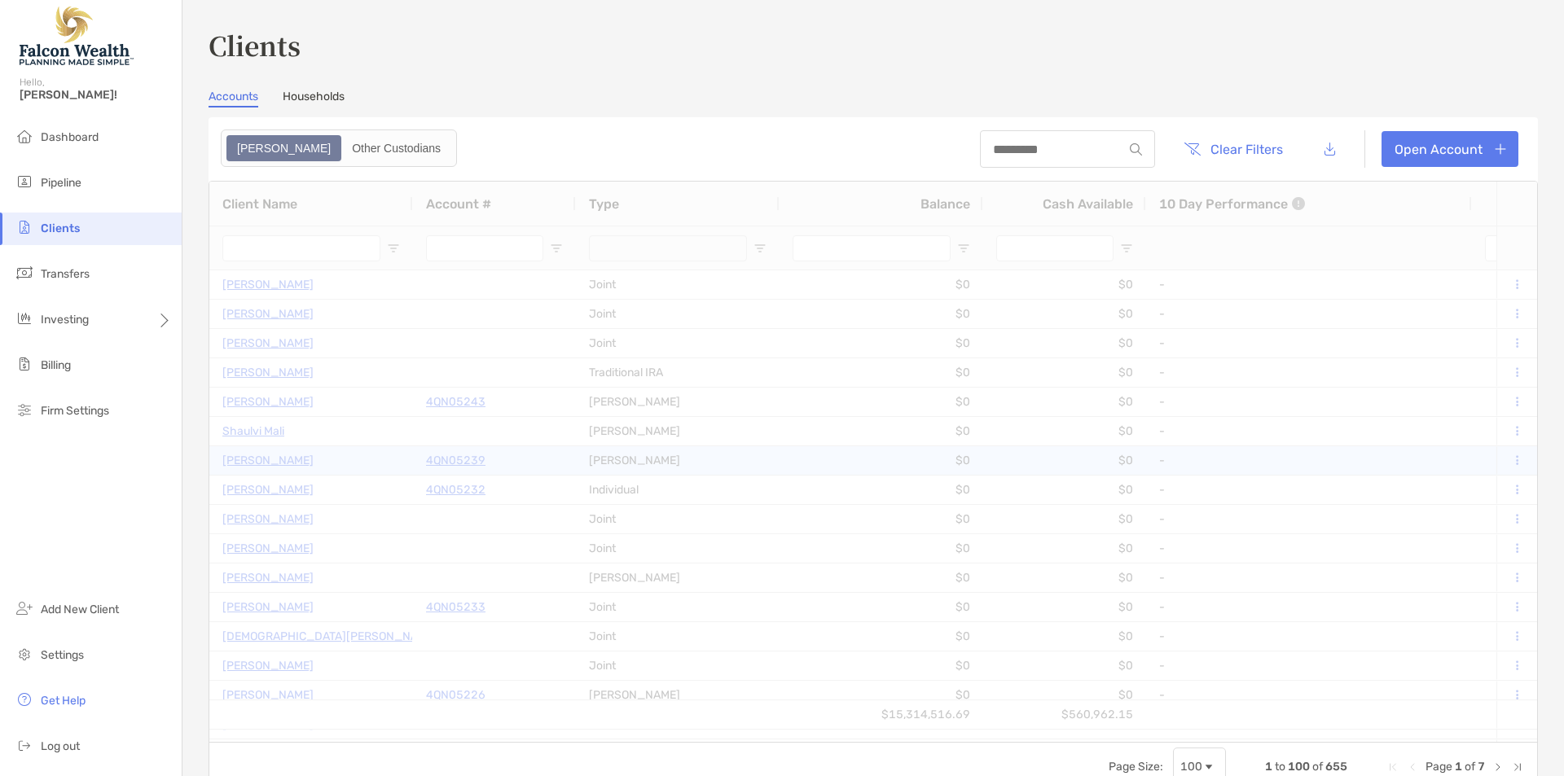
type input "*******"
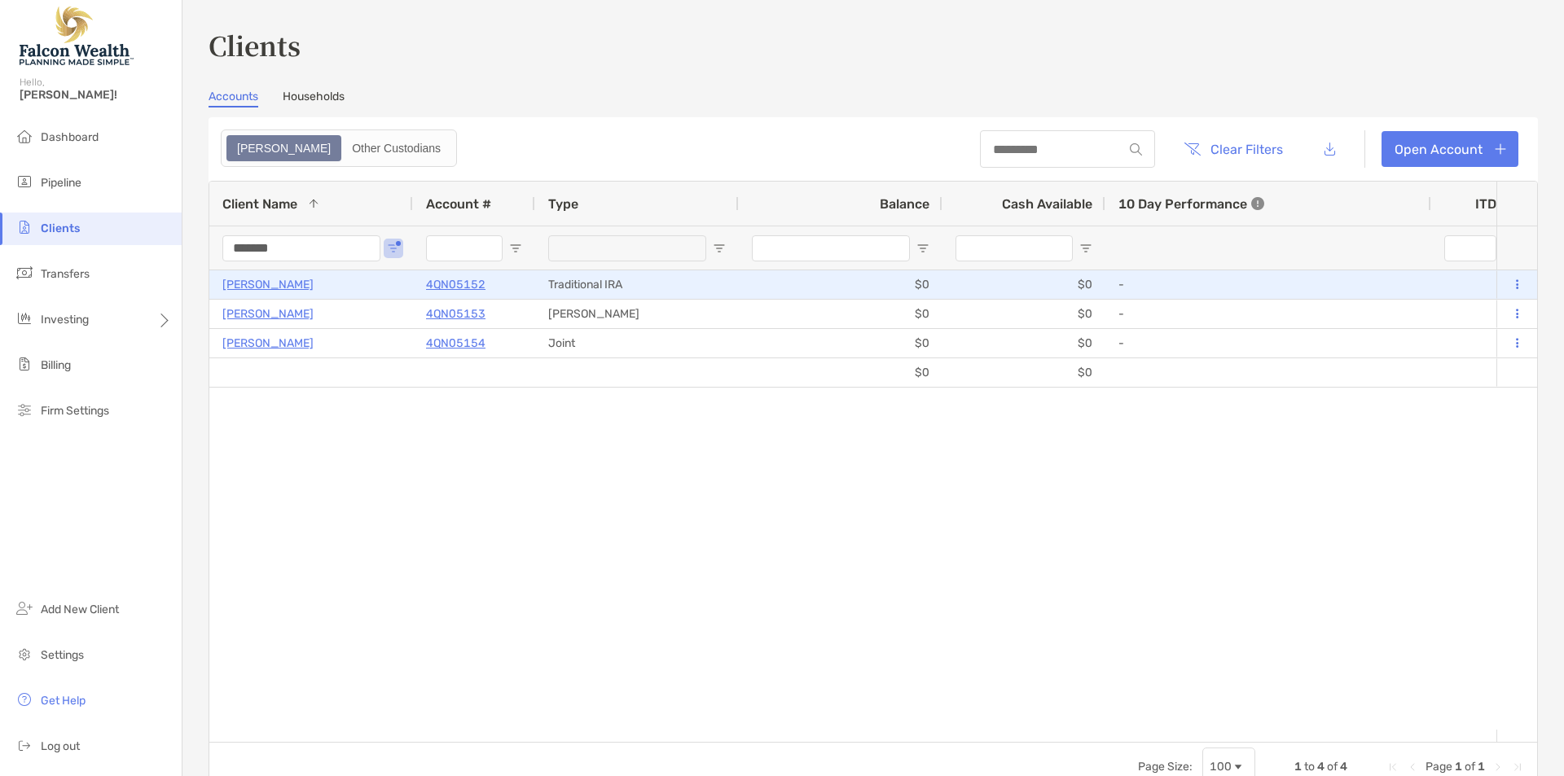
click at [451, 285] on p "4QN05152" at bounding box center [455, 284] width 59 height 20
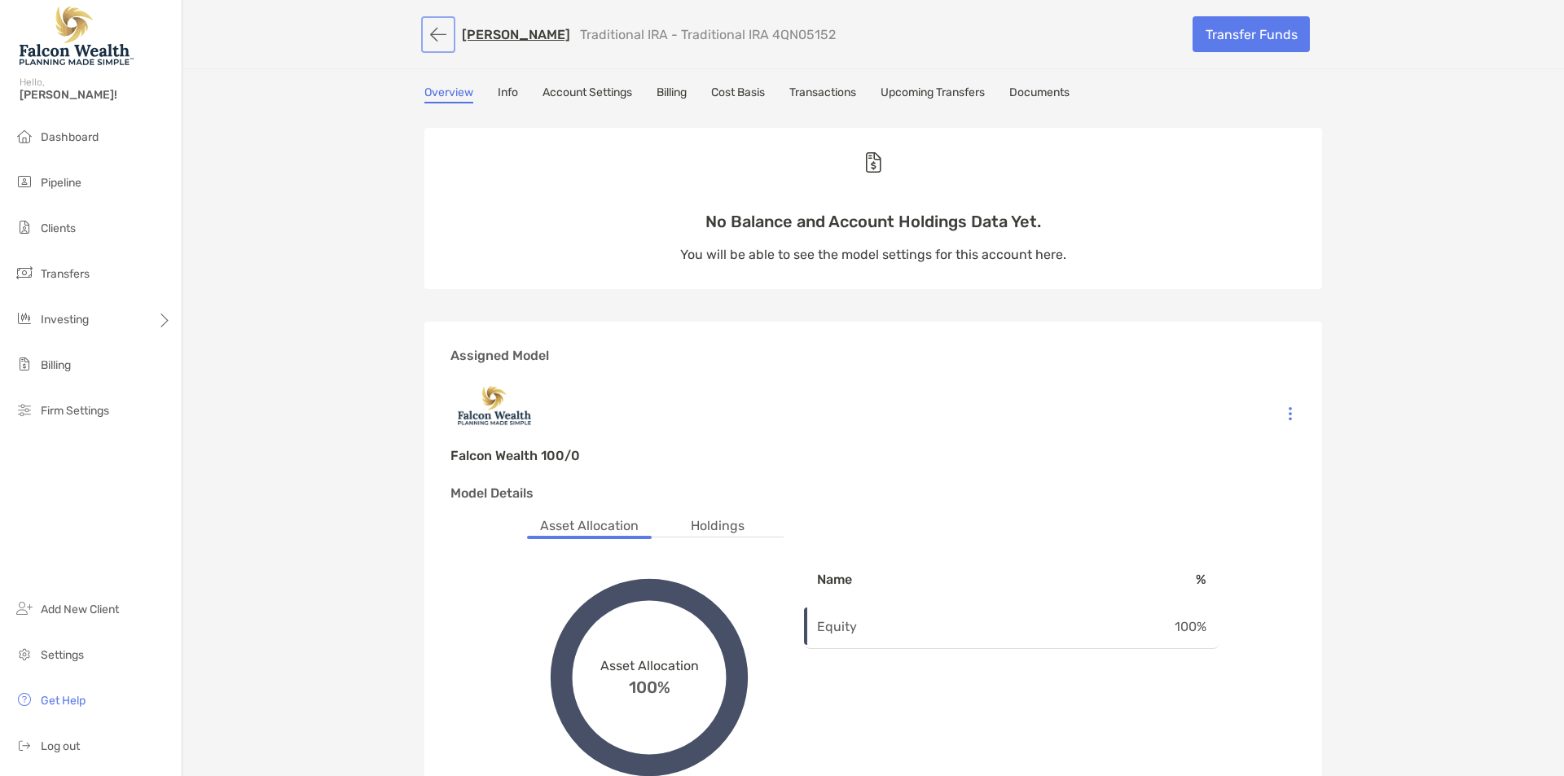
click at [445, 21] on button "button" at bounding box center [438, 35] width 28 height 30
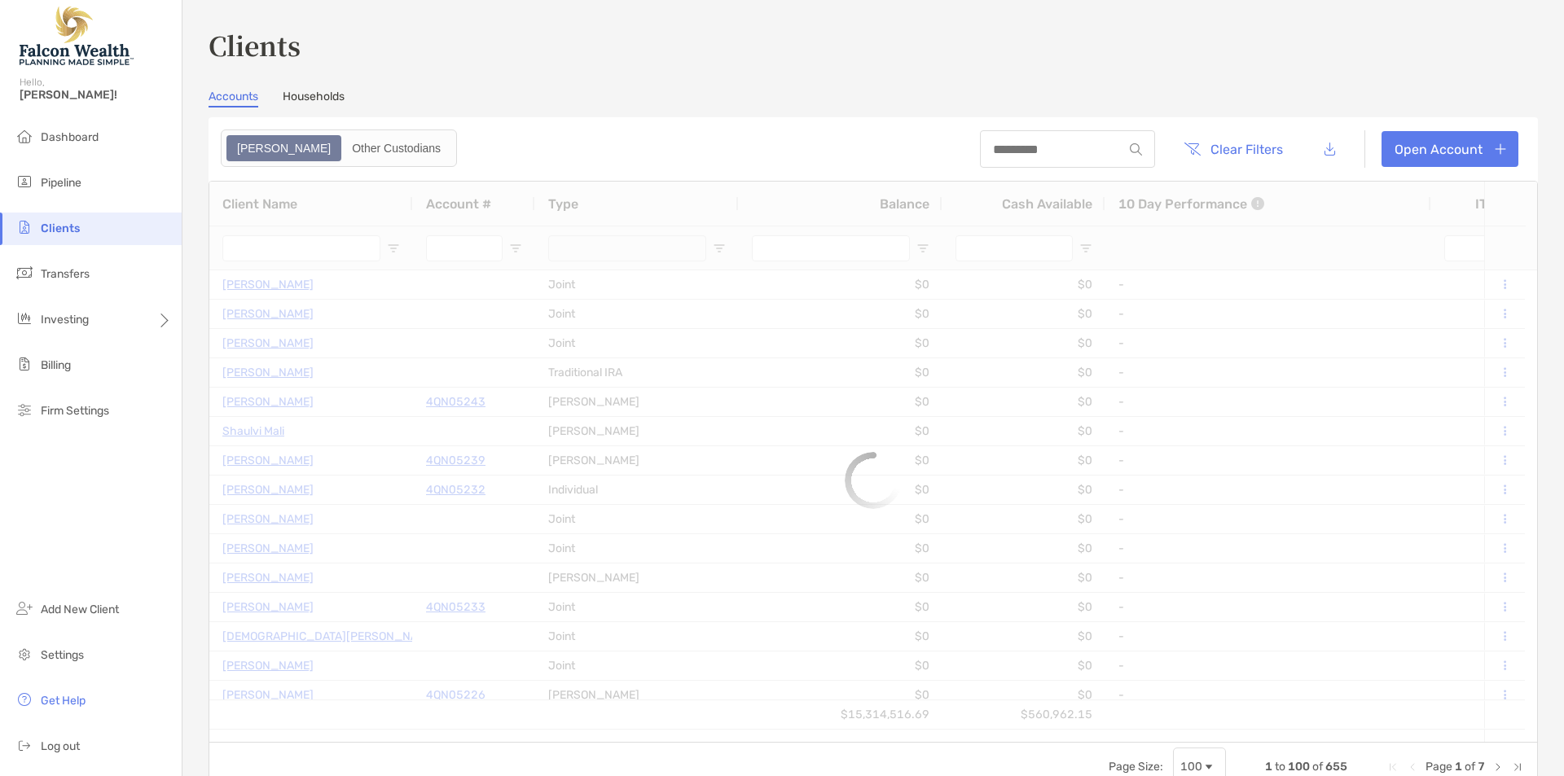
type input "*******"
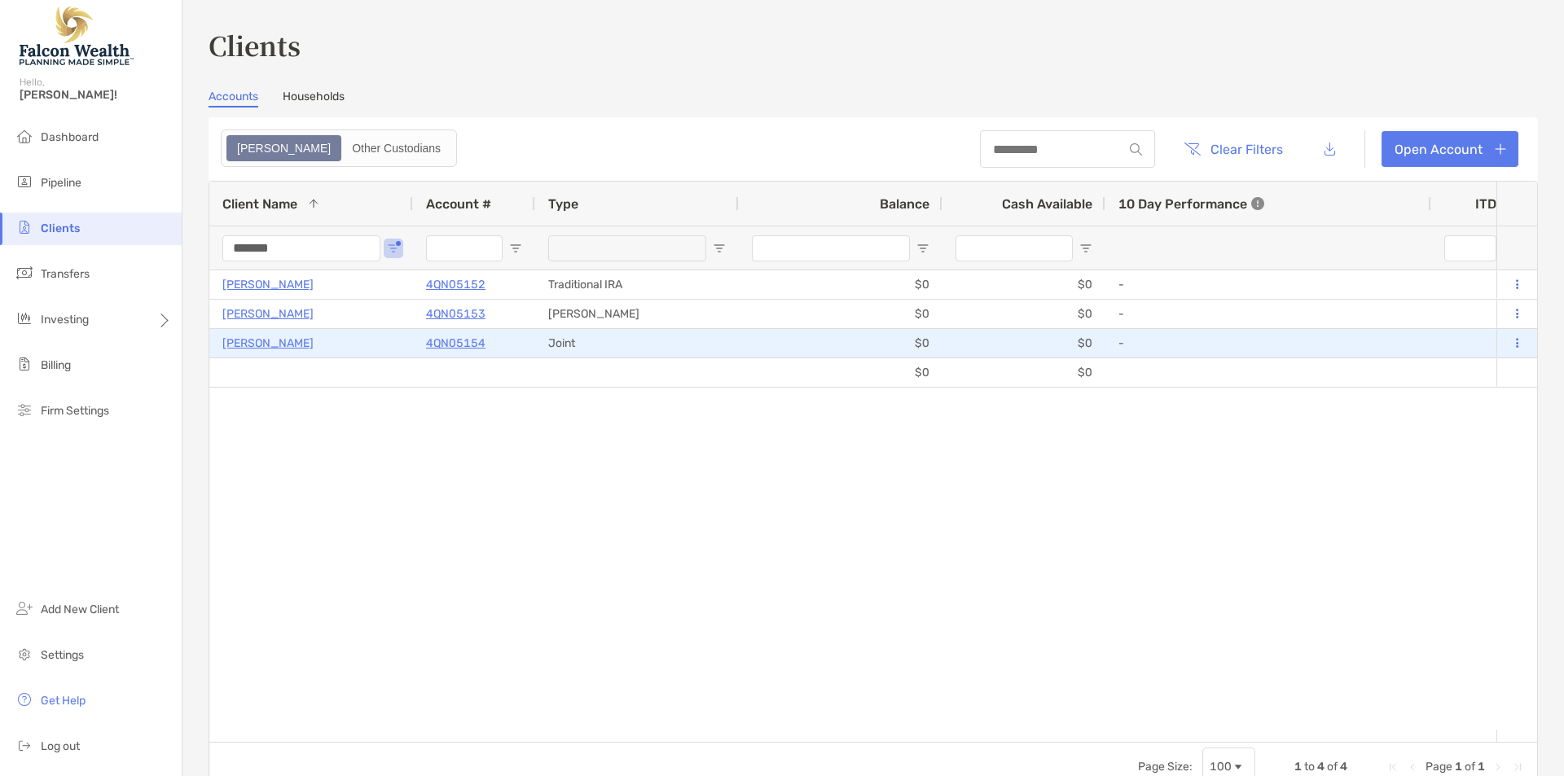
click at [435, 340] on p "4QN05154" at bounding box center [455, 343] width 59 height 20
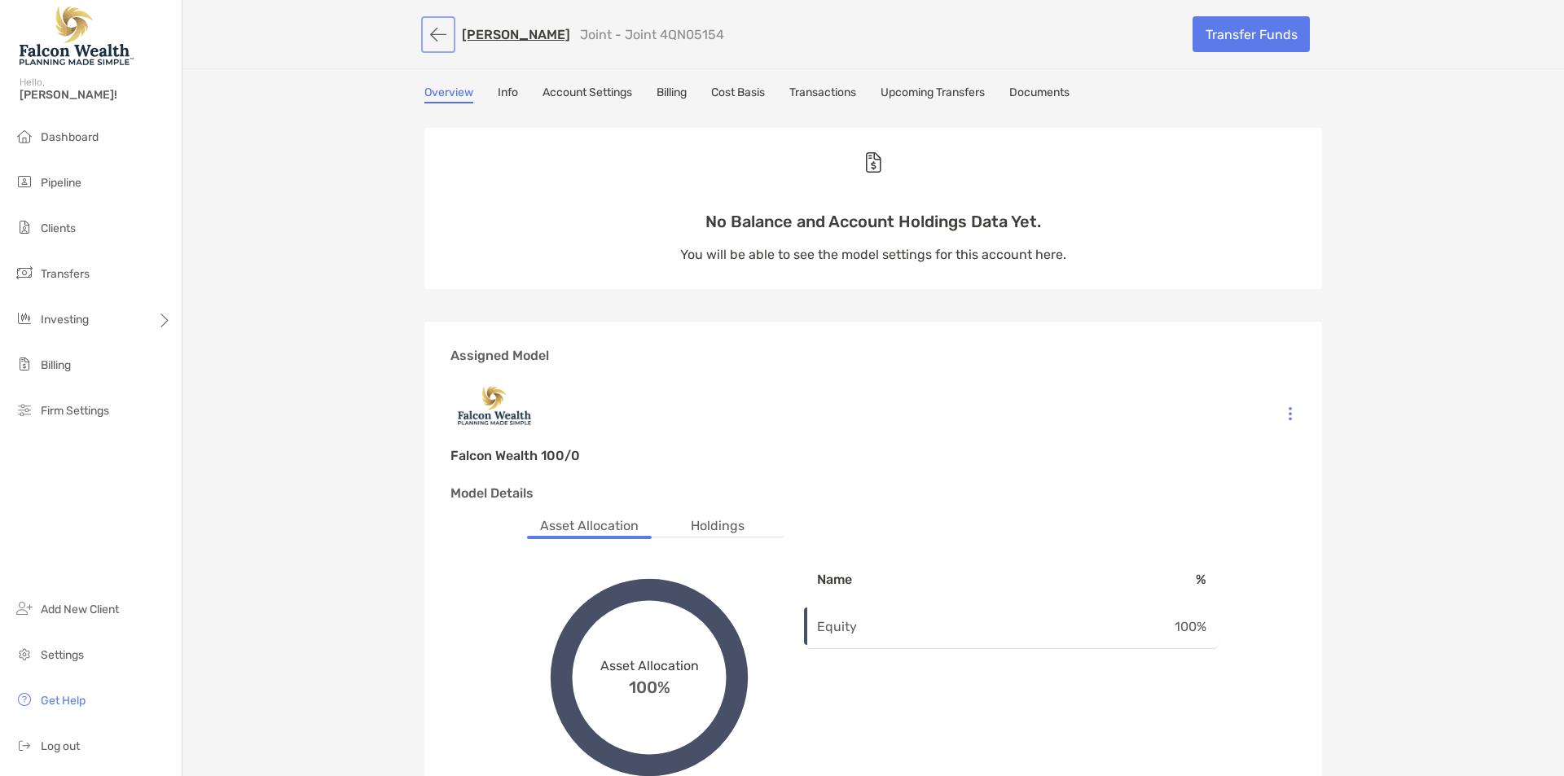
click at [424, 34] on button "button" at bounding box center [438, 35] width 28 height 30
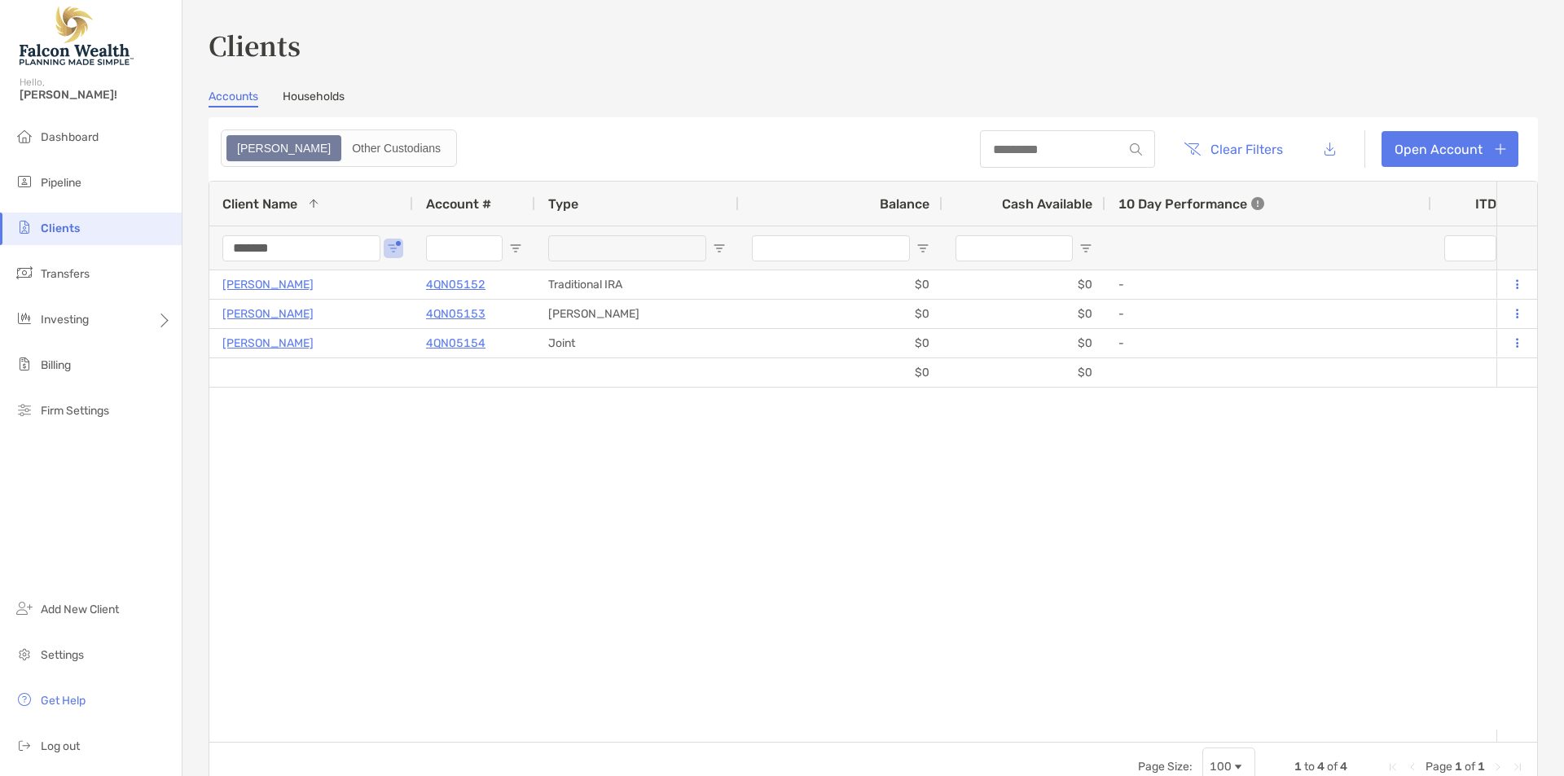
click at [423, 477] on div "[PERSON_NAME] 4QN05152 Traditional IRA $0 $0 - 0% 0% Completed Falcon Wealth 10…" at bounding box center [852, 499] width 1287 height 459
click at [269, 249] on input "*******" at bounding box center [301, 248] width 158 height 26
drag, startPoint x: 269, startPoint y: 249, endPoint x: 261, endPoint y: 257, distance: 10.4
click at [262, 256] on input "*******" at bounding box center [301, 248] width 158 height 26
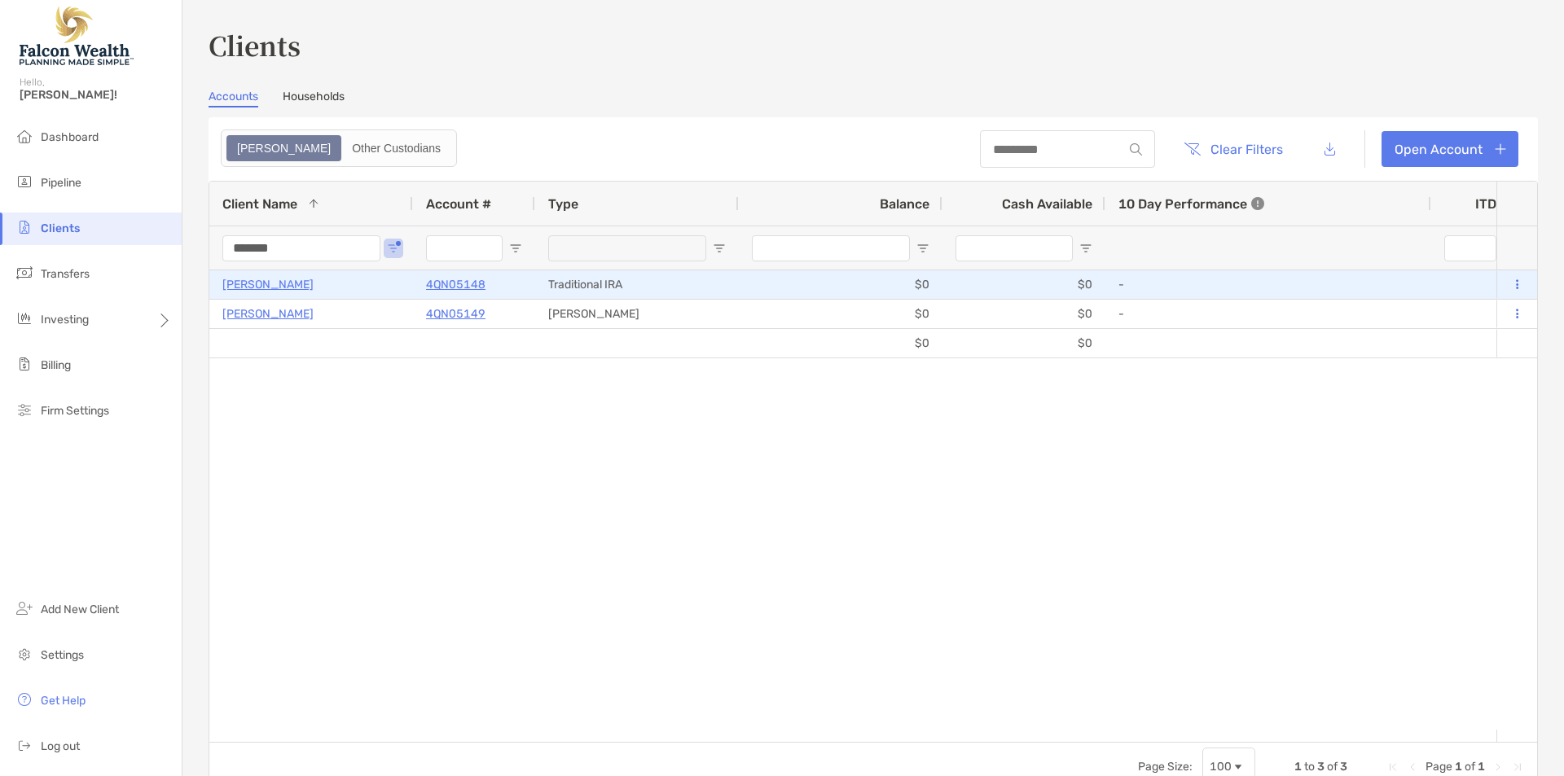
type input "*******"
click at [450, 287] on p "4QN05148" at bounding box center [455, 284] width 59 height 20
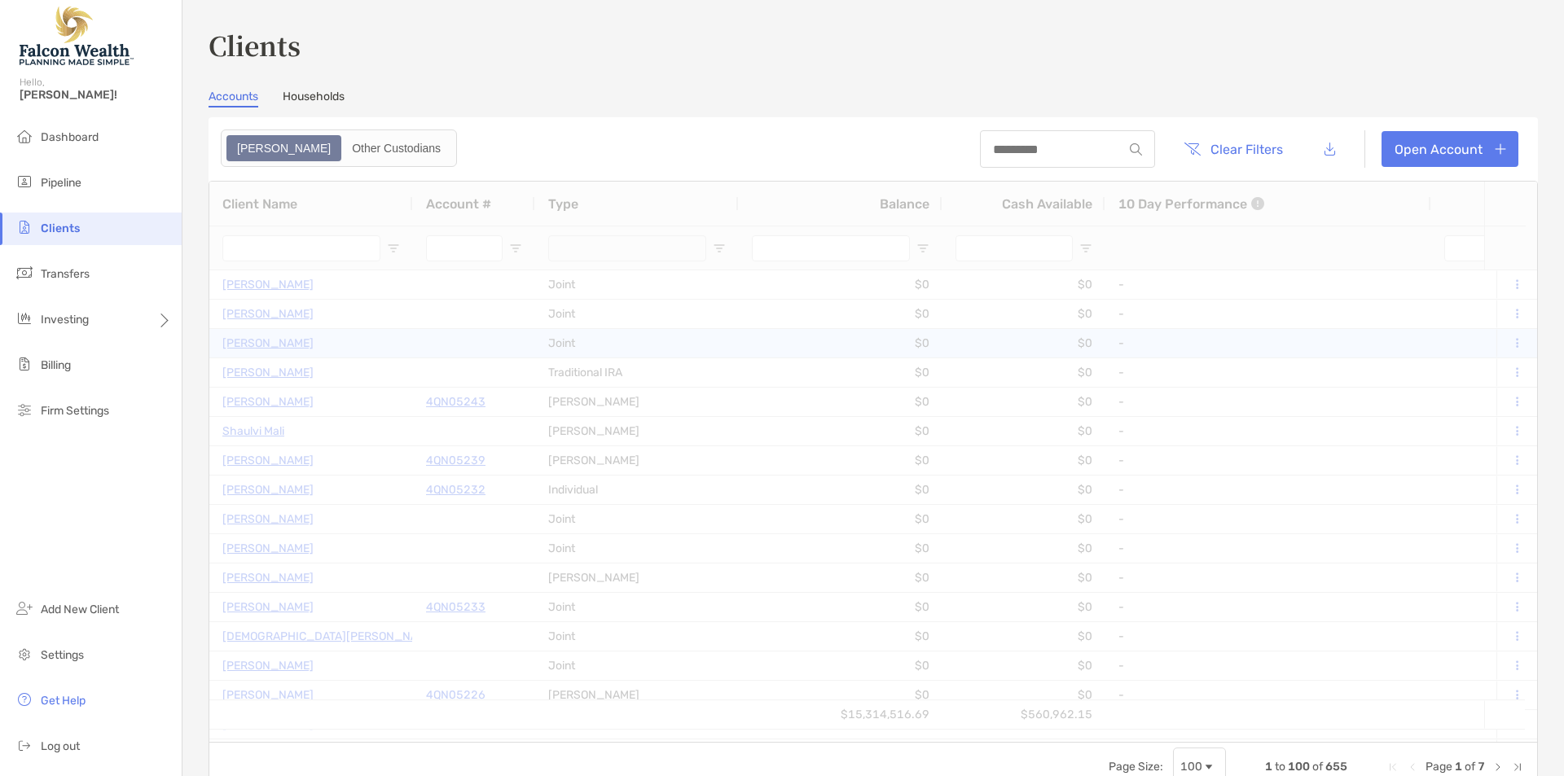
type input "*******"
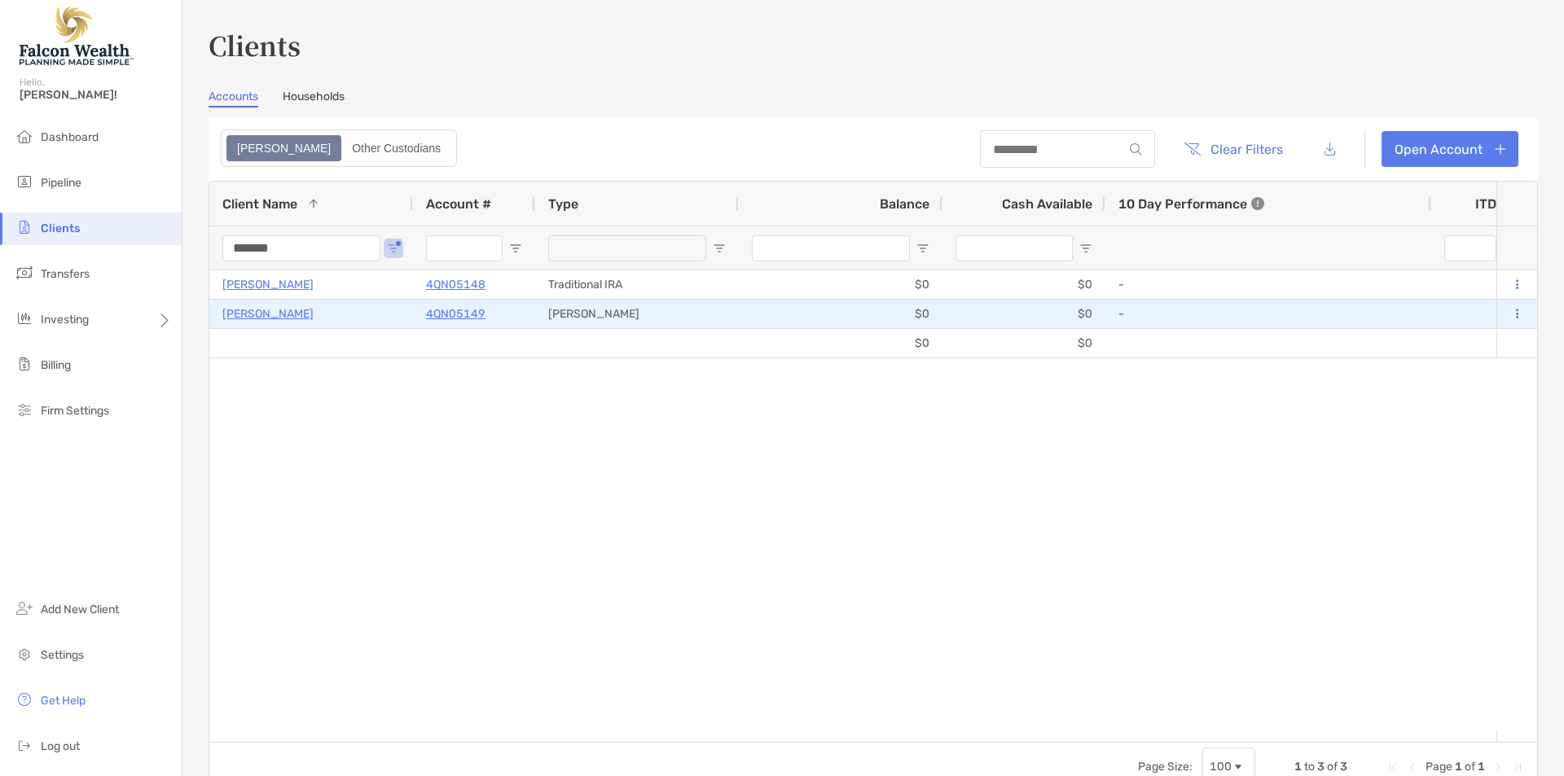
click at [436, 314] on p "4QN05149" at bounding box center [455, 314] width 59 height 20
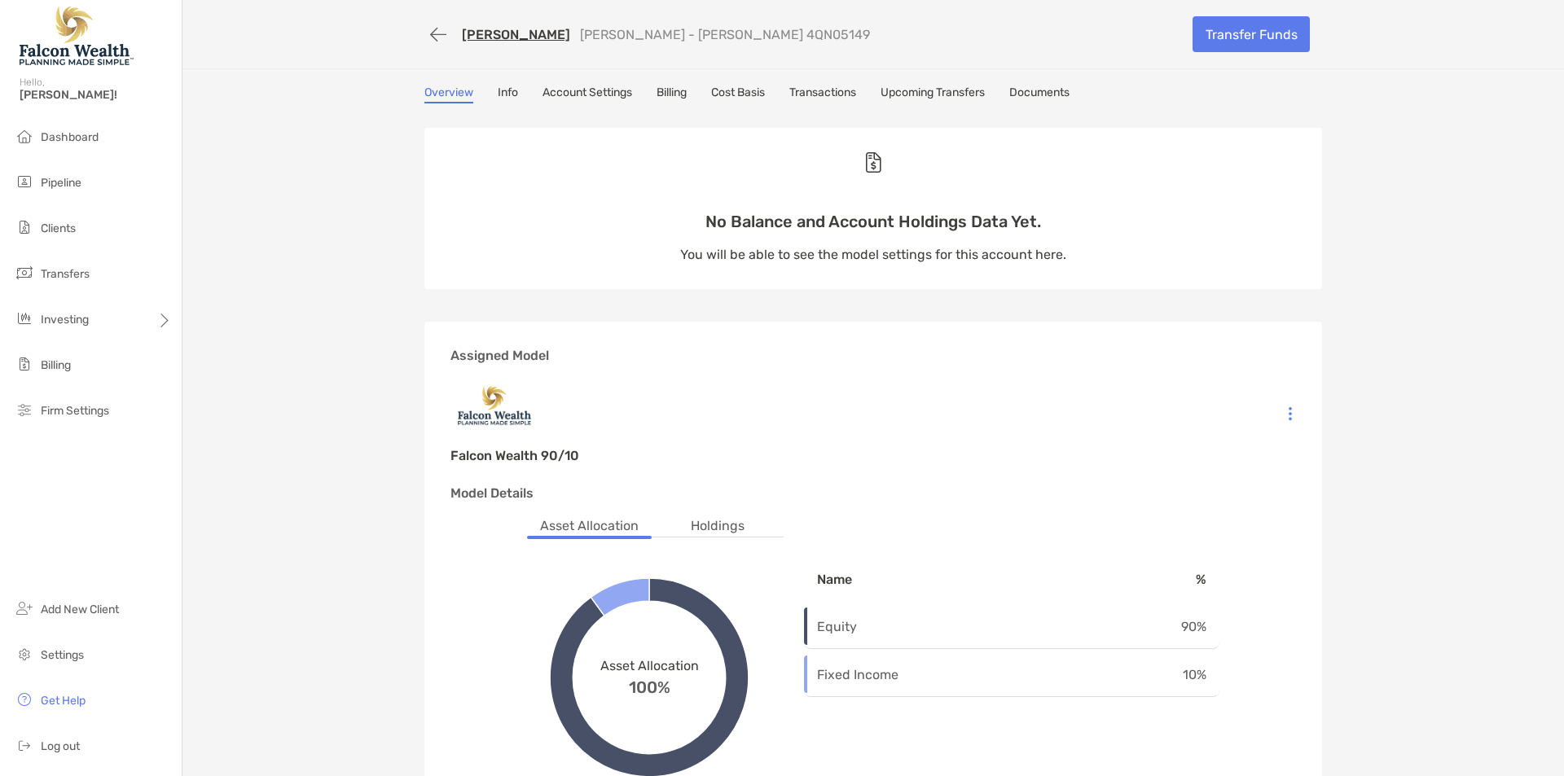
scroll to position [108, 0]
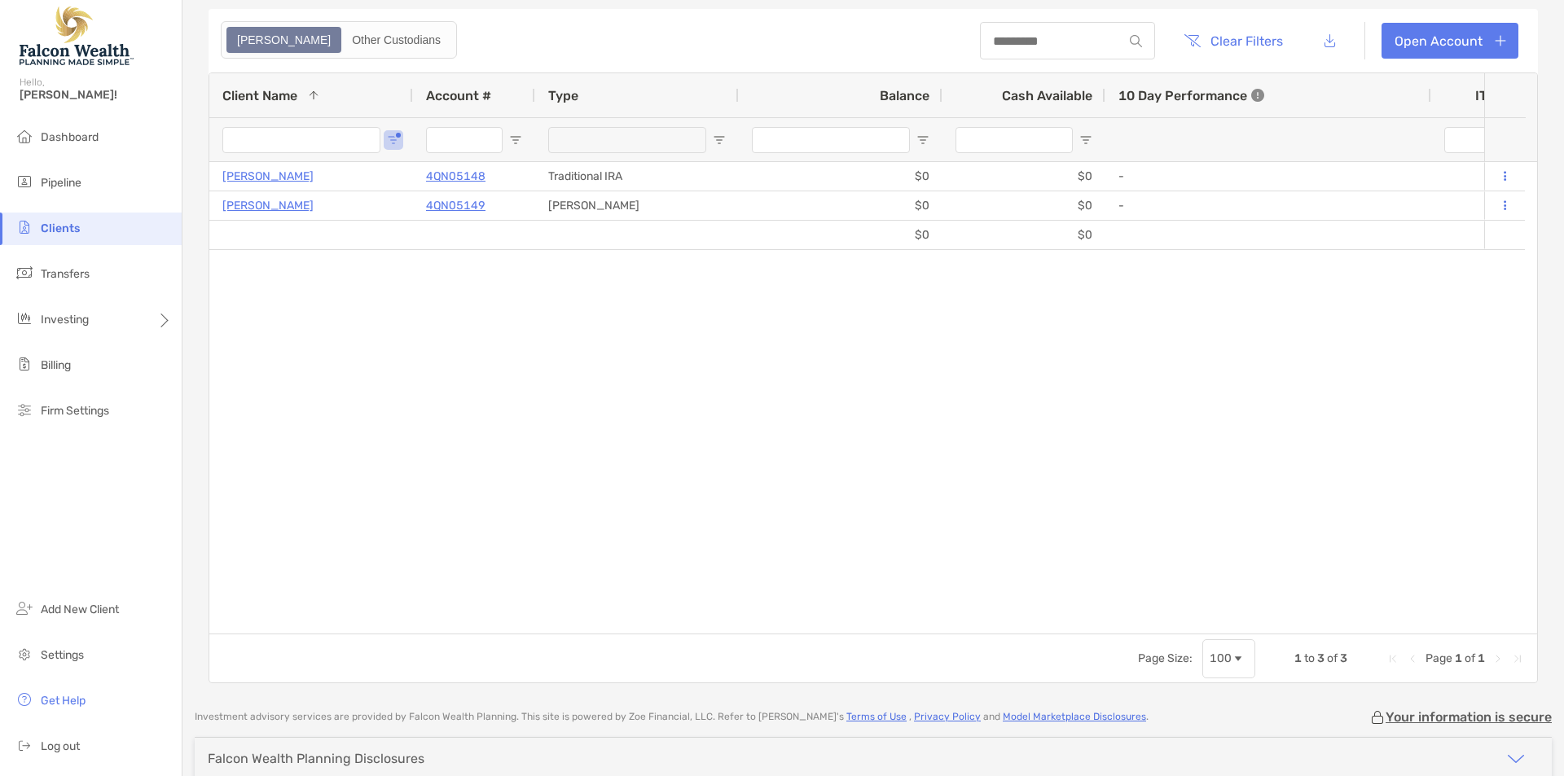
type input "*******"
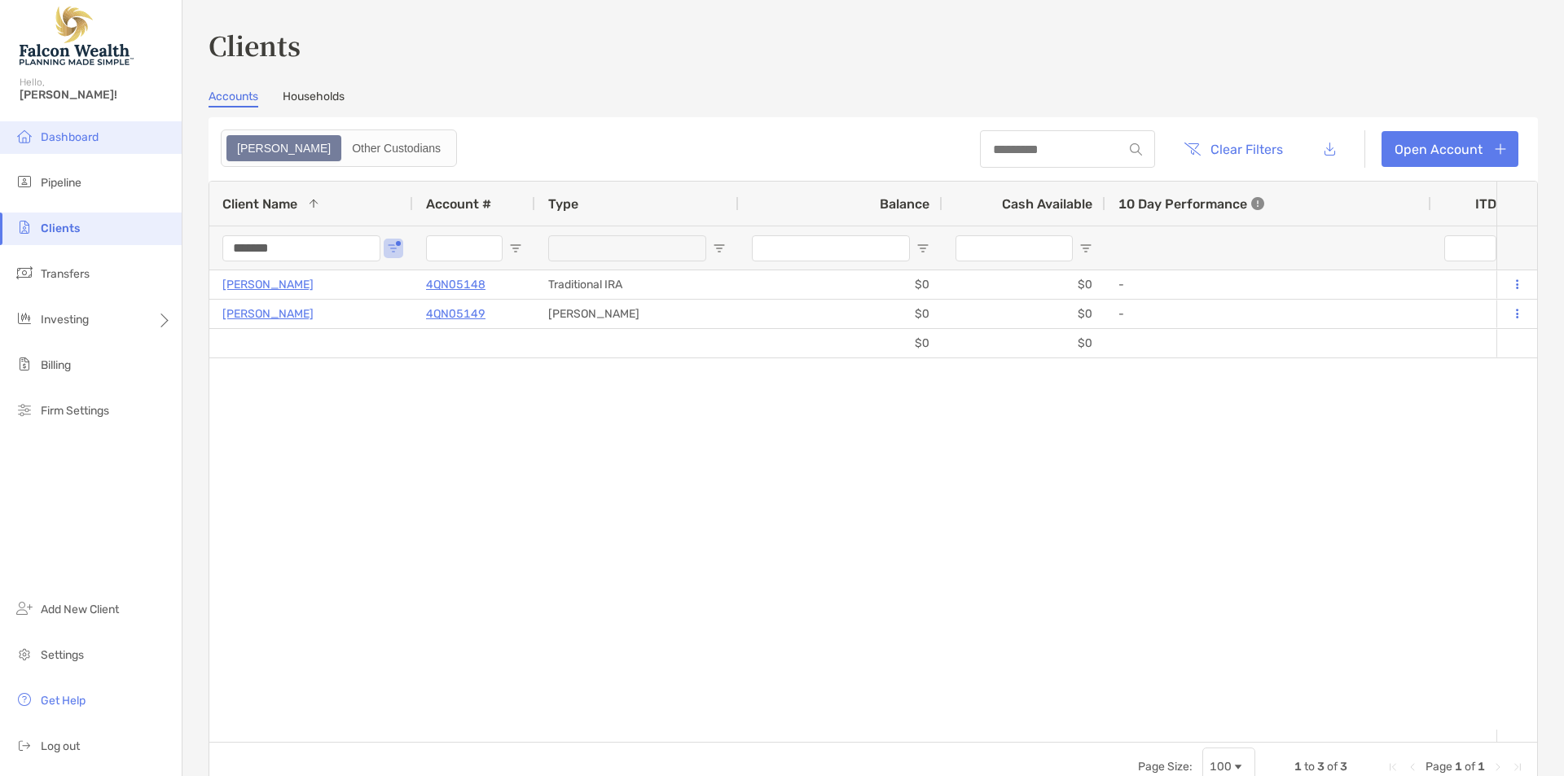
click at [60, 135] on span "Dashboard" at bounding box center [70, 137] width 58 height 14
